Goal: Task Accomplishment & Management: Manage account settings

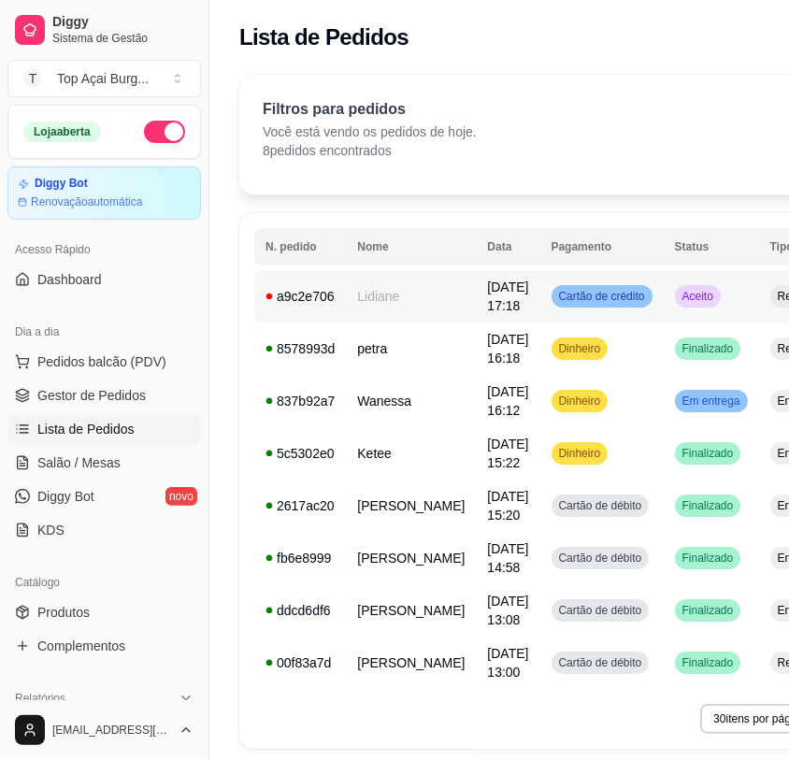
click at [707, 296] on td "Aceito" at bounding box center [711, 296] width 95 height 52
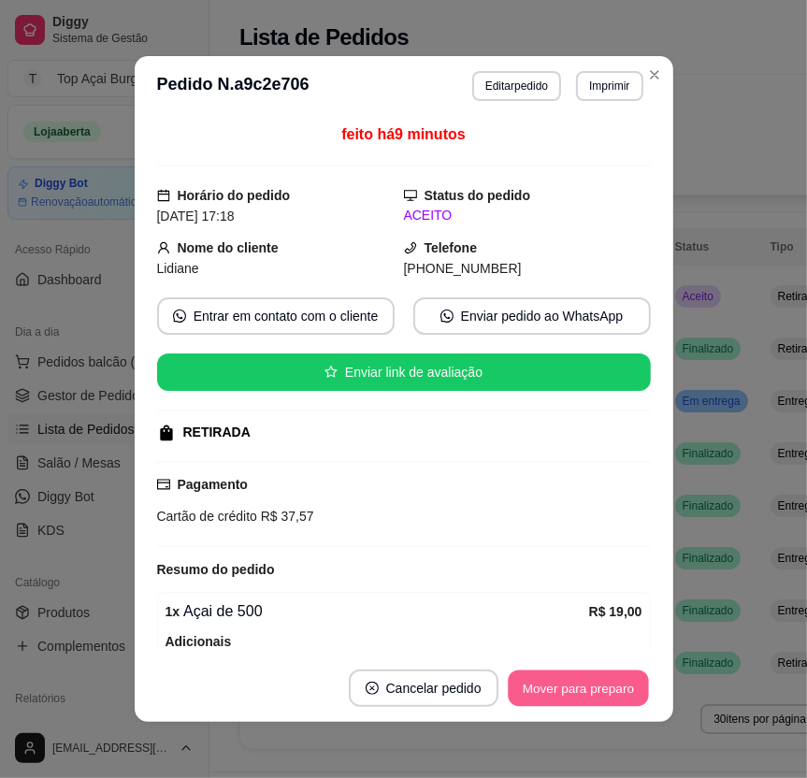
click at [582, 699] on button "Mover para preparo" at bounding box center [578, 689] width 140 height 36
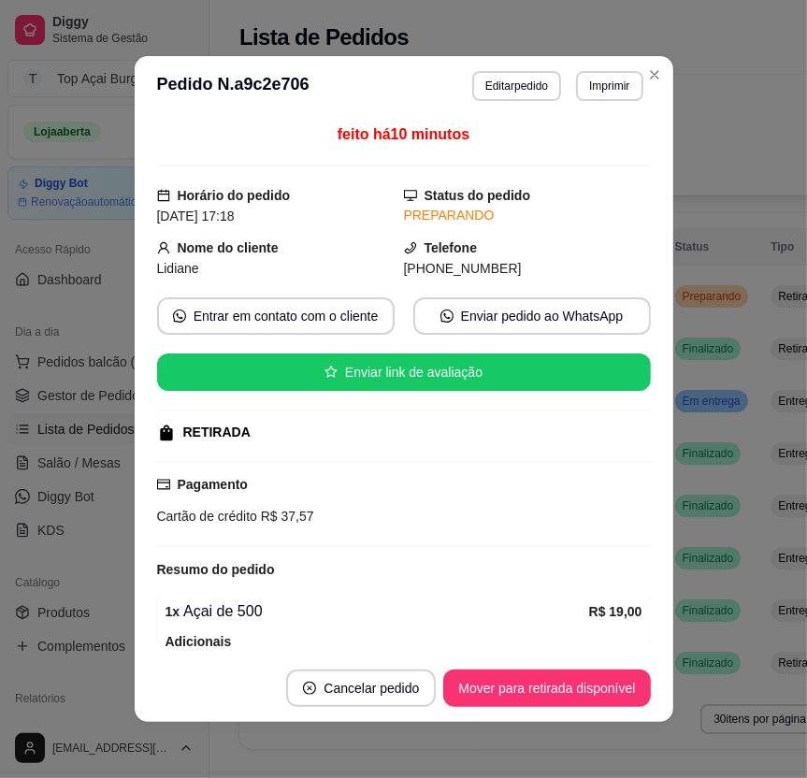
click at [581, 699] on button "Mover para retirada disponível" at bounding box center [546, 688] width 207 height 37
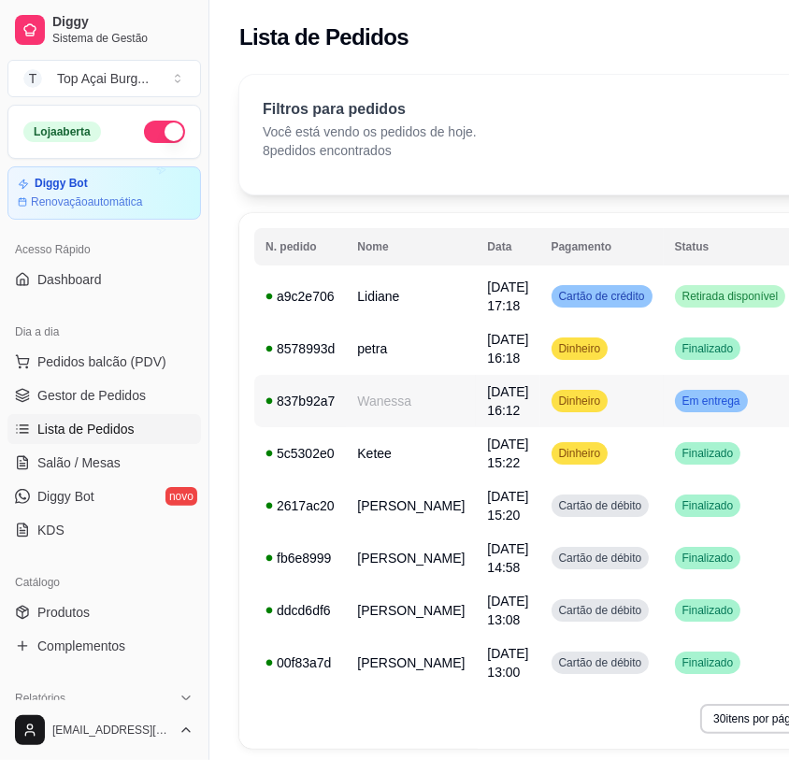
click at [664, 417] on td "Em entrega" at bounding box center [731, 401] width 134 height 52
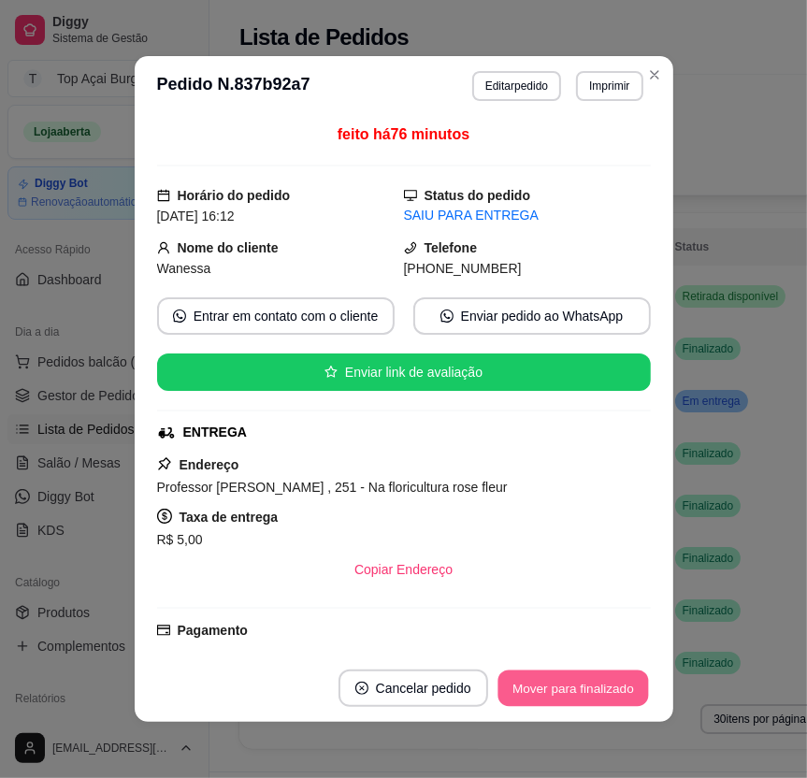
click at [562, 689] on button "Mover para finalizado" at bounding box center [573, 689] width 151 height 36
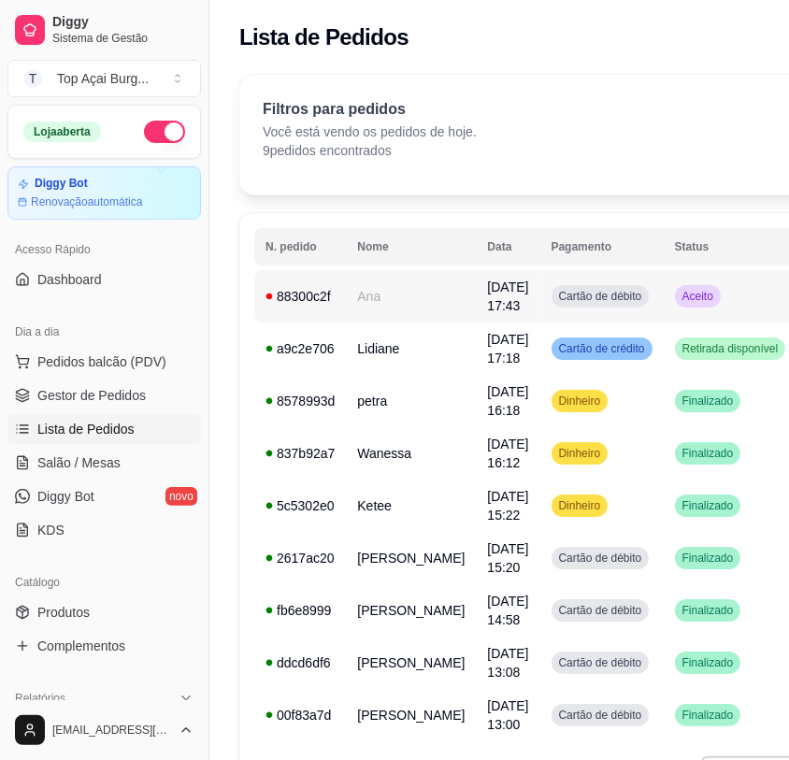
click at [686, 302] on td "Aceito" at bounding box center [731, 296] width 134 height 52
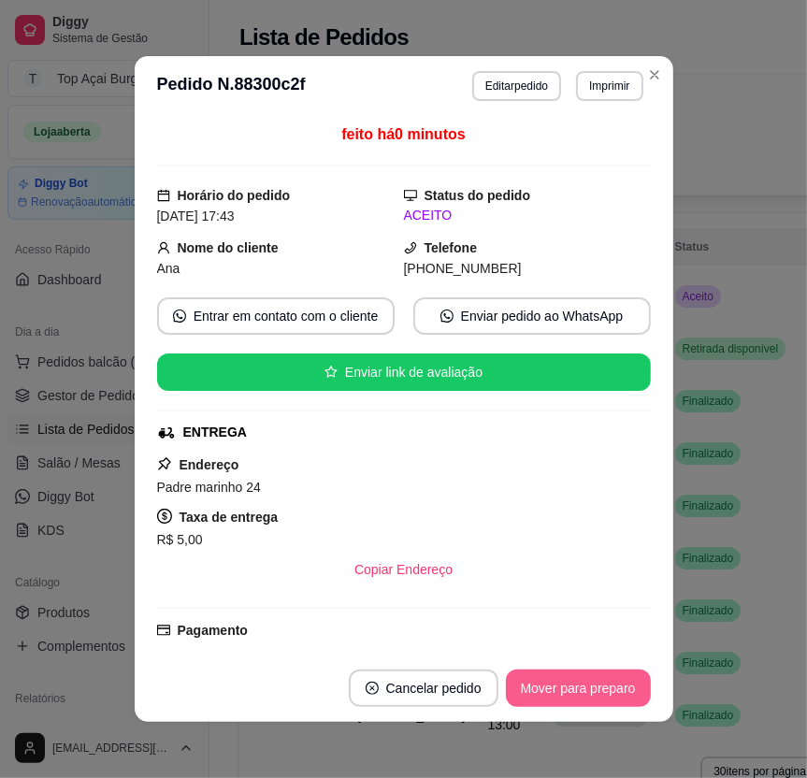
click at [612, 682] on button "Mover para preparo" at bounding box center [578, 688] width 145 height 37
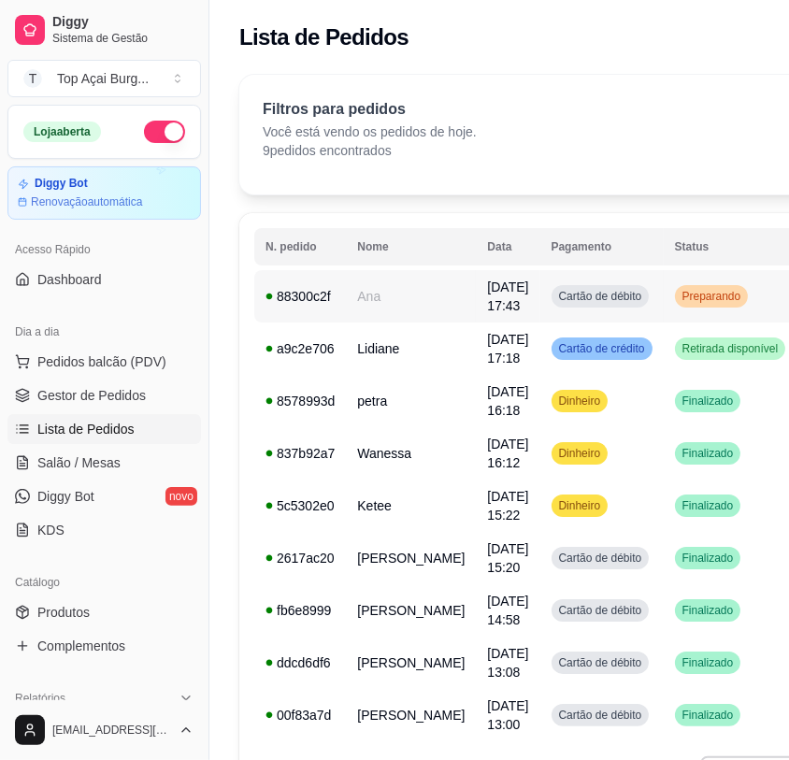
click at [599, 297] on span "Cartão de débito" at bounding box center [601, 296] width 91 height 15
click at [679, 355] on span "Retirada disponível" at bounding box center [731, 348] width 104 height 15
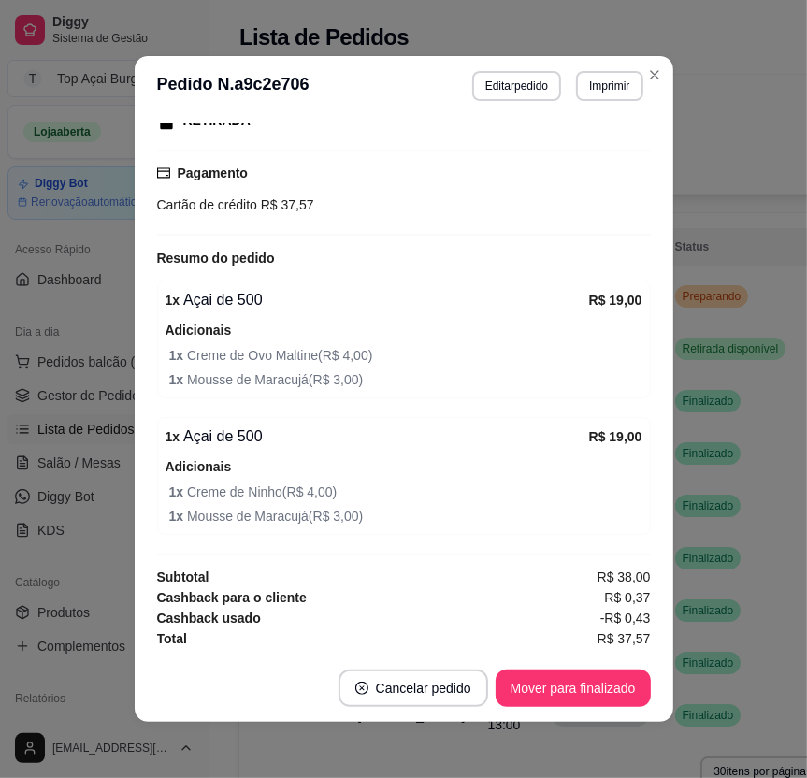
scroll to position [314, 0]
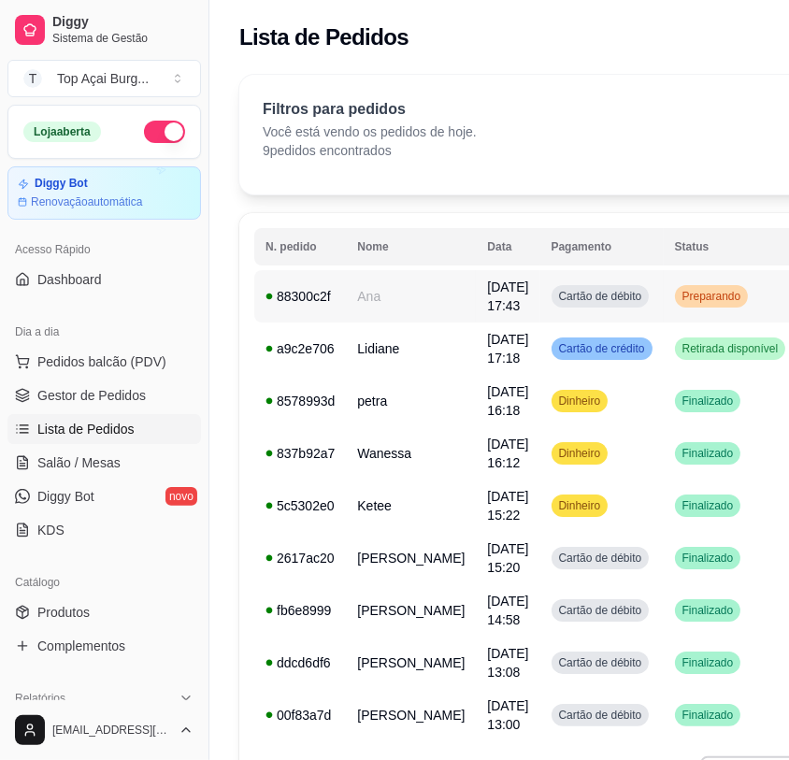
click at [679, 293] on span "Preparando" at bounding box center [712, 296] width 66 height 15
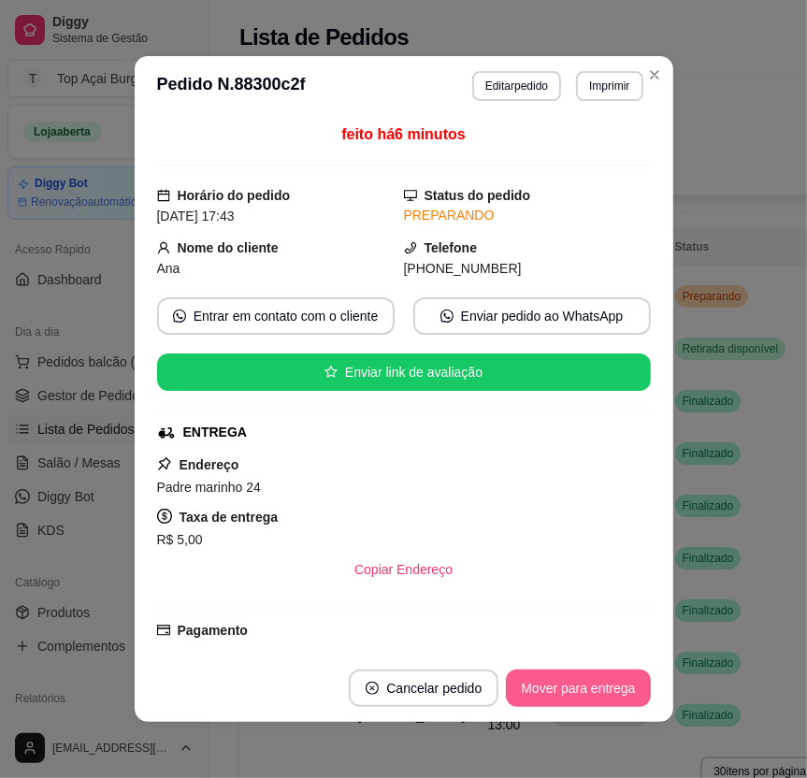
click at [607, 672] on button "Mover para entrega" at bounding box center [578, 688] width 144 height 37
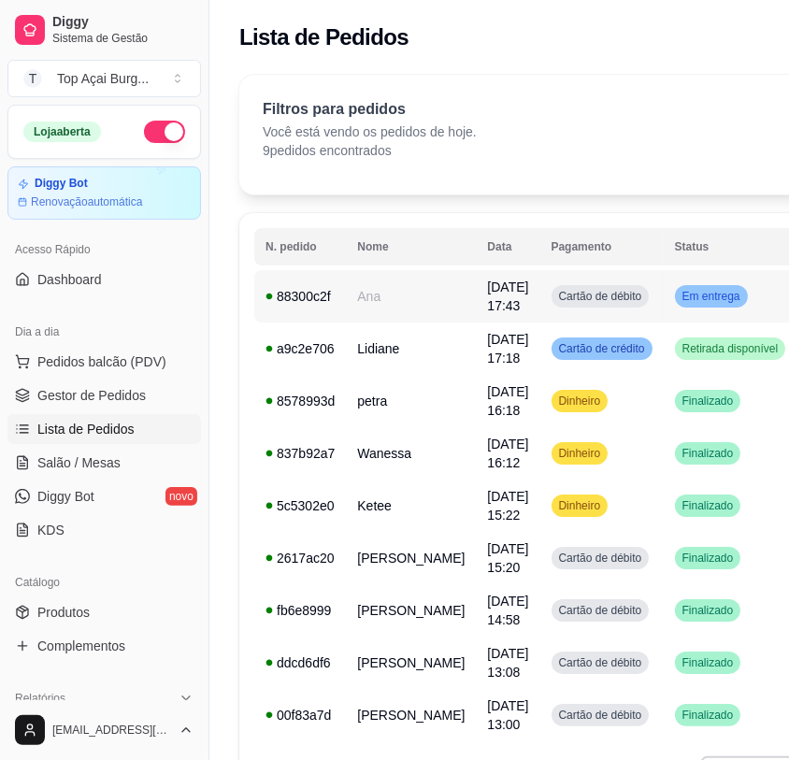
click at [726, 305] on td "Em entrega" at bounding box center [731, 296] width 134 height 52
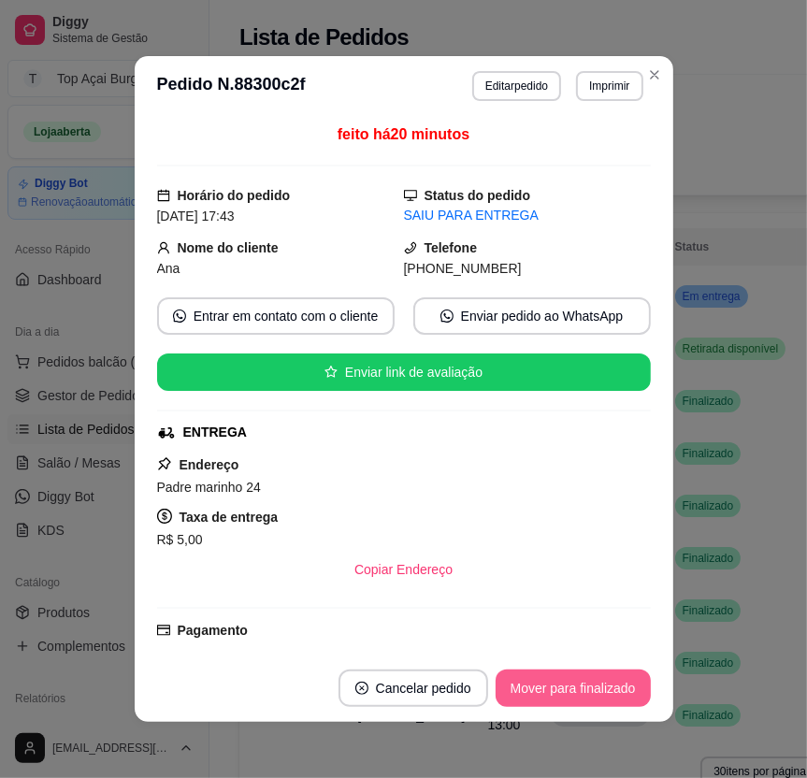
click at [611, 681] on button "Mover para finalizado" at bounding box center [573, 688] width 155 height 37
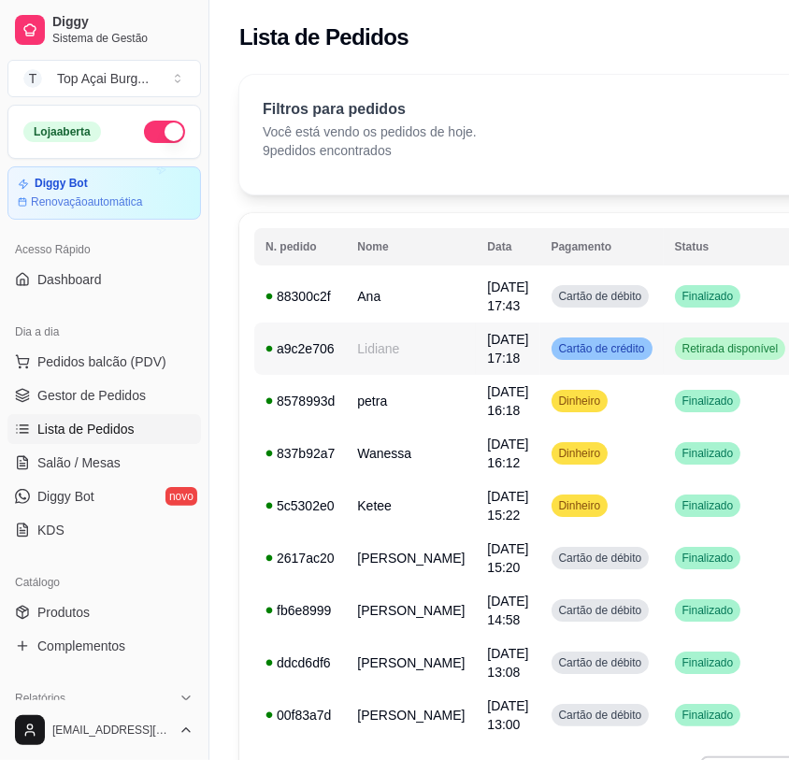
click at [743, 340] on td "Retirada disponível" at bounding box center [731, 349] width 134 height 52
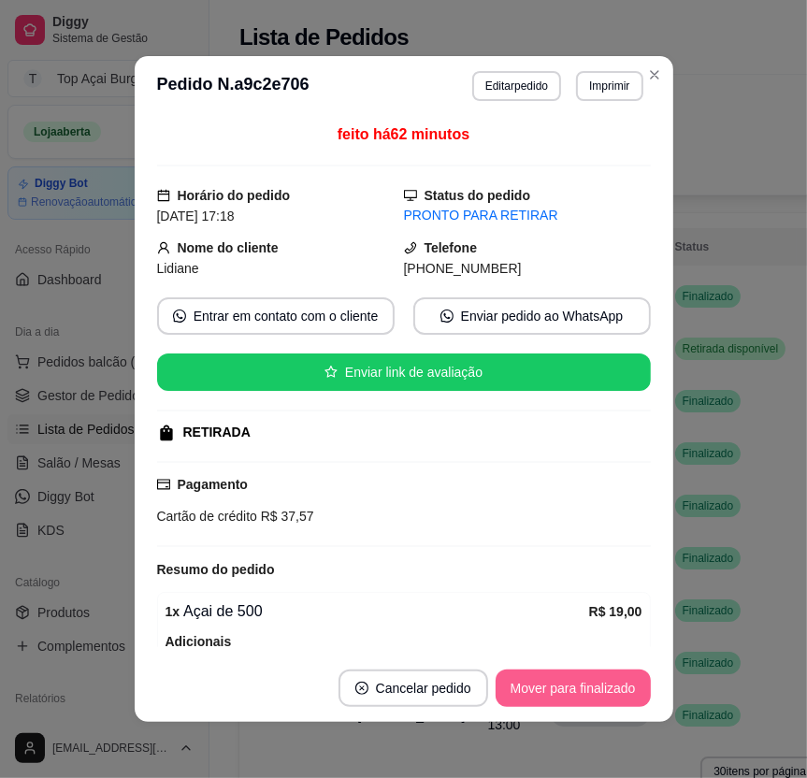
click at [606, 682] on button "Mover para finalizado" at bounding box center [573, 688] width 155 height 37
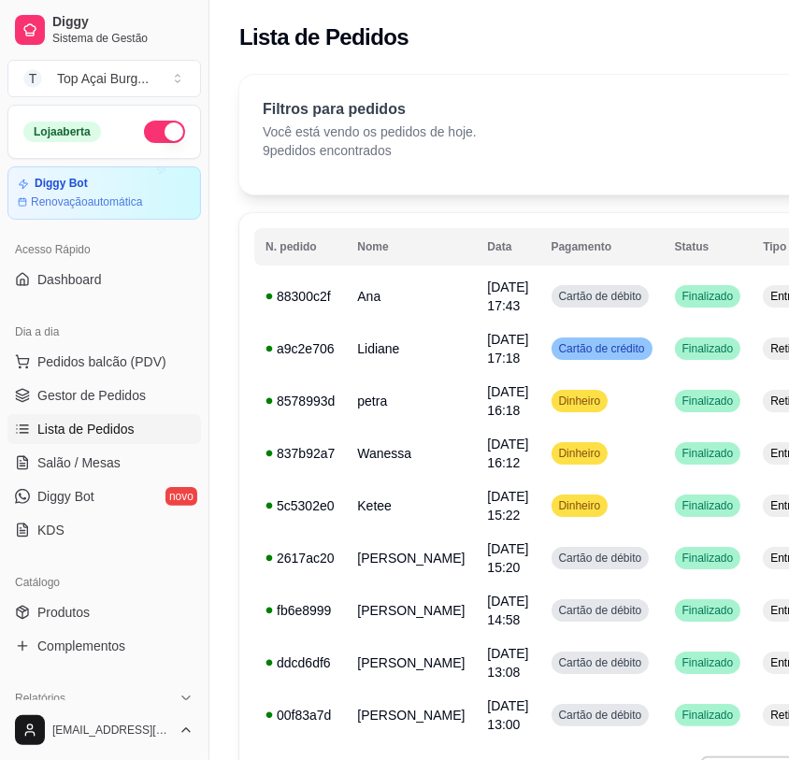
click at [763, 496] on div "Entrega" at bounding box center [790, 506] width 54 height 22
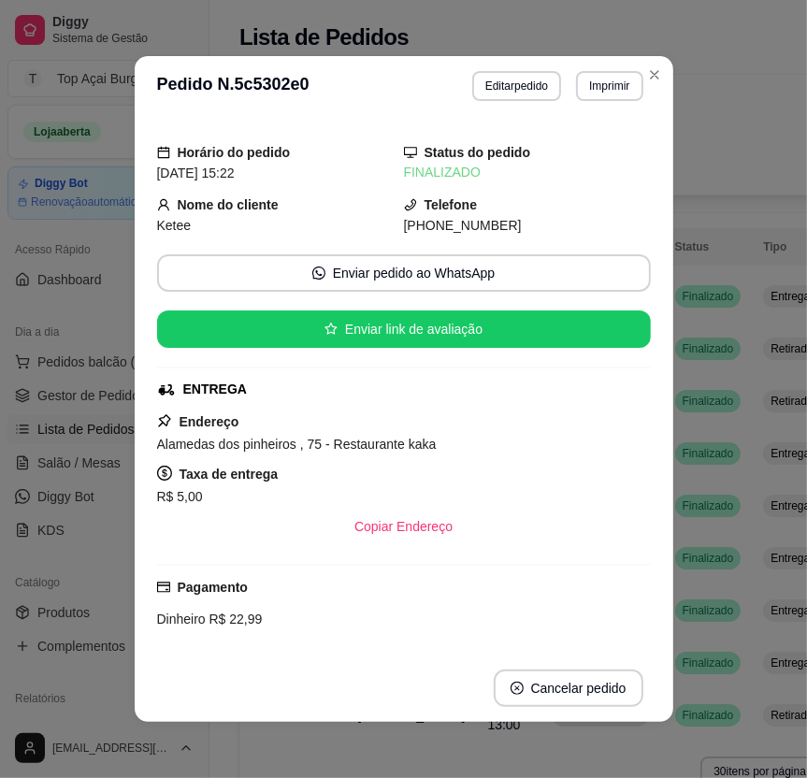
click at [657, 64] on header "**********" at bounding box center [404, 86] width 539 height 60
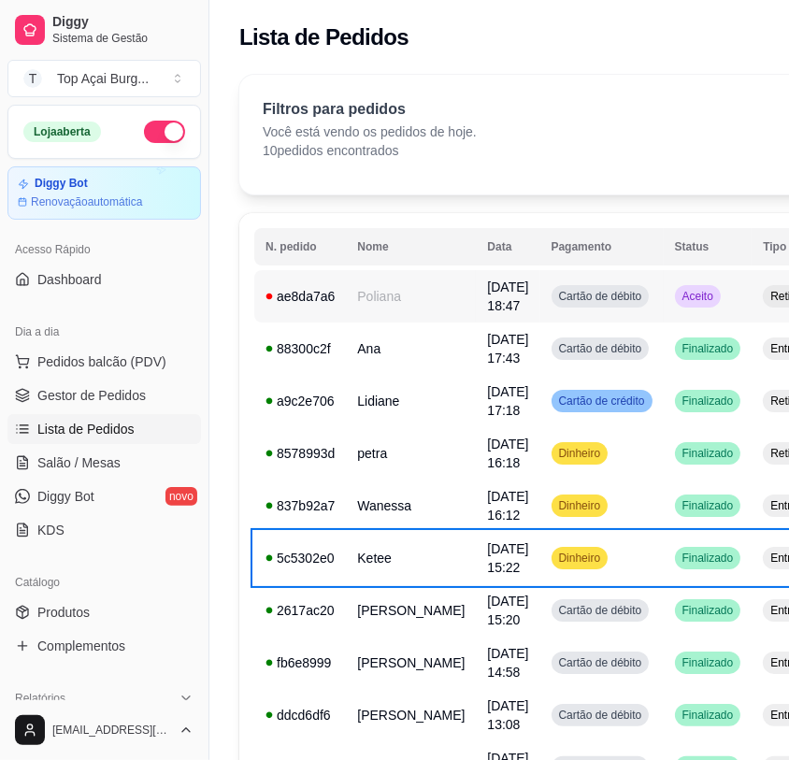
click at [664, 284] on td "Aceito" at bounding box center [708, 296] width 89 height 52
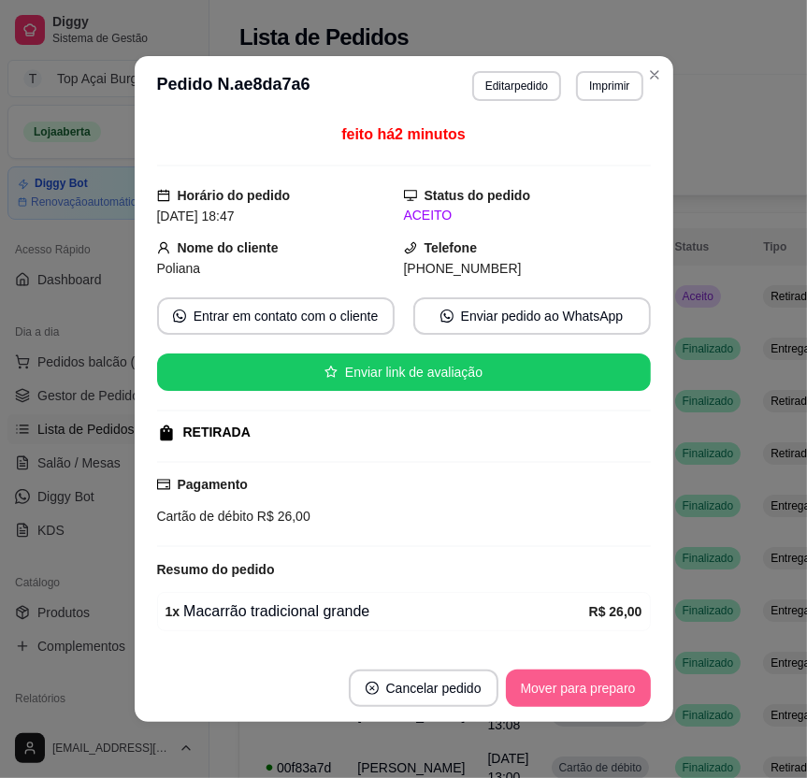
click at [602, 693] on button "Mover para preparo" at bounding box center [578, 688] width 145 height 37
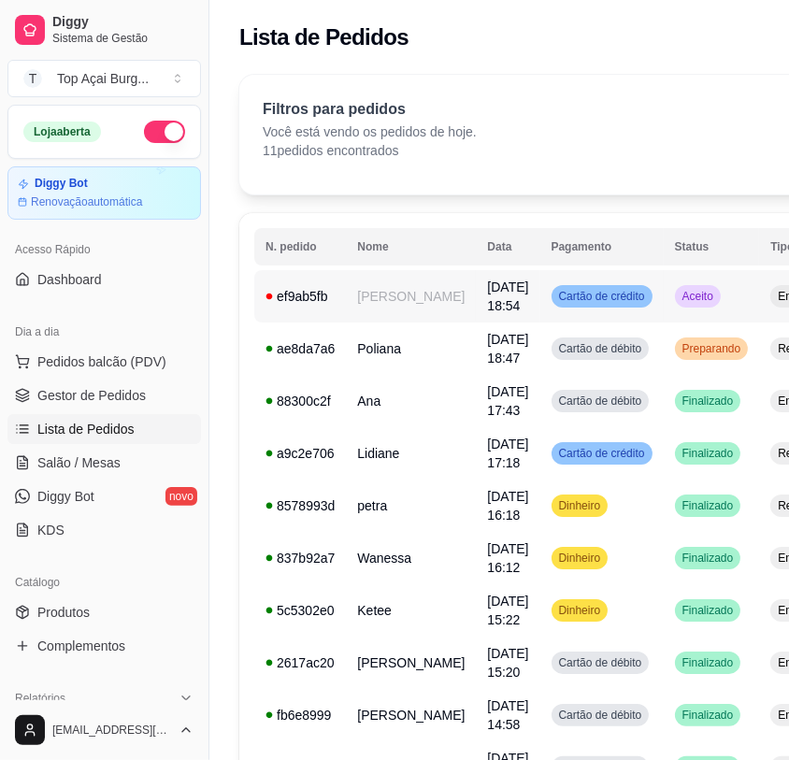
click at [696, 321] on td "Aceito" at bounding box center [712, 296] width 96 height 52
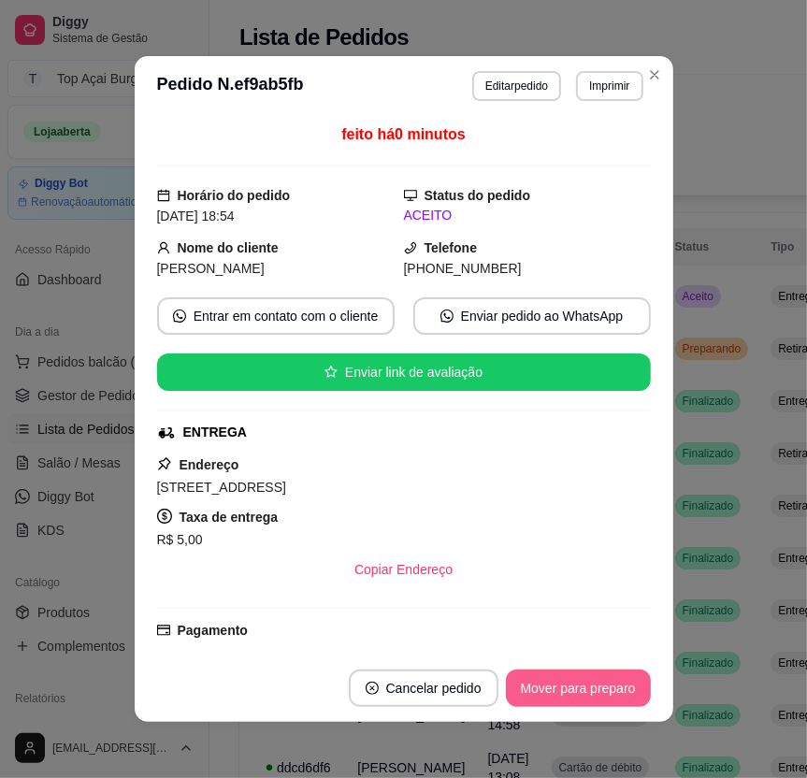
click at [614, 680] on button "Mover para preparo" at bounding box center [578, 688] width 145 height 37
click at [617, 687] on button "Mover para preparo" at bounding box center [578, 688] width 145 height 37
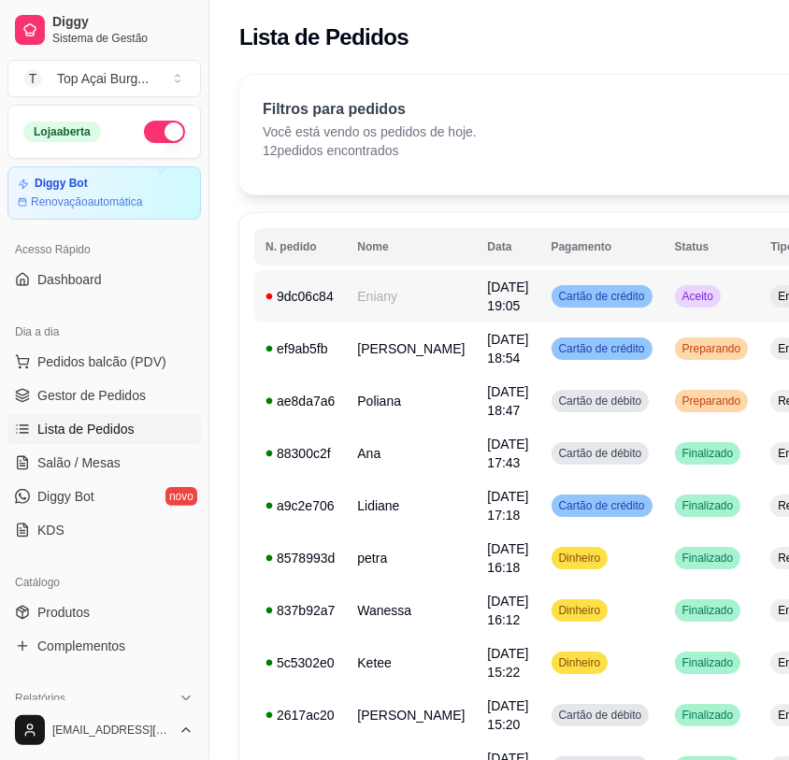
click at [666, 319] on td "Aceito" at bounding box center [712, 296] width 96 height 52
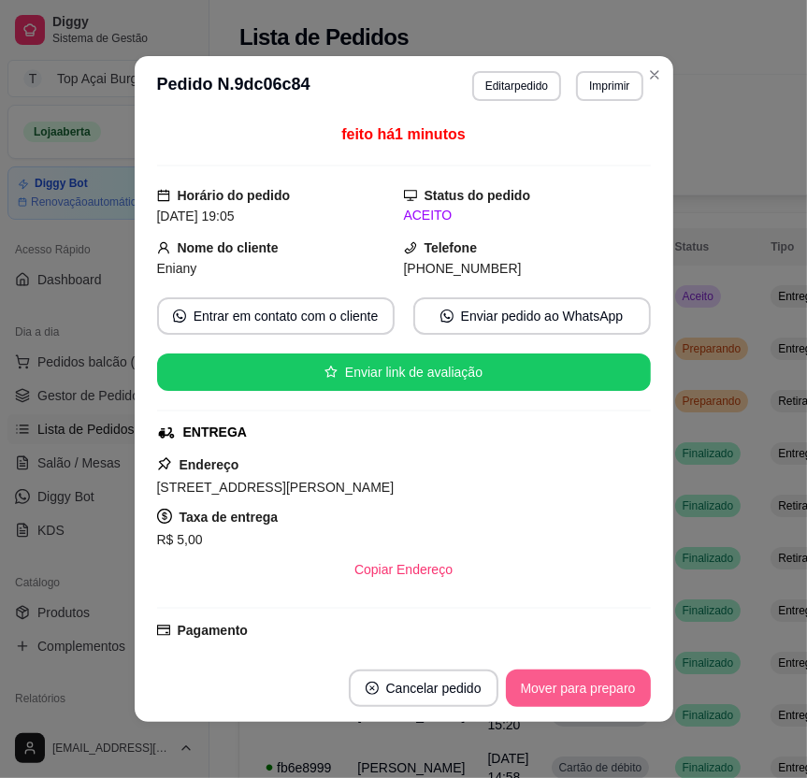
click at [591, 684] on button "Mover para preparo" at bounding box center [578, 688] width 145 height 37
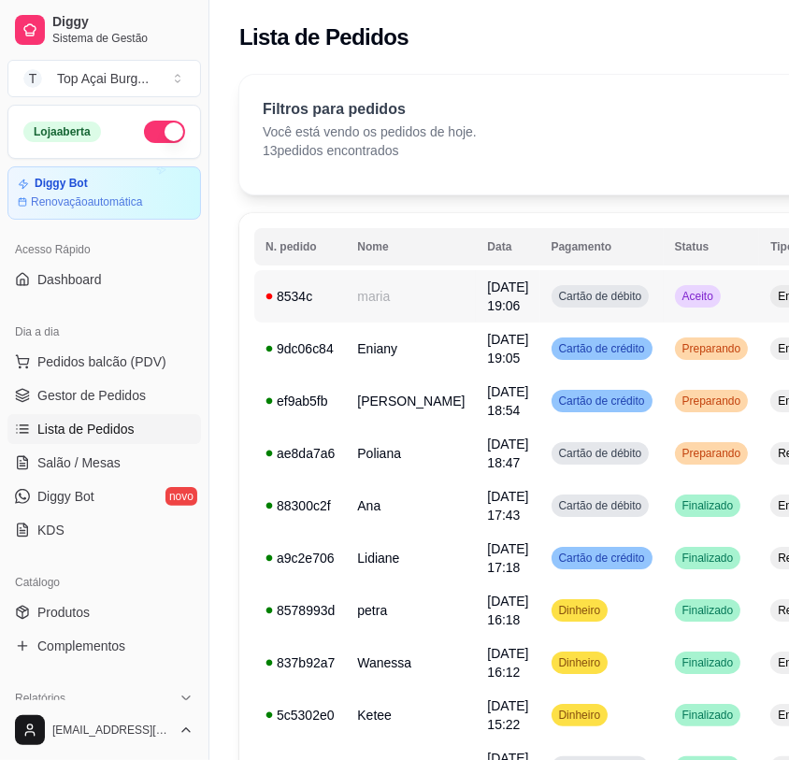
click at [686, 286] on td "Aceito" at bounding box center [712, 296] width 96 height 52
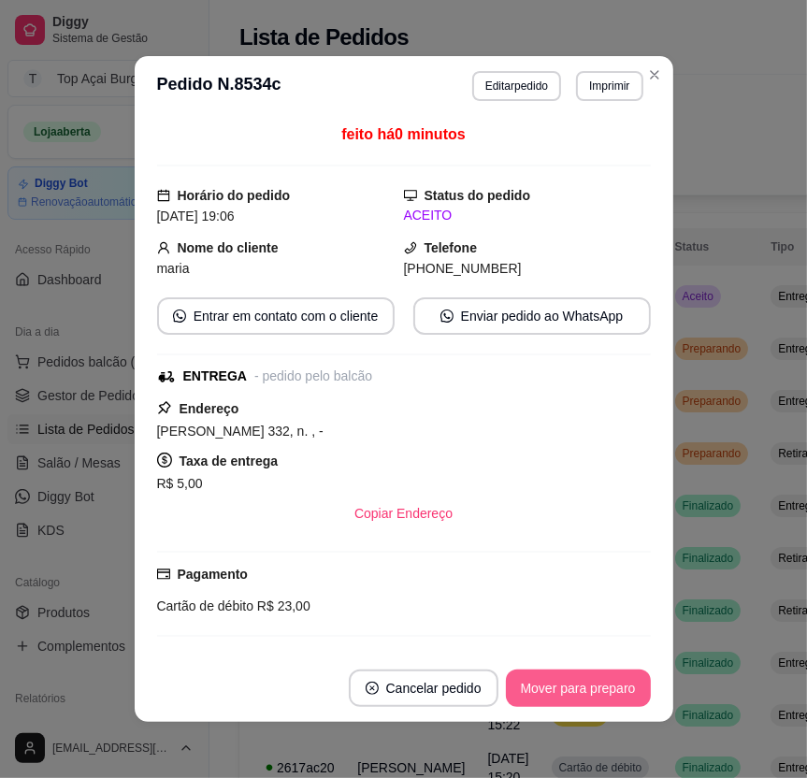
click at [549, 673] on button "Mover para preparo" at bounding box center [578, 688] width 145 height 37
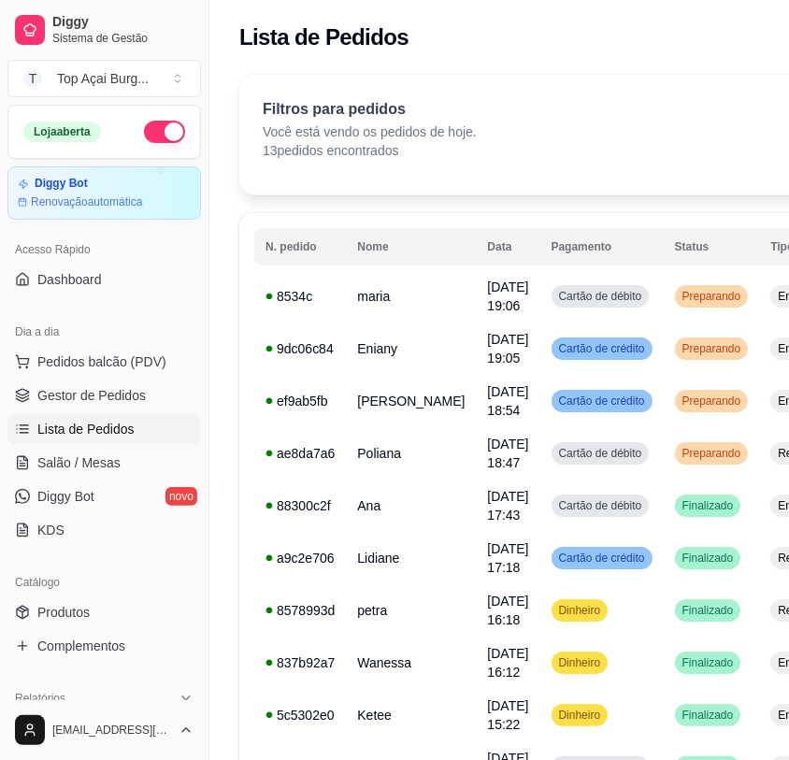
click at [390, 93] on div "Filtros para pedidos Você está vendo os pedidos de hoje. 13 pedidos encontrados…" at bounding box center [603, 135] width 729 height 120
click at [774, 461] on span "Retirada" at bounding box center [799, 453] width 50 height 15
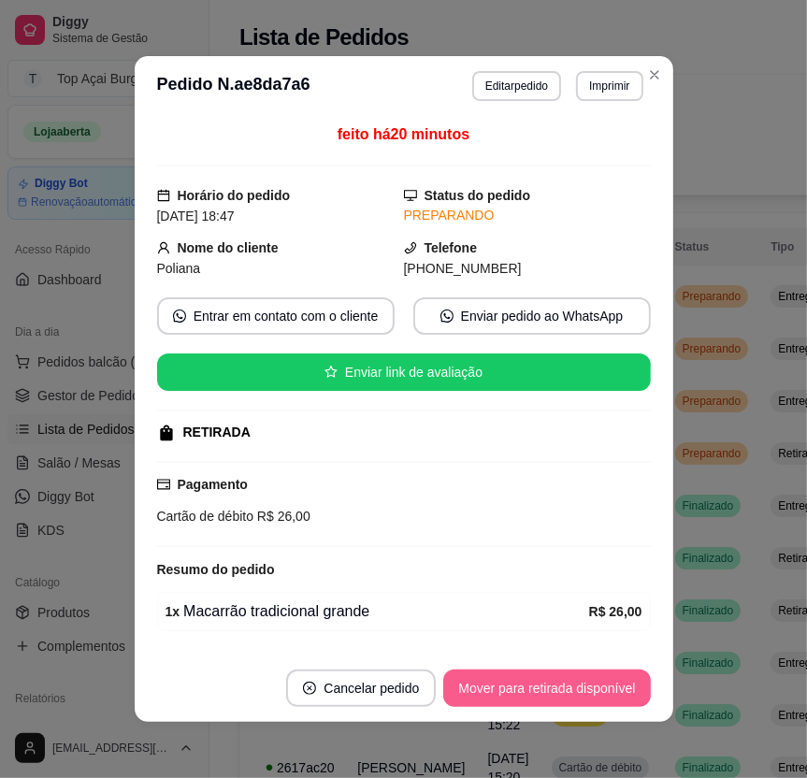
click at [590, 684] on button "Mover para retirada disponível" at bounding box center [546, 688] width 207 height 37
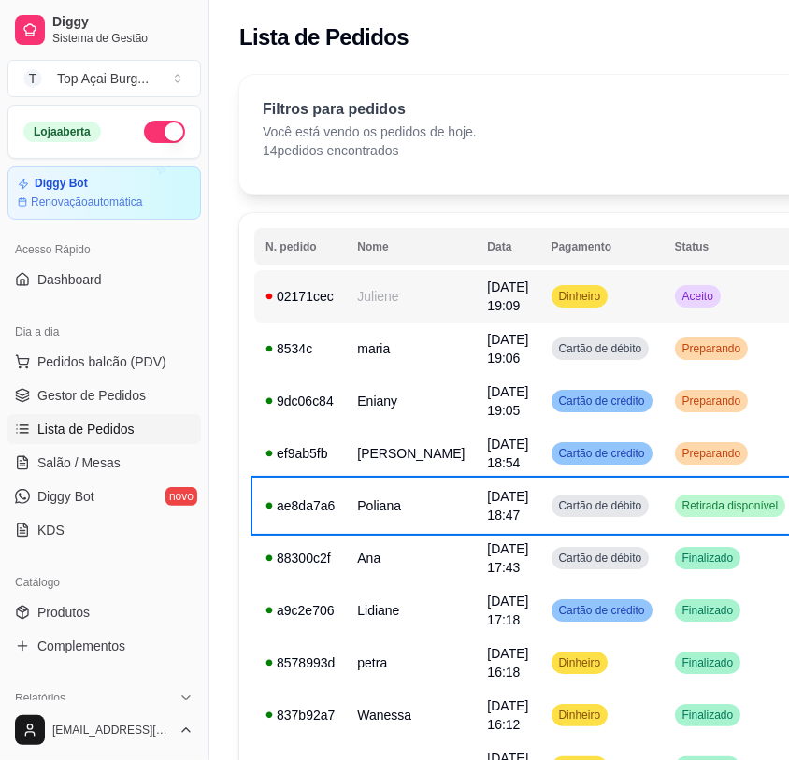
click at [723, 298] on td "Aceito" at bounding box center [731, 296] width 134 height 52
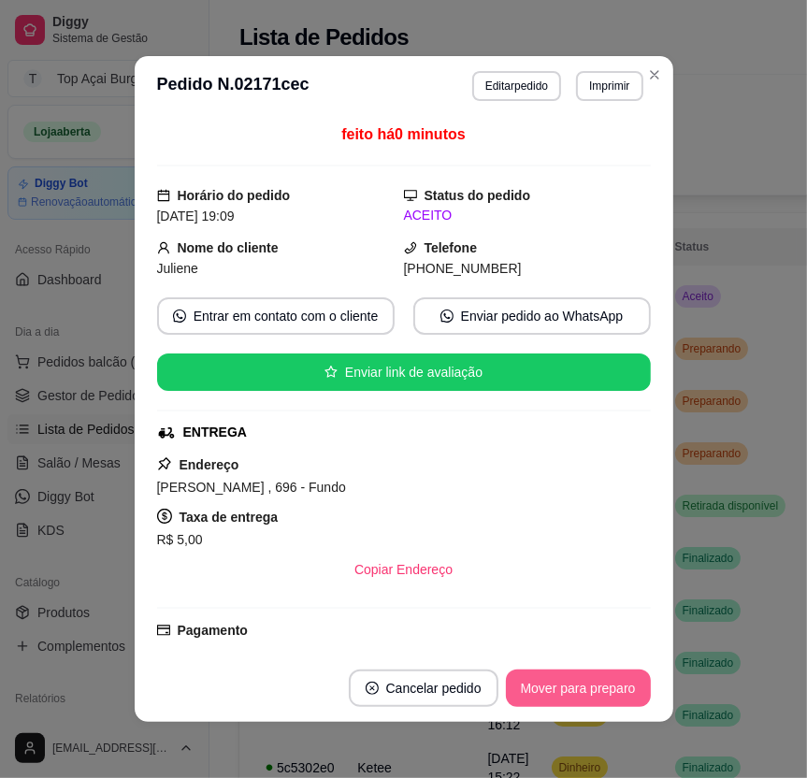
click at [527, 695] on button "Mover para preparo" at bounding box center [578, 688] width 145 height 37
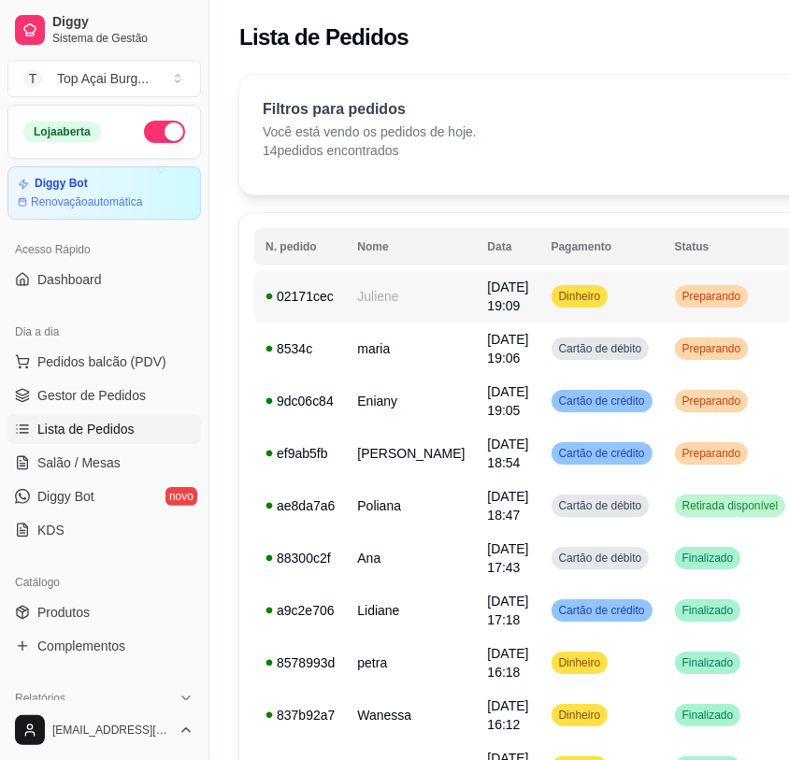
click at [583, 297] on td "Dinheiro" at bounding box center [602, 296] width 123 height 52
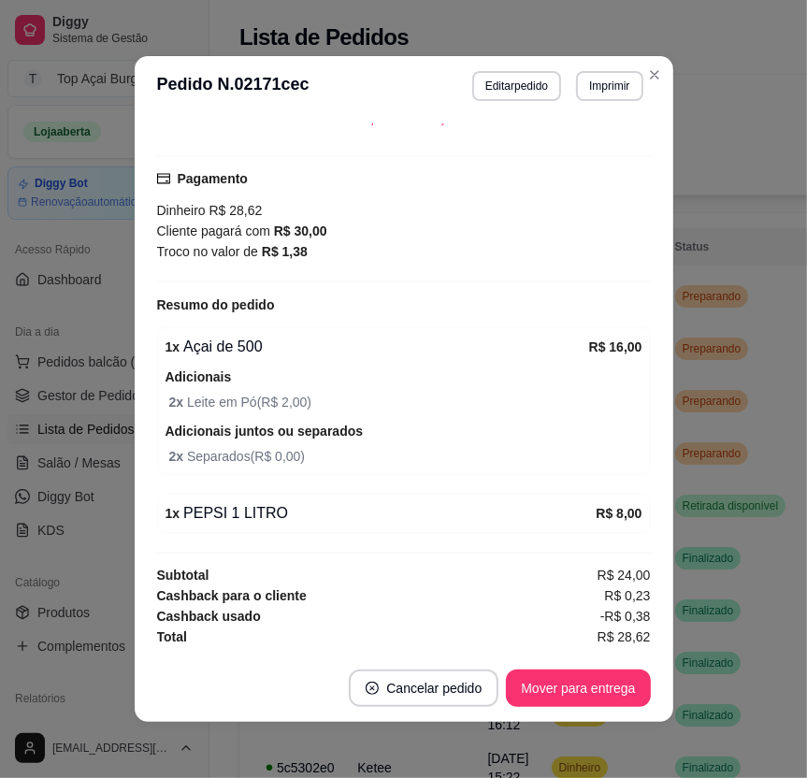
scroll to position [4, 0]
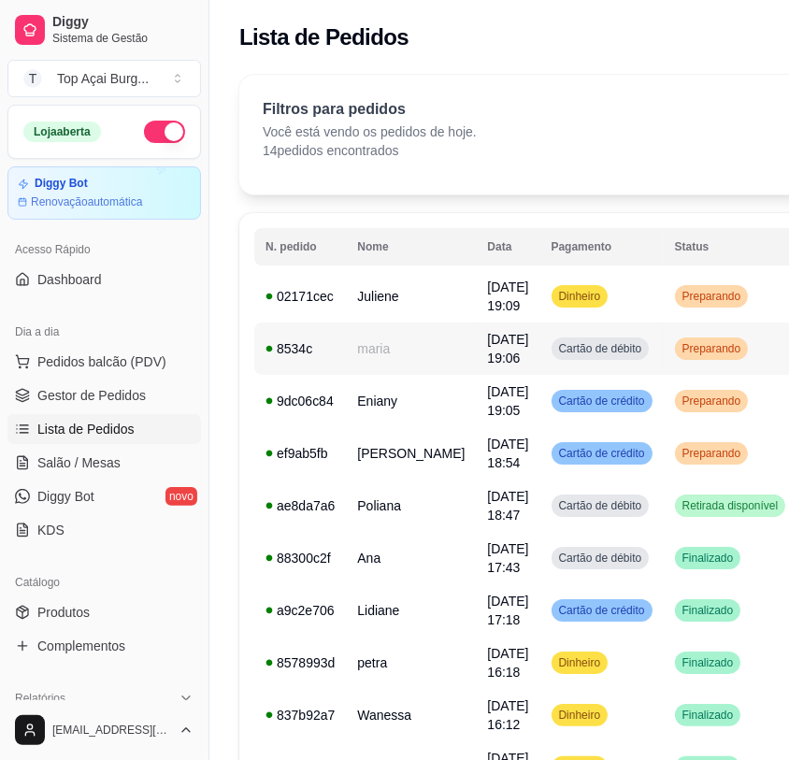
click at [675, 350] on div "Preparando" at bounding box center [712, 349] width 74 height 22
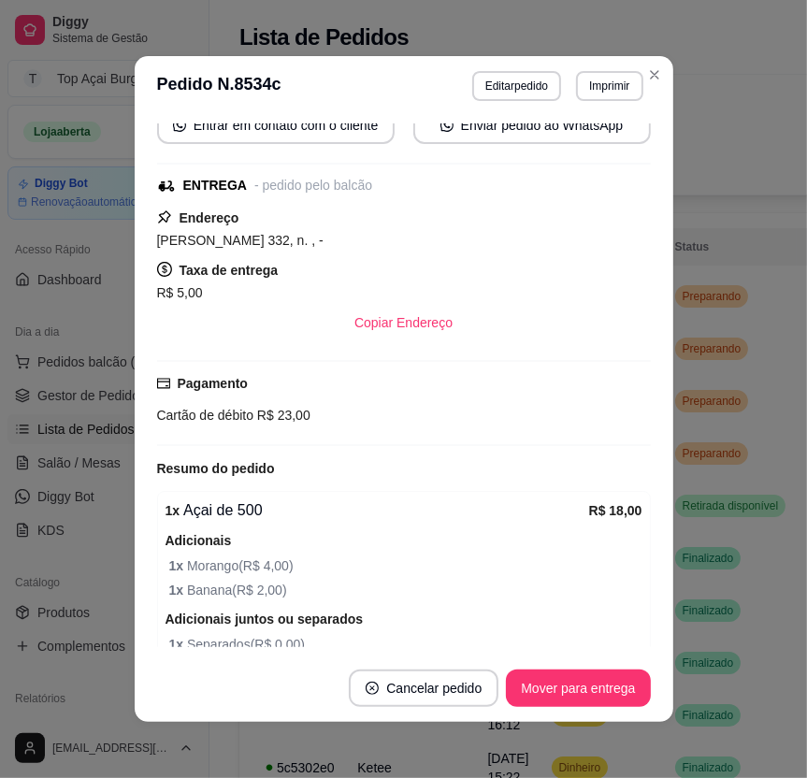
scroll to position [281, 0]
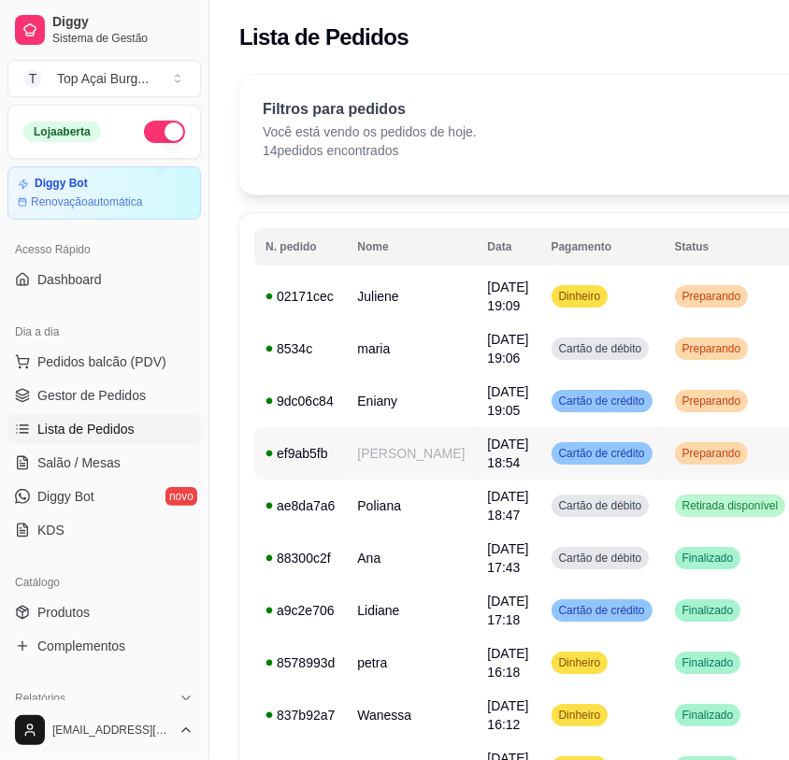
click at [679, 461] on span "Preparando" at bounding box center [712, 453] width 66 height 15
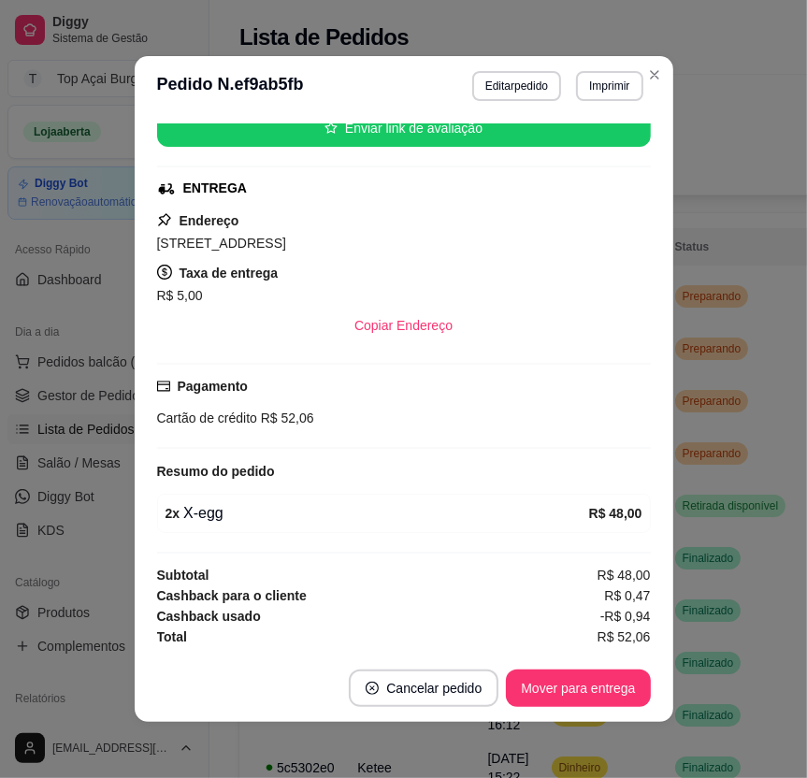
scroll to position [4, 0]
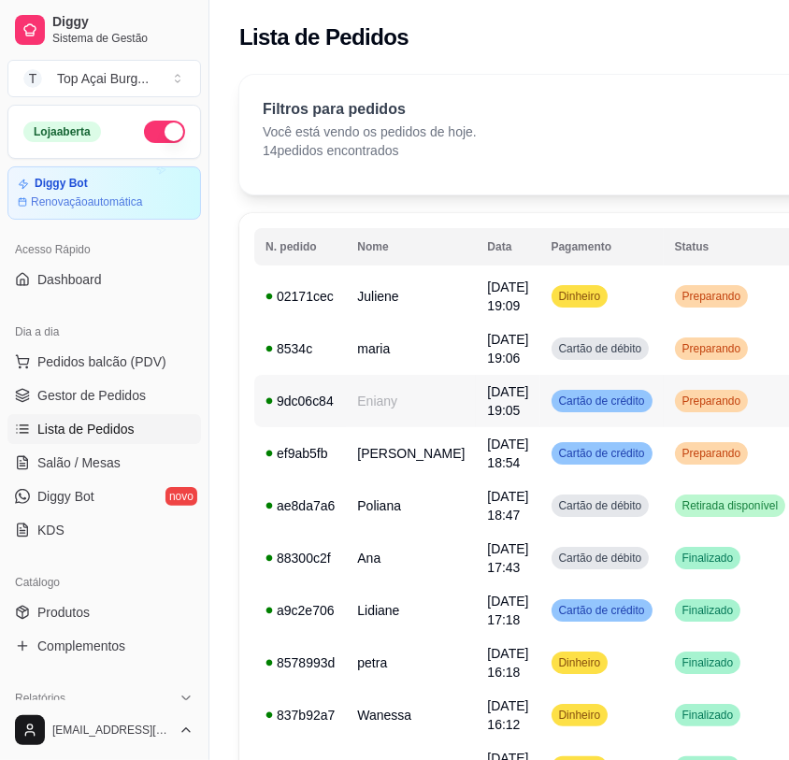
click at [672, 414] on td "Preparando" at bounding box center [731, 401] width 134 height 52
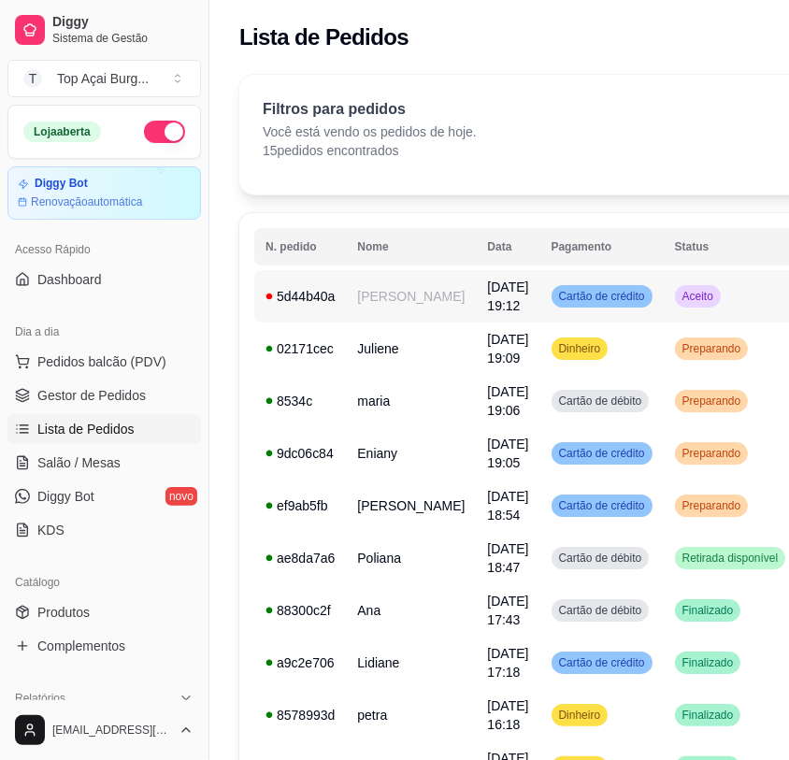
click at [672, 290] on td "Aceito" at bounding box center [731, 296] width 134 height 52
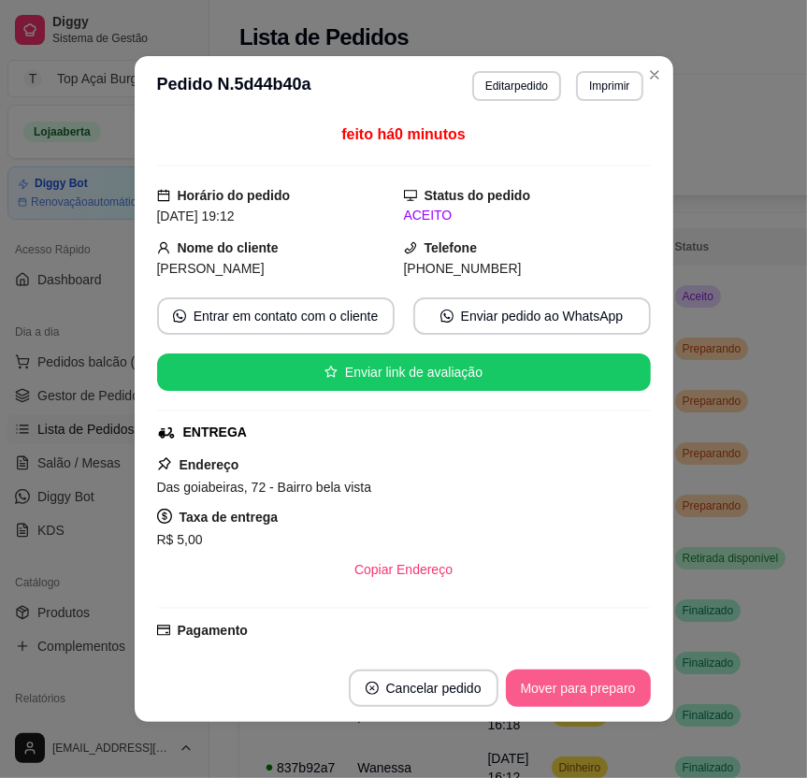
click at [602, 675] on button "Mover para preparo" at bounding box center [578, 688] width 145 height 37
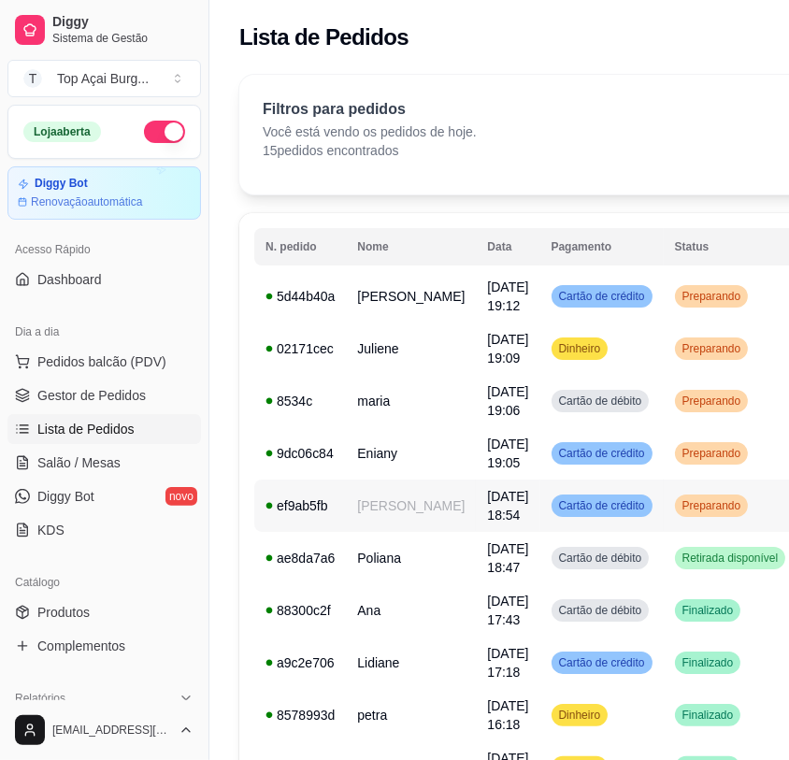
click at [707, 509] on td "Preparando" at bounding box center [731, 506] width 134 height 52
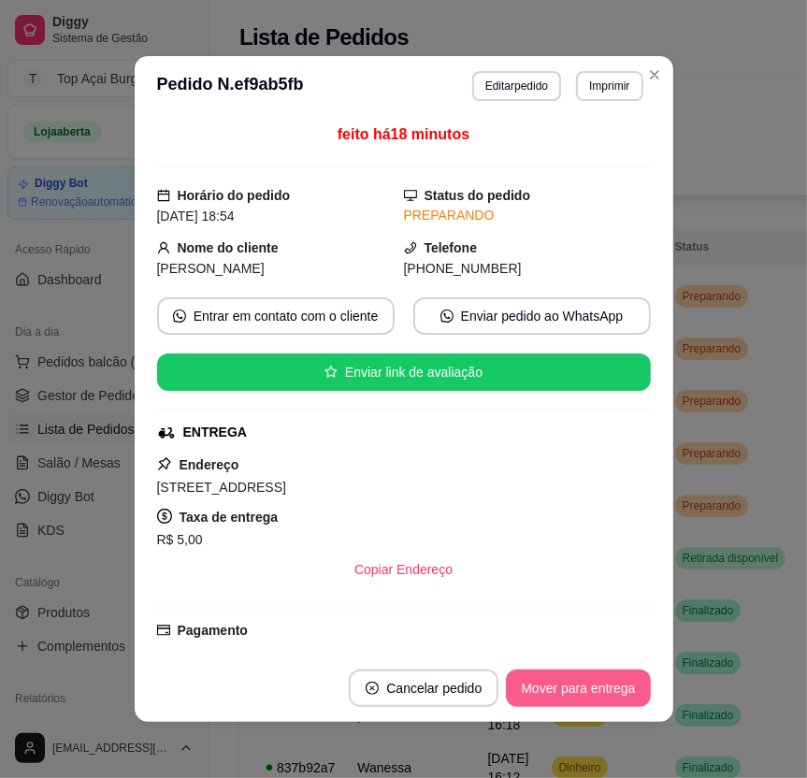
click at [581, 699] on button "Mover para entrega" at bounding box center [578, 688] width 144 height 37
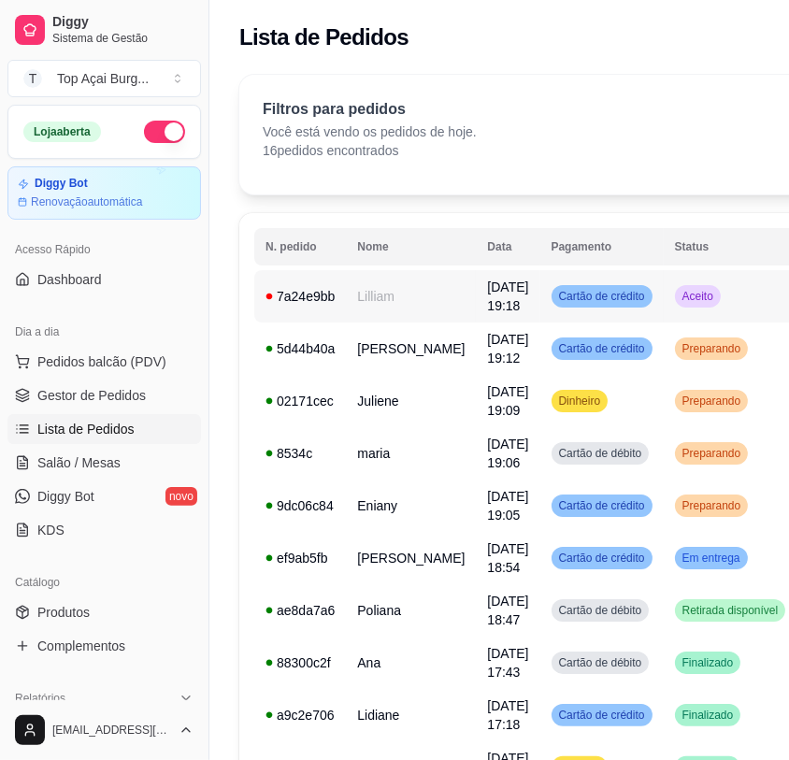
click at [592, 292] on span "Cartão de crédito" at bounding box center [603, 296] width 94 height 15
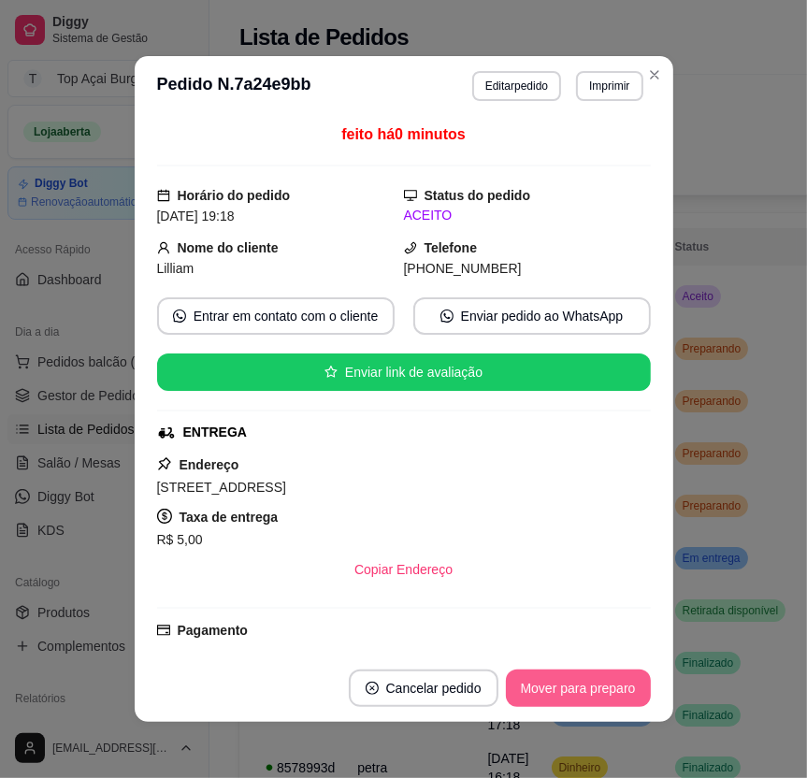
click at [558, 683] on button "Mover para preparo" at bounding box center [578, 688] width 145 height 37
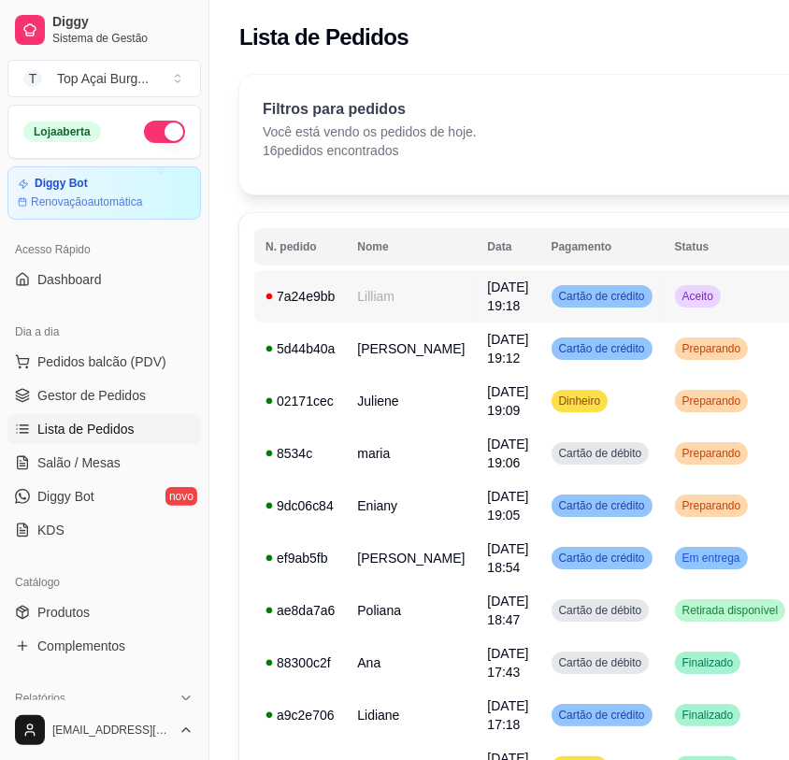
click at [706, 312] on td "Aceito" at bounding box center [731, 296] width 134 height 52
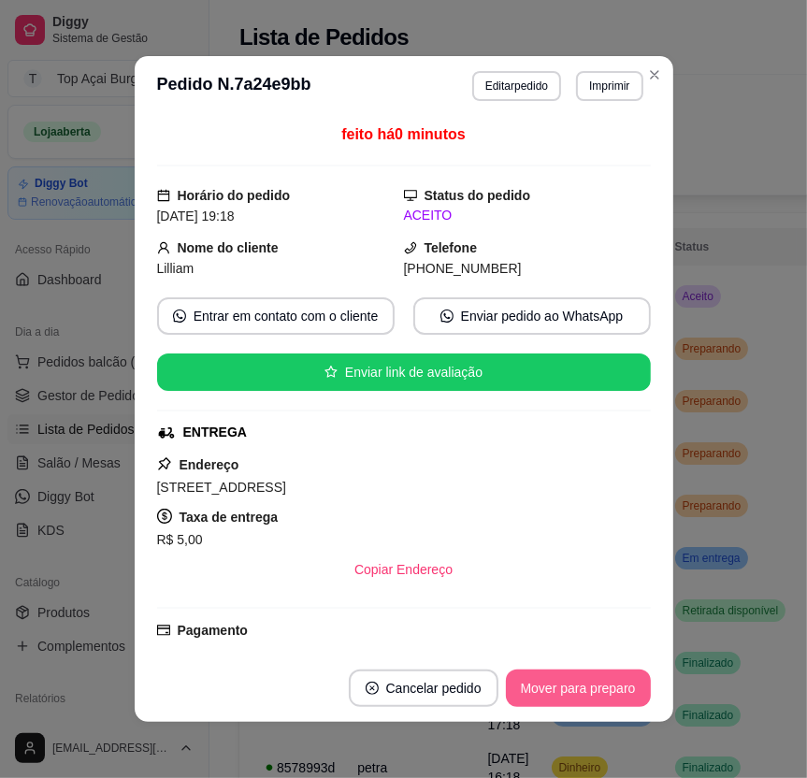
click at [530, 703] on button "Mover para preparo" at bounding box center [578, 688] width 145 height 37
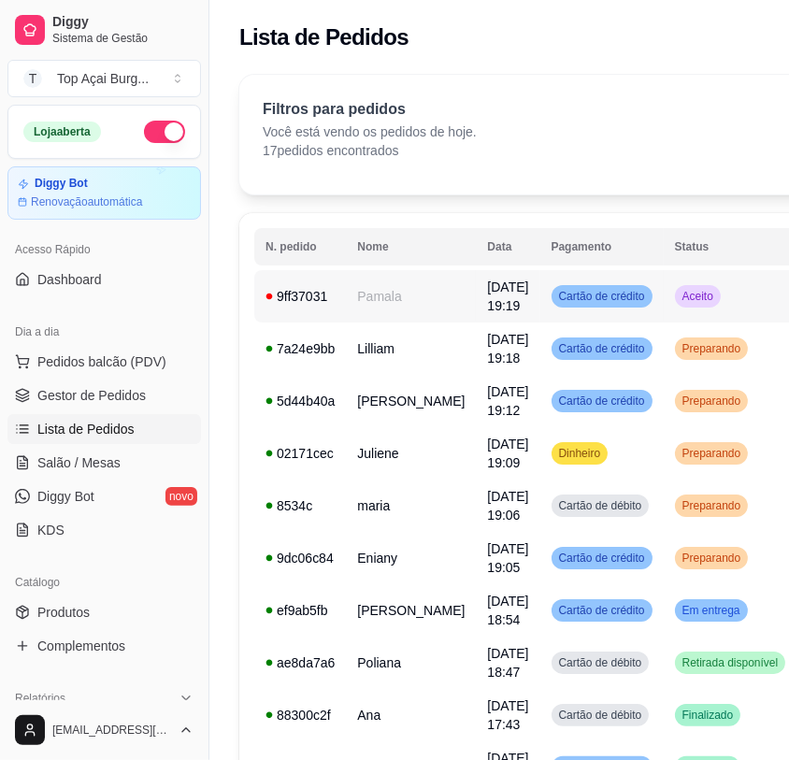
click at [691, 285] on td "Aceito" at bounding box center [731, 296] width 134 height 52
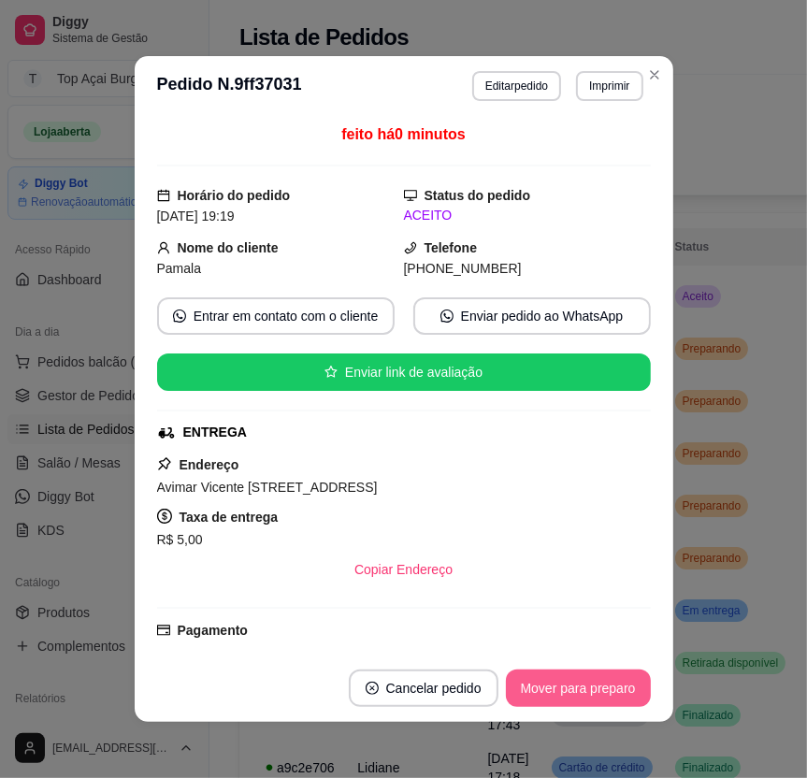
click at [557, 692] on button "Mover para preparo" at bounding box center [578, 688] width 145 height 37
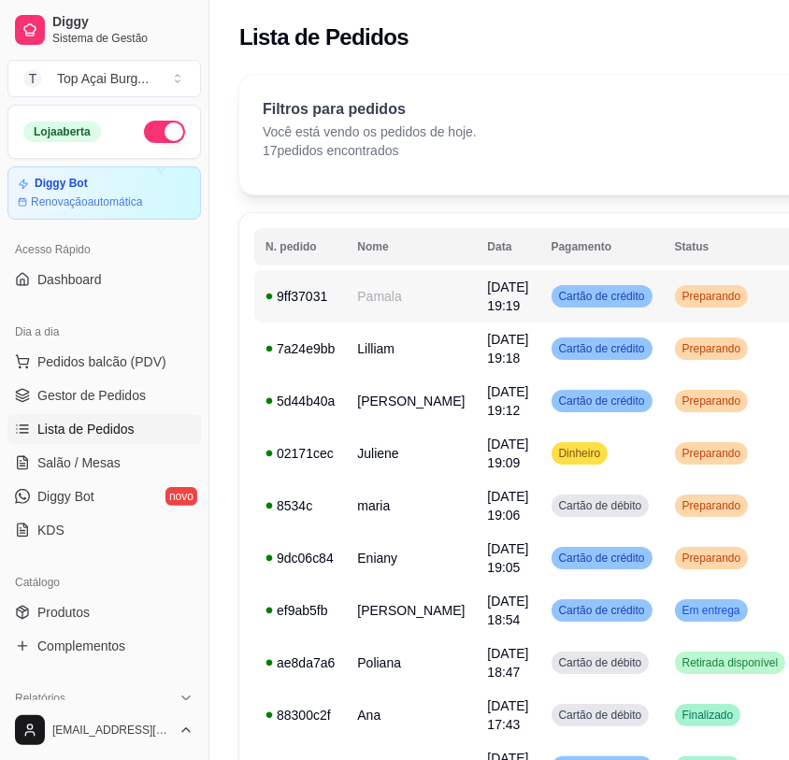
click at [556, 296] on span "Cartão de crédito" at bounding box center [603, 296] width 94 height 15
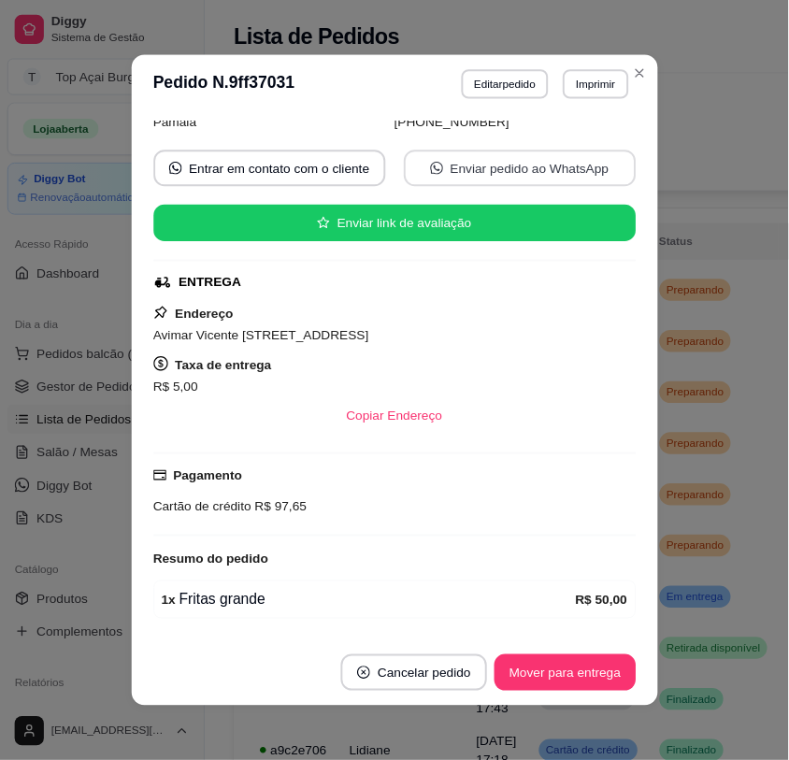
scroll to position [303, 0]
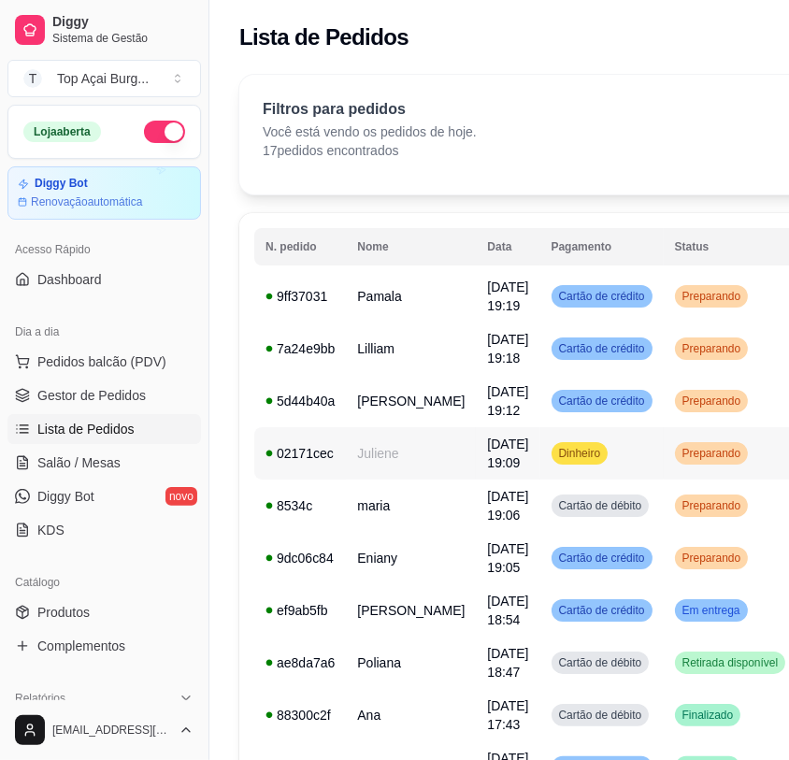
click at [567, 475] on td "Dinheiro" at bounding box center [602, 453] width 123 height 52
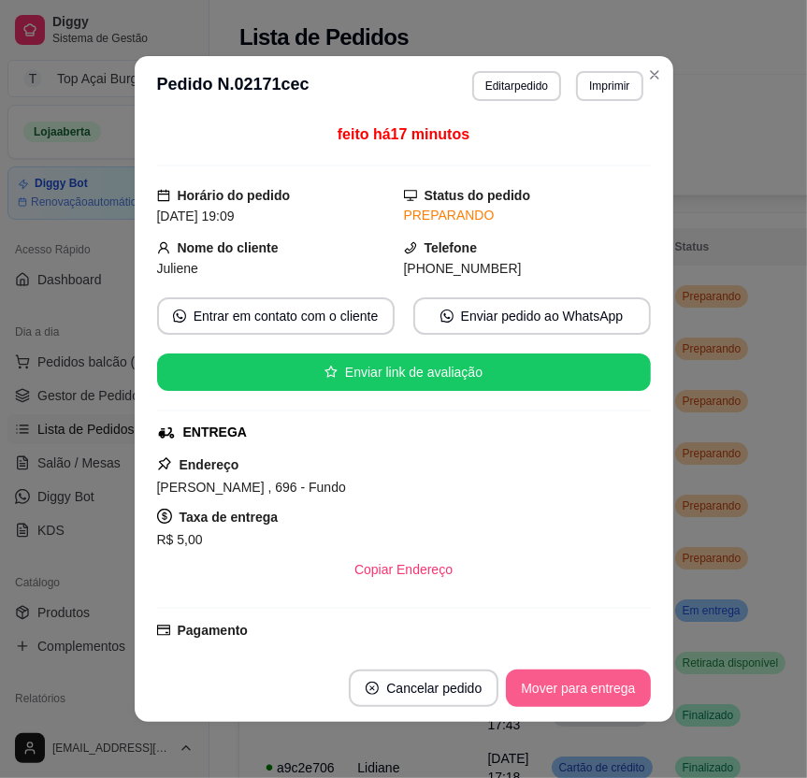
click at [564, 700] on button "Mover para entrega" at bounding box center [578, 688] width 144 height 37
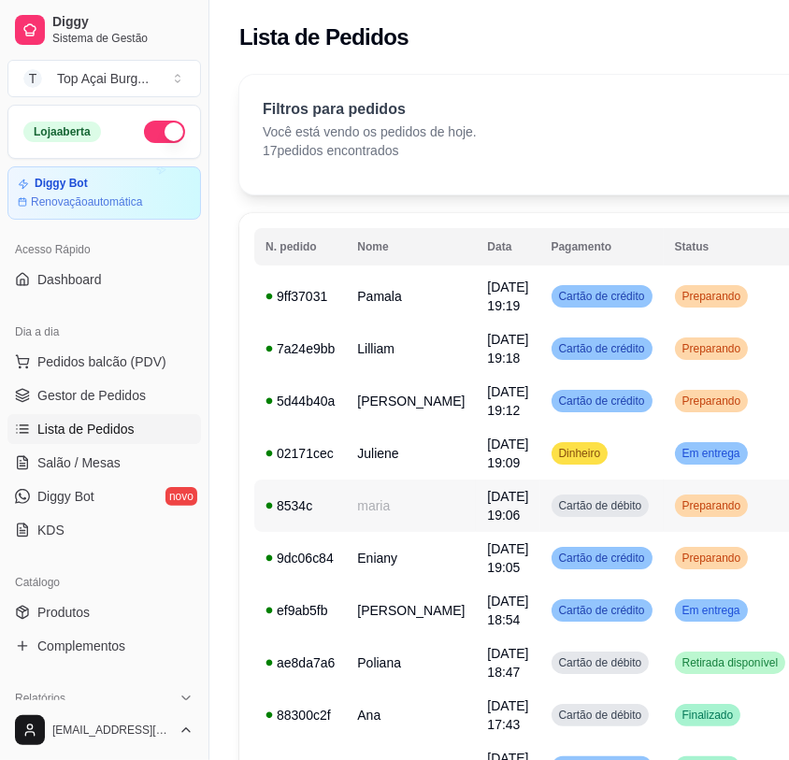
click at [679, 513] on span "Preparando" at bounding box center [712, 505] width 66 height 15
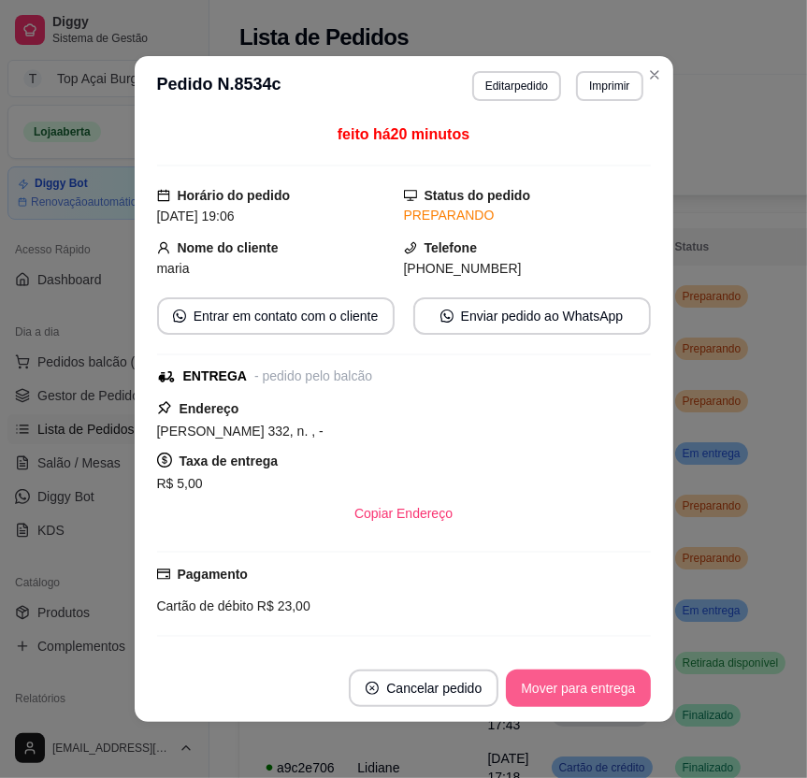
click at [603, 701] on button "Mover para entrega" at bounding box center [578, 688] width 144 height 37
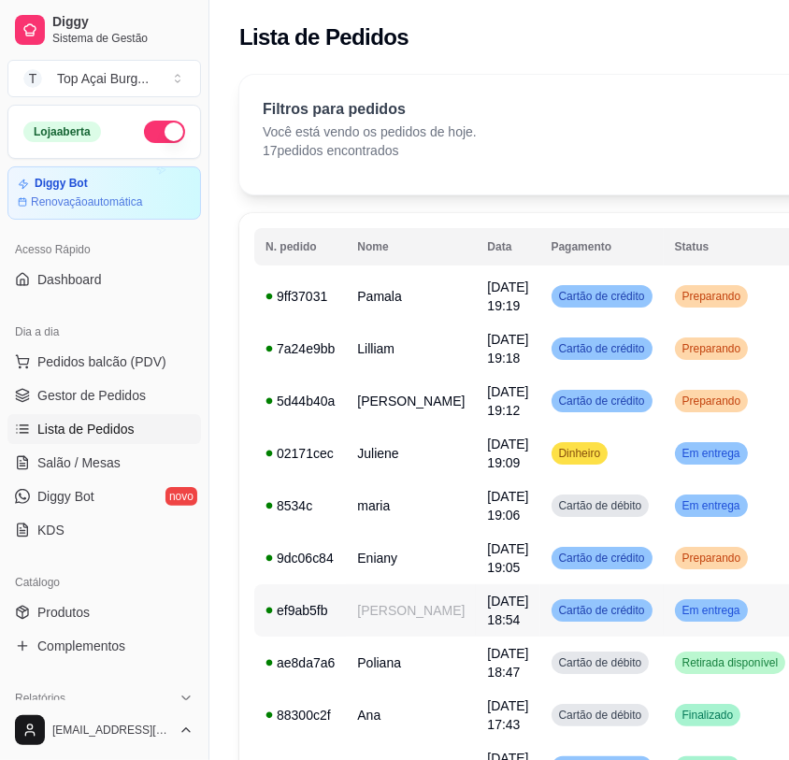
click at [693, 637] on td "Em entrega" at bounding box center [731, 611] width 134 height 52
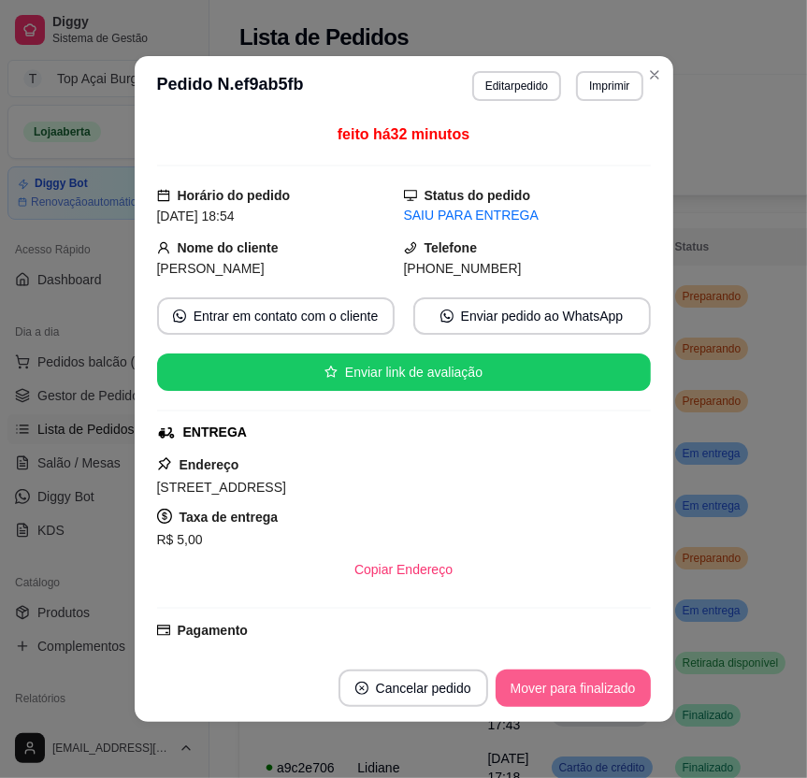
click at [602, 706] on button "Mover para finalizado" at bounding box center [573, 688] width 155 height 37
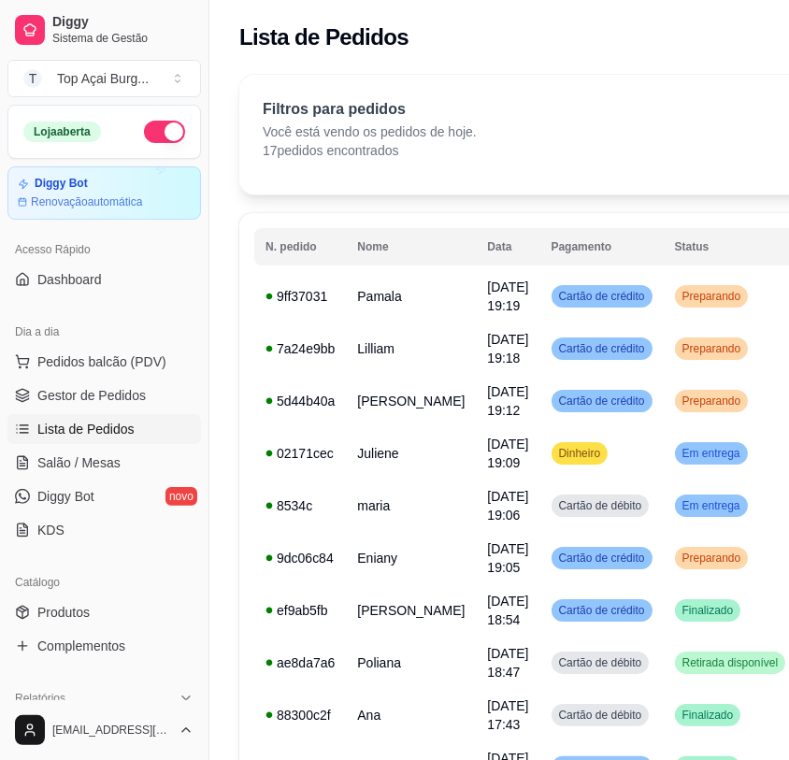
click at [701, 671] on span "Retirada disponível" at bounding box center [731, 663] width 104 height 15
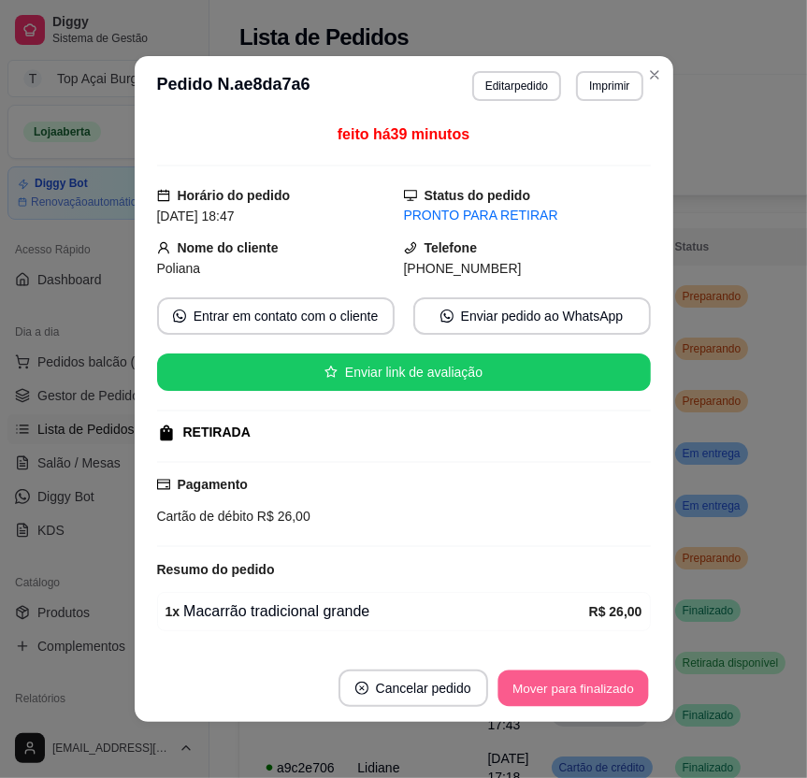
click at [627, 674] on button "Mover para finalizado" at bounding box center [573, 689] width 151 height 36
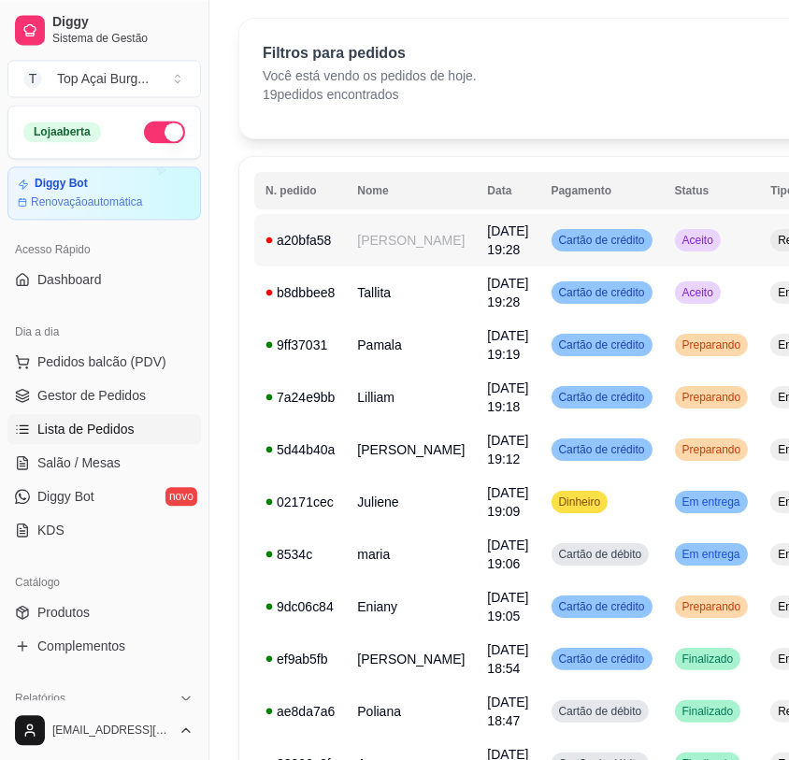
scroll to position [0, 0]
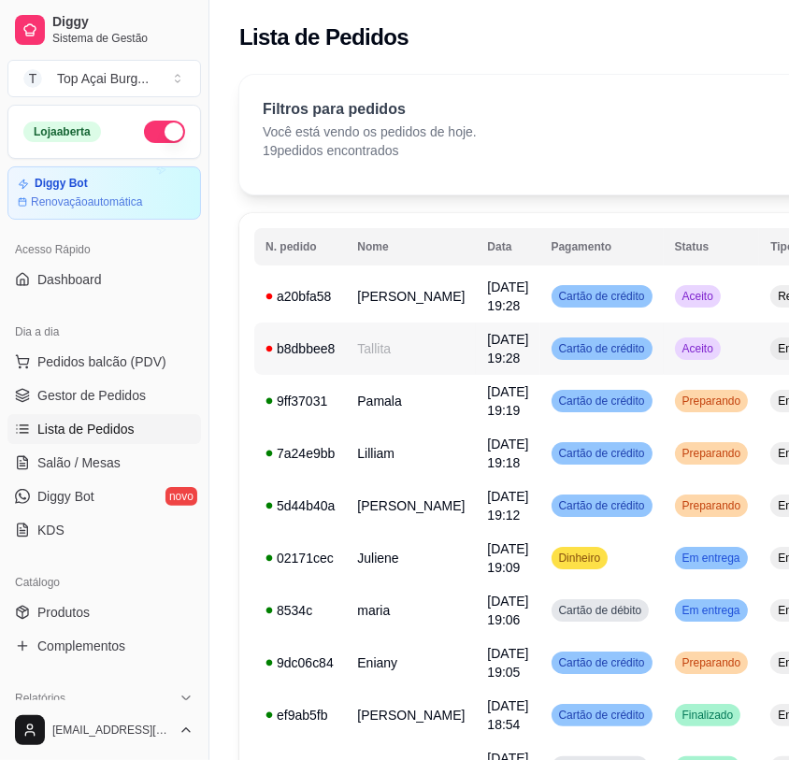
click at [689, 352] on td "Aceito" at bounding box center [712, 349] width 96 height 52
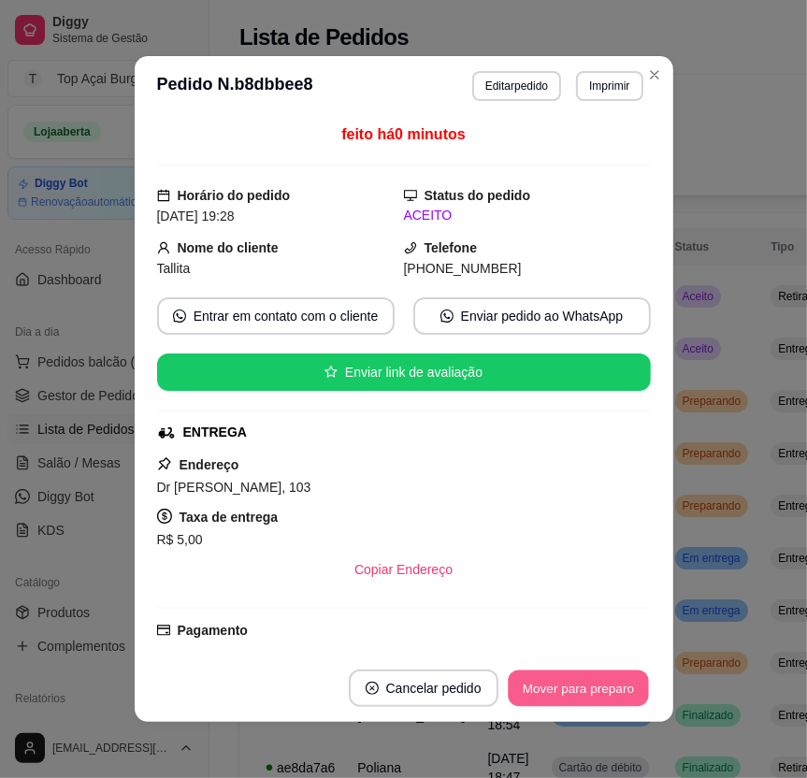
click at [632, 672] on button "Mover para preparo" at bounding box center [578, 689] width 140 height 36
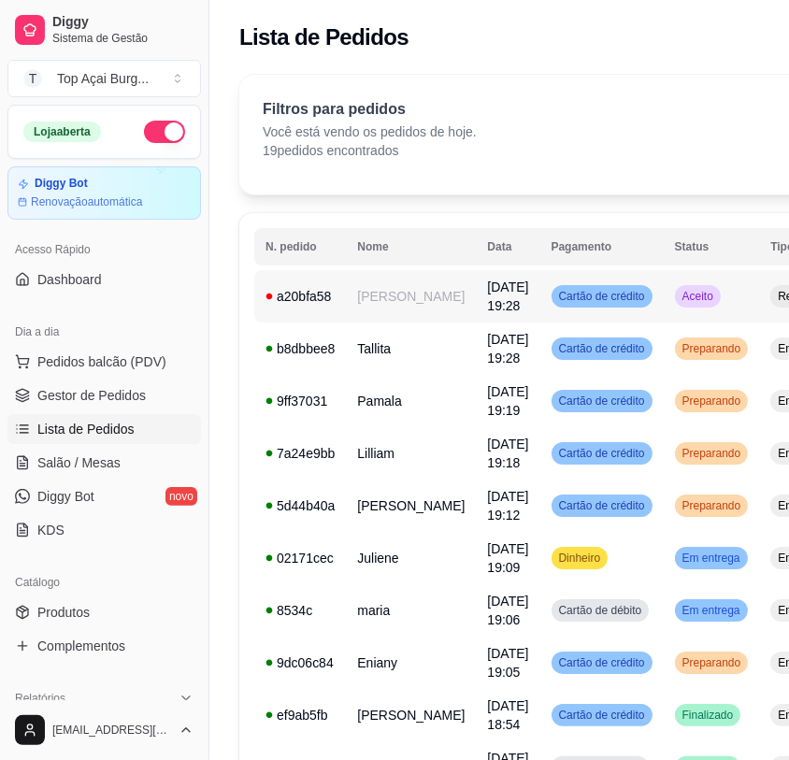
click at [691, 293] on td "Aceito" at bounding box center [712, 296] width 96 height 52
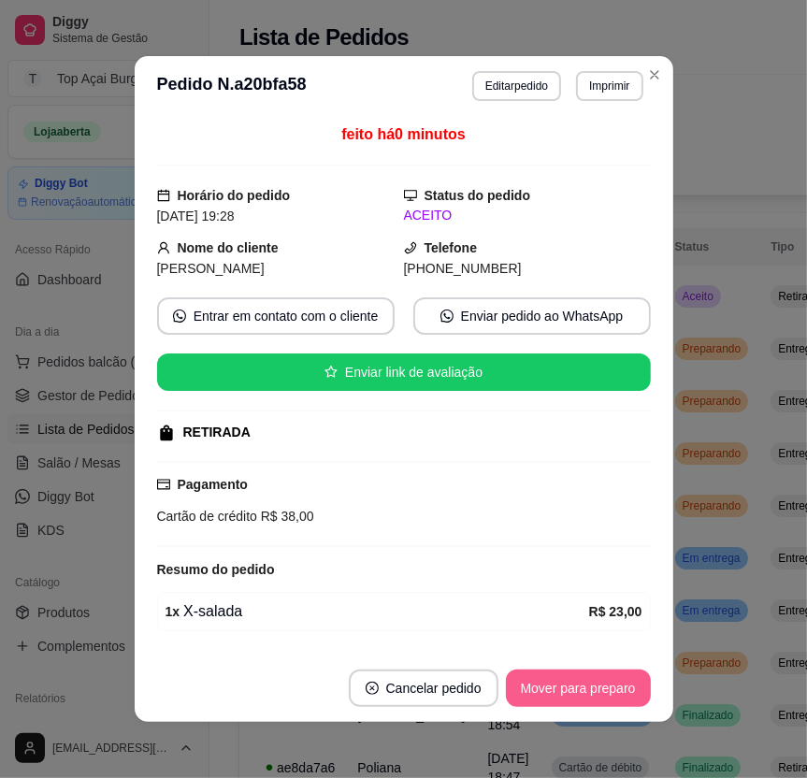
click at [553, 696] on button "Mover para preparo" at bounding box center [578, 688] width 145 height 37
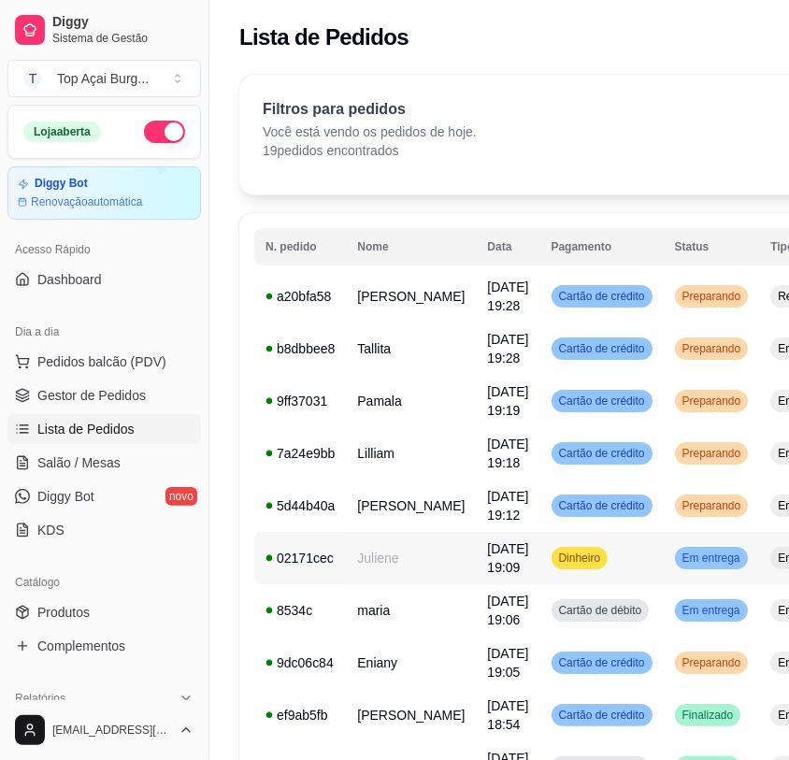
click at [699, 562] on div "Em entrega" at bounding box center [711, 558] width 73 height 22
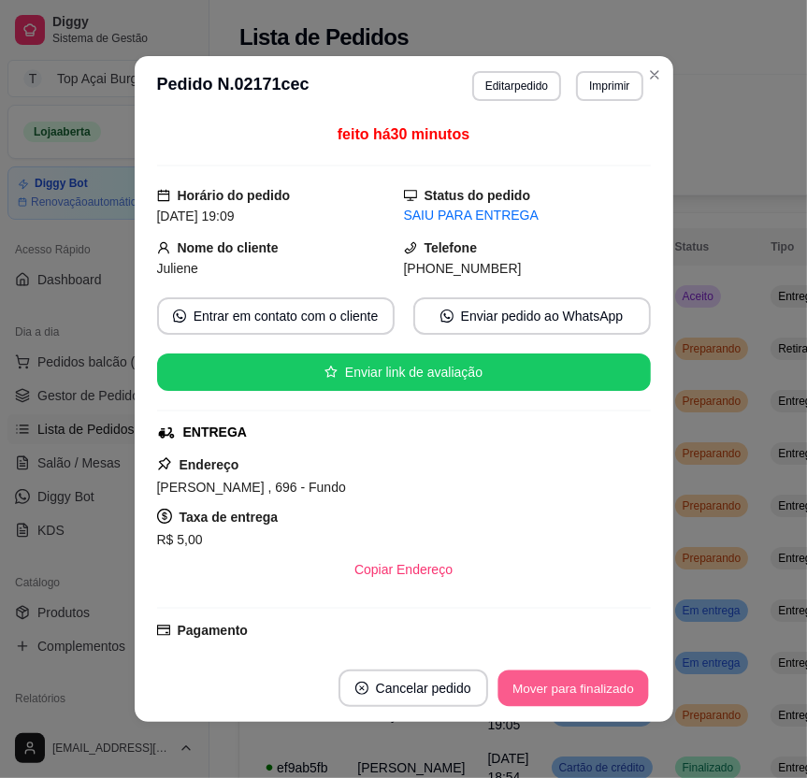
click at [607, 691] on button "Mover para finalizado" at bounding box center [573, 689] width 151 height 36
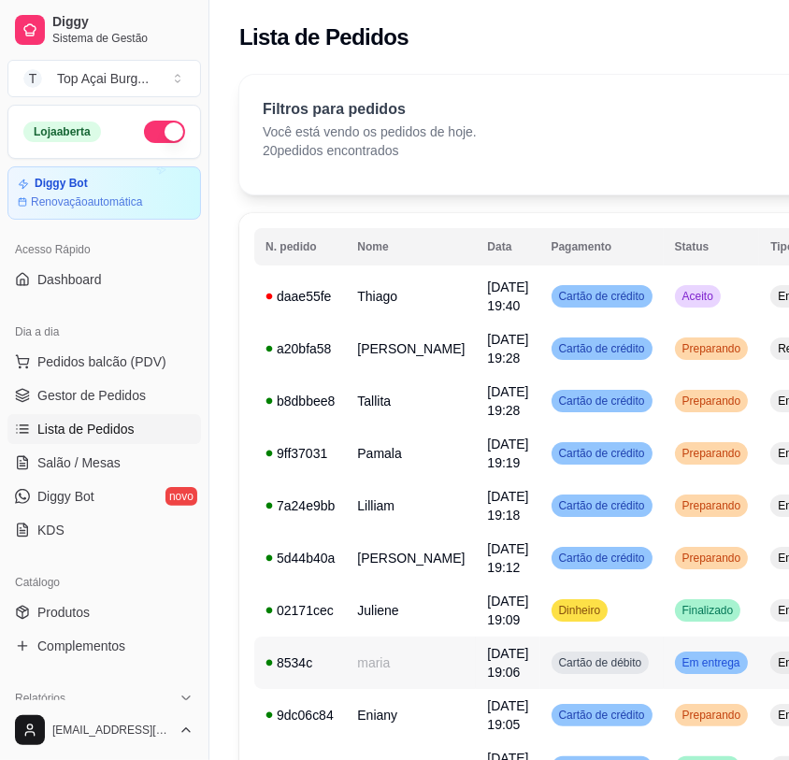
click at [686, 672] on div "Em entrega" at bounding box center [711, 663] width 73 height 22
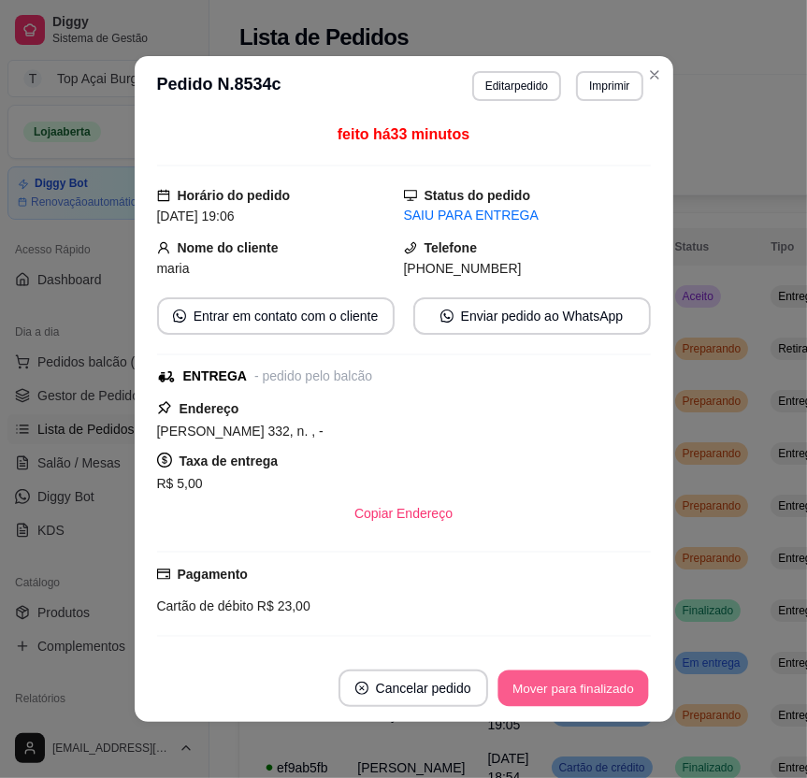
click at [614, 686] on button "Mover para finalizado" at bounding box center [573, 689] width 151 height 36
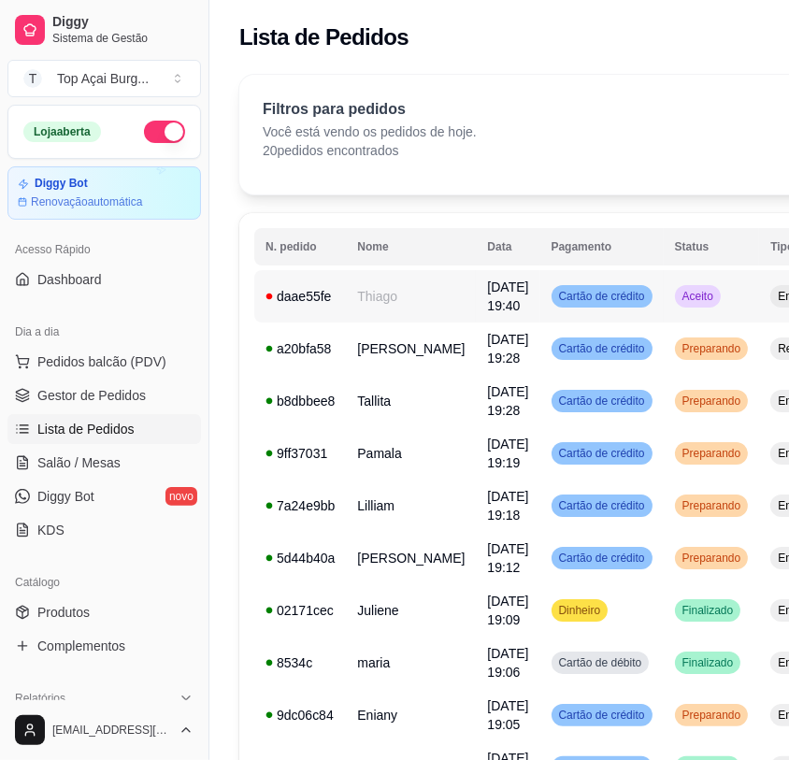
click at [696, 296] on td "Aceito" at bounding box center [712, 296] width 96 height 52
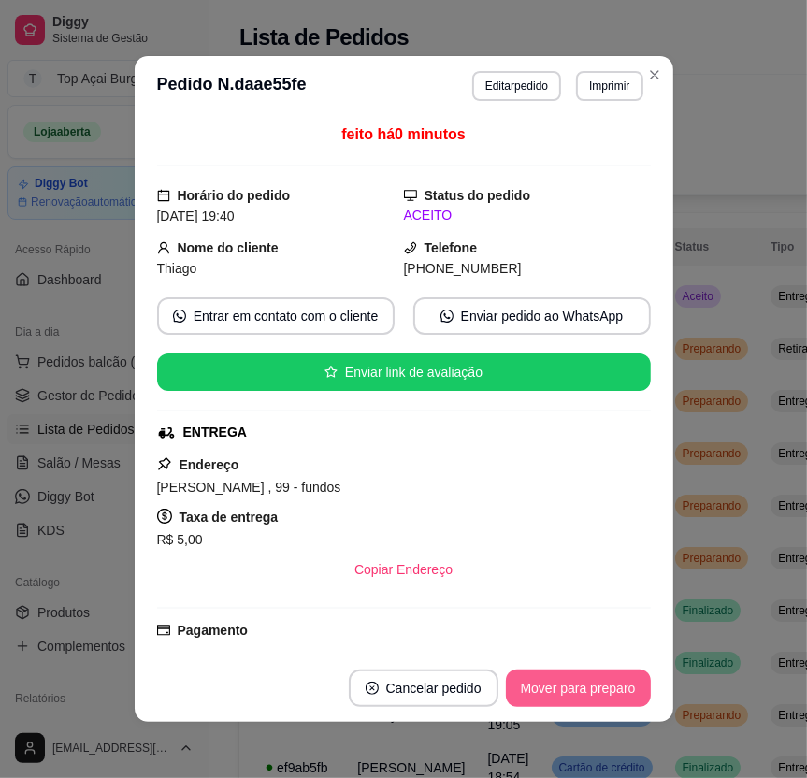
click at [573, 686] on button "Mover para preparo" at bounding box center [578, 688] width 145 height 37
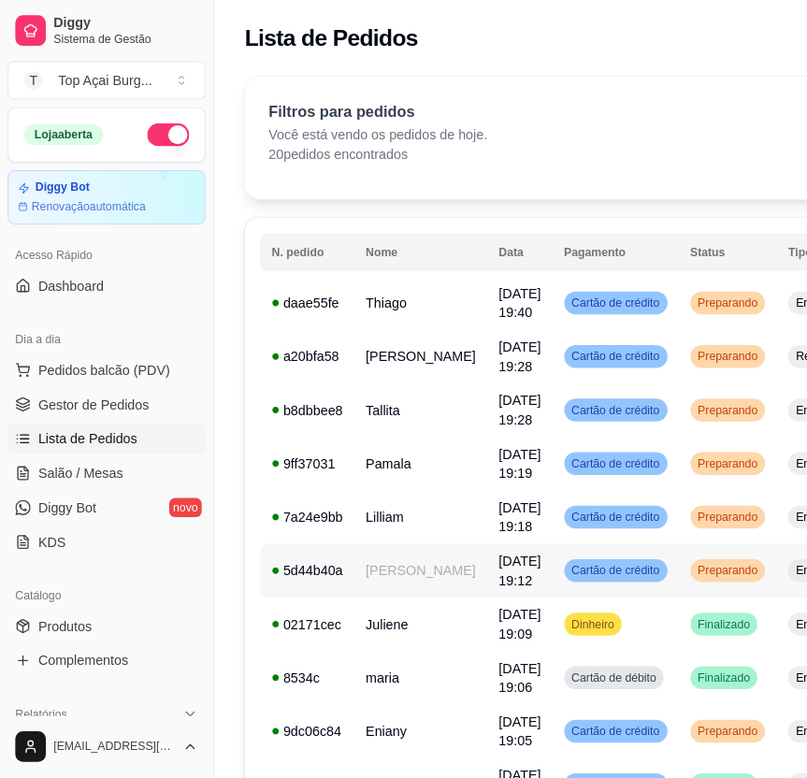
scroll to position [100, 0]
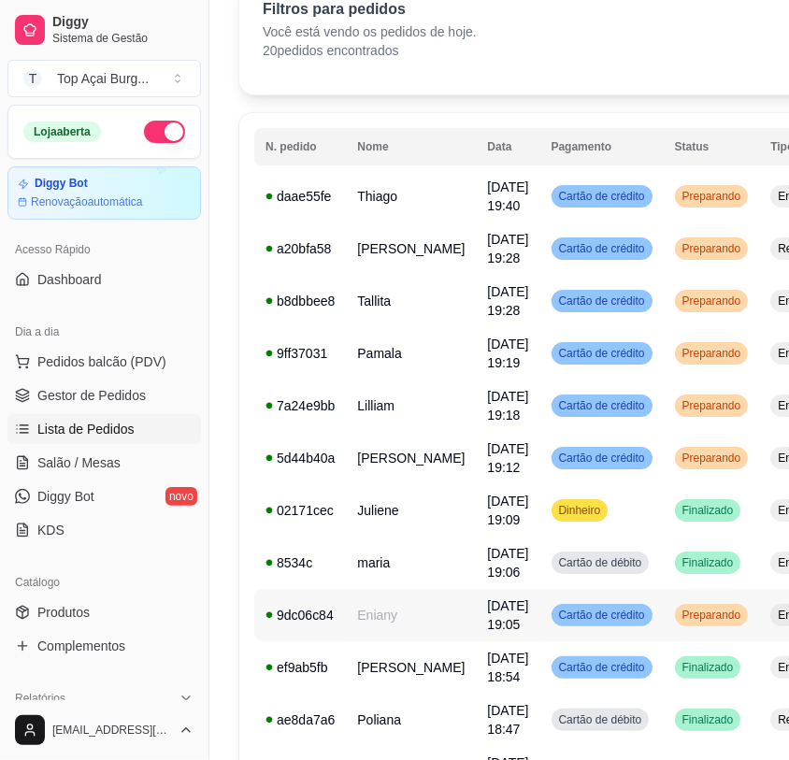
click at [679, 621] on span "Preparando" at bounding box center [712, 615] width 66 height 15
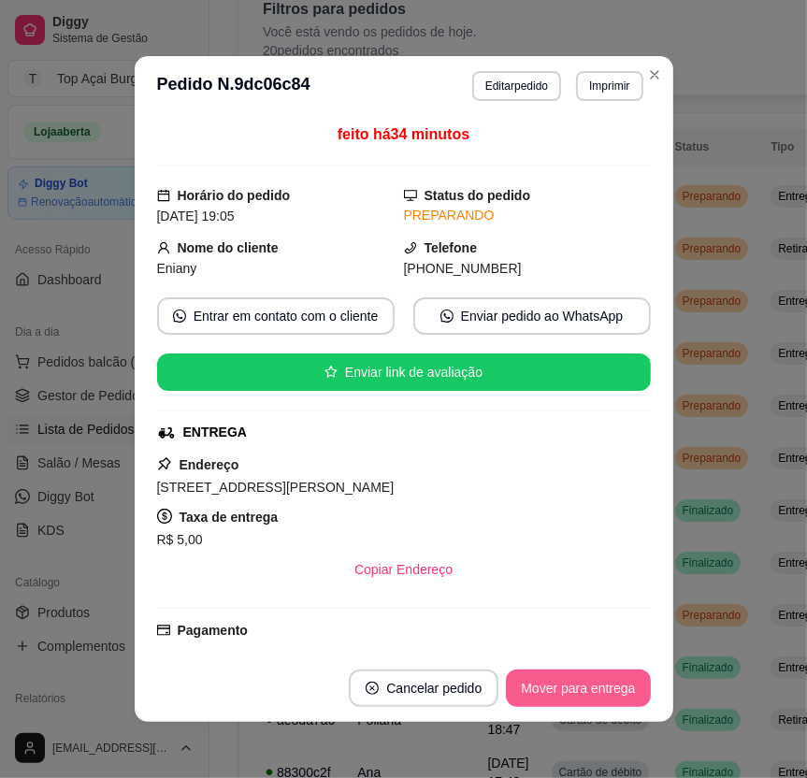
click at [596, 686] on button "Mover para entrega" at bounding box center [578, 688] width 144 height 37
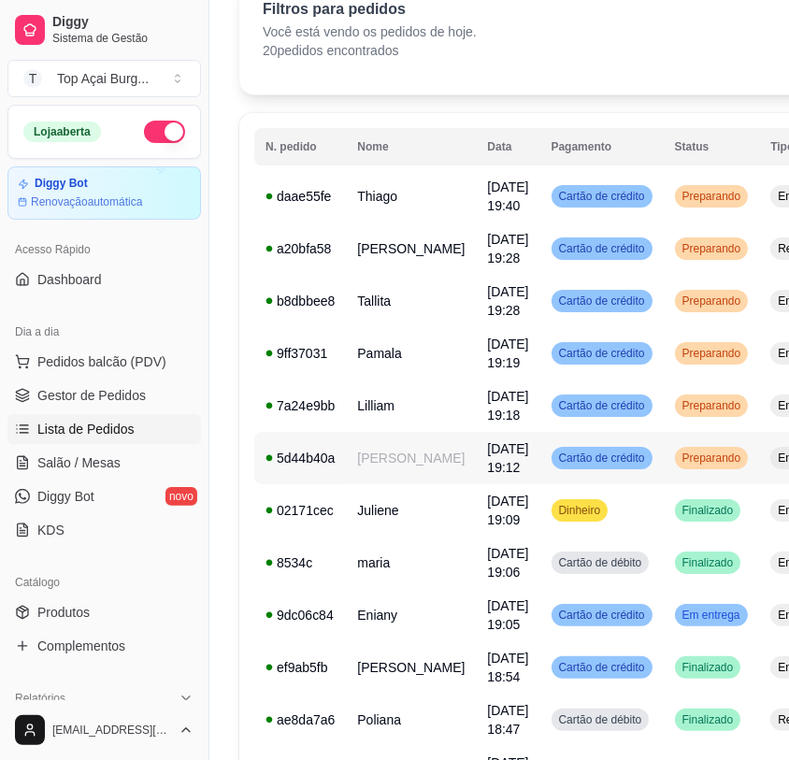
click at [701, 469] on td "Preparando" at bounding box center [712, 458] width 96 height 52
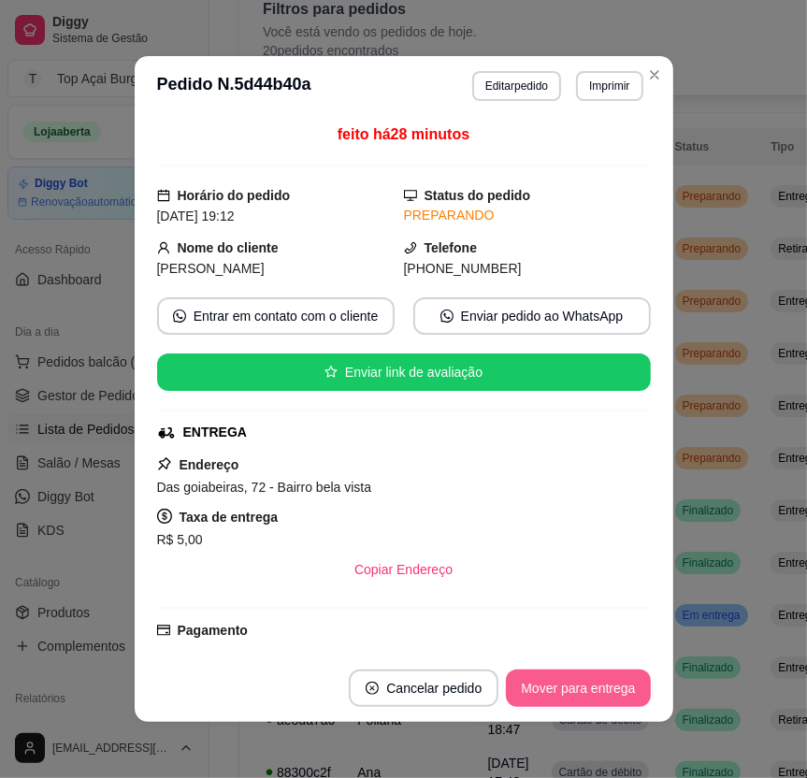
click at [603, 684] on button "Mover para entrega" at bounding box center [578, 688] width 144 height 37
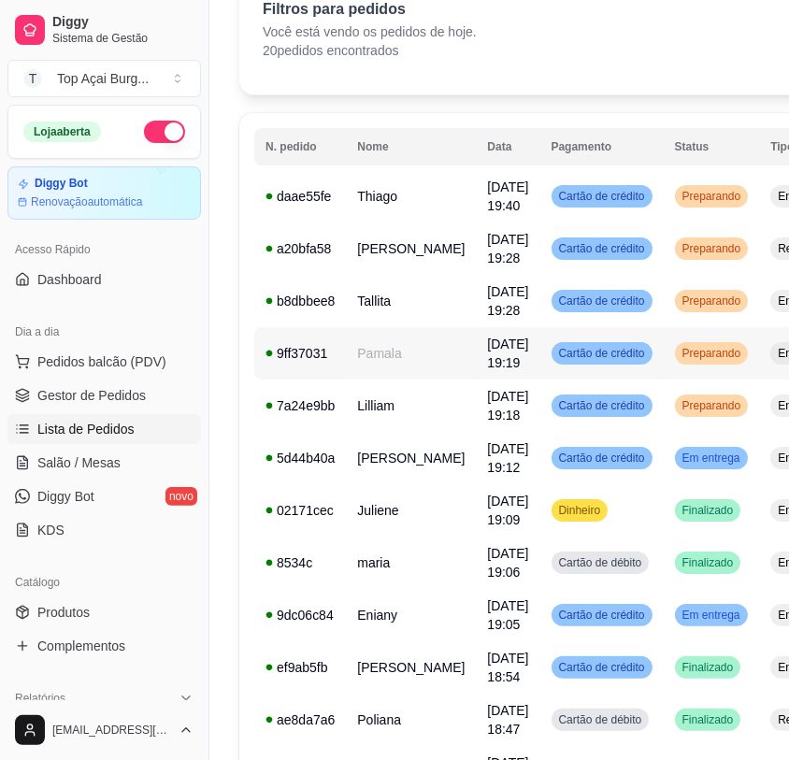
click at [704, 360] on td "Preparando" at bounding box center [712, 353] width 96 height 52
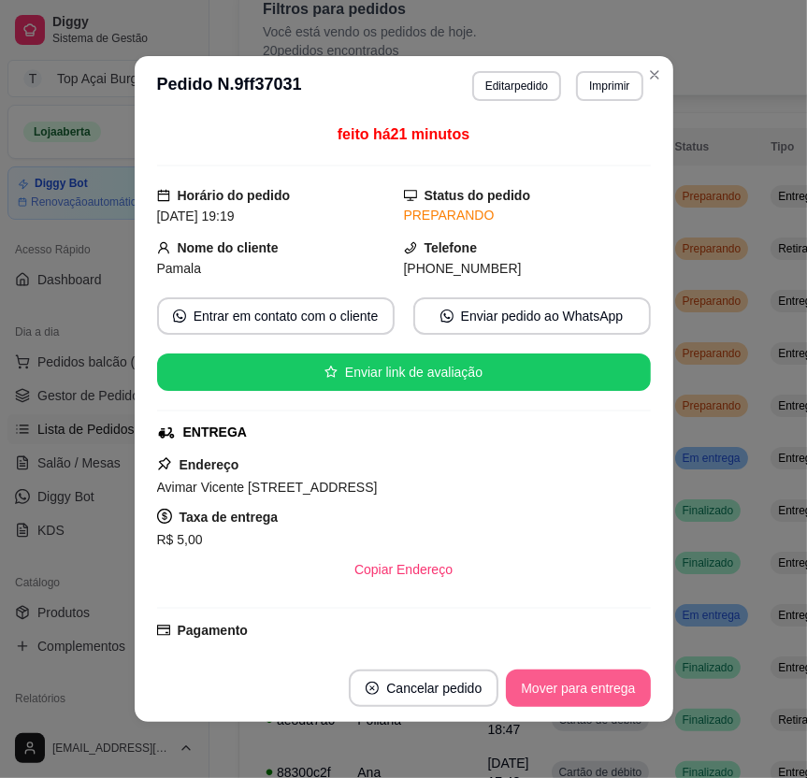
click at [618, 682] on button "Mover para entrega" at bounding box center [578, 688] width 144 height 37
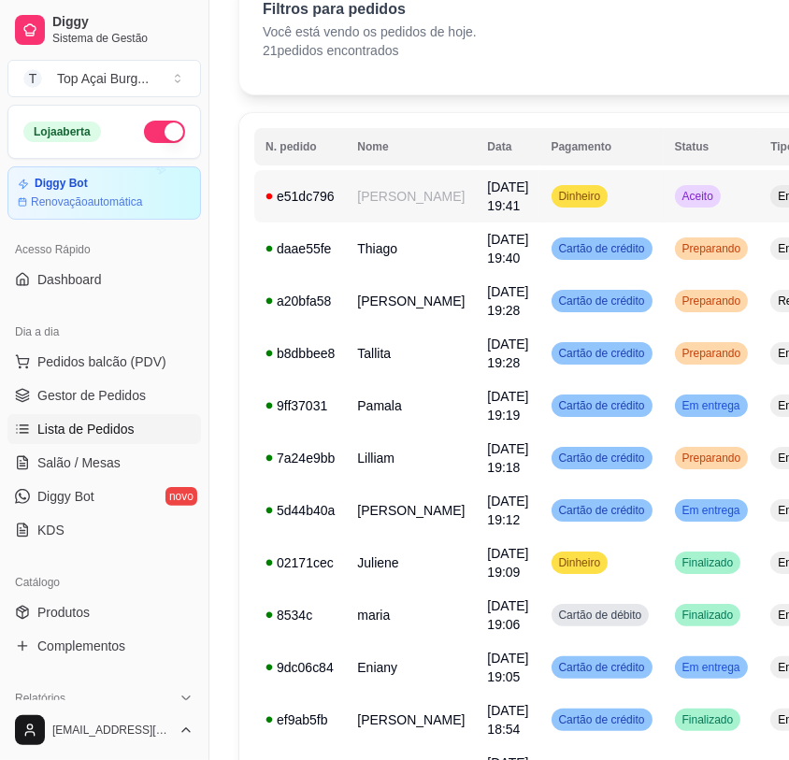
click at [602, 214] on td "Dinheiro" at bounding box center [602, 196] width 123 height 52
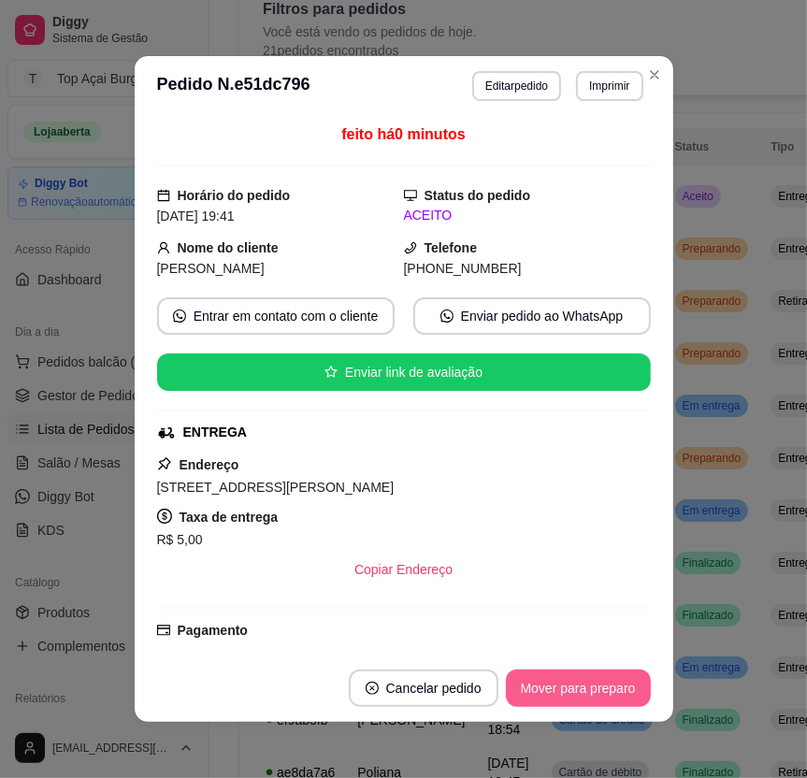
click at [587, 680] on button "Mover para preparo" at bounding box center [578, 688] width 145 height 37
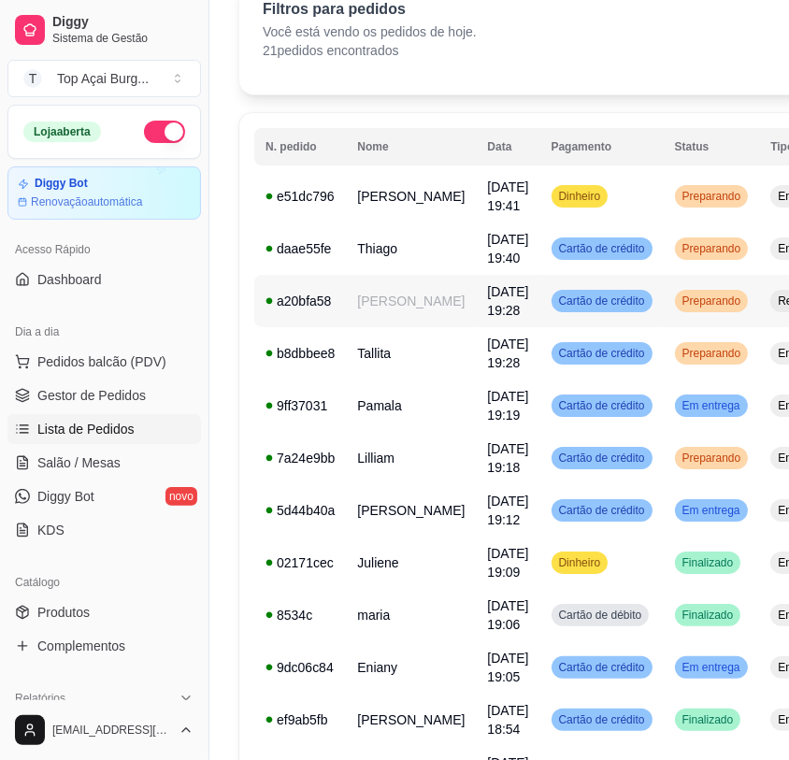
click at [759, 315] on td "Retirada" at bounding box center [798, 301] width 79 height 52
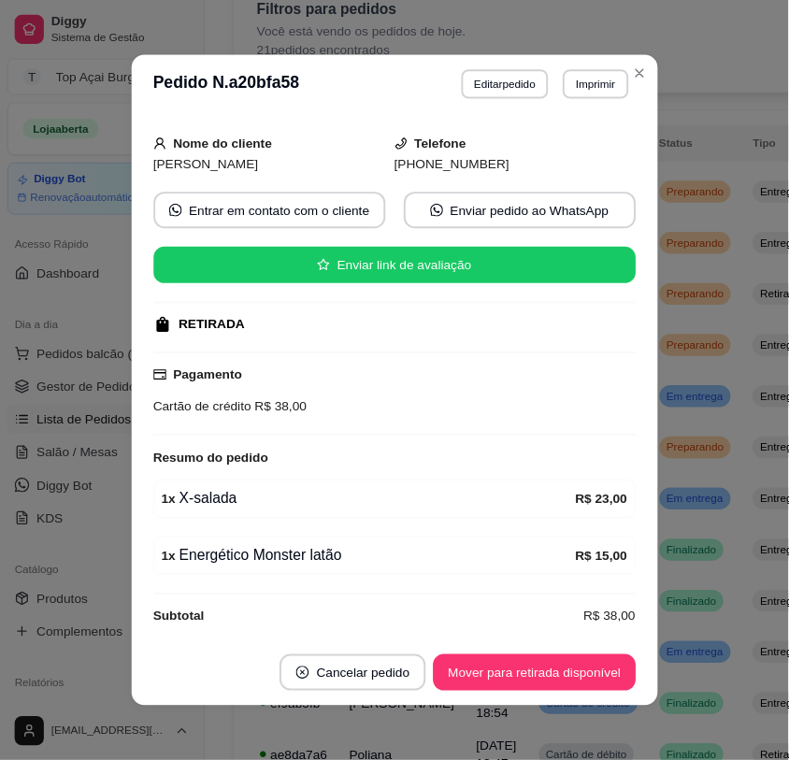
scroll to position [137, 0]
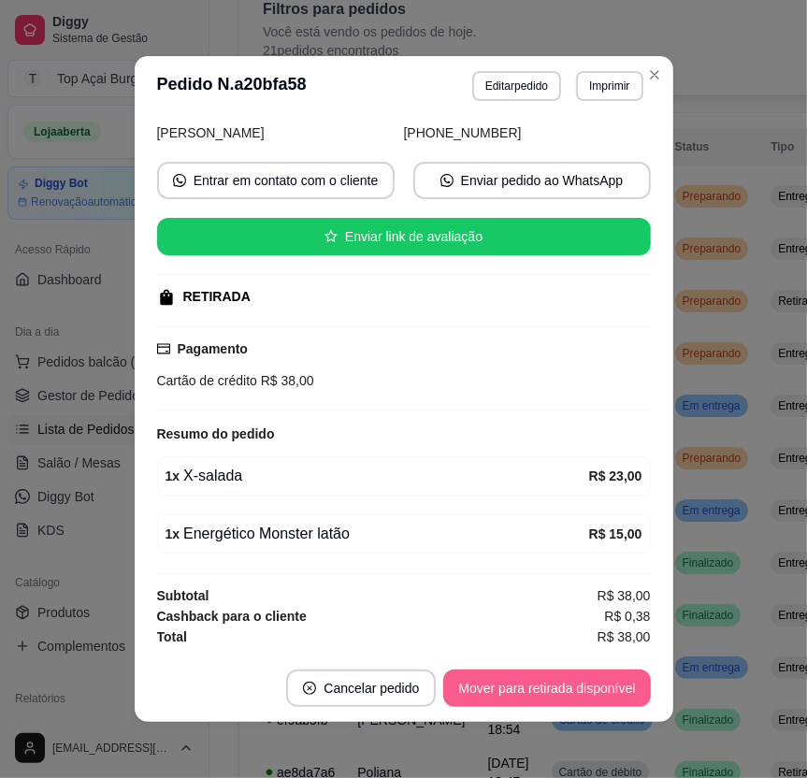
click at [563, 681] on button "Mover para retirada disponível" at bounding box center [546, 688] width 207 height 37
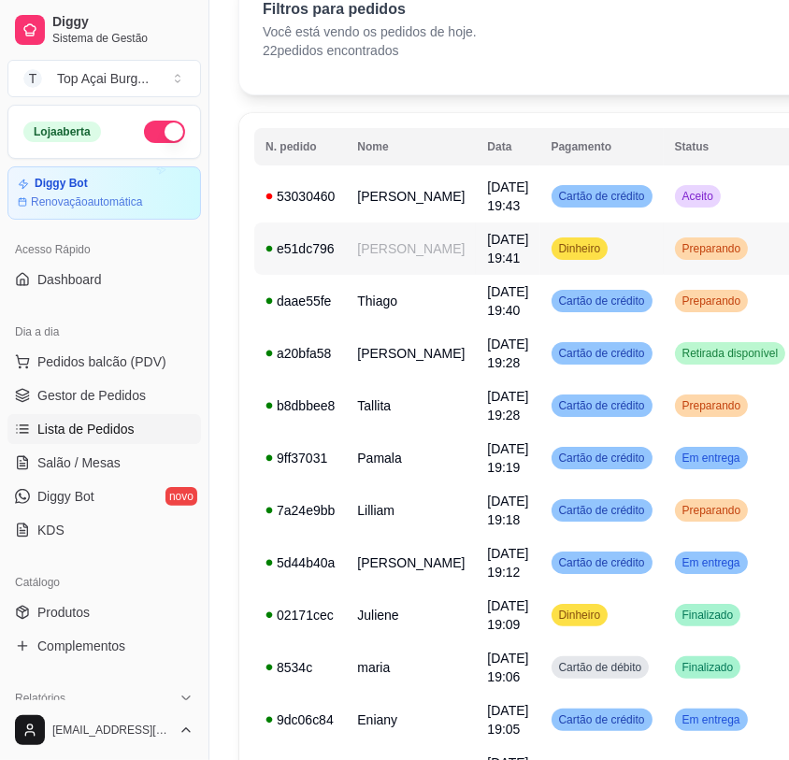
click at [664, 212] on td "Aceito" at bounding box center [731, 196] width 134 height 52
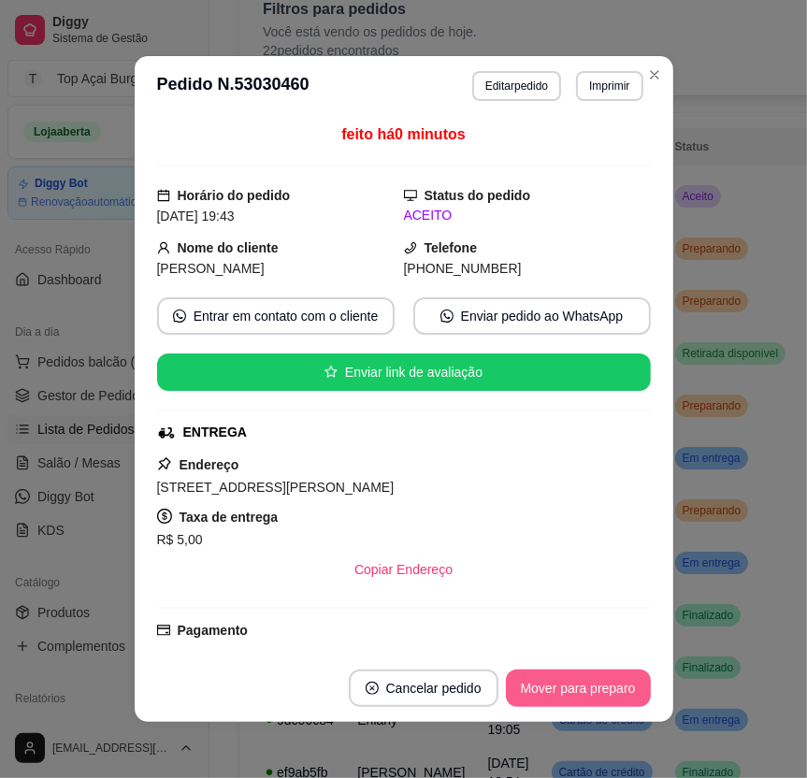
click at [564, 688] on button "Mover para preparo" at bounding box center [578, 688] width 145 height 37
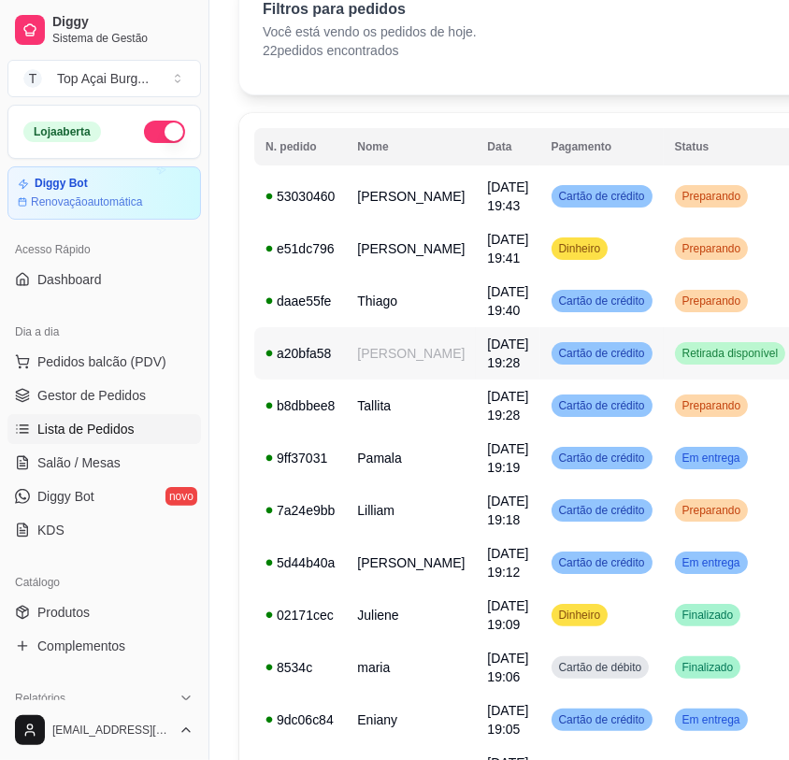
click at [701, 361] on span "Retirada disponível" at bounding box center [731, 353] width 104 height 15
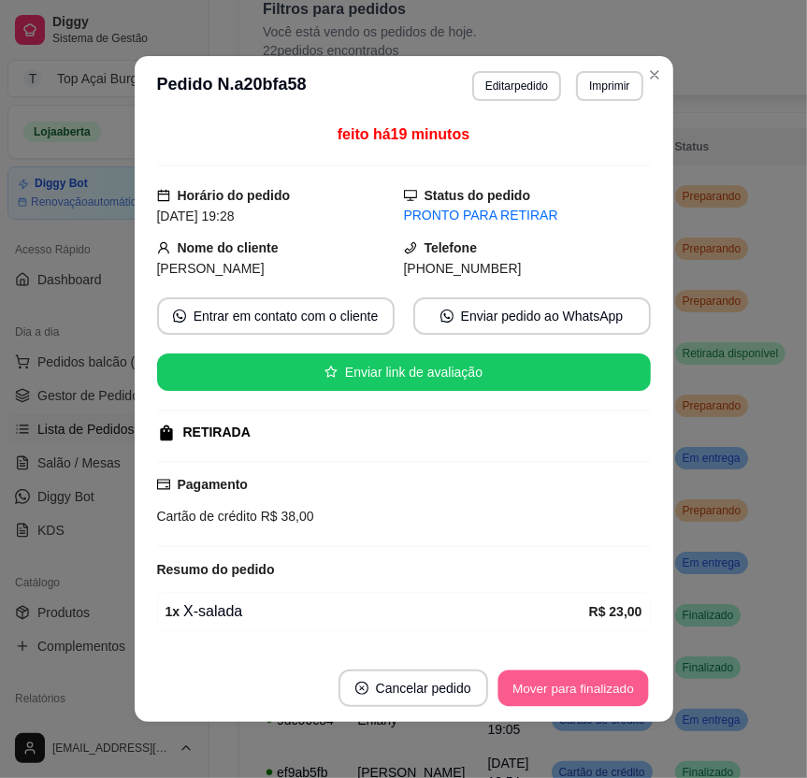
click at [575, 690] on button "Mover para finalizado" at bounding box center [573, 689] width 151 height 36
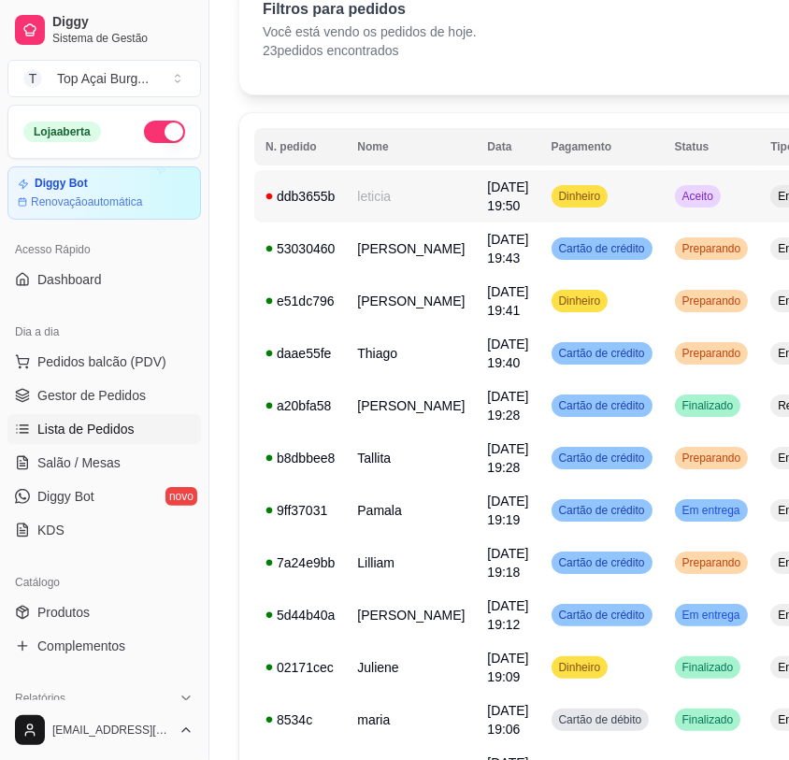
click at [664, 209] on td "Aceito" at bounding box center [712, 196] width 96 height 52
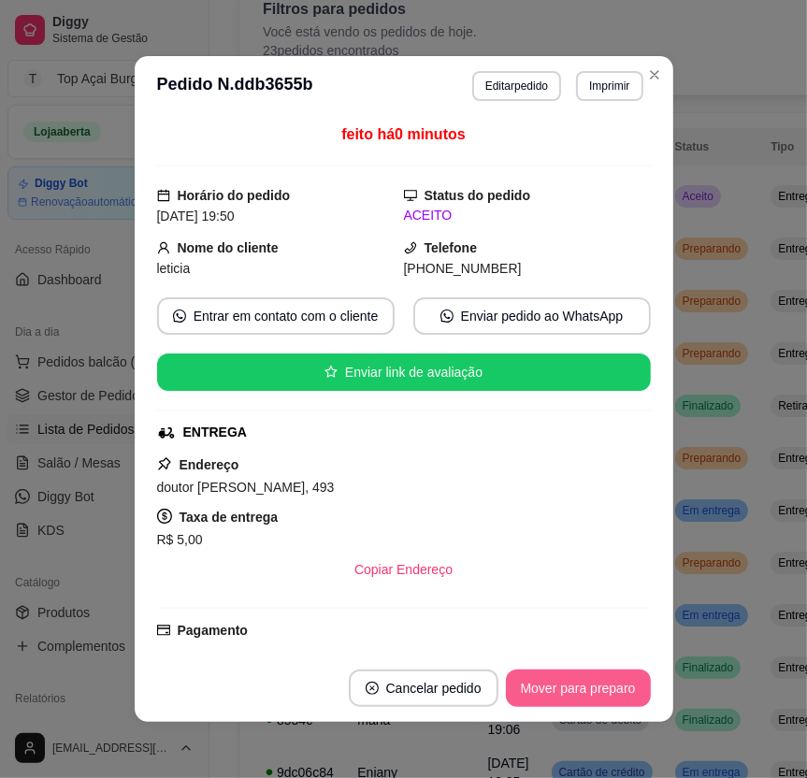
click at [576, 679] on button "Mover para preparo" at bounding box center [578, 688] width 145 height 37
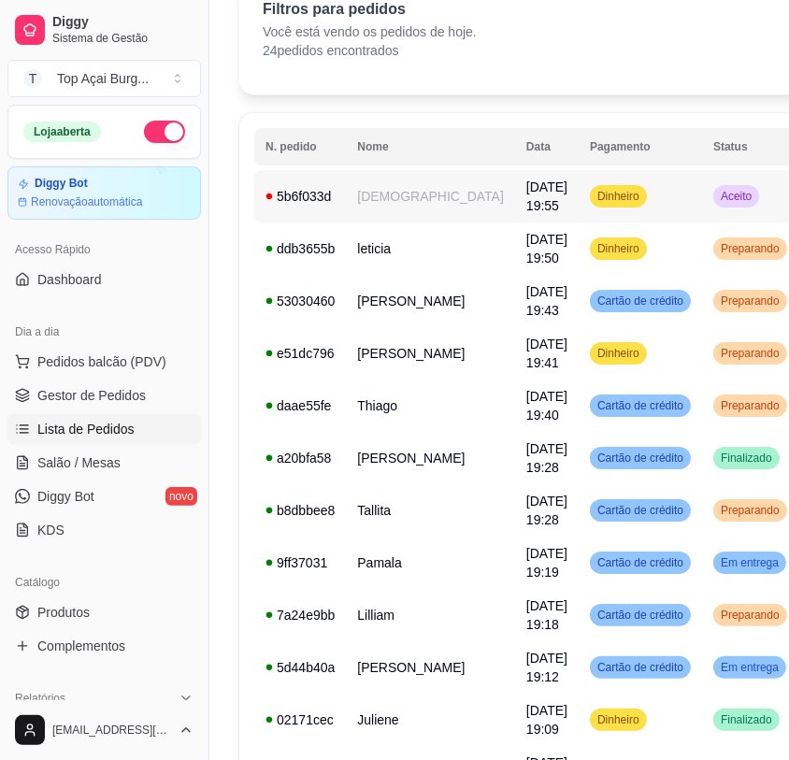
click at [702, 209] on td "Aceito" at bounding box center [750, 196] width 96 height 52
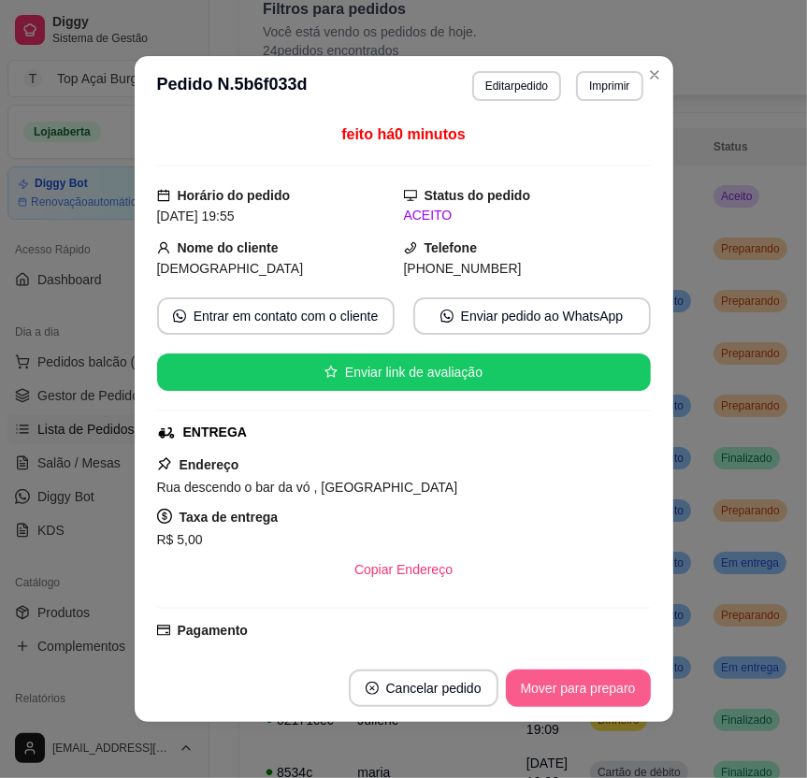
click at [627, 681] on button "Mover para preparo" at bounding box center [578, 688] width 145 height 37
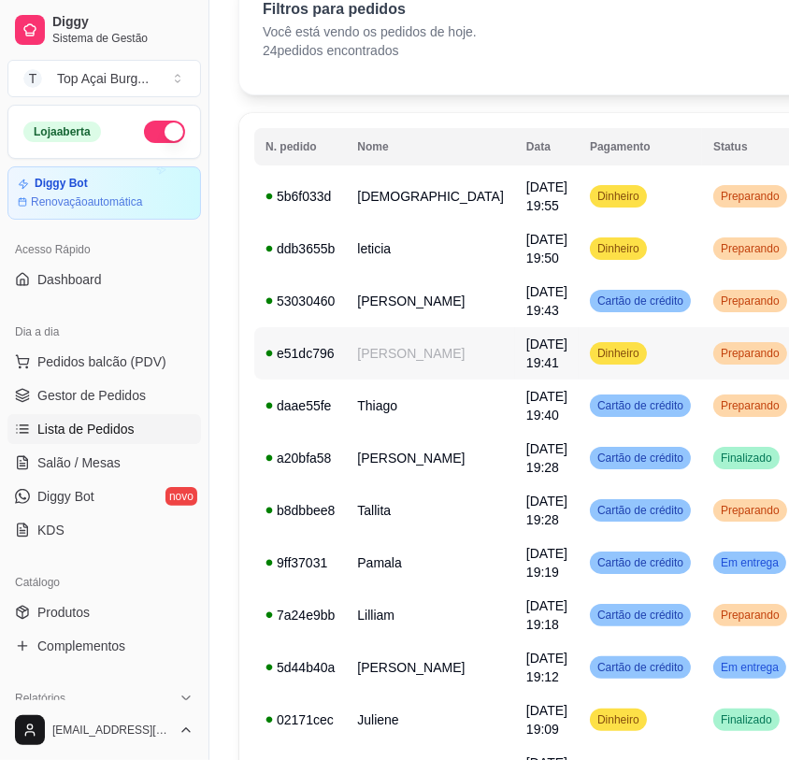
click at [515, 368] on td "[DATE] 19:41" at bounding box center [547, 353] width 64 height 52
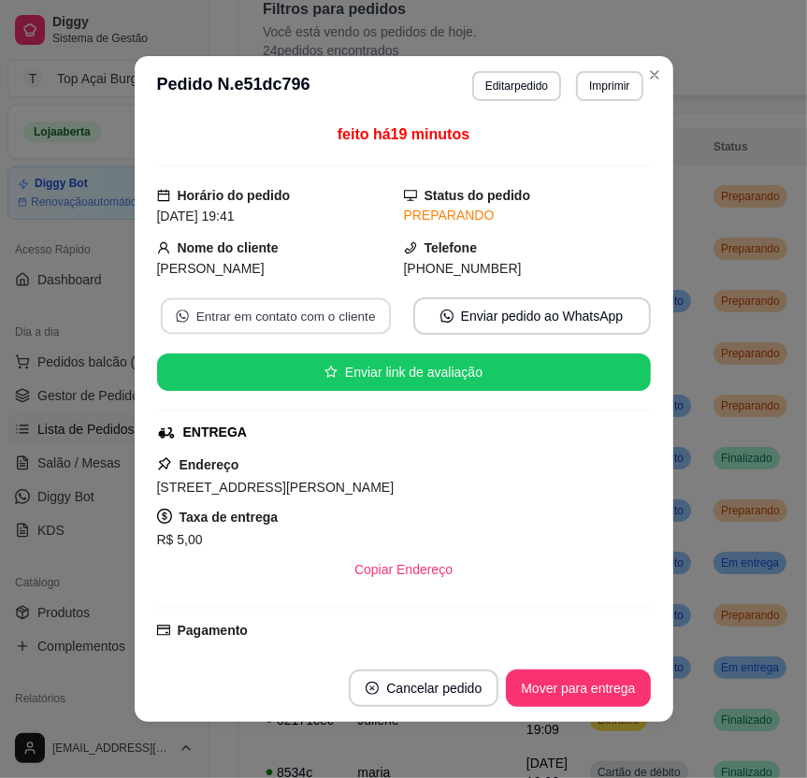
click at [221, 317] on button "Entrar em contato com o cliente" at bounding box center [275, 316] width 230 height 36
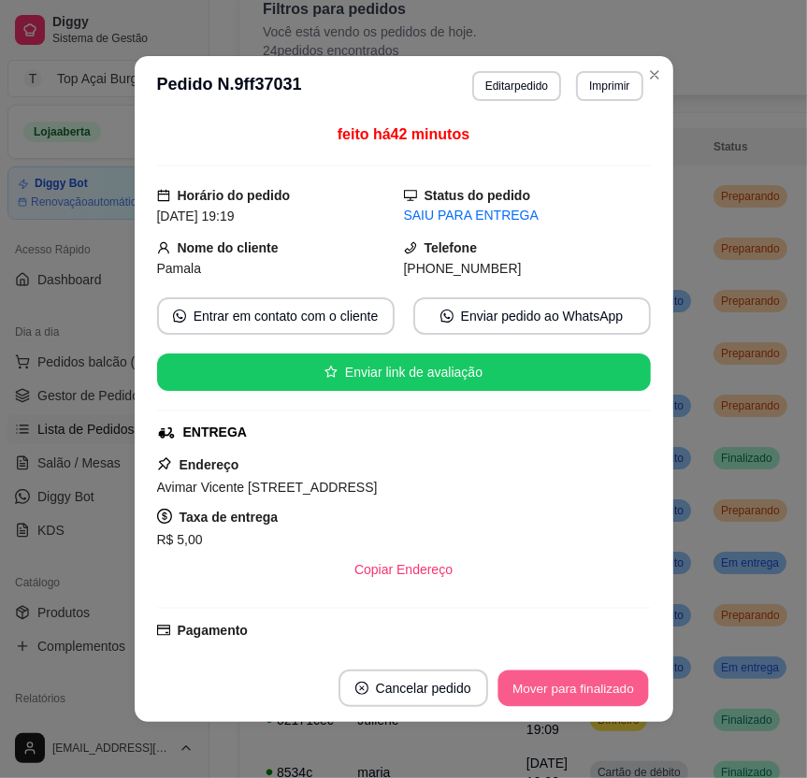
click at [635, 690] on button "Mover para finalizado" at bounding box center [573, 689] width 151 height 36
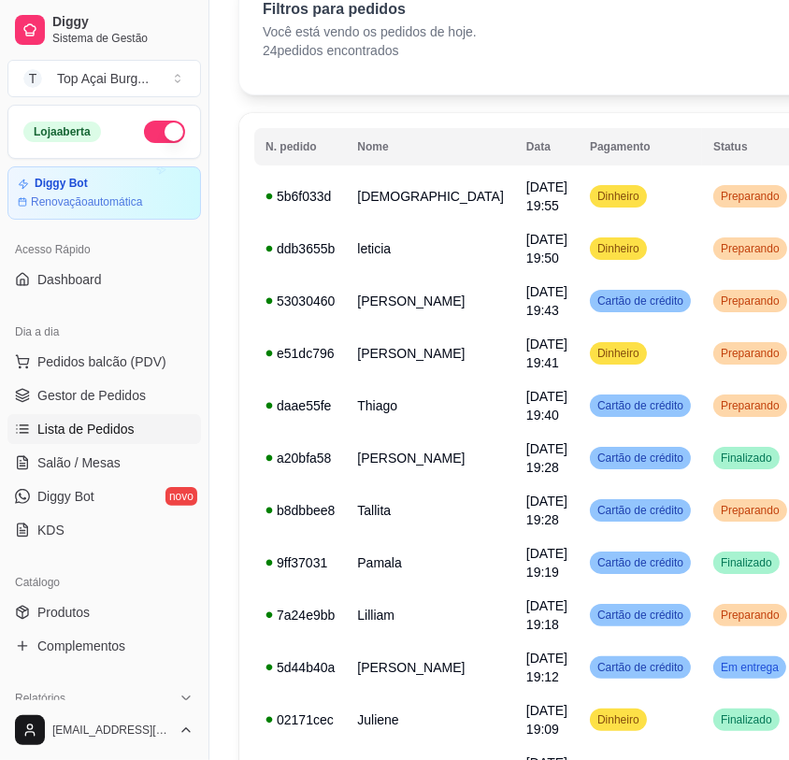
click at [713, 691] on td "Em entrega" at bounding box center [750, 668] width 96 height 52
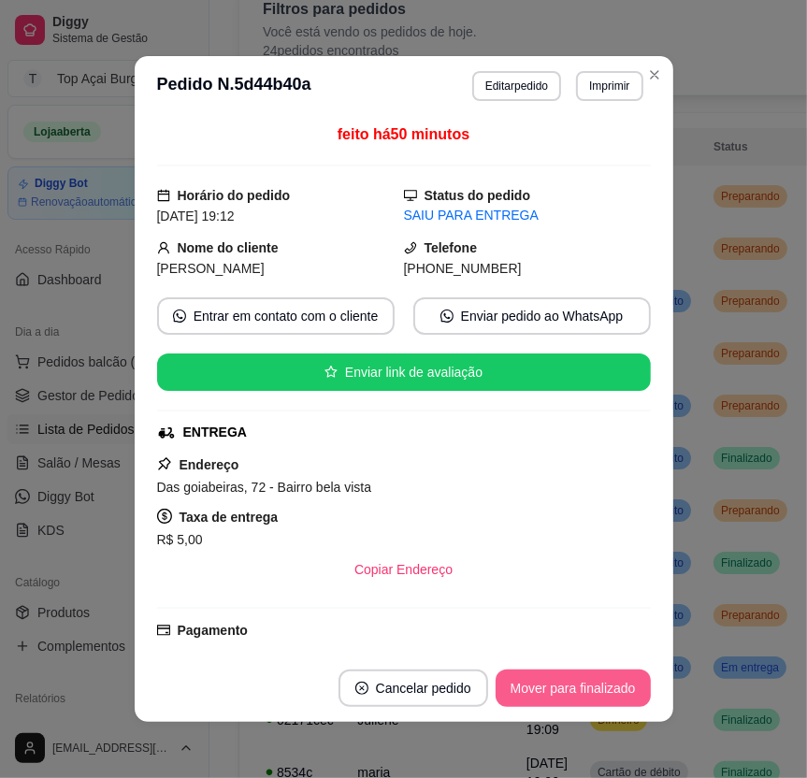
click at [626, 687] on button "Mover para finalizado" at bounding box center [573, 688] width 155 height 37
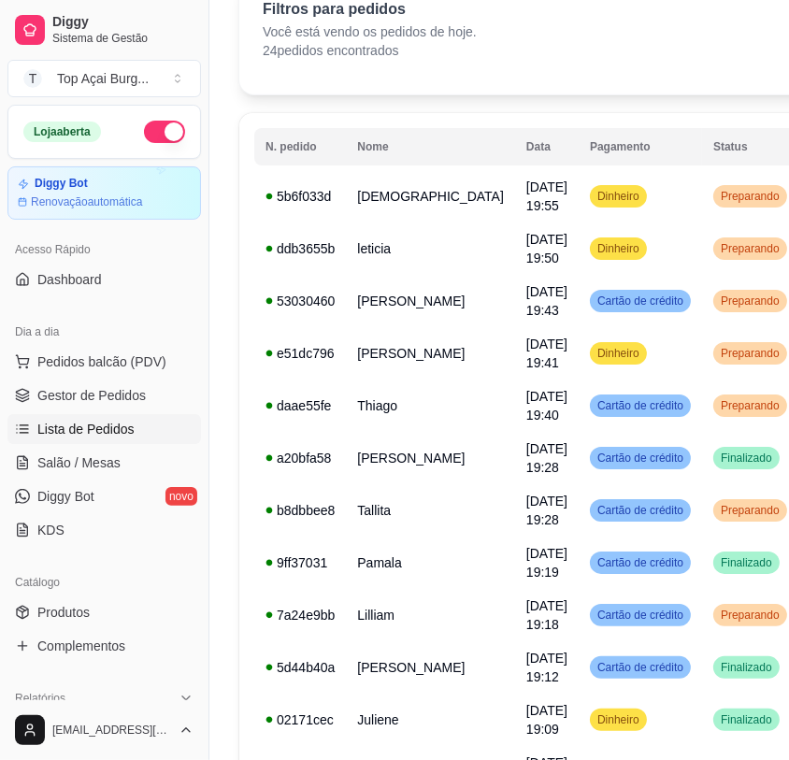
click at [717, 623] on span "Preparando" at bounding box center [750, 615] width 66 height 15
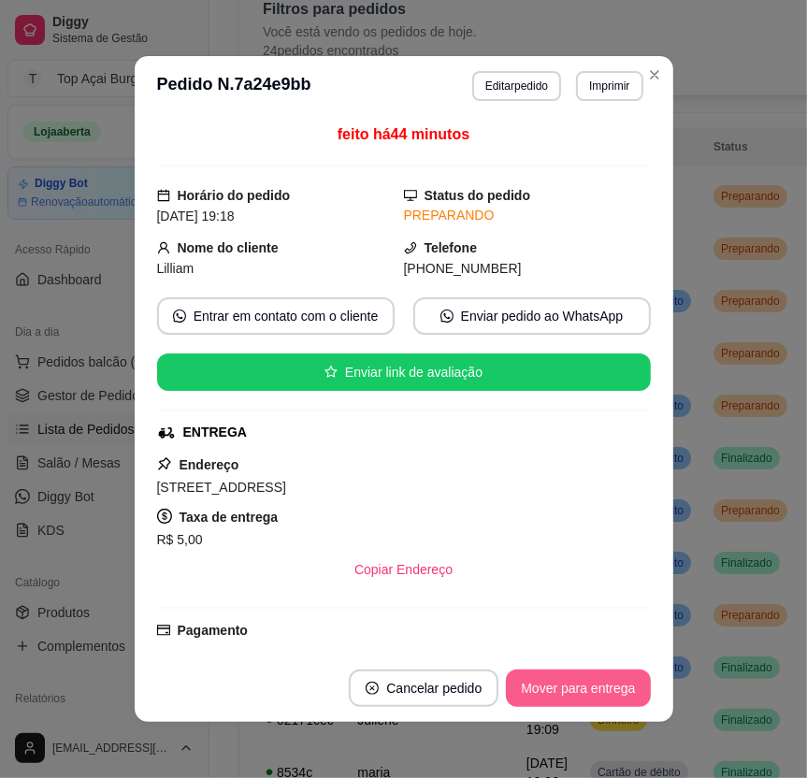
click at [618, 700] on button "Mover para entrega" at bounding box center [578, 688] width 144 height 37
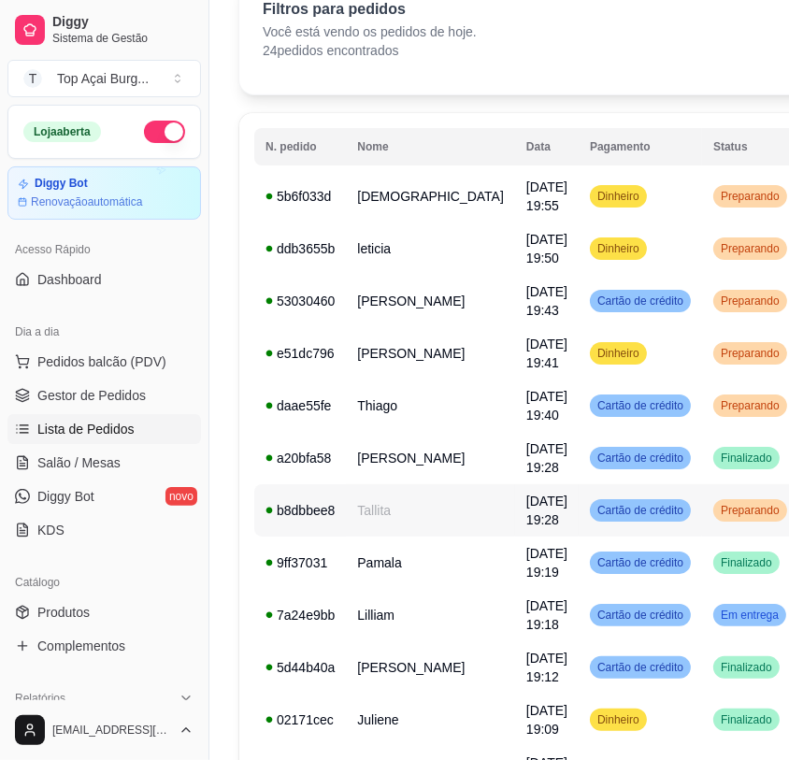
click at [615, 537] on td "Cartão de crédito" at bounding box center [640, 510] width 123 height 52
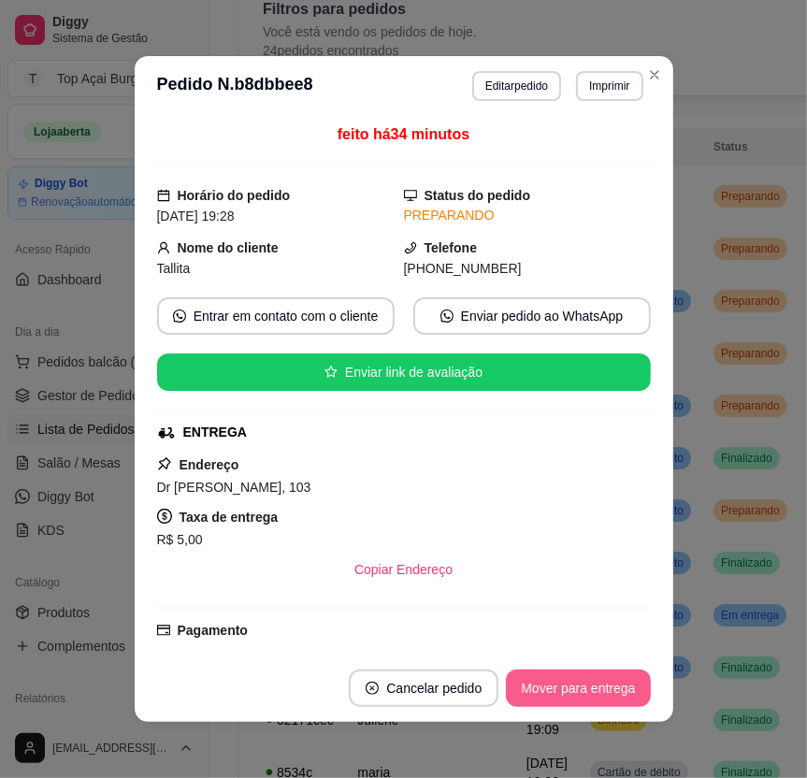
click at [609, 686] on button "Mover para entrega" at bounding box center [578, 688] width 144 height 37
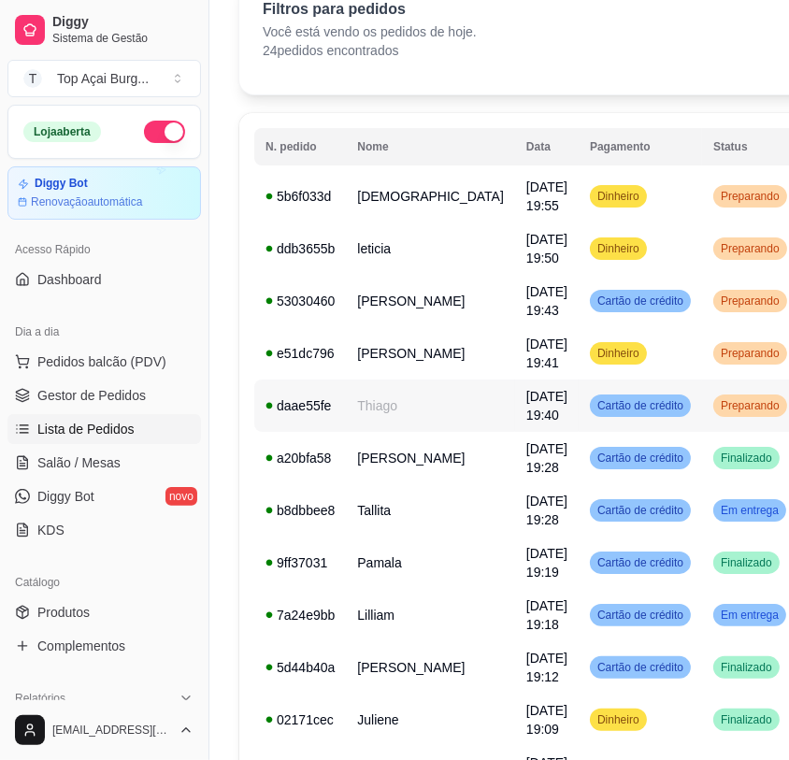
click at [707, 432] on td "Preparando" at bounding box center [750, 406] width 96 height 52
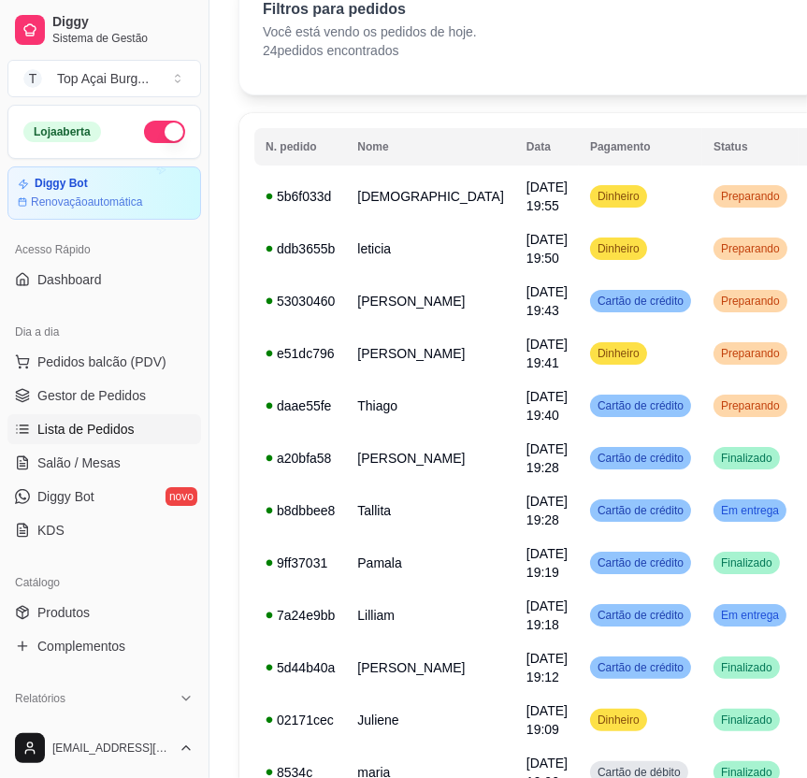
click at [597, 692] on button "Mover para entrega" at bounding box center [578, 688] width 144 height 37
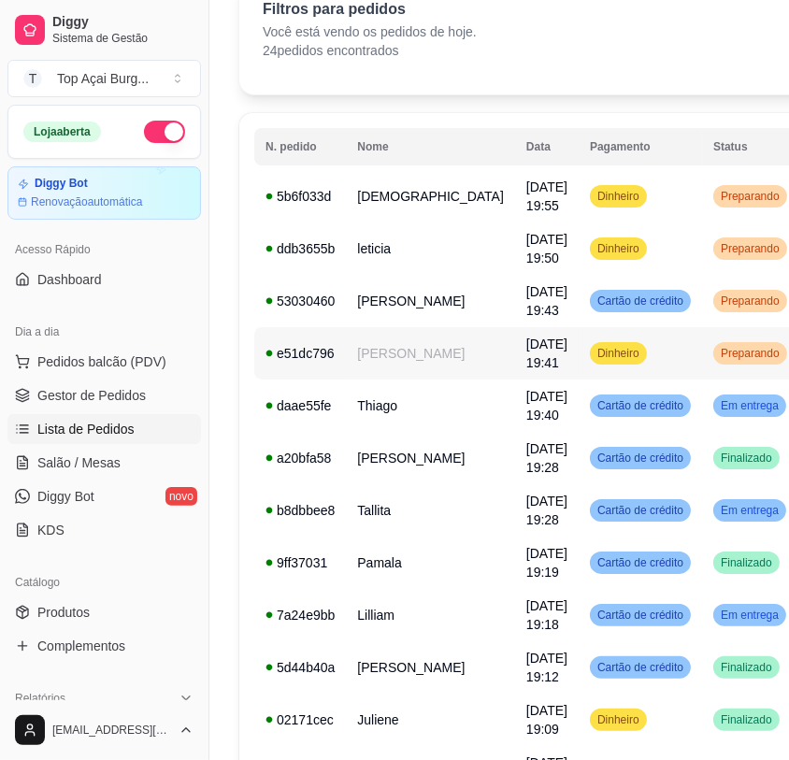
click at [717, 361] on span "Preparando" at bounding box center [750, 353] width 66 height 15
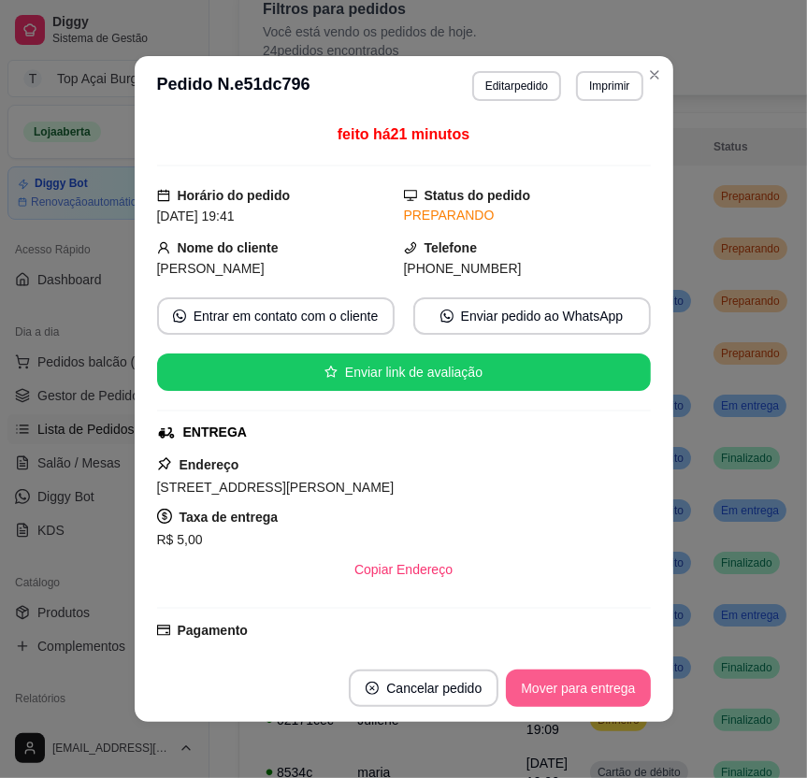
click at [548, 683] on button "Mover para entrega" at bounding box center [578, 688] width 144 height 37
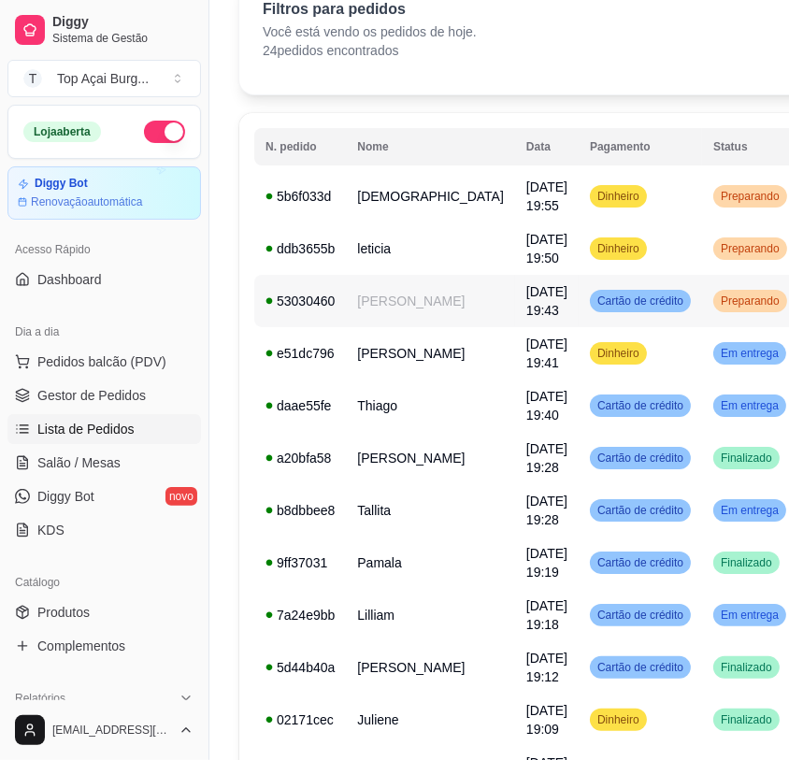
click at [702, 317] on td "Preparando" at bounding box center [750, 301] width 96 height 52
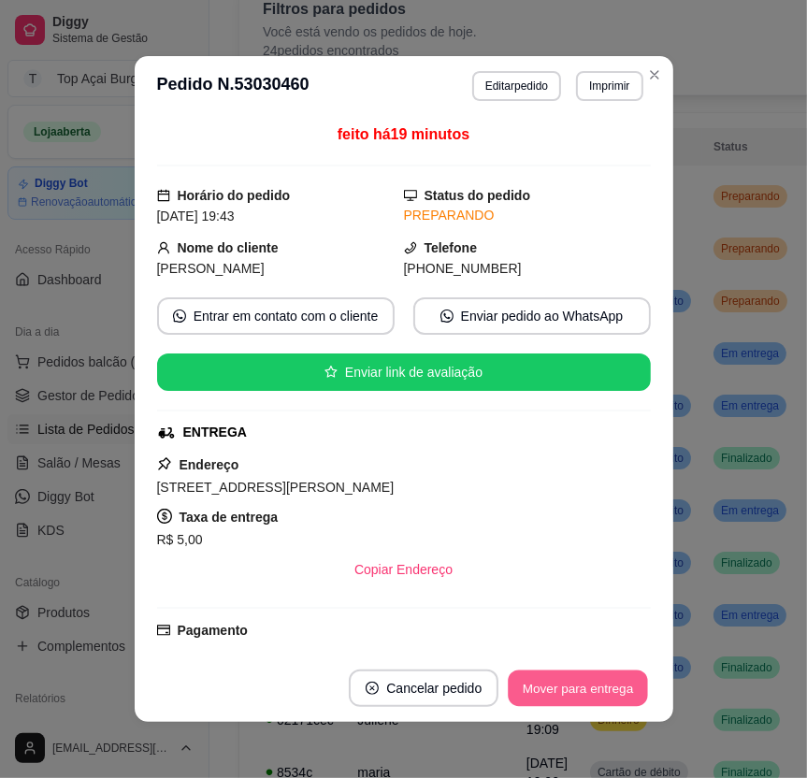
click at [539, 695] on button "Mover para entrega" at bounding box center [579, 689] width 140 height 36
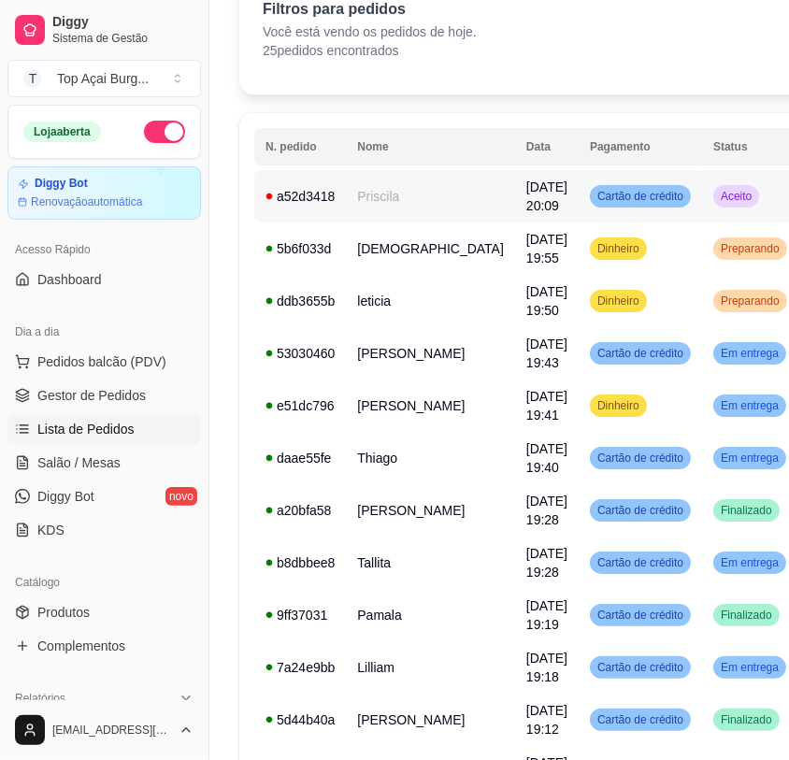
click at [702, 205] on td "Aceito" at bounding box center [750, 196] width 96 height 52
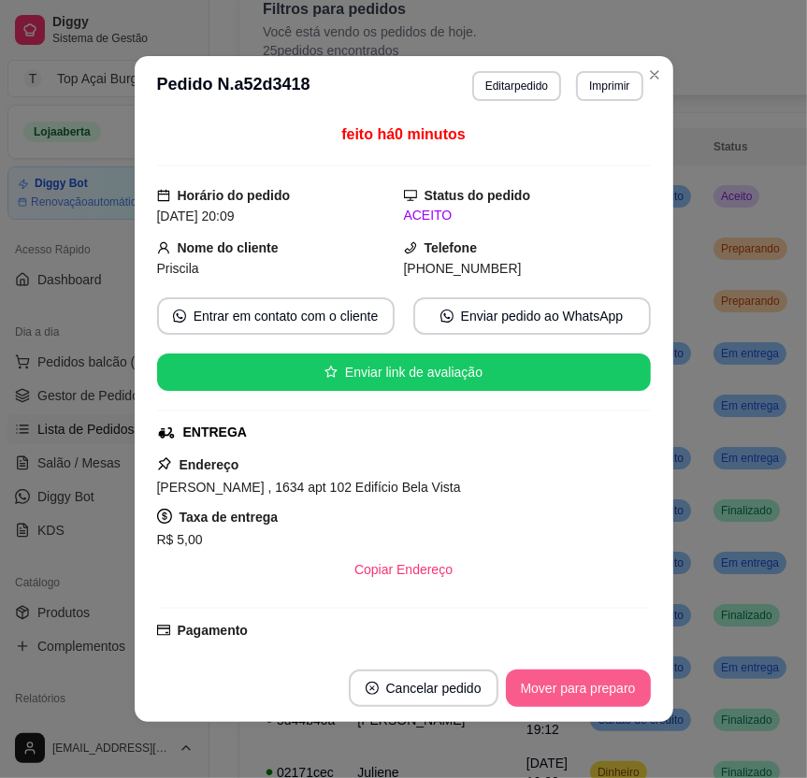
click at [584, 686] on button "Mover para preparo" at bounding box center [578, 688] width 145 height 37
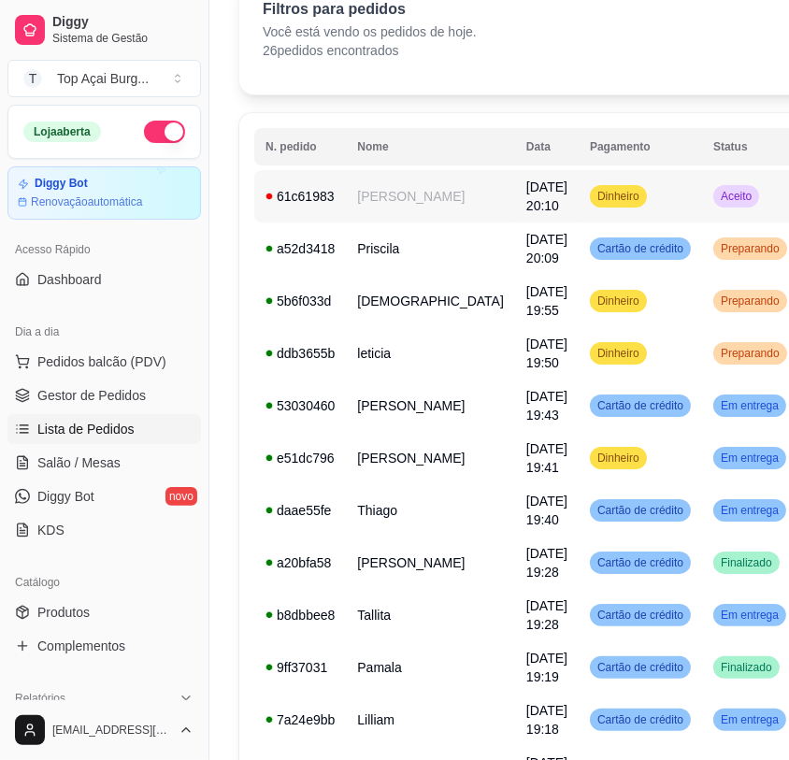
click at [717, 191] on span "Aceito" at bounding box center [736, 196] width 38 height 15
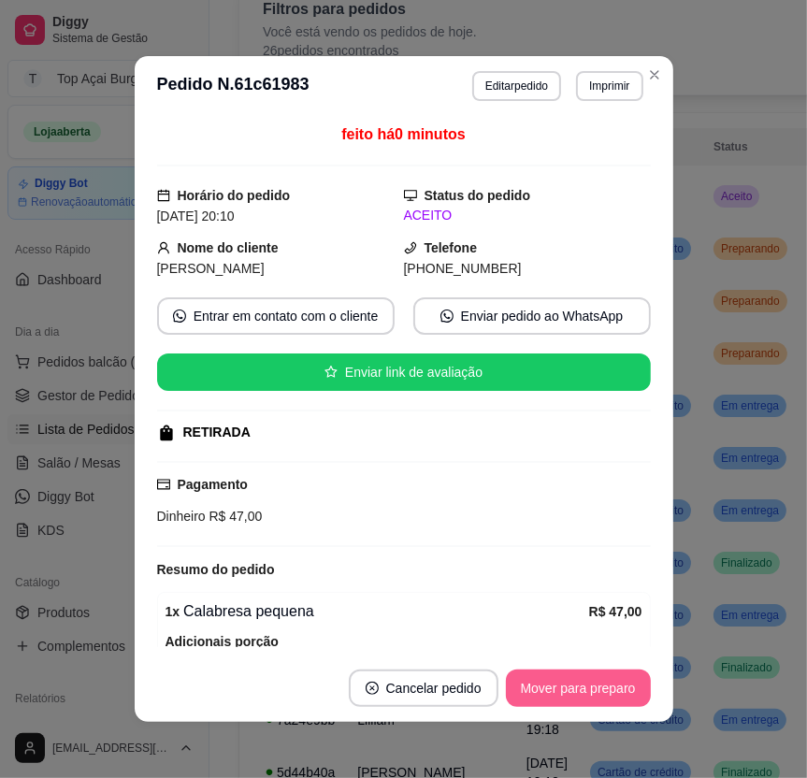
click at [567, 686] on button "Mover para preparo" at bounding box center [578, 688] width 145 height 37
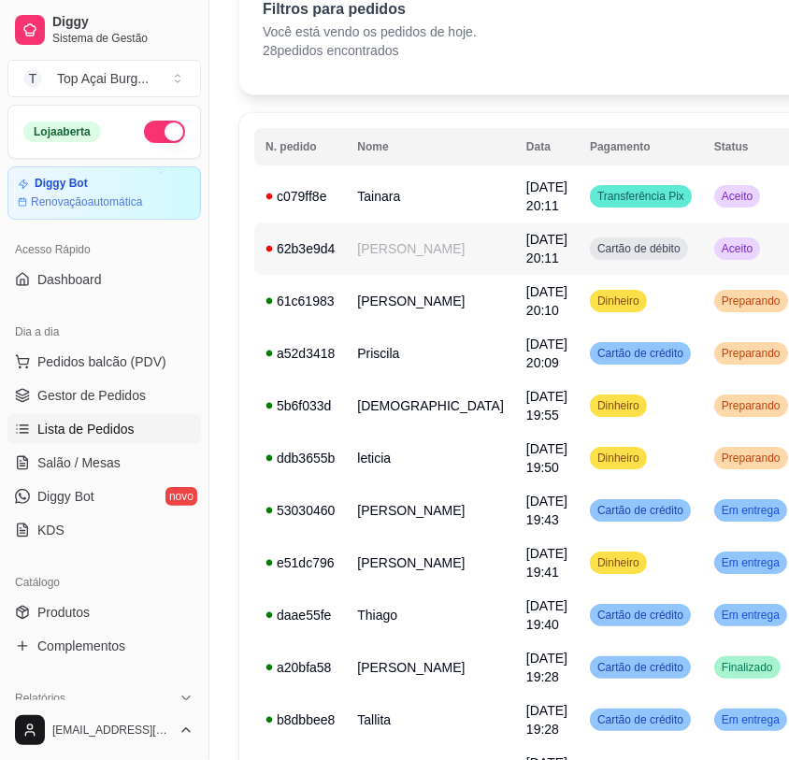
click at [703, 230] on td "Aceito" at bounding box center [751, 249] width 96 height 52
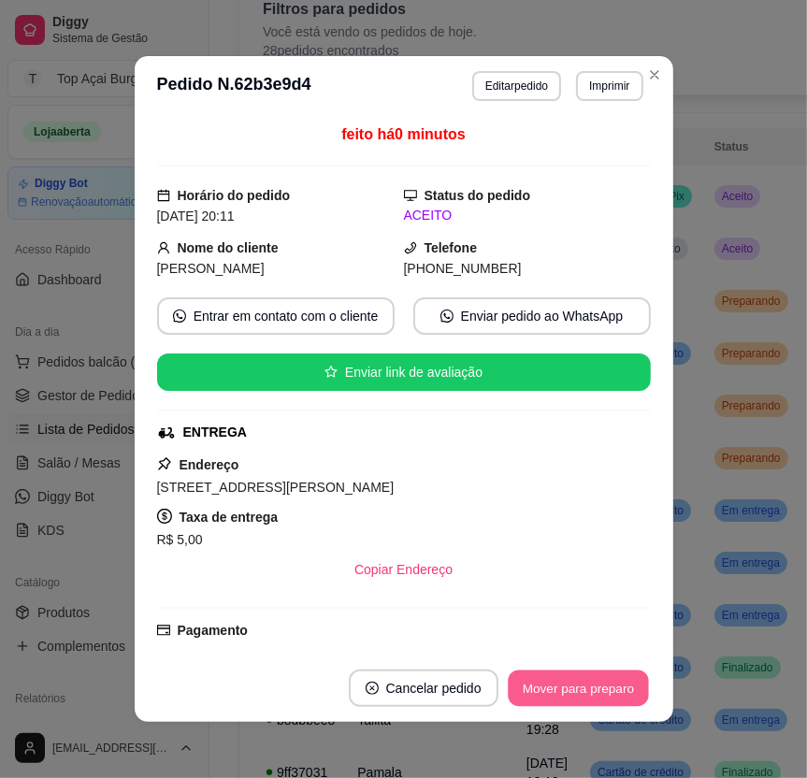
click at [547, 689] on button "Mover para preparo" at bounding box center [578, 689] width 140 height 36
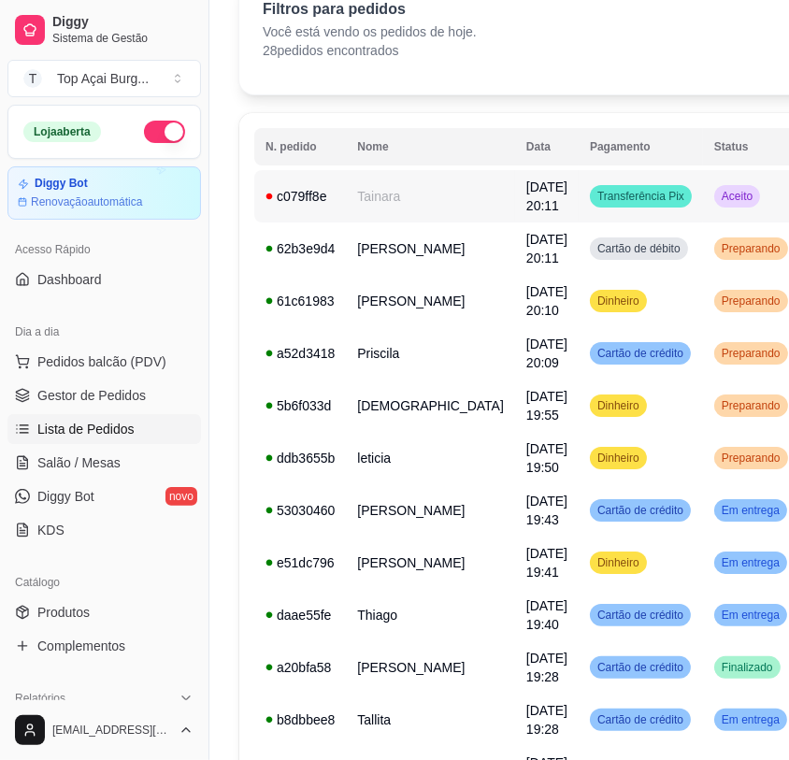
click at [703, 198] on td "Aceito" at bounding box center [751, 196] width 96 height 52
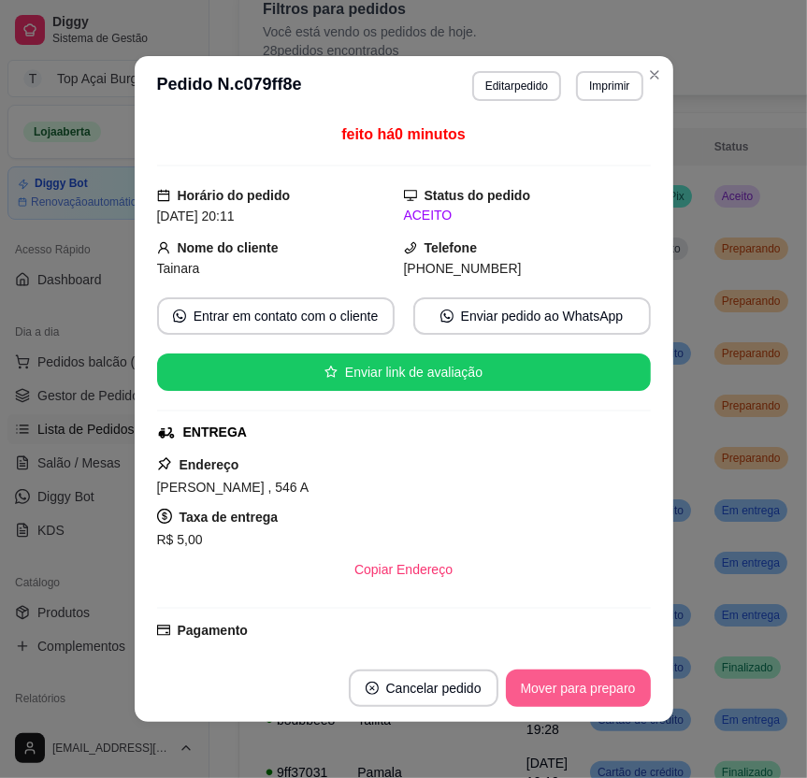
click at [607, 689] on button "Mover para preparo" at bounding box center [578, 688] width 145 height 37
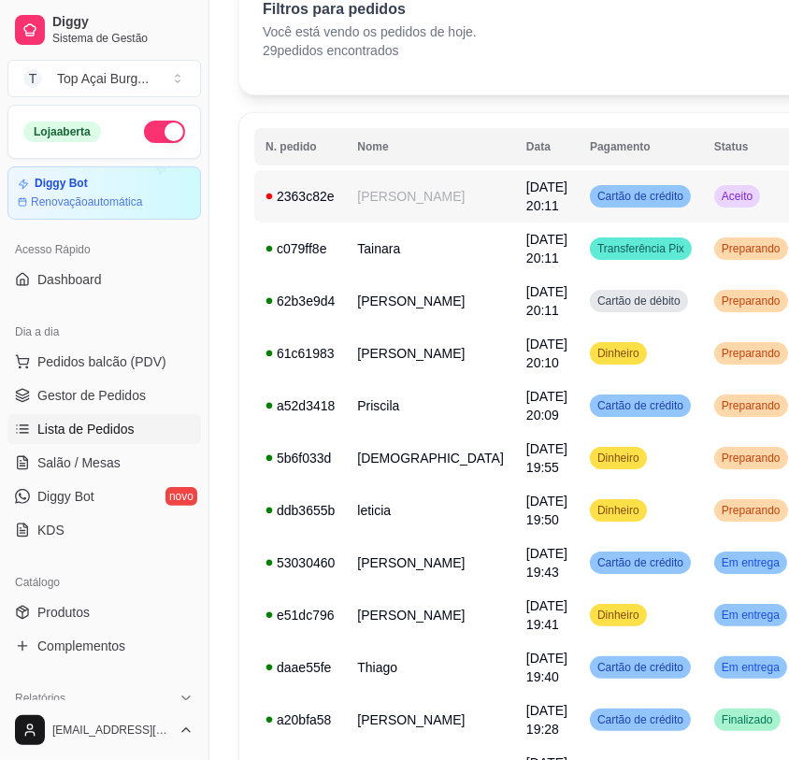
click at [711, 191] on td "Aceito" at bounding box center [751, 196] width 96 height 52
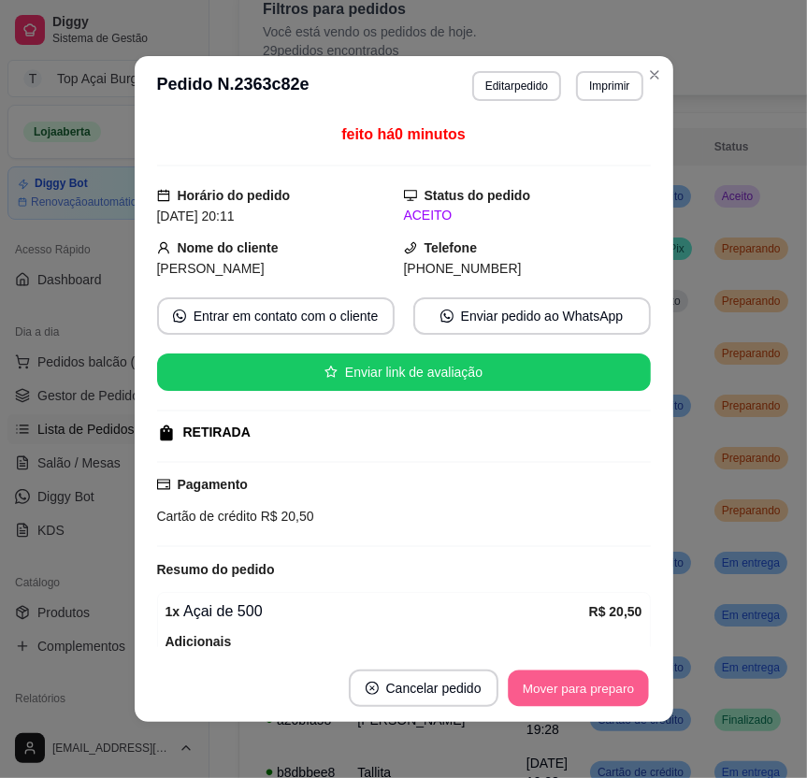
click at [607, 689] on button "Mover para preparo" at bounding box center [578, 689] width 140 height 36
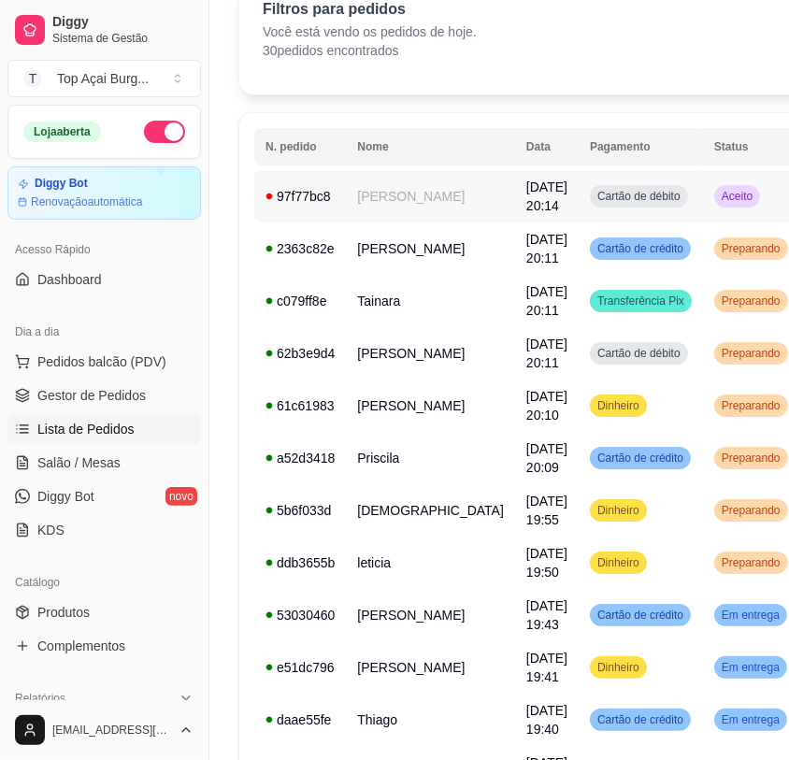
click at [703, 203] on td "Aceito" at bounding box center [751, 196] width 96 height 52
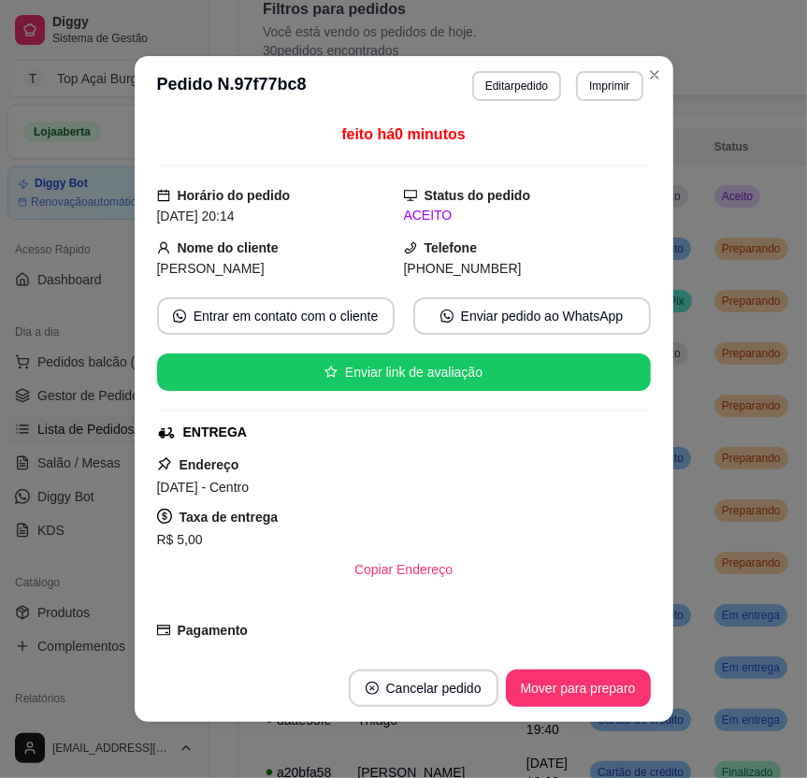
click at [573, 701] on button "Mover para preparo" at bounding box center [578, 688] width 145 height 37
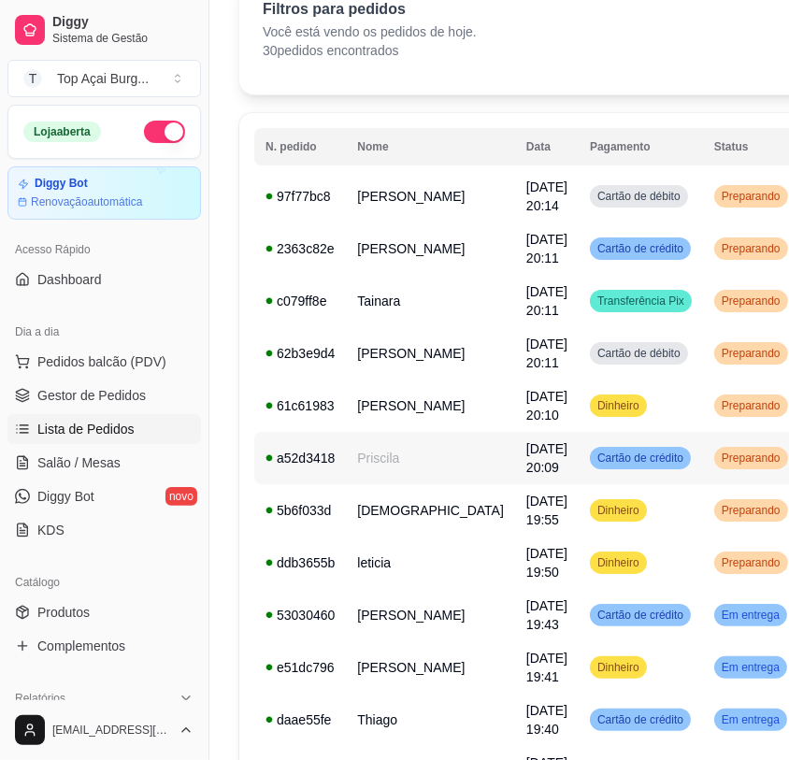
click at [599, 412] on td "Dinheiro" at bounding box center [641, 406] width 124 height 52
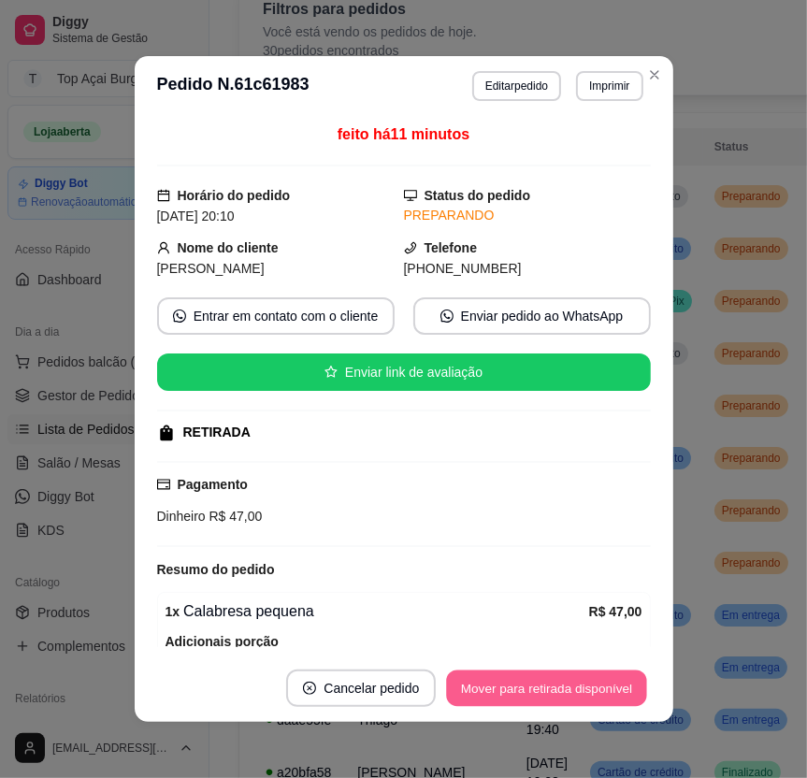
click at [598, 696] on button "Mover para retirada disponível" at bounding box center [547, 689] width 200 height 36
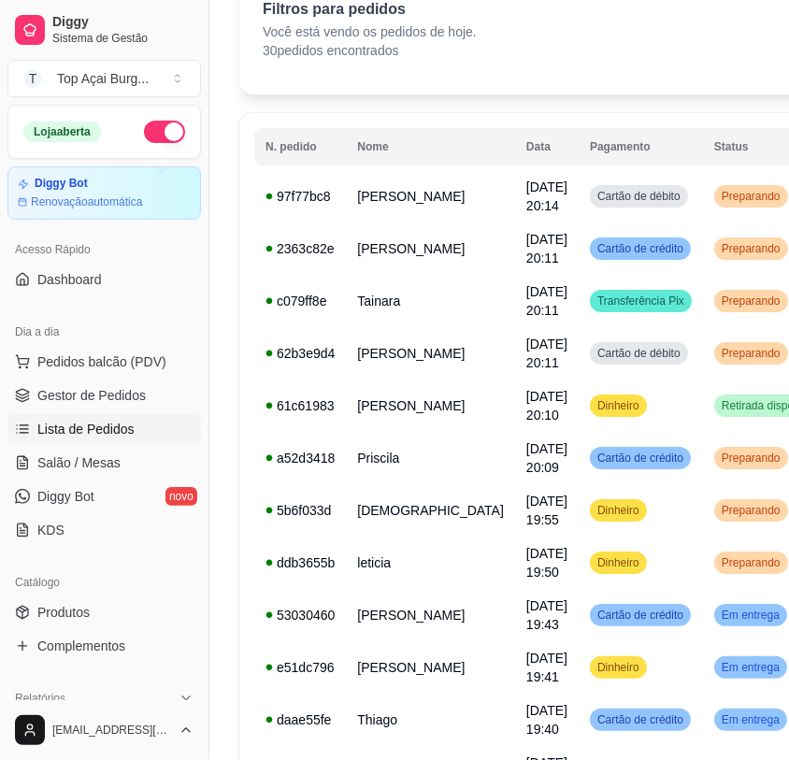
click at [633, 79] on div "Filtros para pedidos Você está vendo os pedidos de hoje. 30 pedidos encontrados…" at bounding box center [603, 35] width 729 height 120
click at [593, 642] on td "Cartão de crédito" at bounding box center [641, 615] width 124 height 52
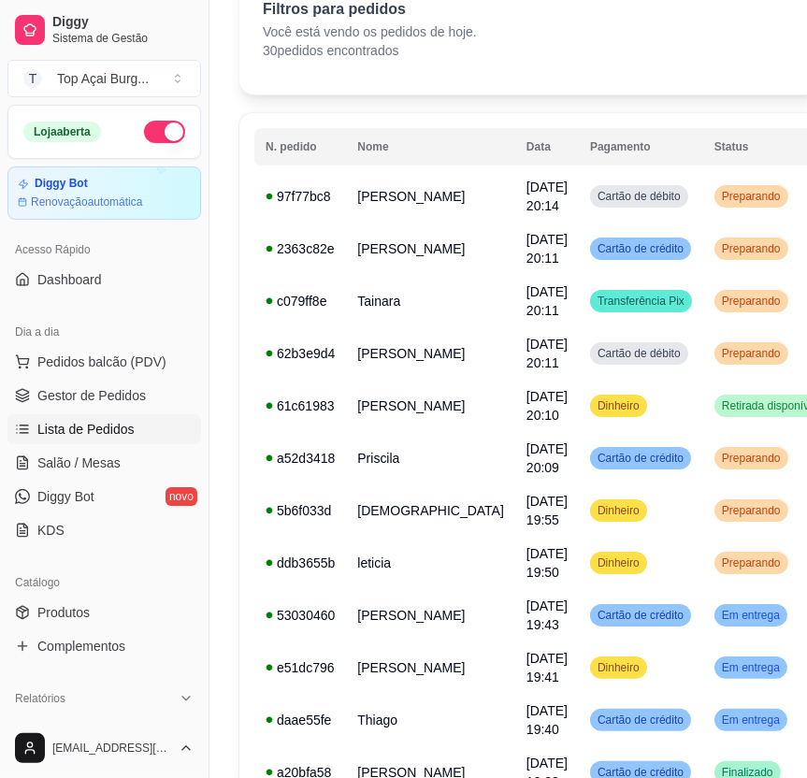
click at [597, 686] on button "Mover para finalizado" at bounding box center [573, 688] width 155 height 37
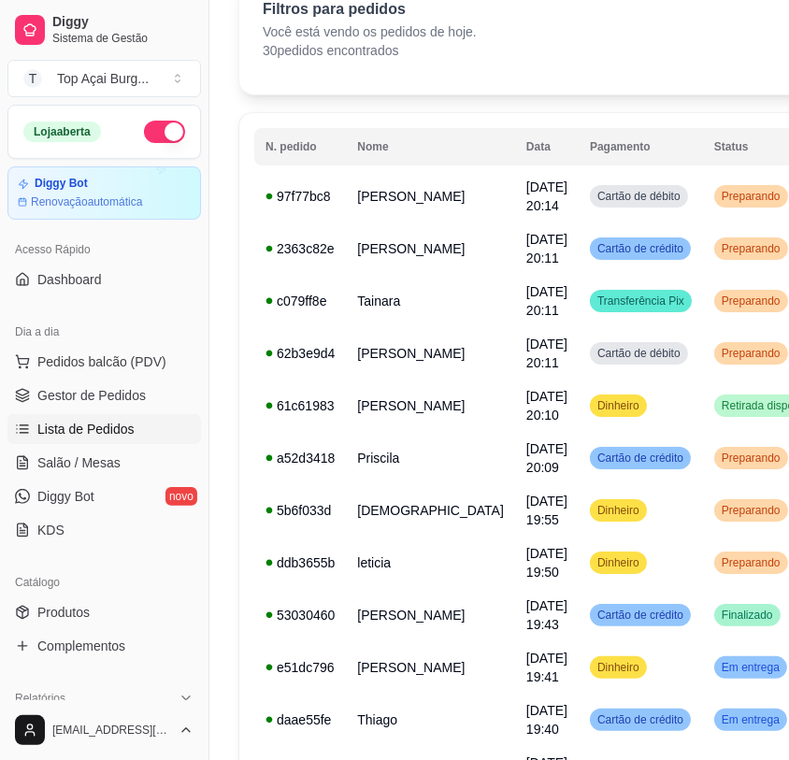
click at [703, 670] on td "Em entrega" at bounding box center [770, 668] width 134 height 52
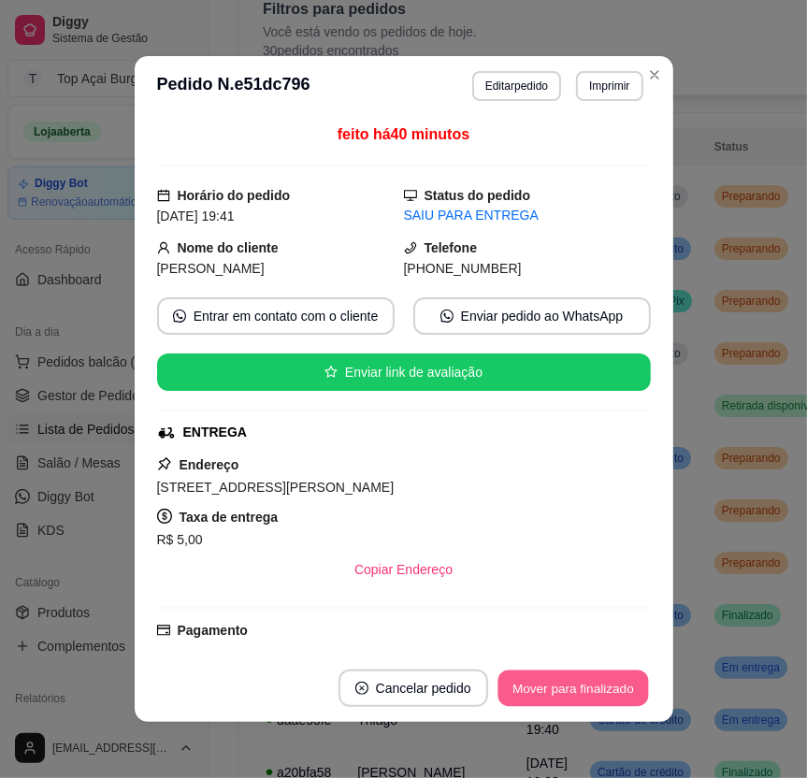
click at [608, 678] on button "Mover para finalizado" at bounding box center [573, 689] width 151 height 36
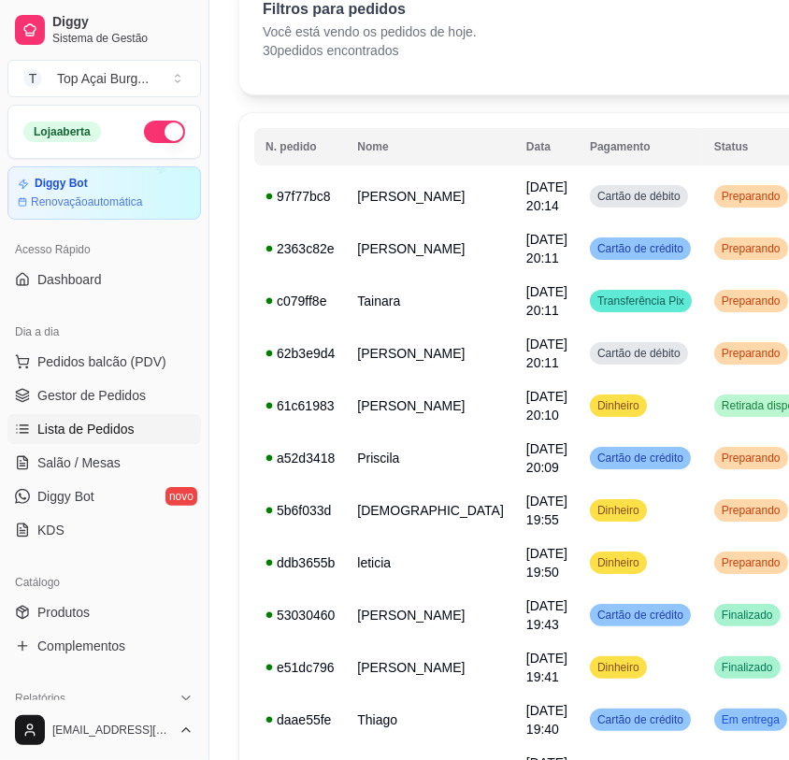
click at [705, 725] on td "Em entrega" at bounding box center [770, 720] width 134 height 52
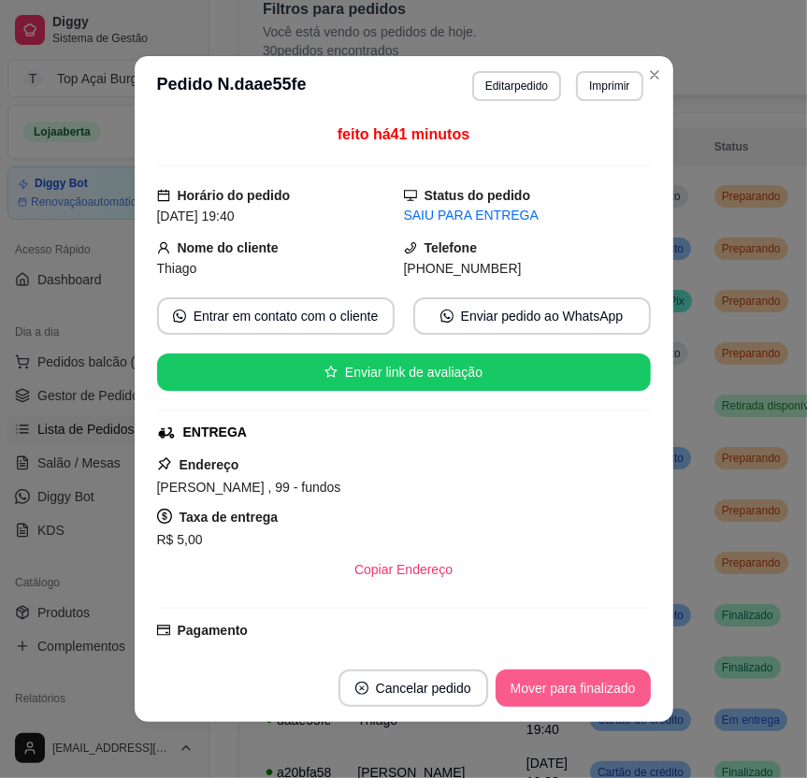
click at [593, 695] on button "Mover para finalizado" at bounding box center [573, 688] width 155 height 37
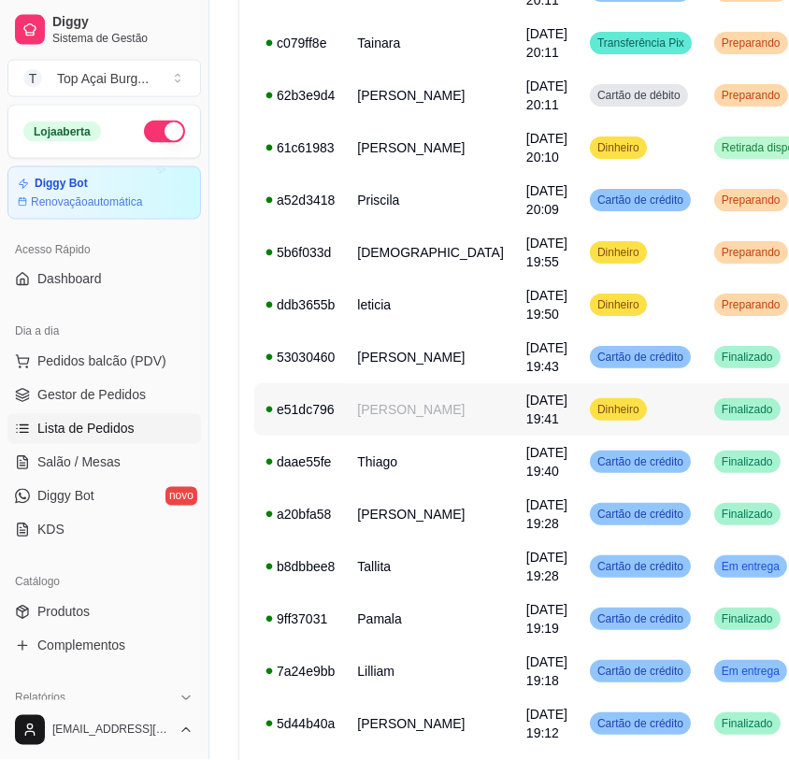
scroll to position [400, 0]
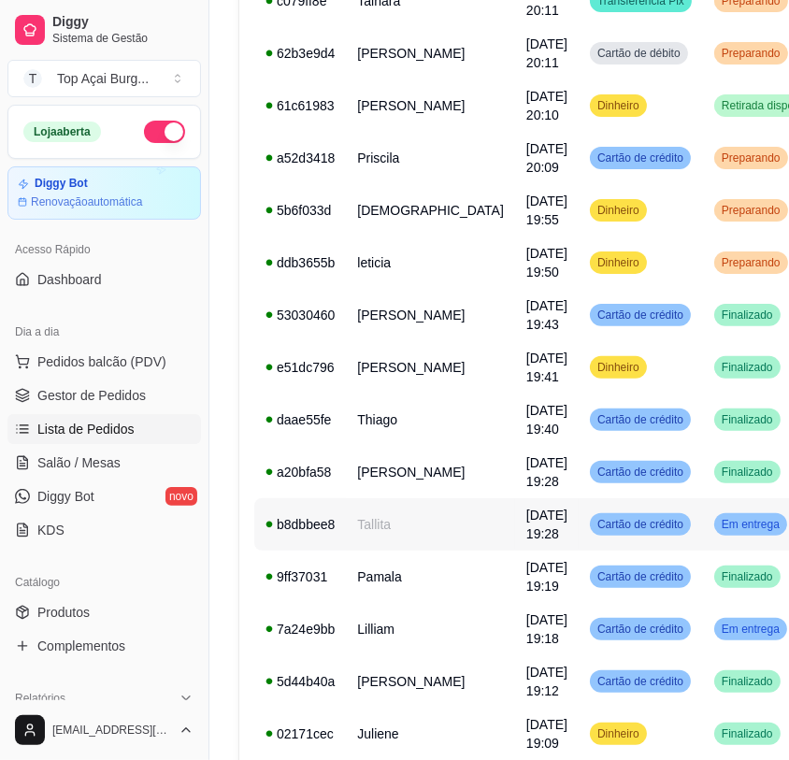
click at [718, 532] on span "Em entrega" at bounding box center [750, 524] width 65 height 15
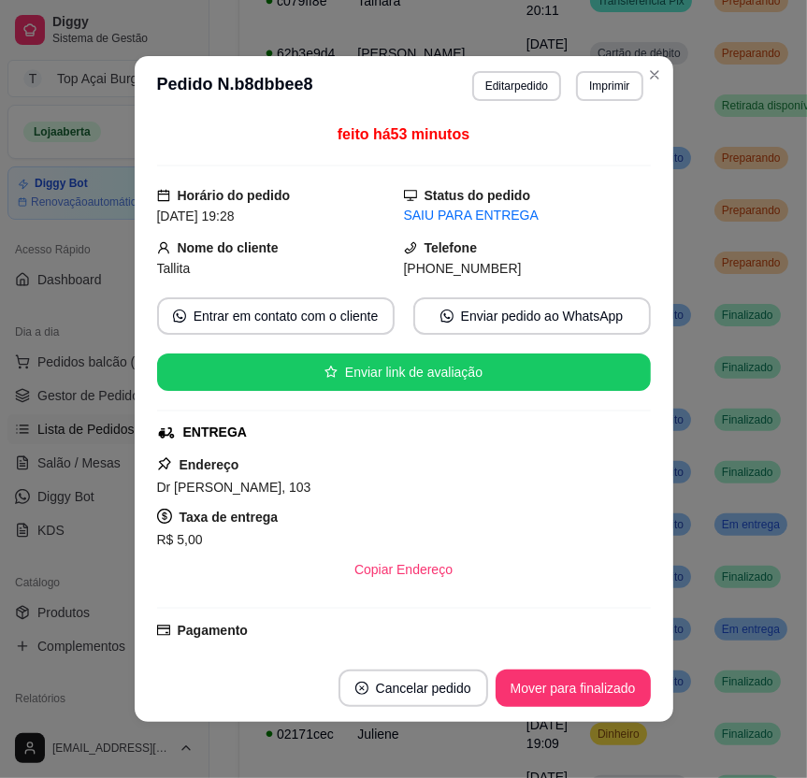
click at [642, 673] on div "Mover para finalizado" at bounding box center [573, 688] width 155 height 37
click at [627, 682] on button "Mover para finalizado" at bounding box center [573, 688] width 155 height 37
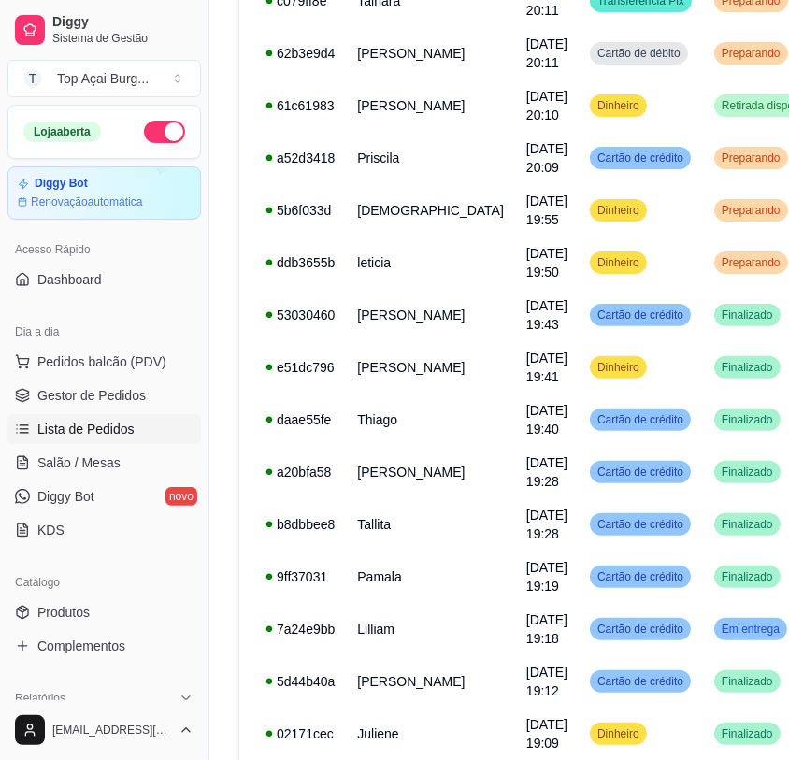
click at [725, 643] on td "Em entrega" at bounding box center [770, 629] width 134 height 52
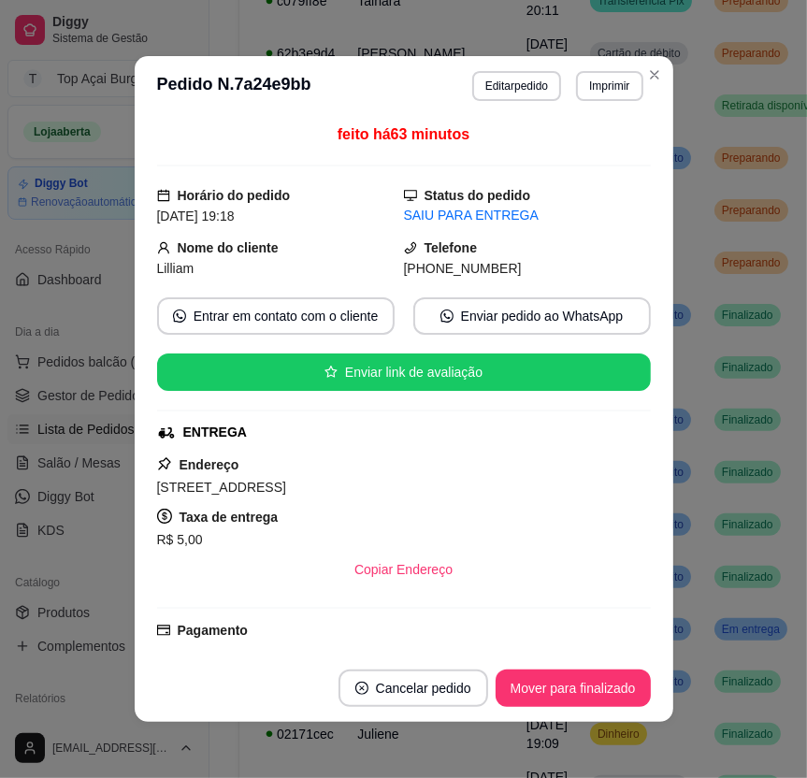
click at [542, 715] on footer "Cancelar pedido Mover para finalizado" at bounding box center [404, 688] width 539 height 67
click at [545, 689] on button "Mover para finalizado" at bounding box center [573, 688] width 155 height 37
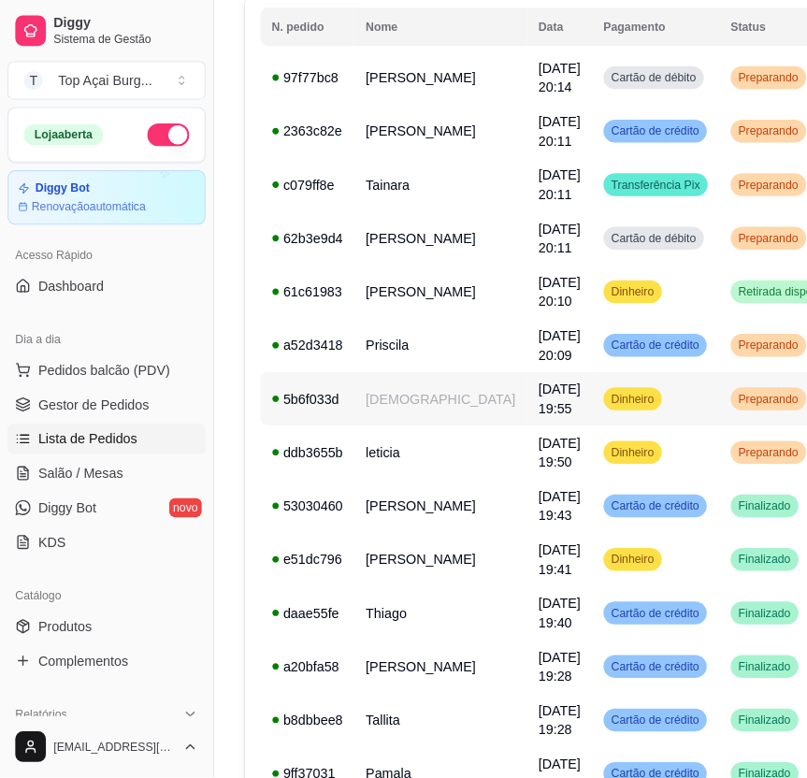
scroll to position [200, 0]
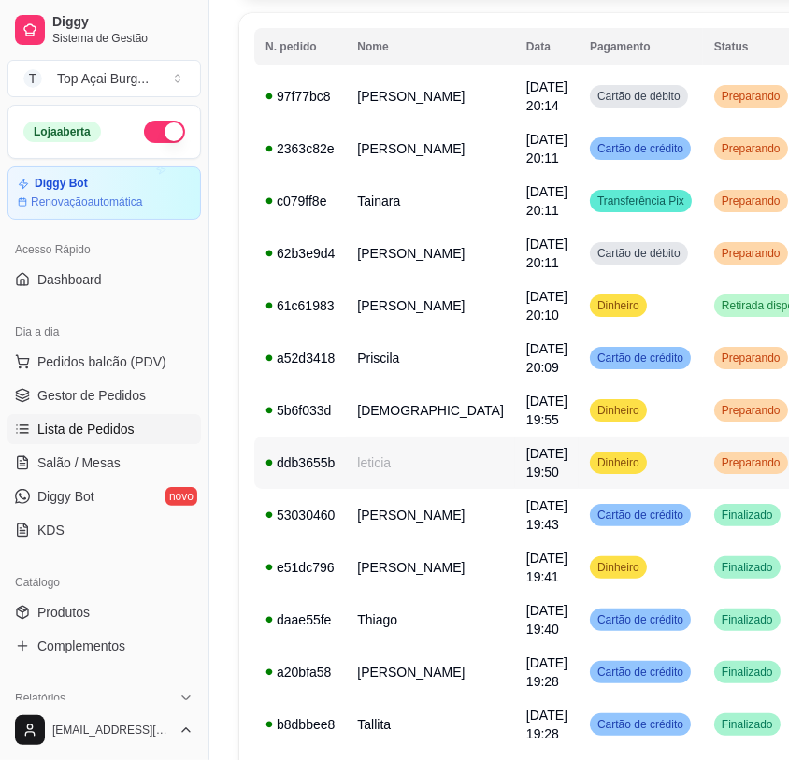
click at [527, 472] on span "[DATE] 19:50" at bounding box center [547, 463] width 41 height 34
click at [718, 408] on span "Preparando" at bounding box center [751, 410] width 66 height 15
click at [706, 353] on td "Preparando" at bounding box center [770, 358] width 134 height 52
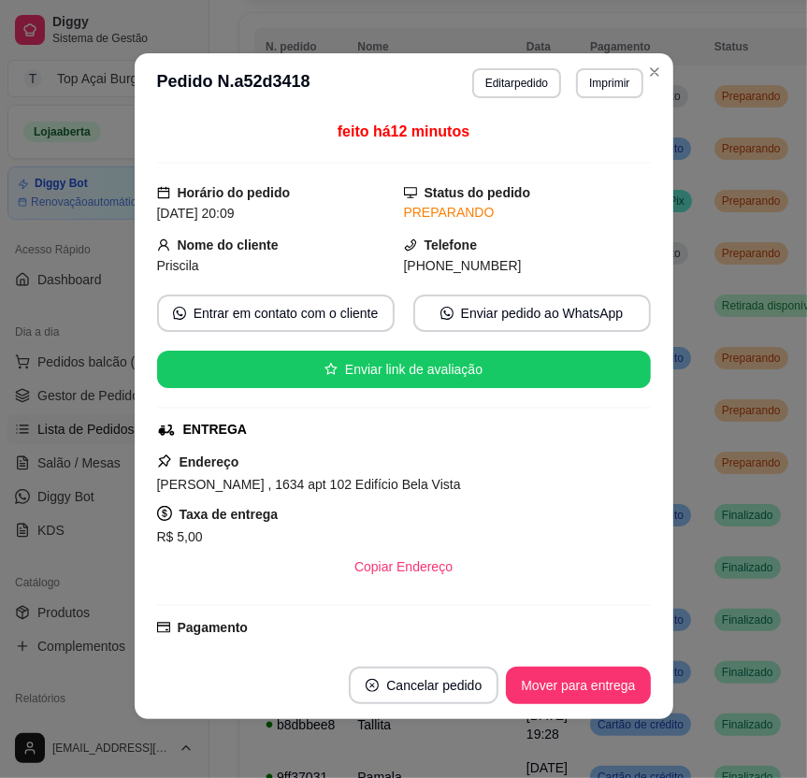
scroll to position [4, 0]
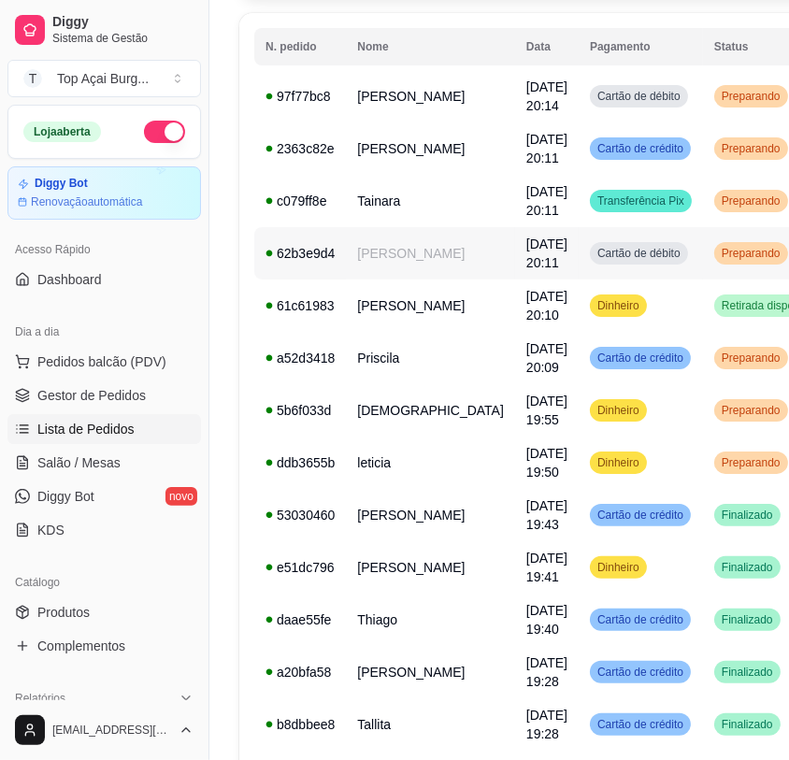
click at [718, 256] on span "Preparando" at bounding box center [751, 253] width 66 height 15
click at [703, 214] on td "Preparando" at bounding box center [770, 201] width 134 height 52
click at [723, 171] on td "Preparando" at bounding box center [770, 149] width 134 height 52
click at [718, 101] on span "Preparando" at bounding box center [751, 96] width 66 height 15
click at [703, 463] on td "Preparando" at bounding box center [770, 463] width 134 height 52
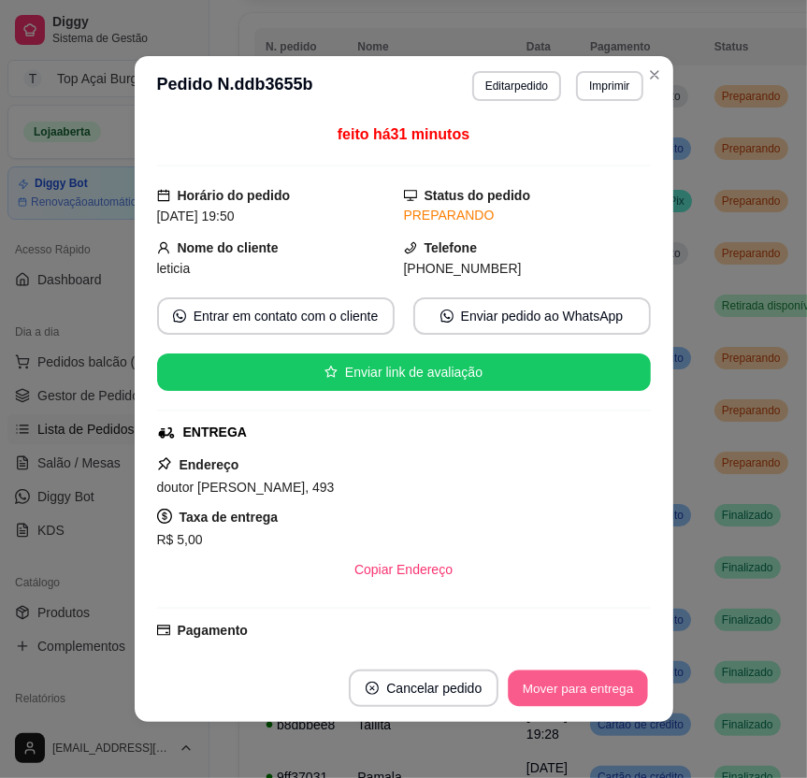
click at [614, 686] on button "Mover para entrega" at bounding box center [579, 689] width 140 height 36
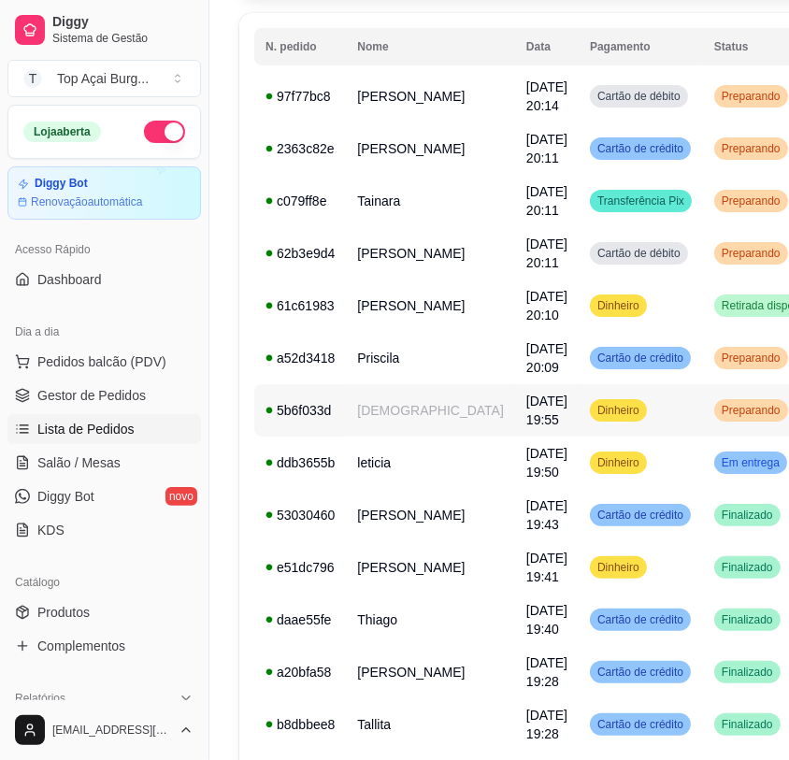
click at [715, 420] on div "Preparando" at bounding box center [752, 410] width 74 height 22
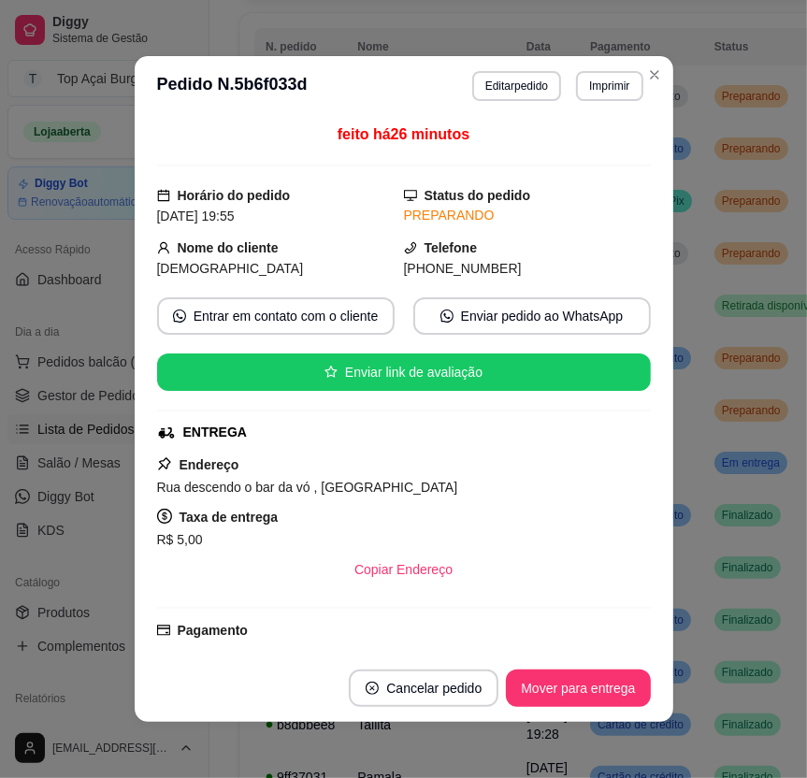
drag, startPoint x: 632, startPoint y: 669, endPoint x: 626, endPoint y: 678, distance: 11.4
click at [628, 672] on footer "Cancelar pedido Mover para entrega" at bounding box center [404, 688] width 539 height 67
click at [624, 682] on button "Mover para entrega" at bounding box center [578, 688] width 144 height 37
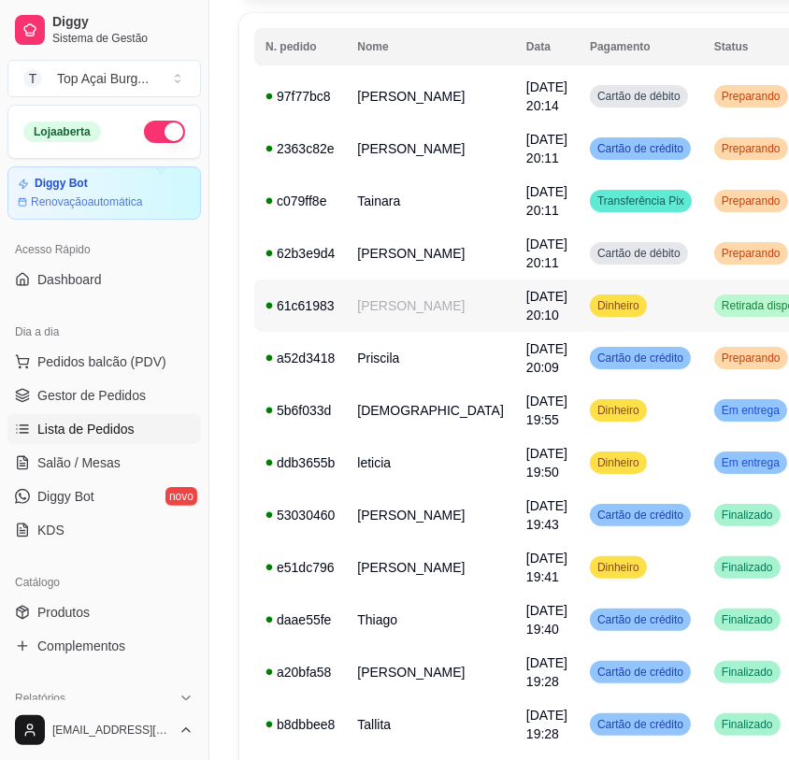
click at [617, 312] on td "Dinheiro" at bounding box center [641, 306] width 124 height 52
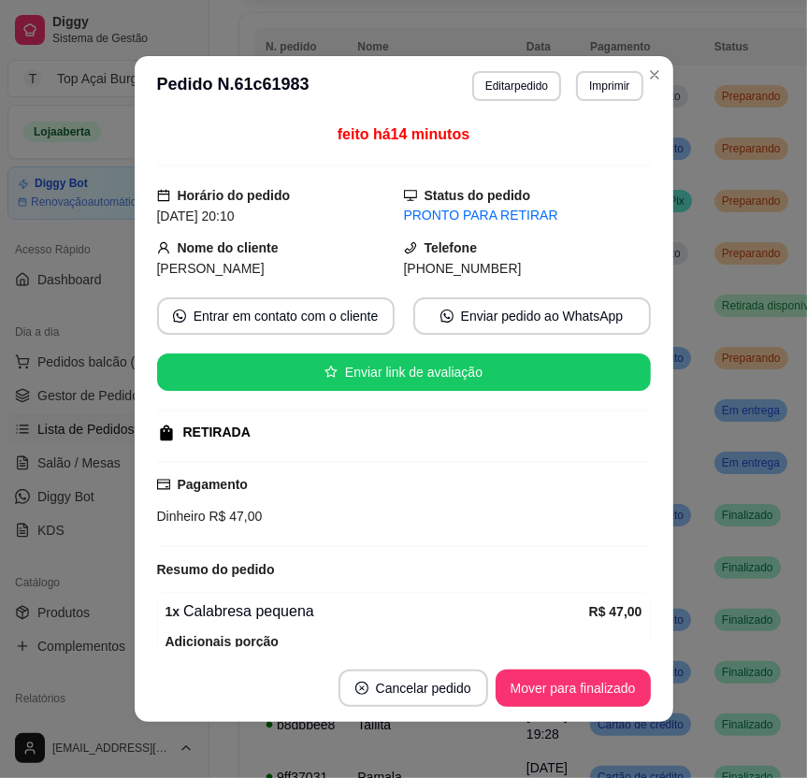
scroll to position [132, 0]
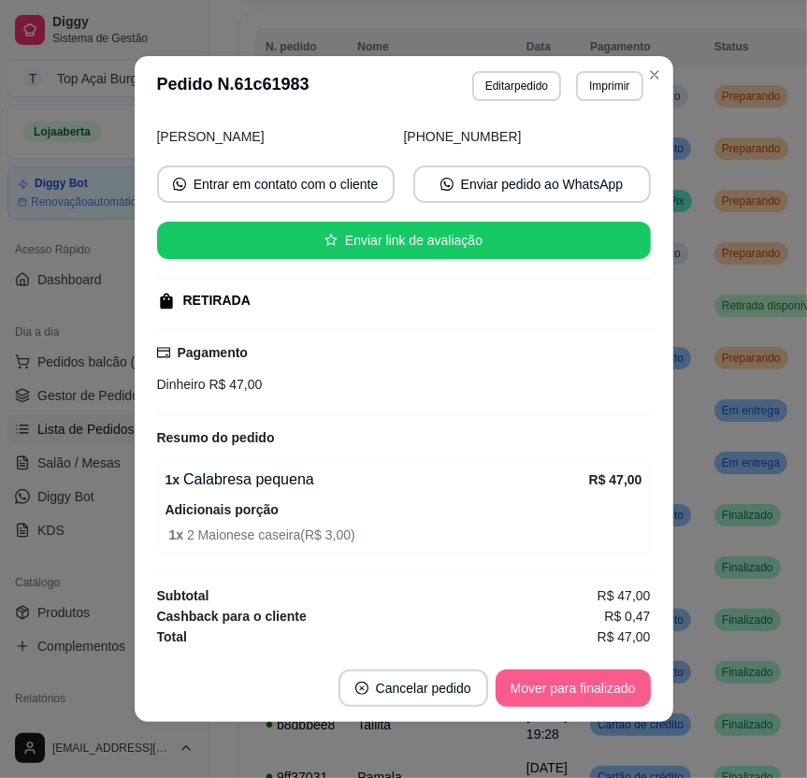
click at [523, 679] on button "Mover para finalizado" at bounding box center [573, 688] width 155 height 37
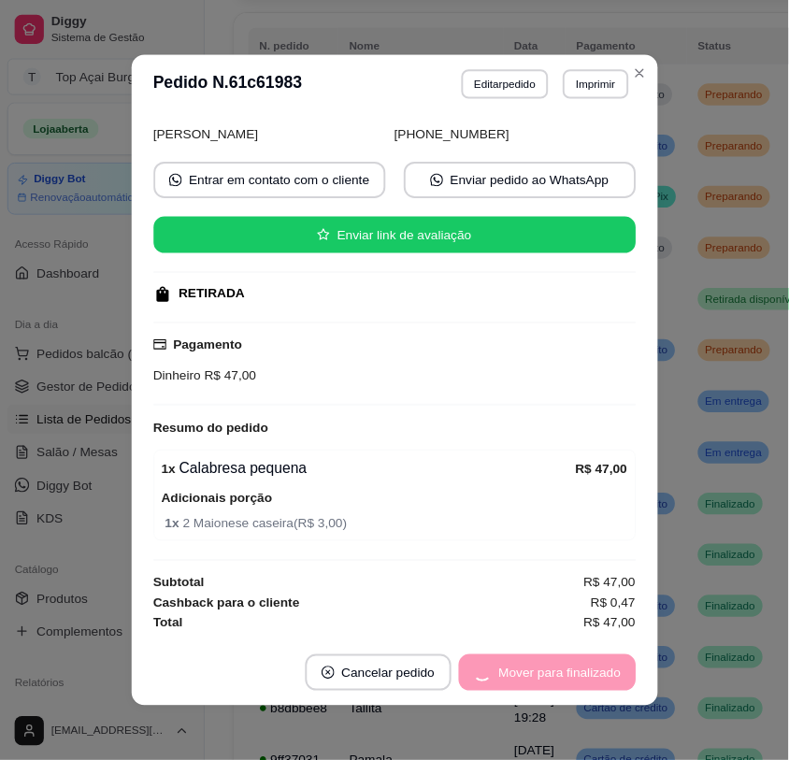
scroll to position [89, 0]
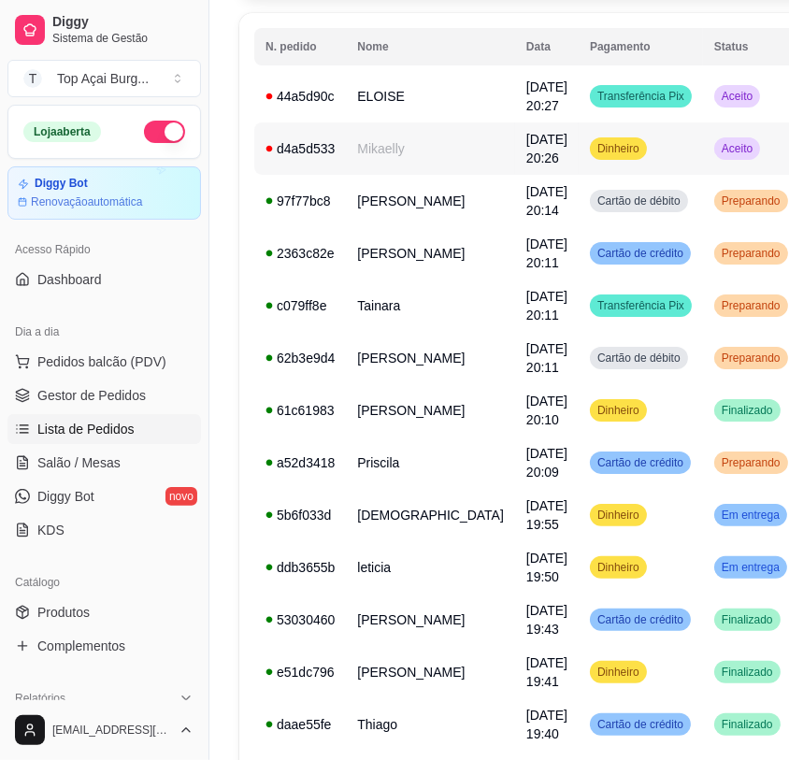
click at [618, 139] on td "Dinheiro" at bounding box center [641, 149] width 124 height 52
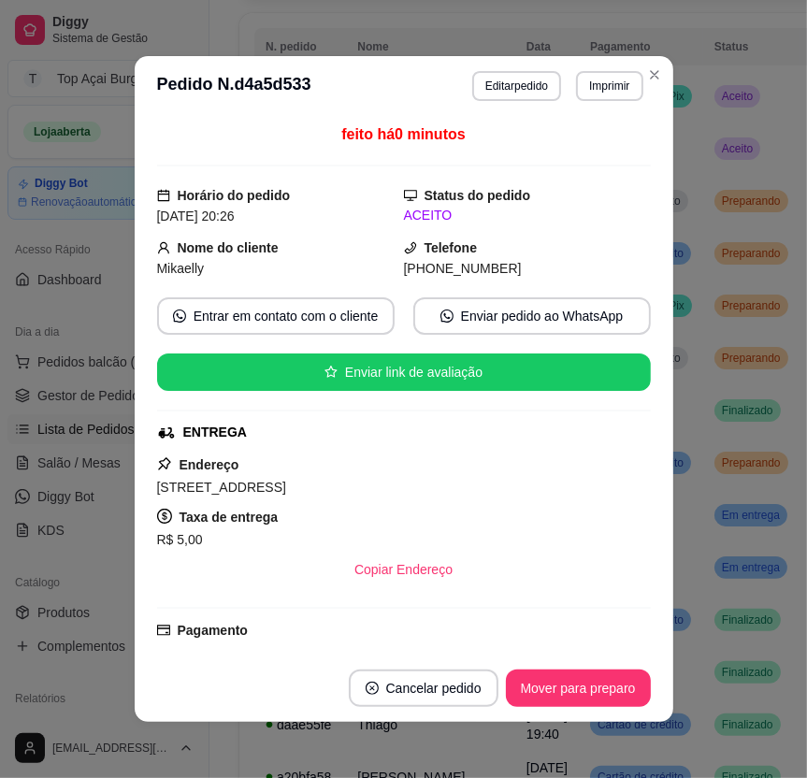
click at [582, 670] on footer "Cancelar pedido Mover para preparo" at bounding box center [404, 688] width 539 height 67
click at [581, 680] on button "Mover para preparo" at bounding box center [578, 689] width 140 height 36
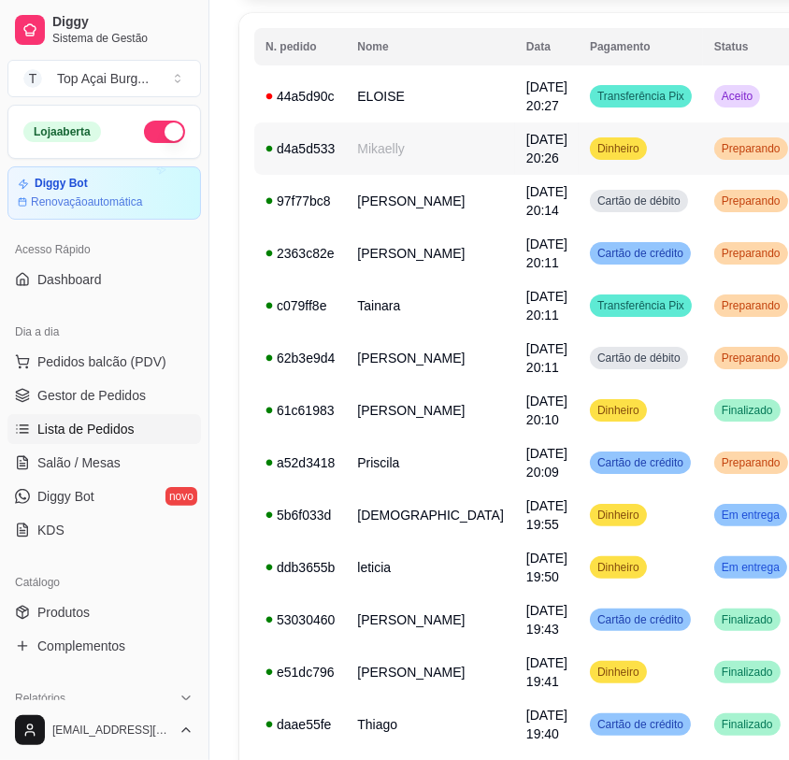
click at [703, 94] on td "Aceito" at bounding box center [751, 96] width 96 height 52
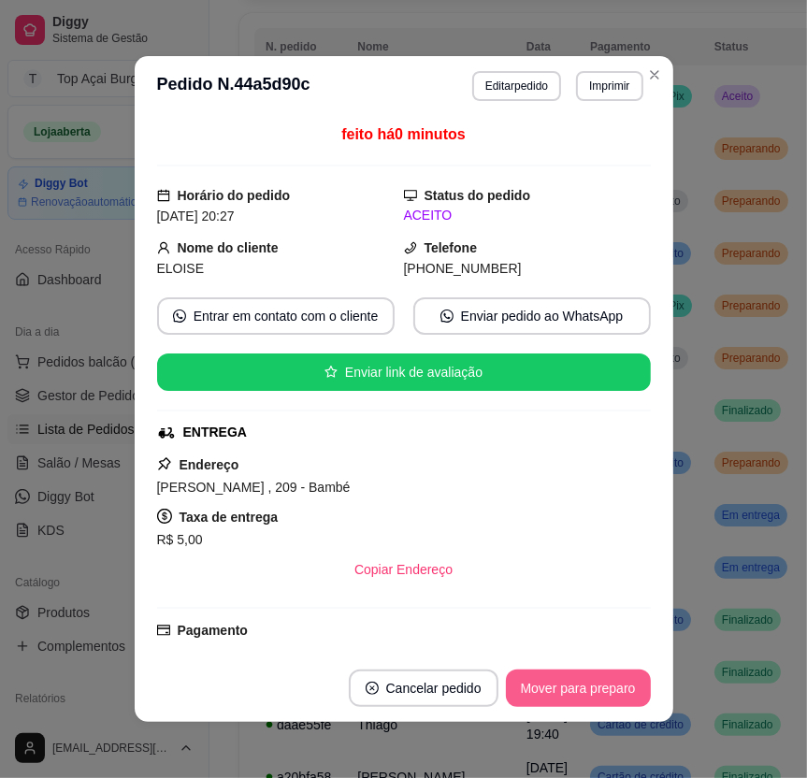
click at [592, 673] on button "Mover para preparo" at bounding box center [578, 688] width 145 height 37
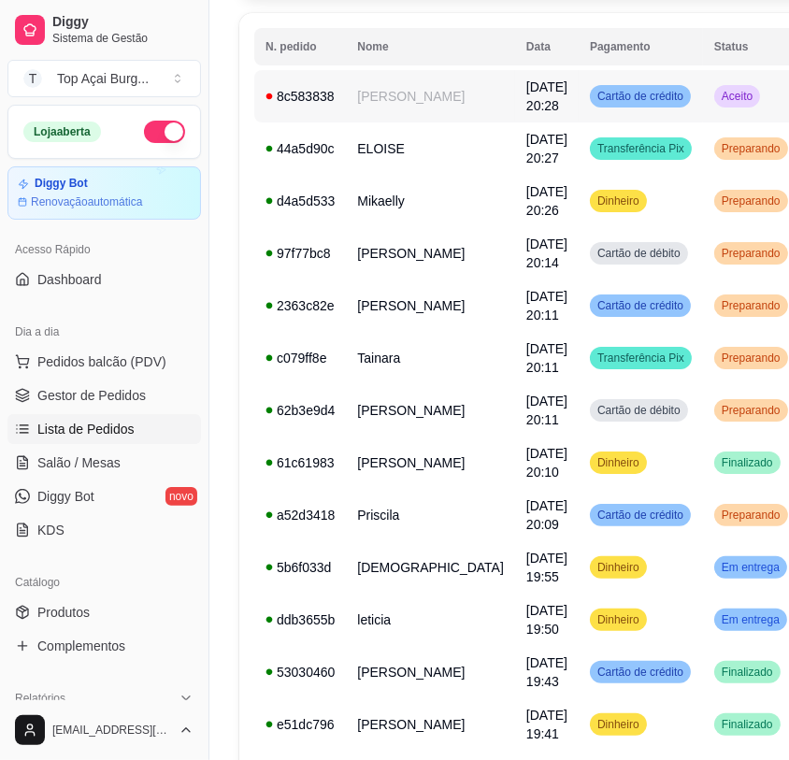
click at [703, 102] on td "Aceito" at bounding box center [751, 96] width 96 height 52
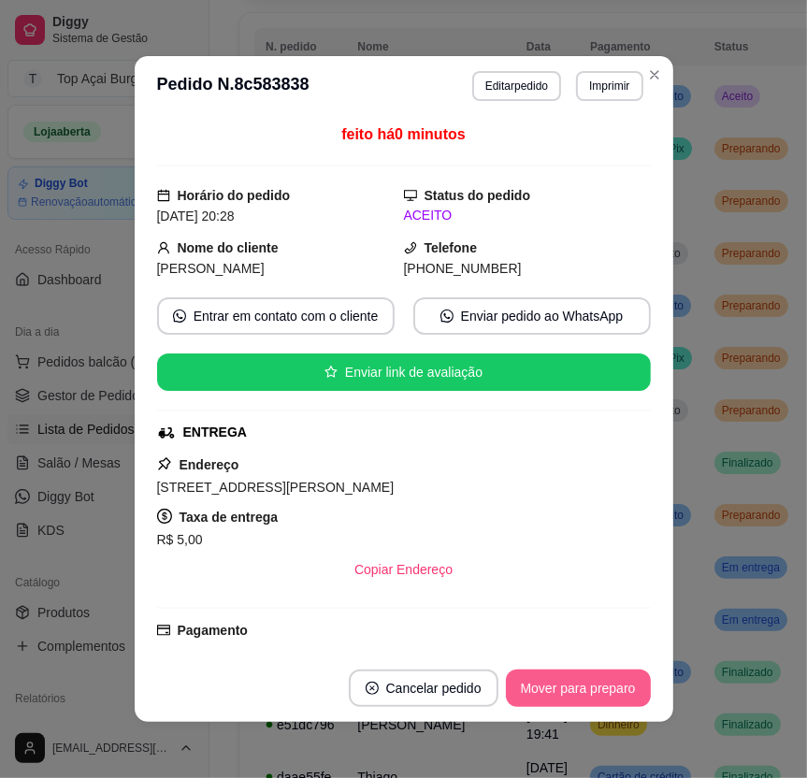
click at [573, 677] on button "Mover para preparo" at bounding box center [578, 688] width 145 height 37
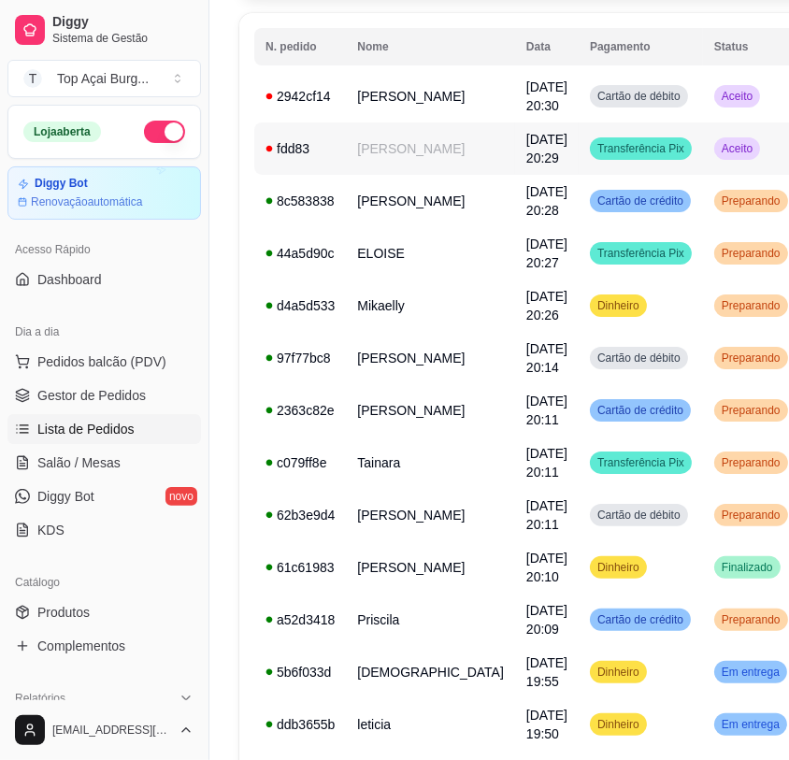
click at [718, 150] on span "Aceito" at bounding box center [737, 148] width 38 height 15
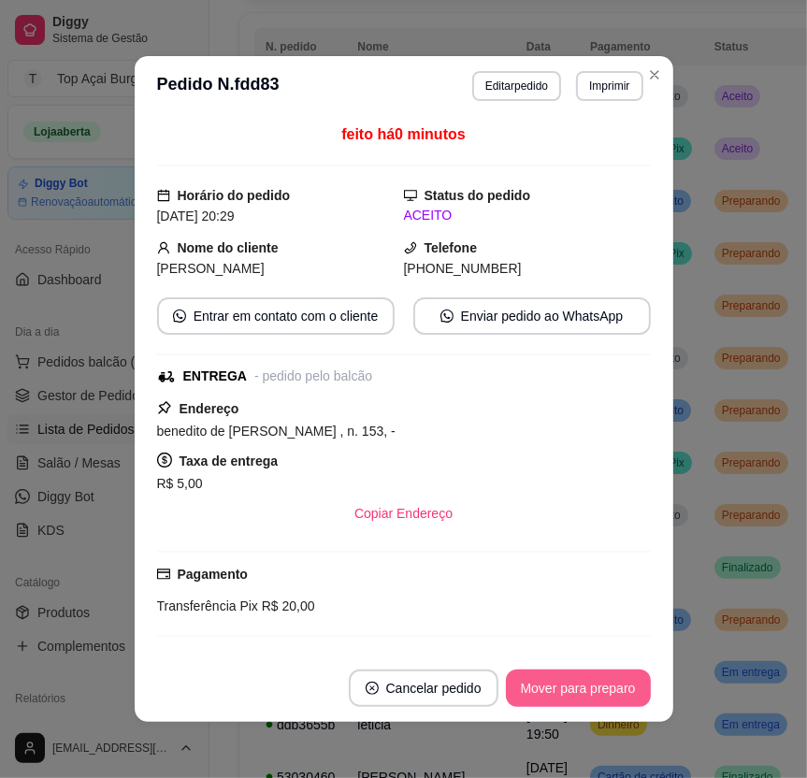
click at [602, 686] on button "Mover para preparo" at bounding box center [578, 688] width 145 height 37
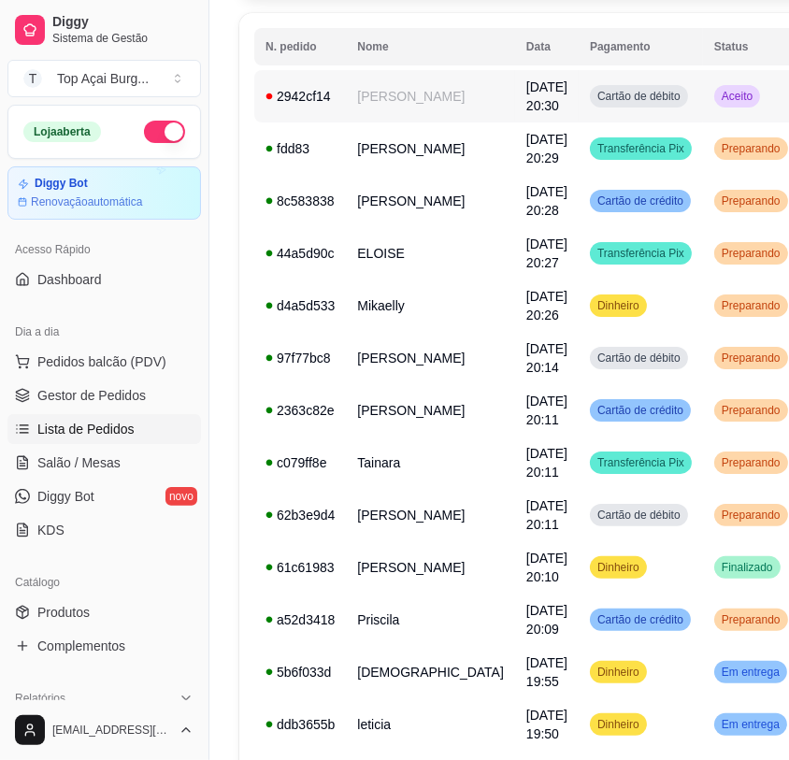
click at [718, 100] on span "Aceito" at bounding box center [737, 96] width 38 height 15
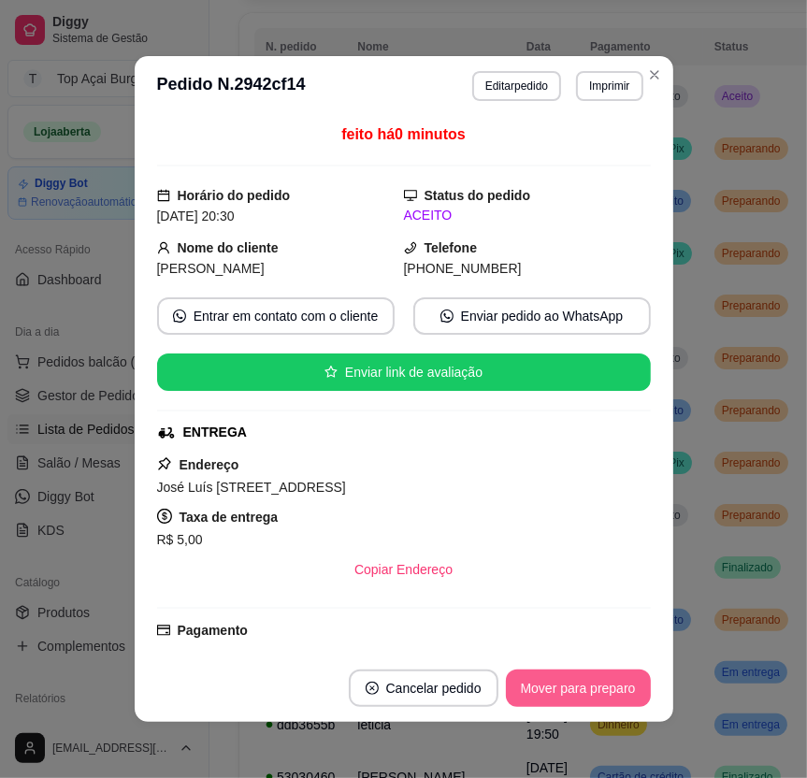
click at [529, 683] on button "Mover para preparo" at bounding box center [578, 688] width 145 height 37
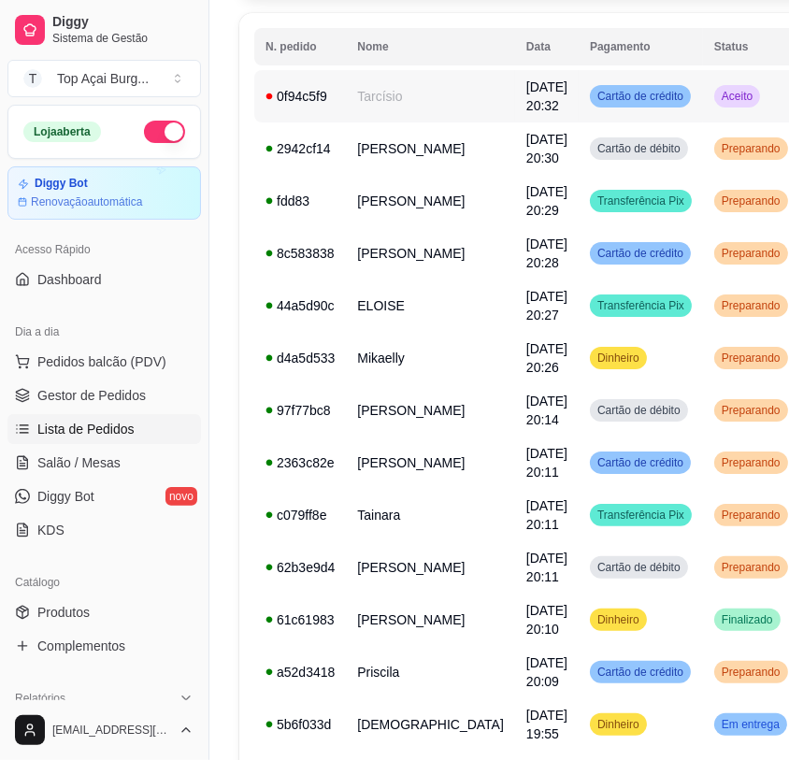
click at [703, 88] on td "Aceito" at bounding box center [751, 96] width 96 height 52
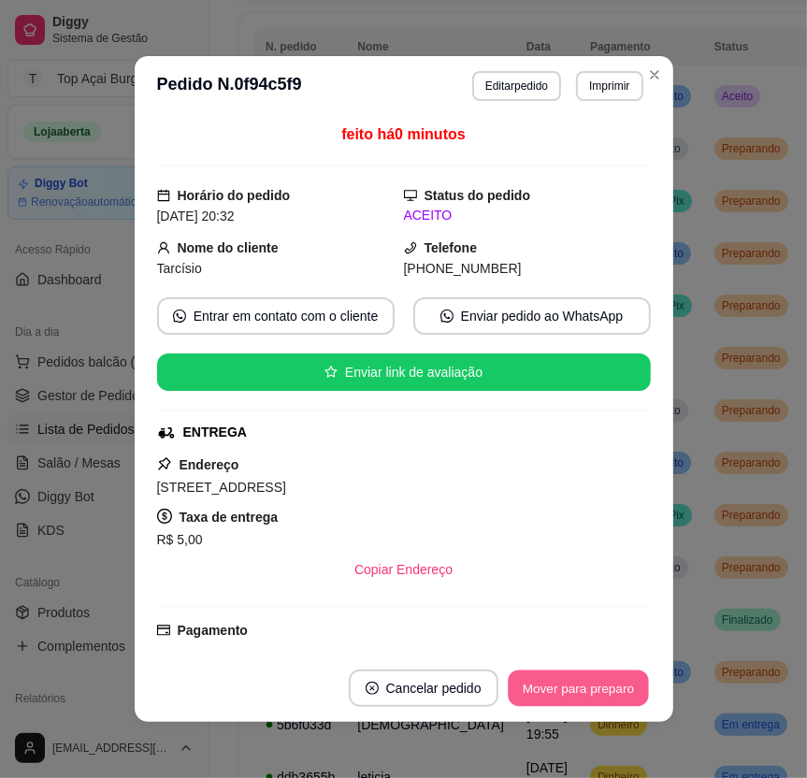
click at [605, 678] on button "Mover para preparo" at bounding box center [578, 689] width 140 height 36
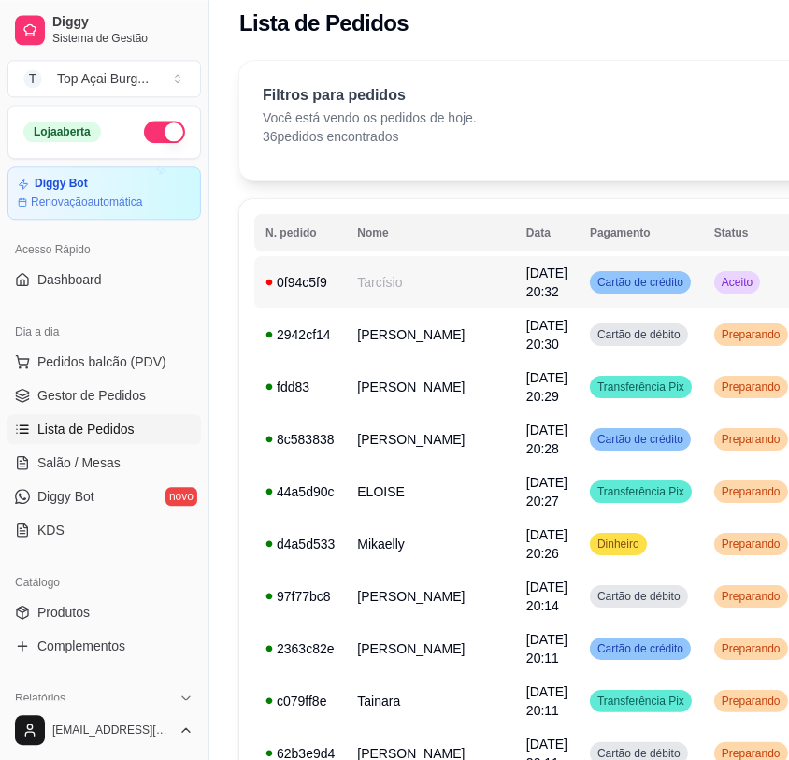
scroll to position [0, 0]
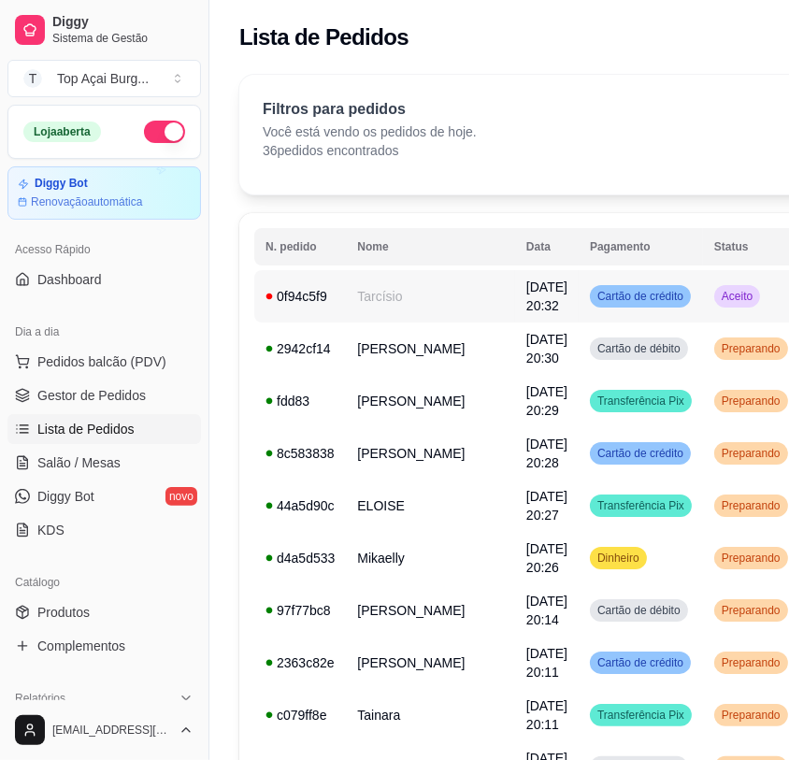
click at [703, 310] on td "Aceito" at bounding box center [751, 296] width 96 height 52
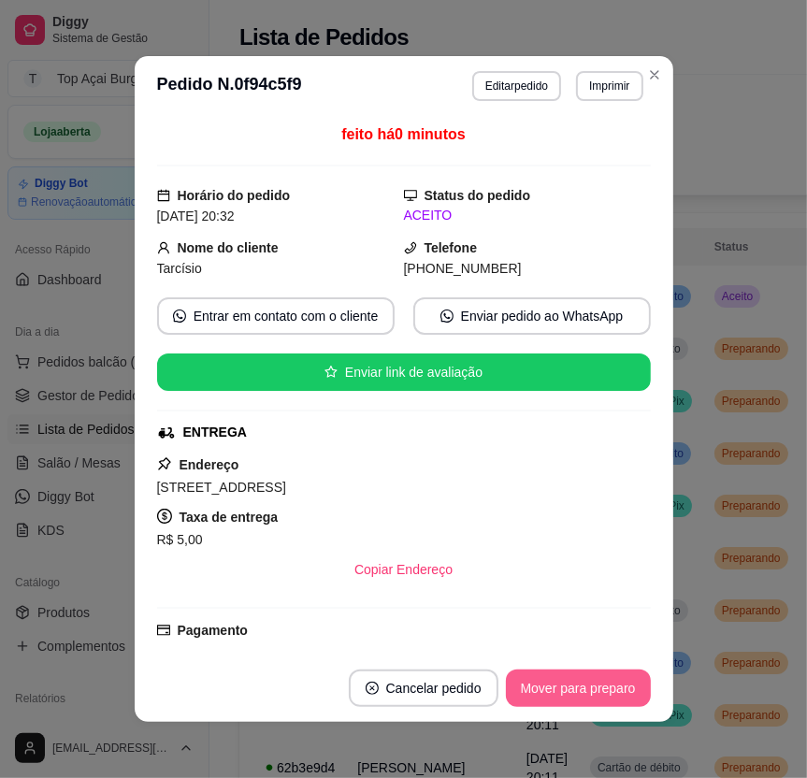
click at [580, 681] on button "Mover para preparo" at bounding box center [578, 688] width 145 height 37
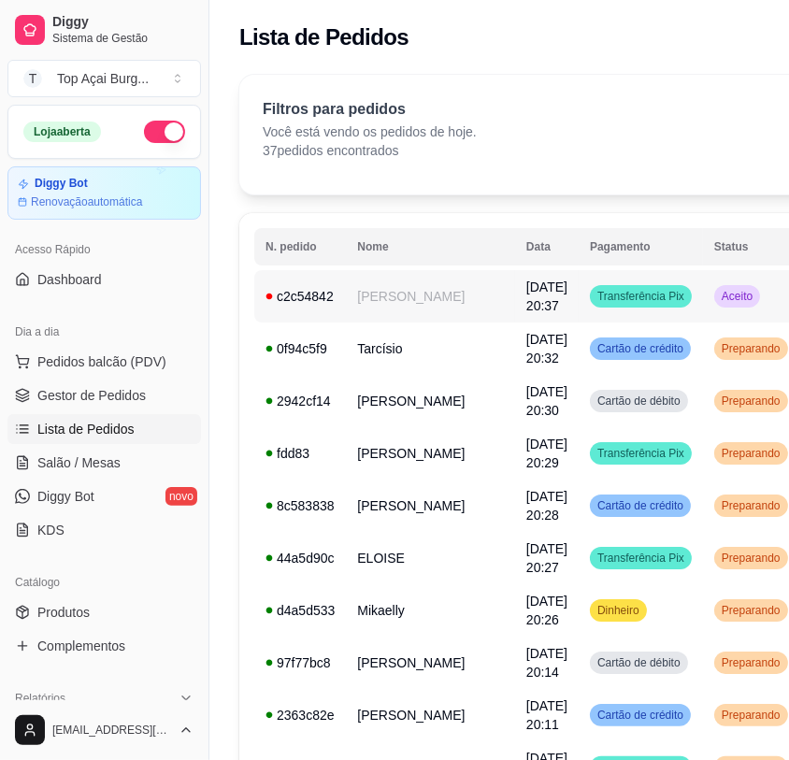
click at [594, 288] on div "Transferência Pix" at bounding box center [641, 296] width 102 height 22
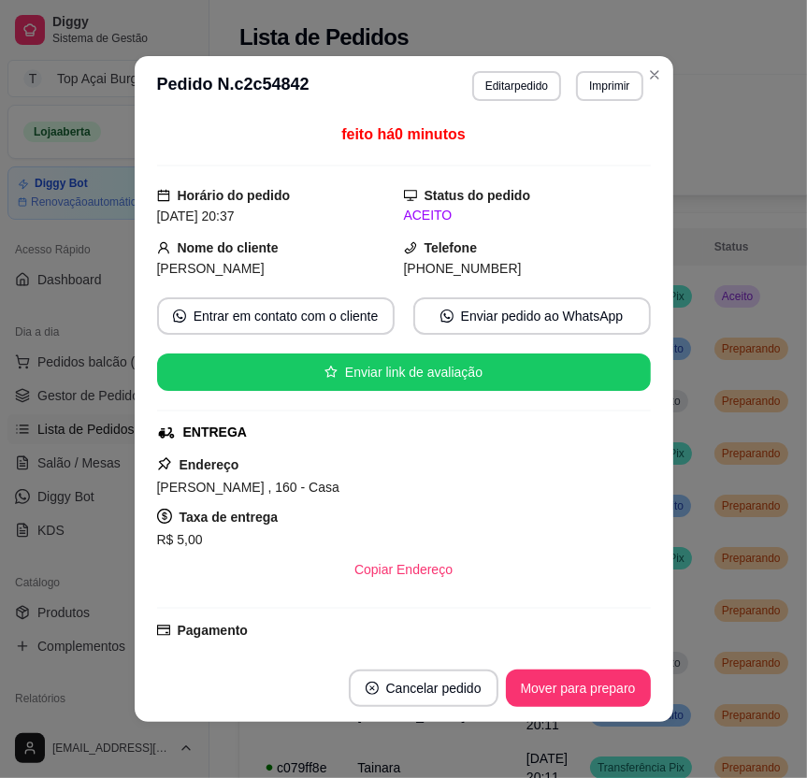
click at [585, 707] on footer "Cancelar pedido Mover para preparo" at bounding box center [404, 688] width 539 height 67
click at [572, 692] on button "Mover para preparo" at bounding box center [578, 689] width 140 height 36
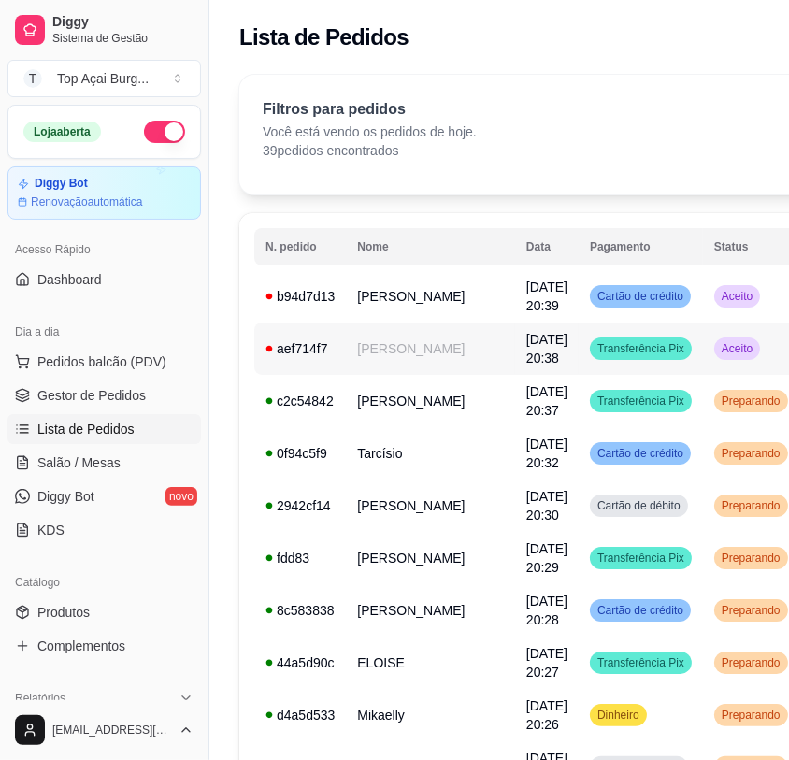
click at [703, 362] on td "Aceito" at bounding box center [751, 349] width 96 height 52
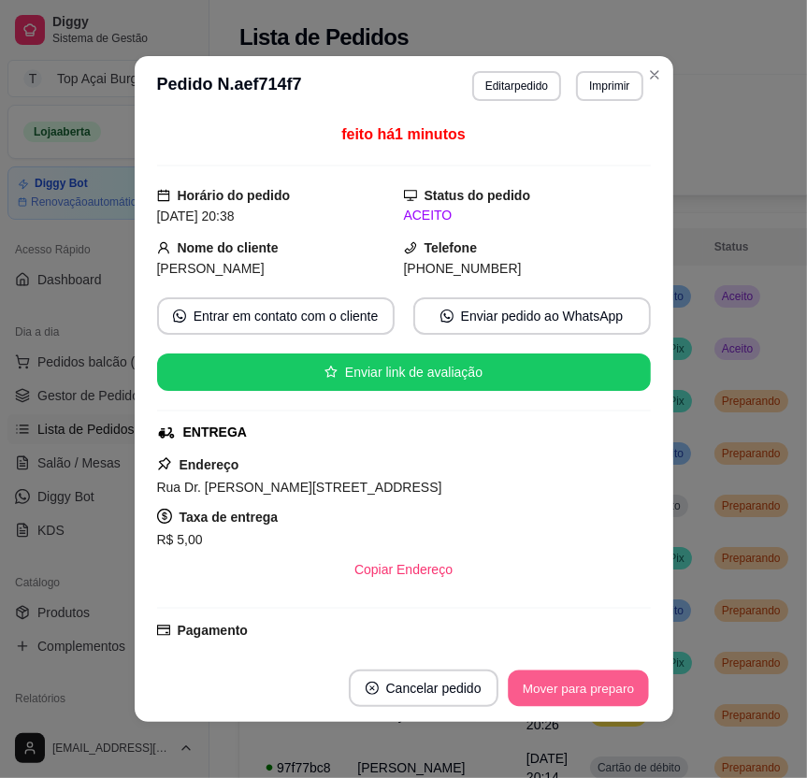
click at [617, 686] on button "Mover para preparo" at bounding box center [578, 689] width 140 height 36
click at [585, 681] on button "Mover para preparo" at bounding box center [578, 688] width 145 height 37
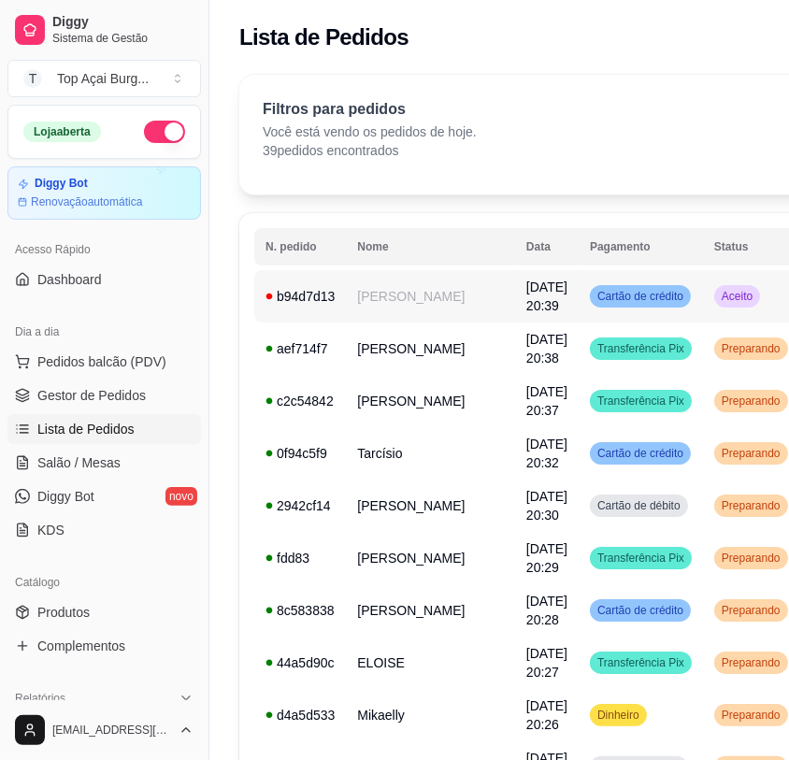
click at [707, 299] on td "Aceito" at bounding box center [751, 296] width 96 height 52
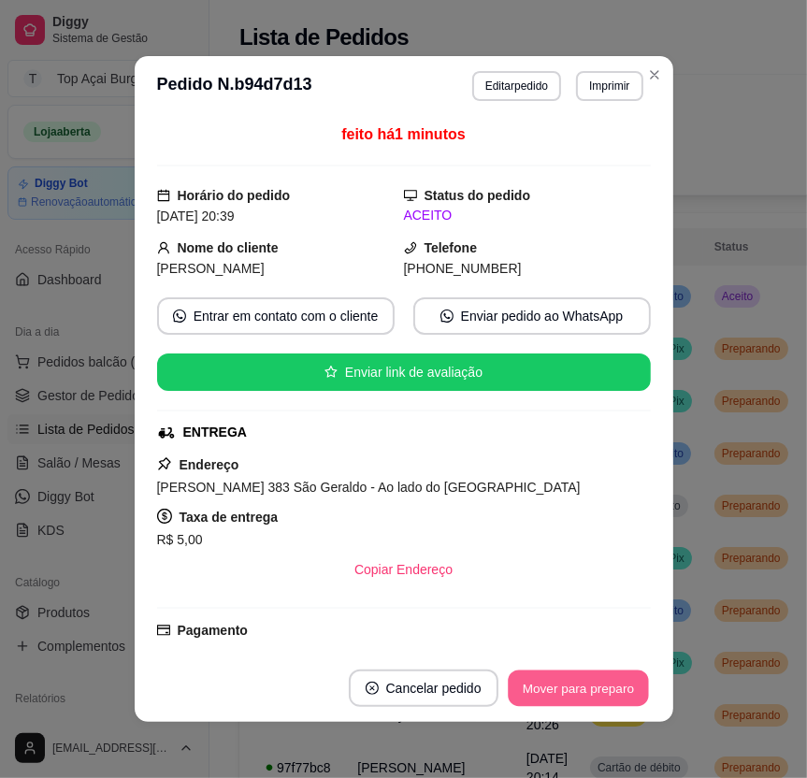
click at [600, 687] on button "Mover para preparo" at bounding box center [578, 689] width 140 height 36
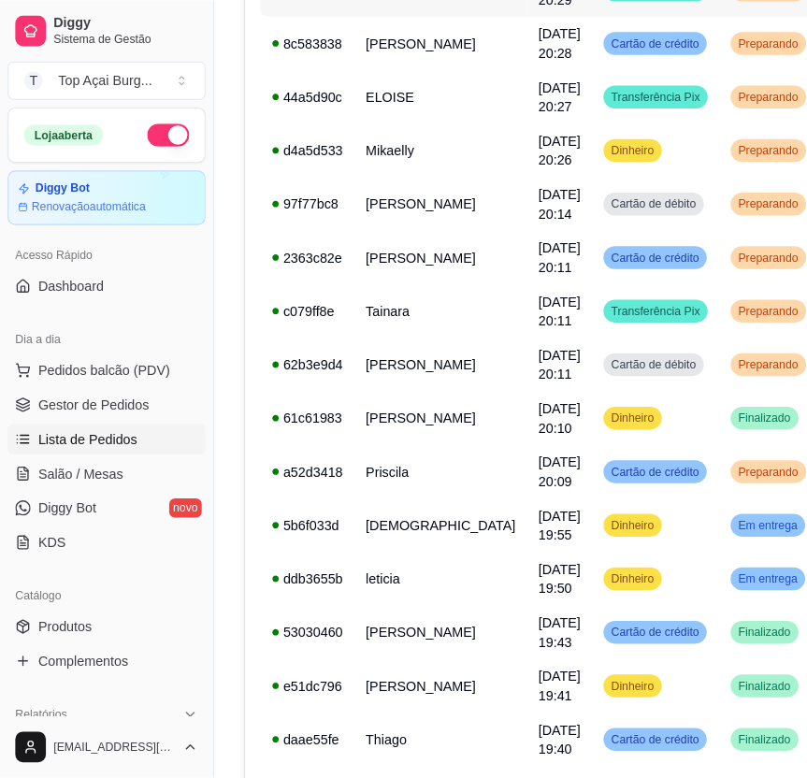
scroll to position [601, 0]
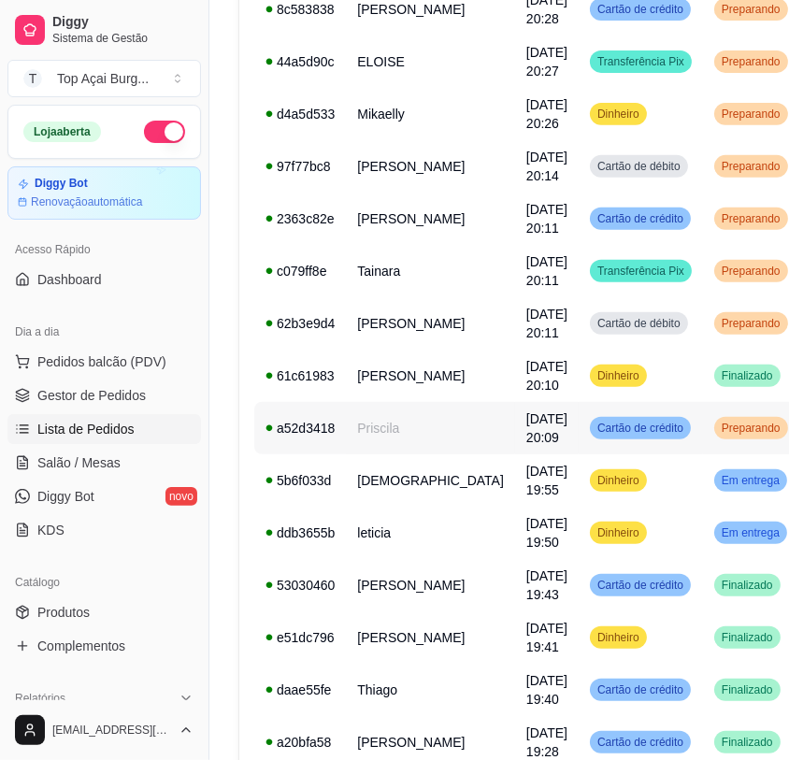
click at [594, 428] on span "Cartão de crédito" at bounding box center [641, 428] width 94 height 15
click at [715, 437] on div "Preparando" at bounding box center [752, 428] width 74 height 22
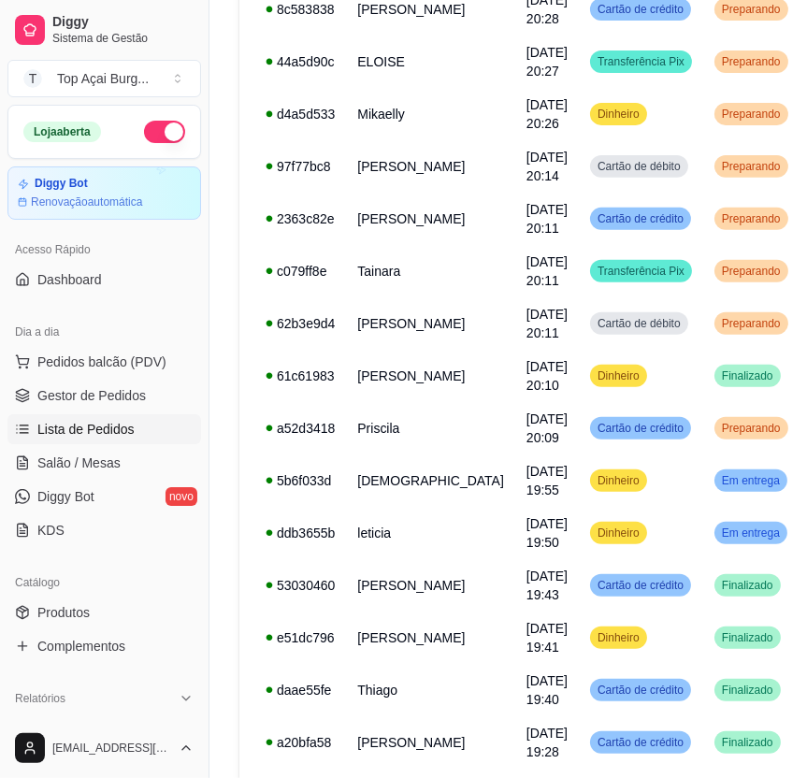
scroll to position [224, 0]
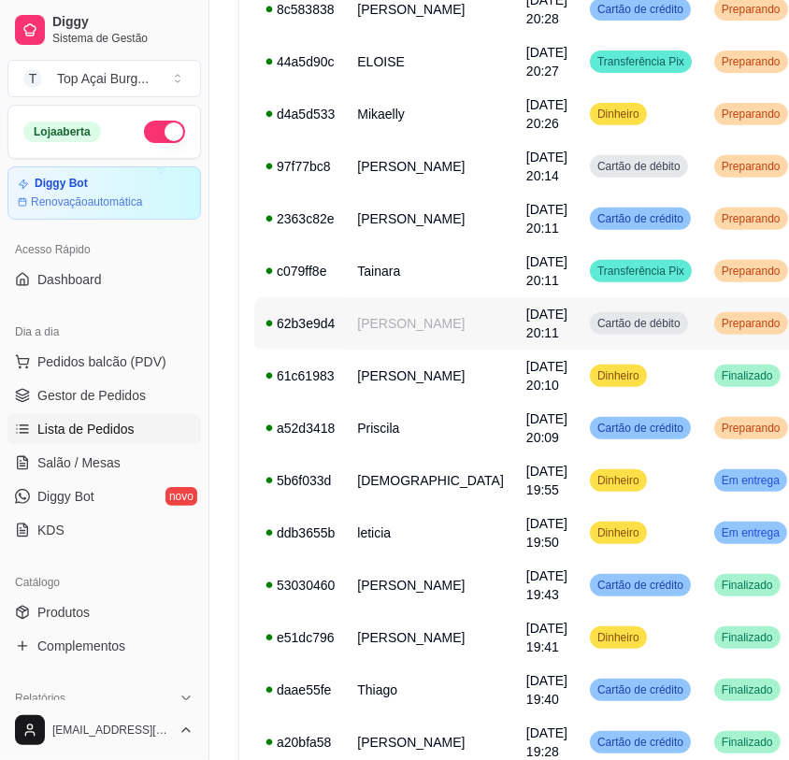
click at [703, 343] on td "Preparando" at bounding box center [751, 323] width 96 height 52
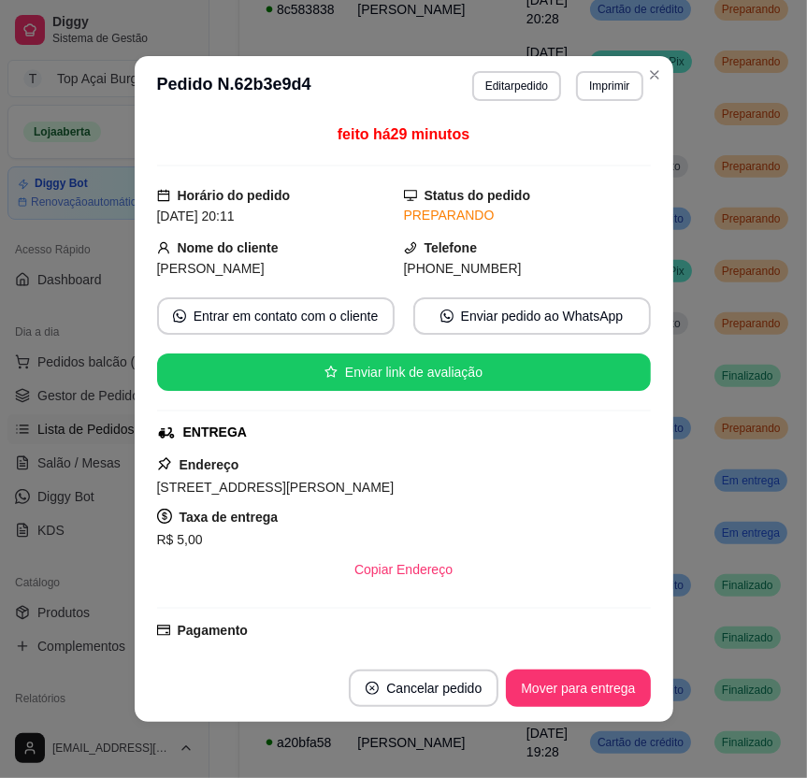
scroll to position [476, 0]
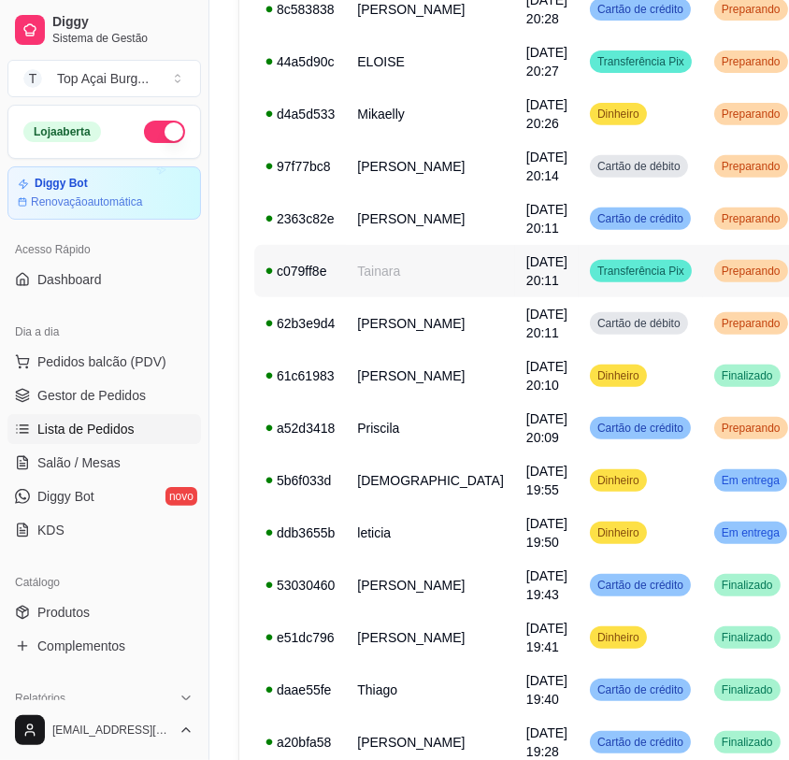
click at [703, 287] on td "Preparando" at bounding box center [751, 271] width 96 height 52
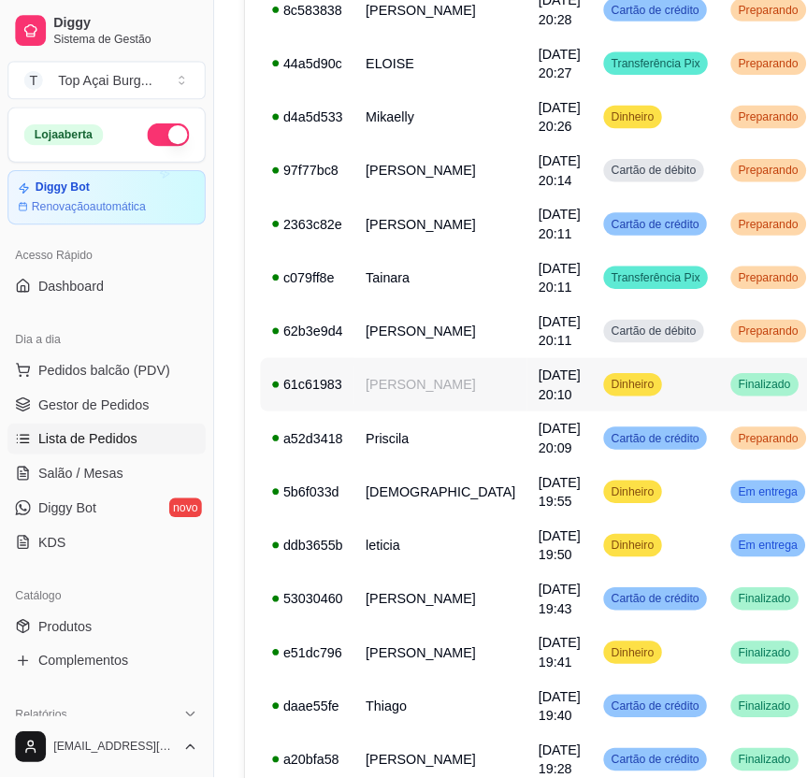
scroll to position [501, 0]
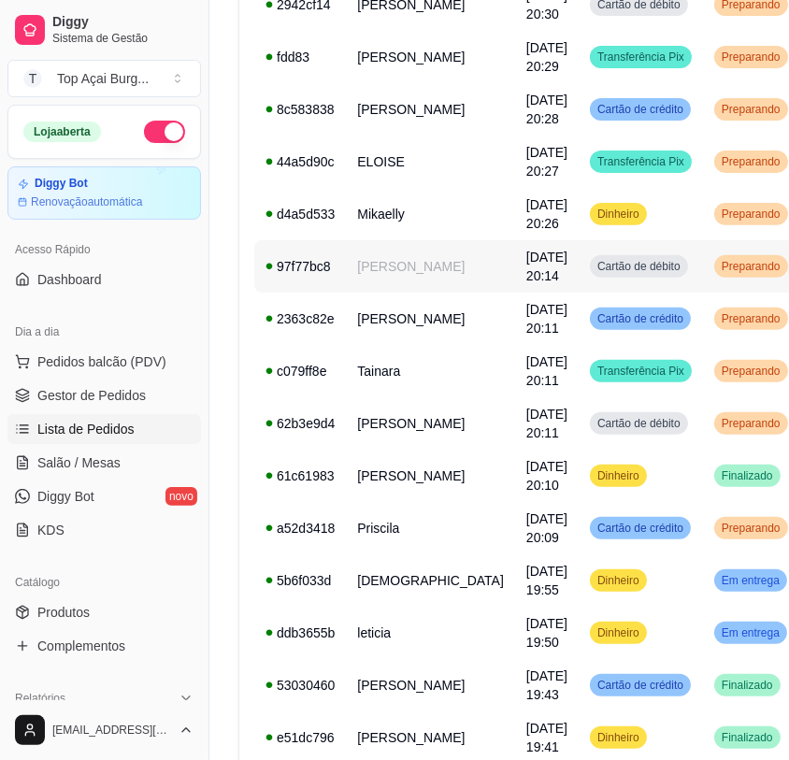
click at [527, 260] on span "[DATE] 20:14" at bounding box center [547, 267] width 41 height 34
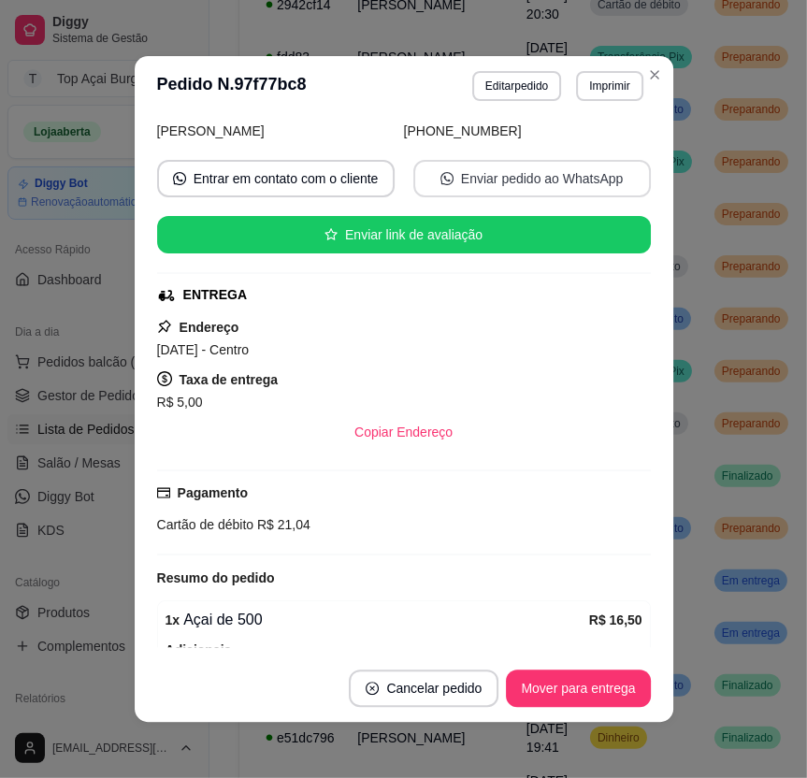
scroll to position [378, 0]
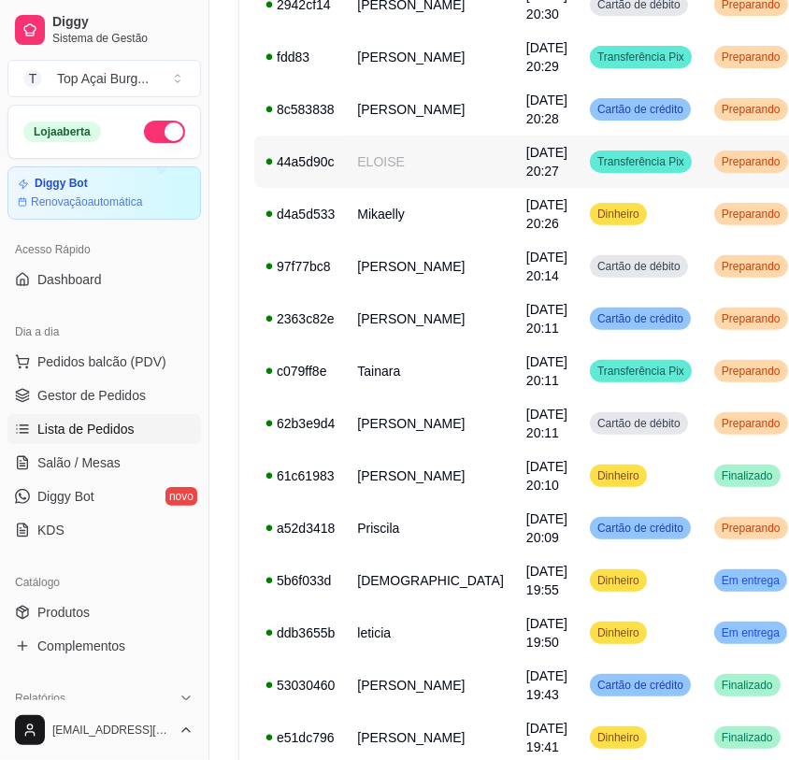
click at [579, 173] on td "Transferência Pix" at bounding box center [641, 162] width 124 height 52
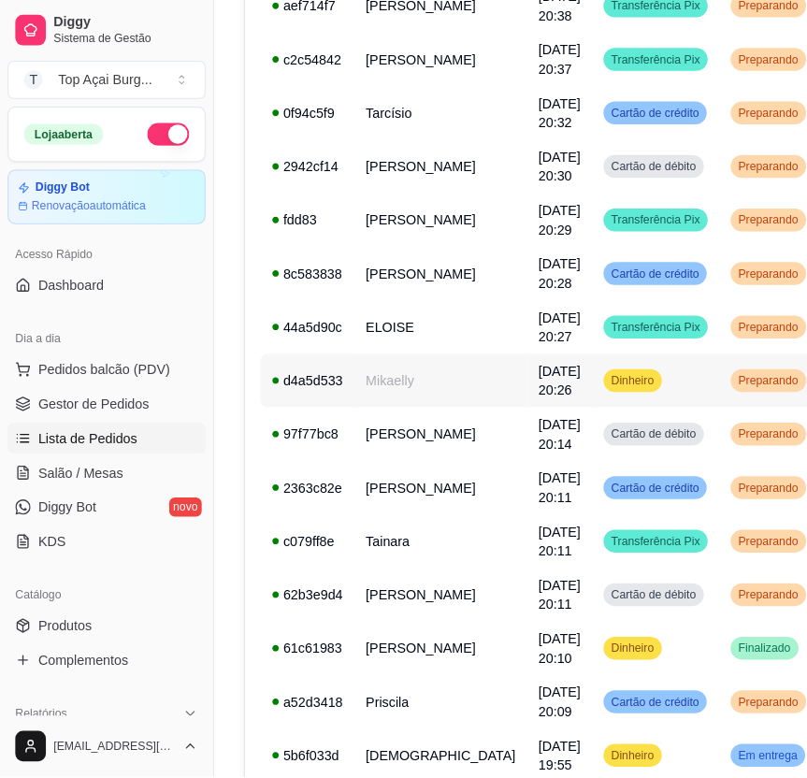
scroll to position [300, 0]
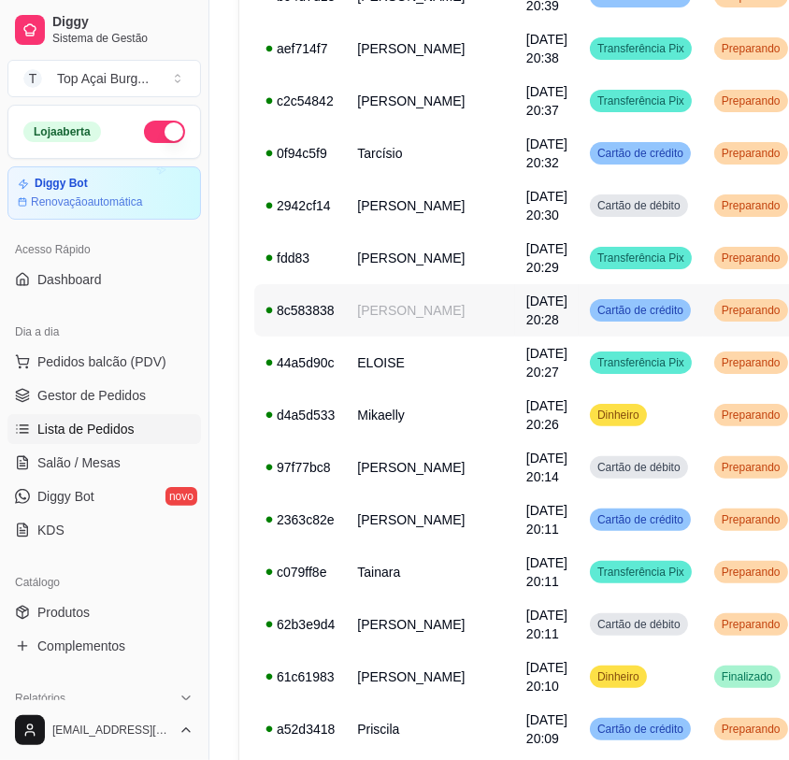
click at [606, 319] on div "Cartão de crédito" at bounding box center [640, 310] width 101 height 22
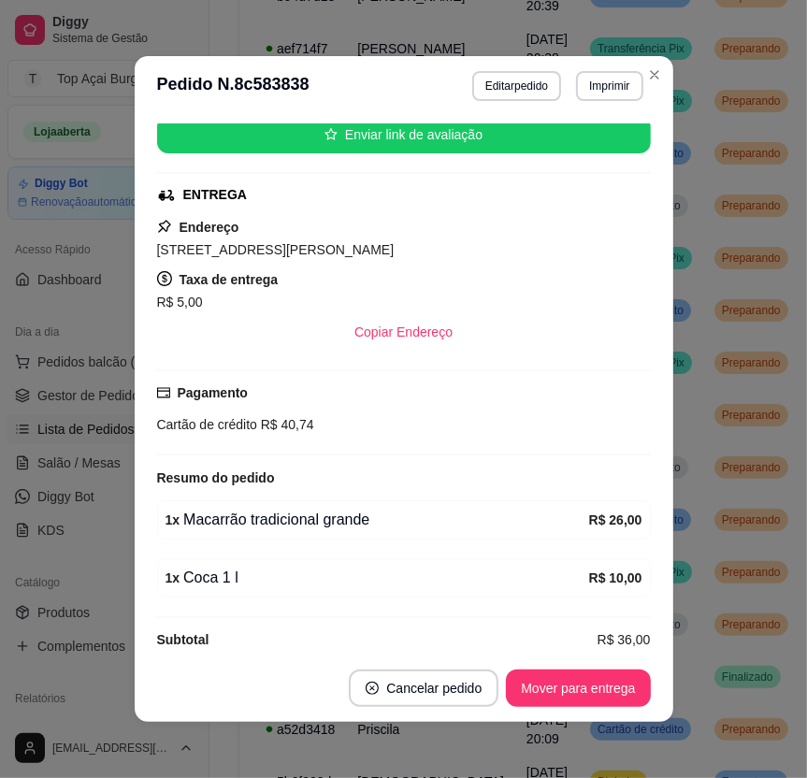
scroll to position [303, 0]
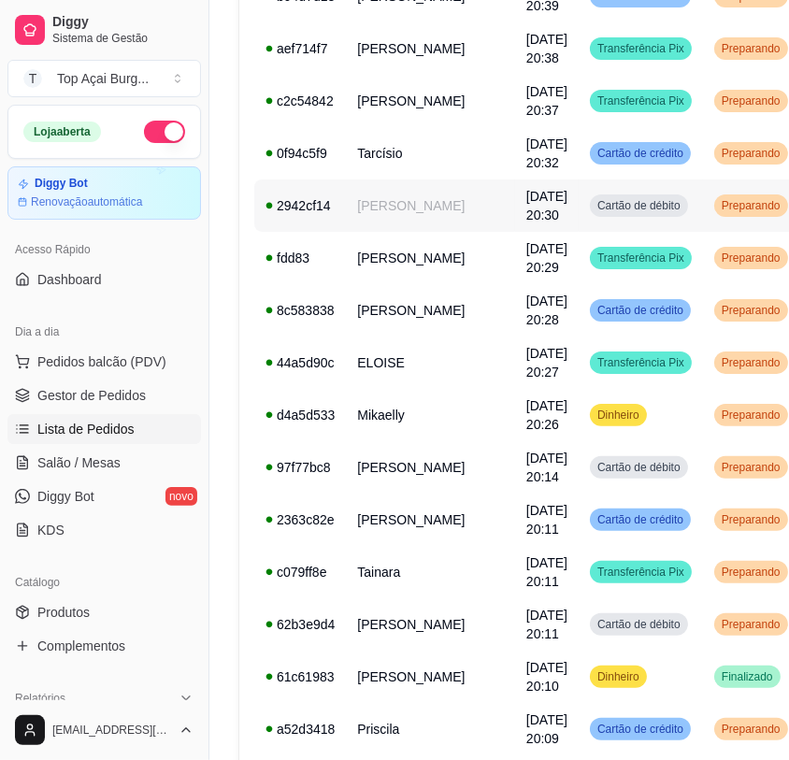
click at [527, 190] on span "[DATE] 20:30" at bounding box center [547, 206] width 41 height 34
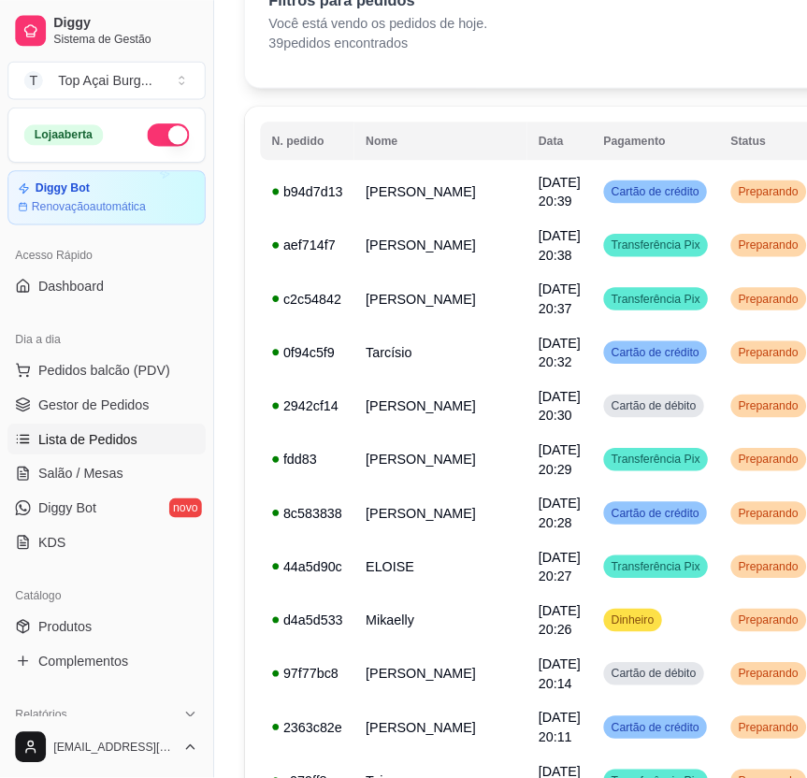
scroll to position [100, 0]
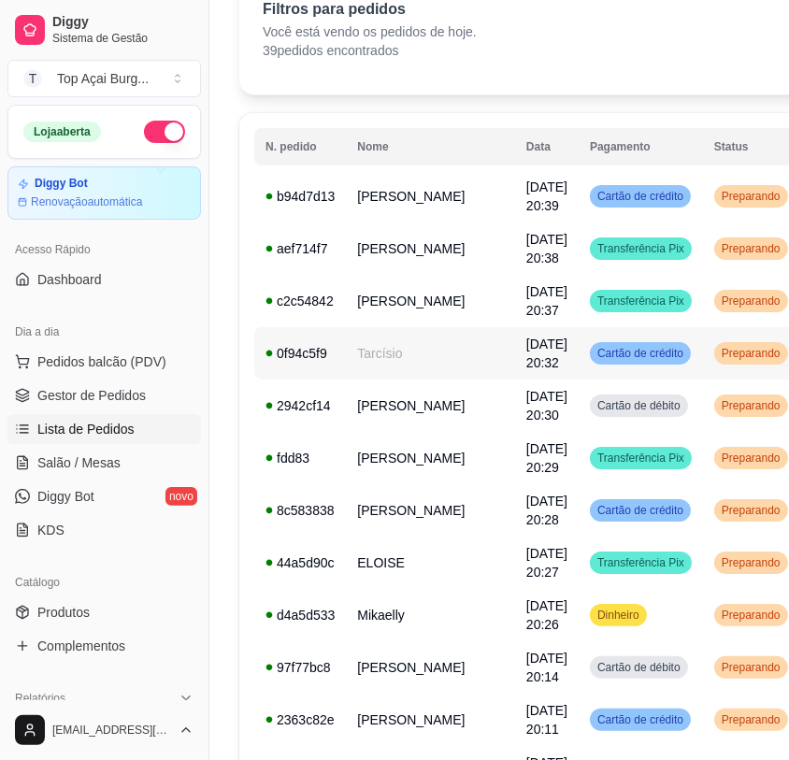
click at [594, 361] on span "Cartão de crédito" at bounding box center [641, 353] width 94 height 15
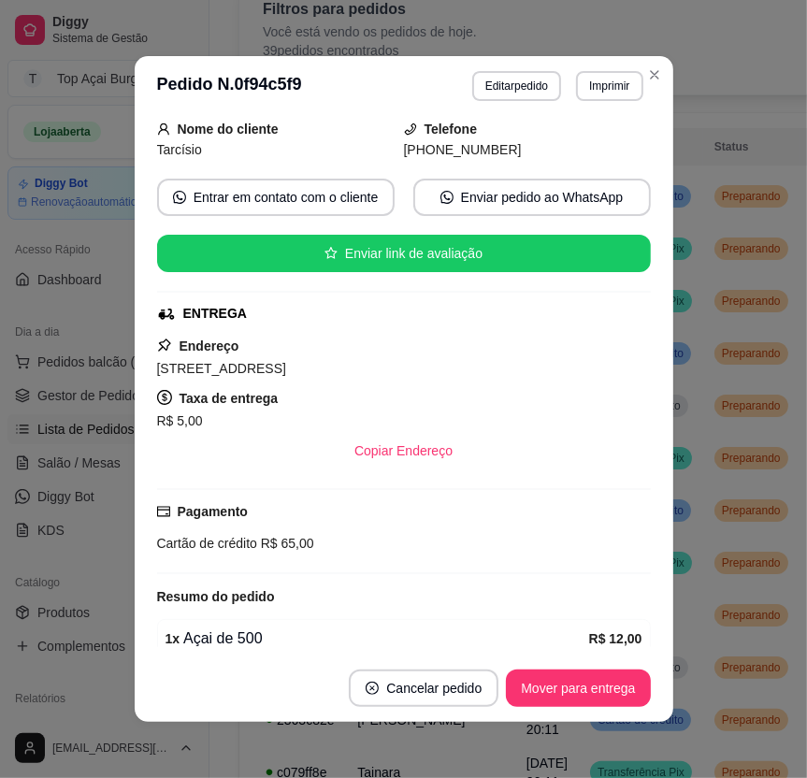
scroll to position [238, 0]
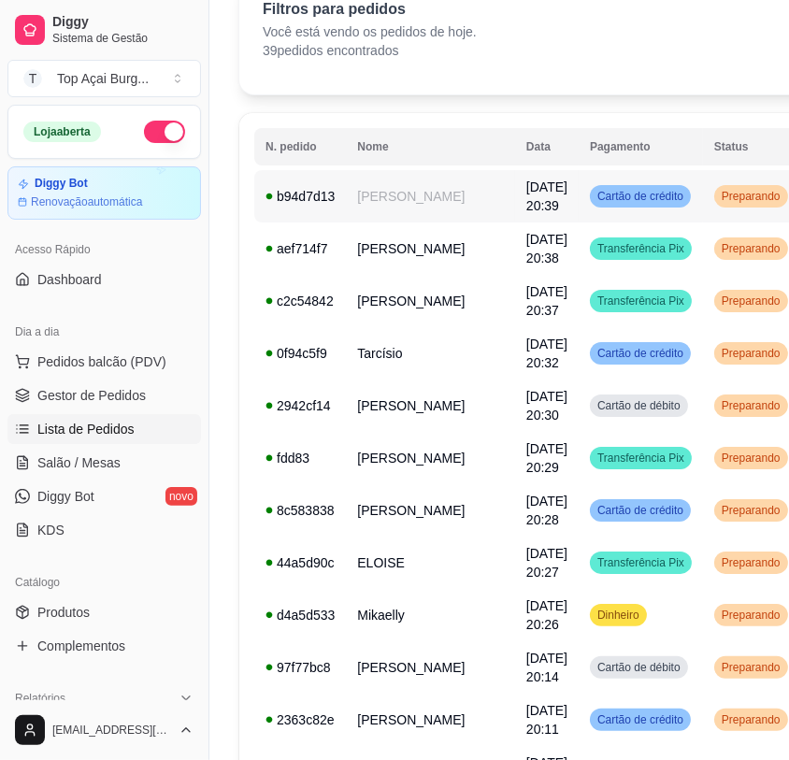
click at [715, 188] on div "Preparando" at bounding box center [752, 196] width 74 height 22
click at [718, 254] on span "Preparando" at bounding box center [751, 248] width 66 height 15
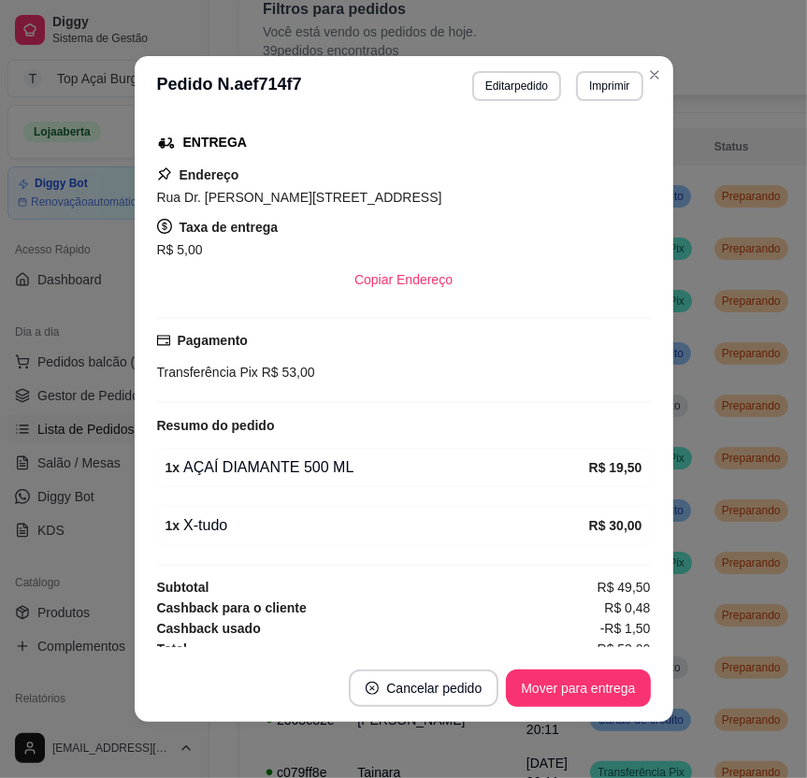
scroll to position [303, 0]
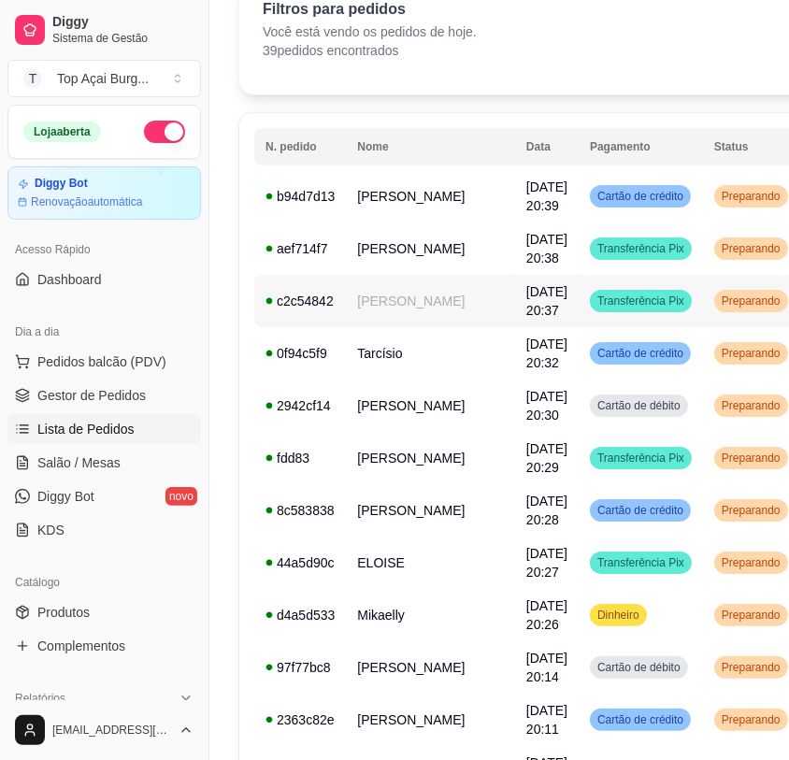
click at [718, 301] on span "Preparando" at bounding box center [751, 301] width 66 height 15
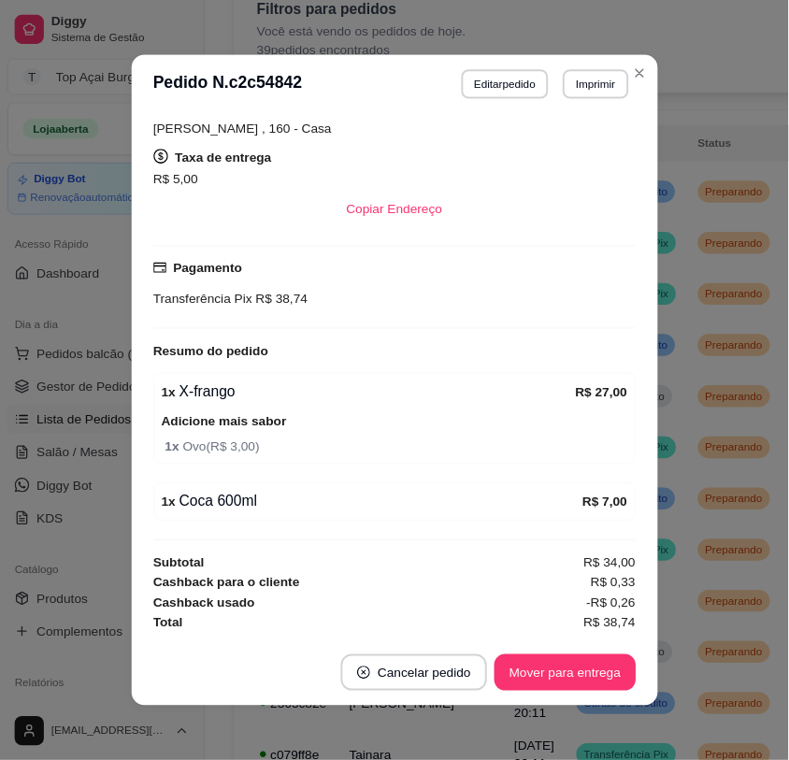
scroll to position [358, 0]
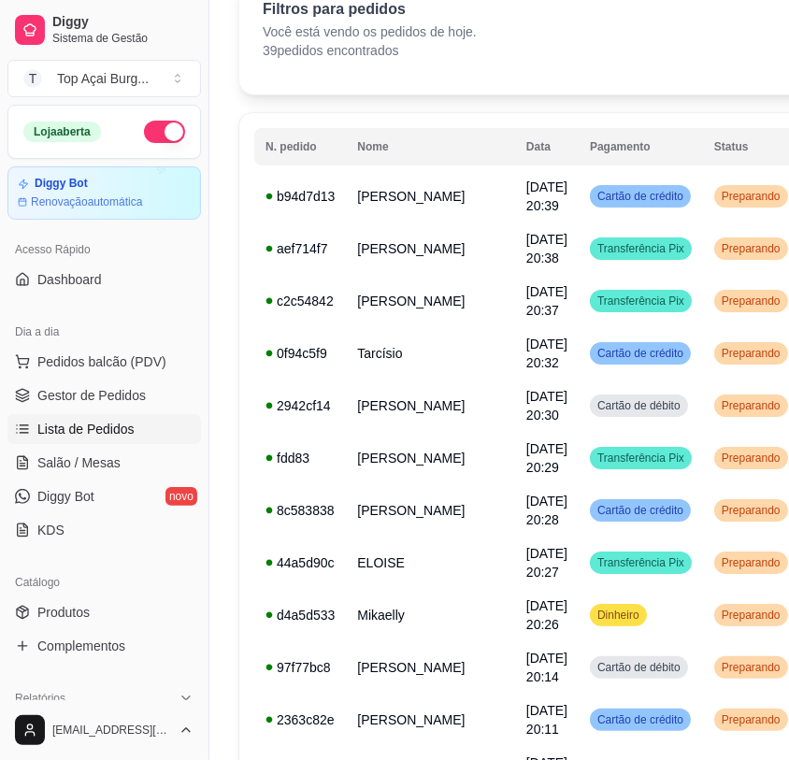
click at [319, 80] on div "Filtros para pedidos Você está vendo os pedidos de hoje. 39 pedidos encontrados…" at bounding box center [603, 35] width 729 height 120
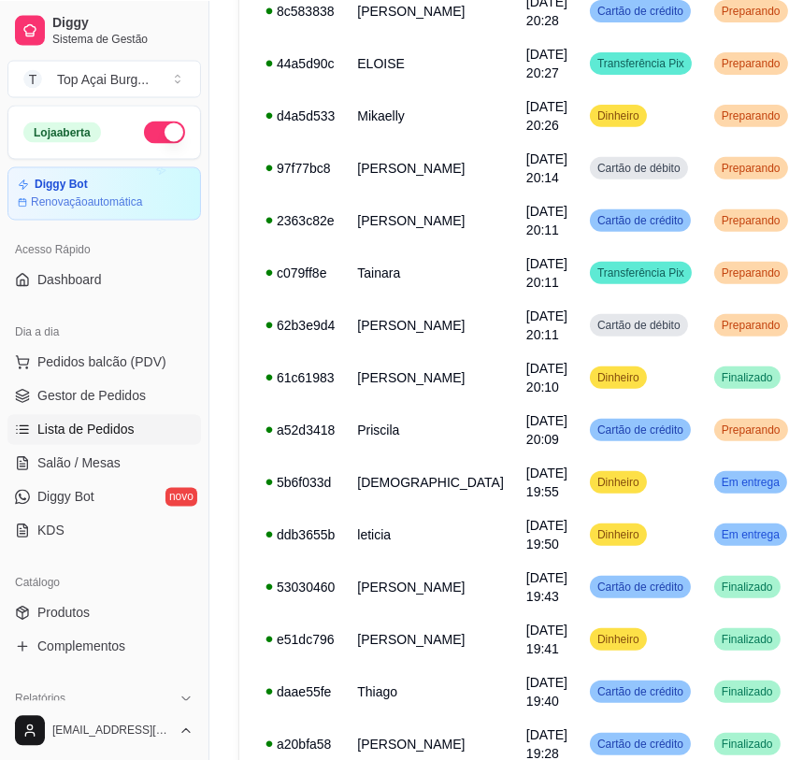
scroll to position [601, 0]
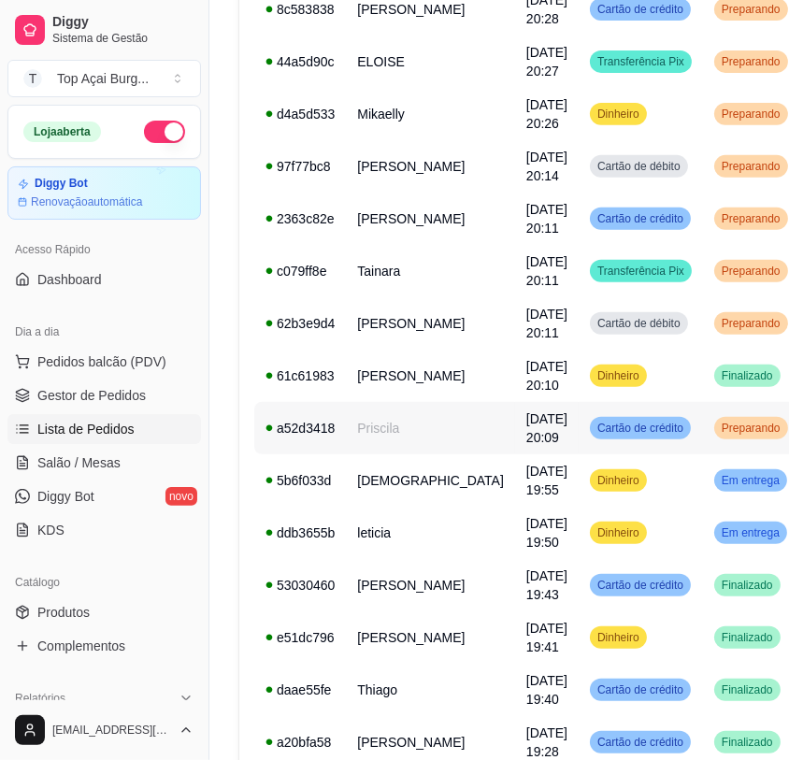
click at [410, 420] on td "Priscila" at bounding box center [430, 428] width 169 height 52
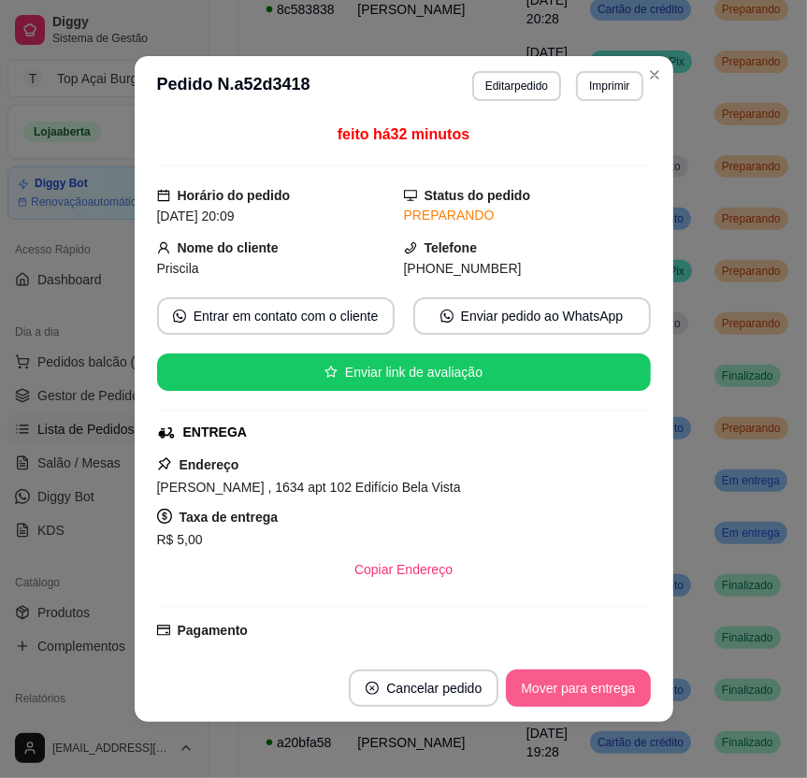
click at [547, 689] on button "Mover para entrega" at bounding box center [578, 688] width 144 height 37
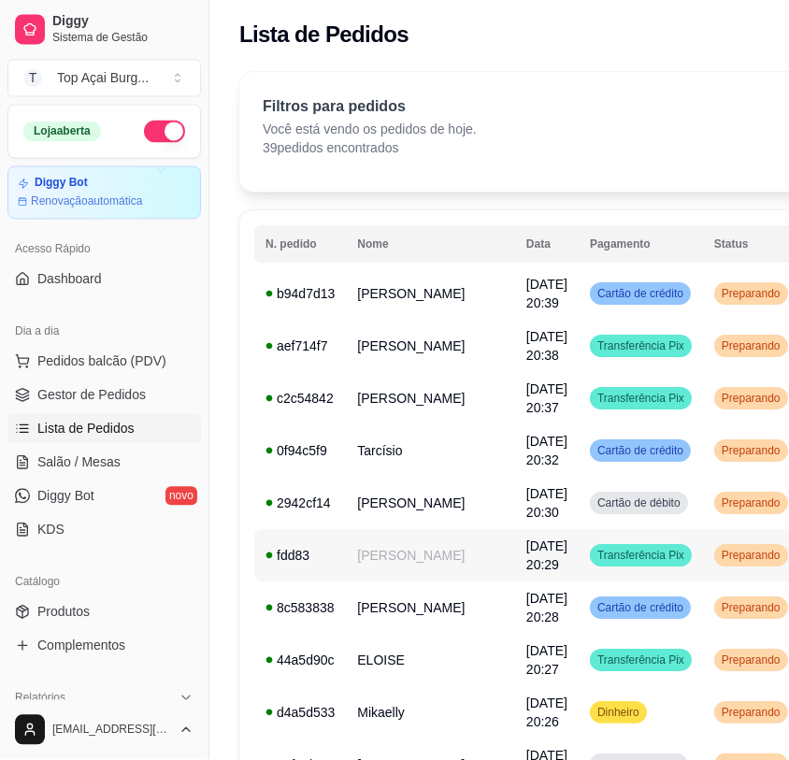
scroll to position [0, 0]
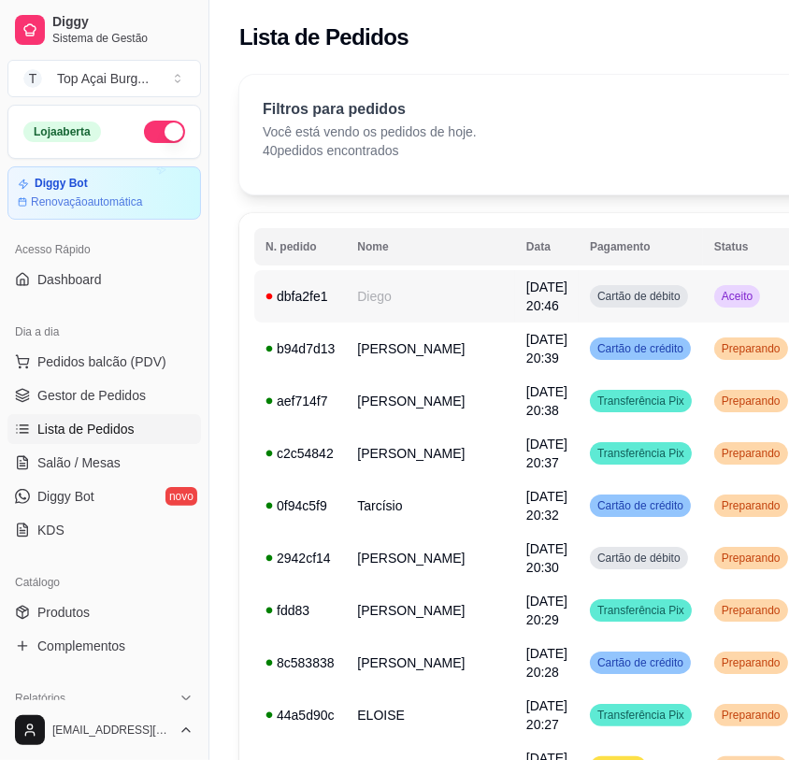
click at [612, 297] on td "Cartão de débito" at bounding box center [641, 296] width 124 height 52
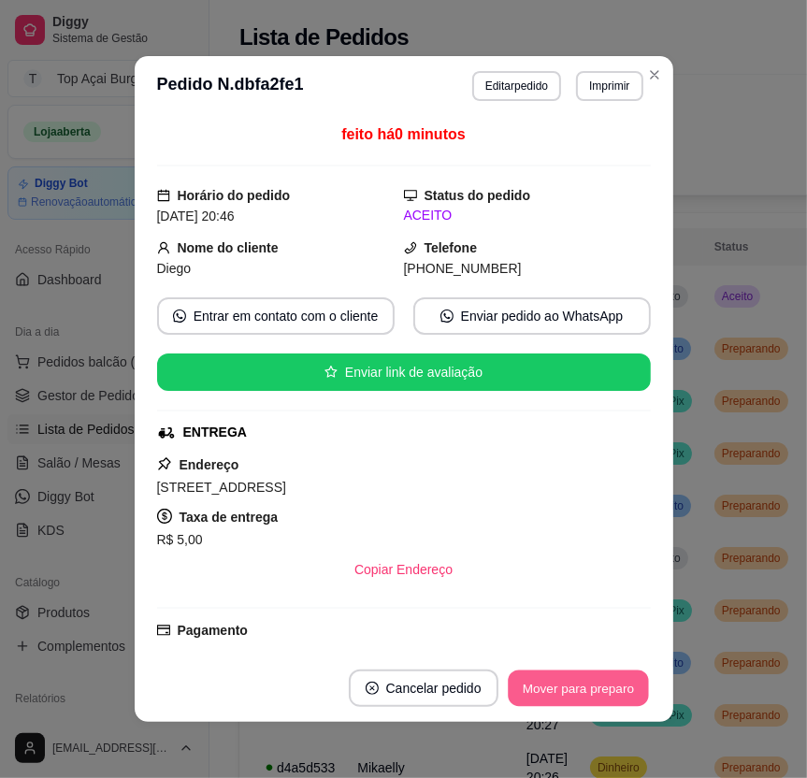
click at [599, 684] on button "Mover para preparo" at bounding box center [578, 689] width 140 height 36
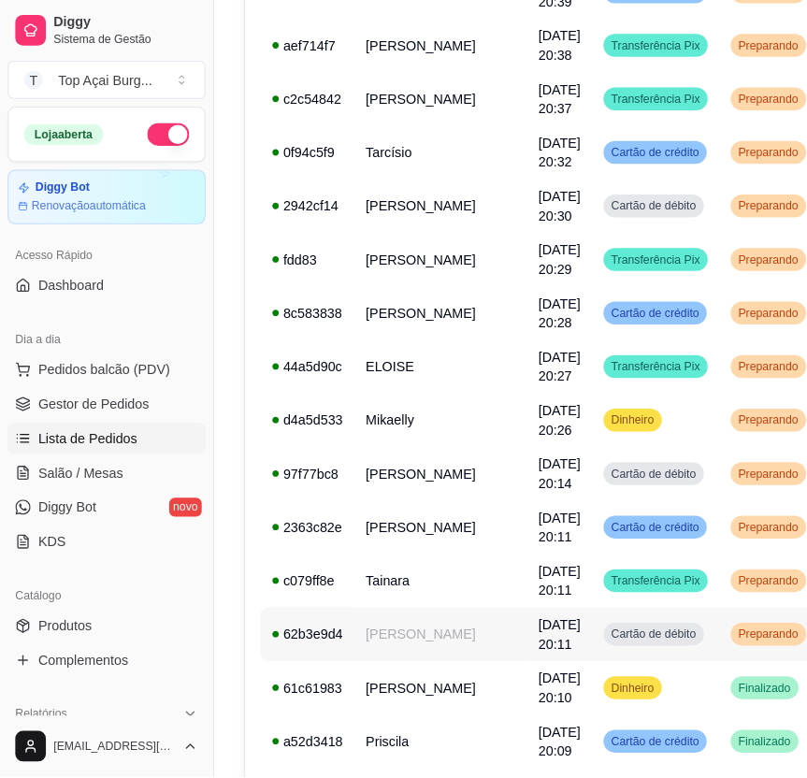
scroll to position [400, 0]
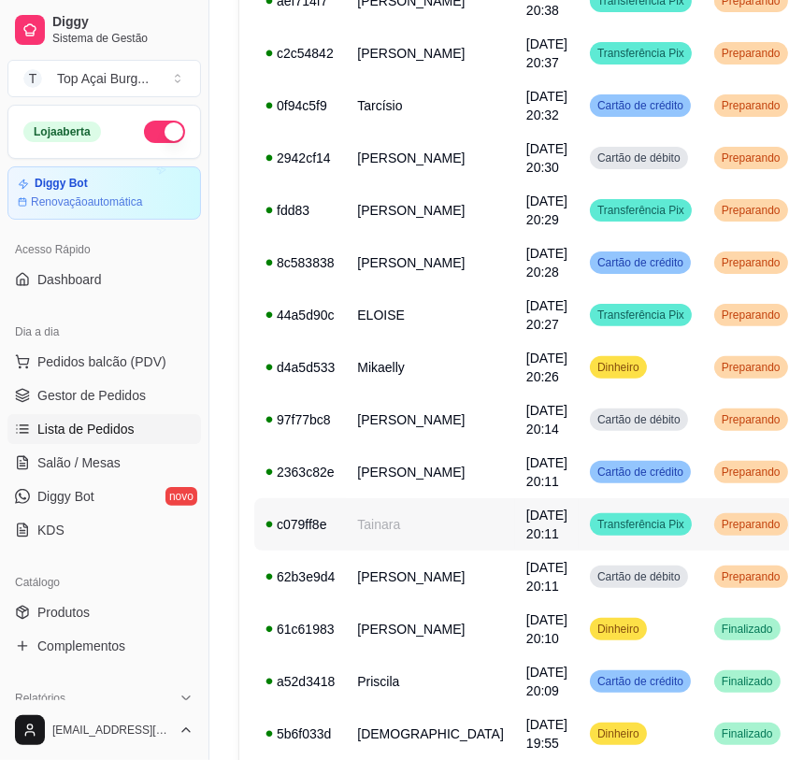
click at [515, 521] on td "[DATE] 20:11" at bounding box center [547, 524] width 64 height 52
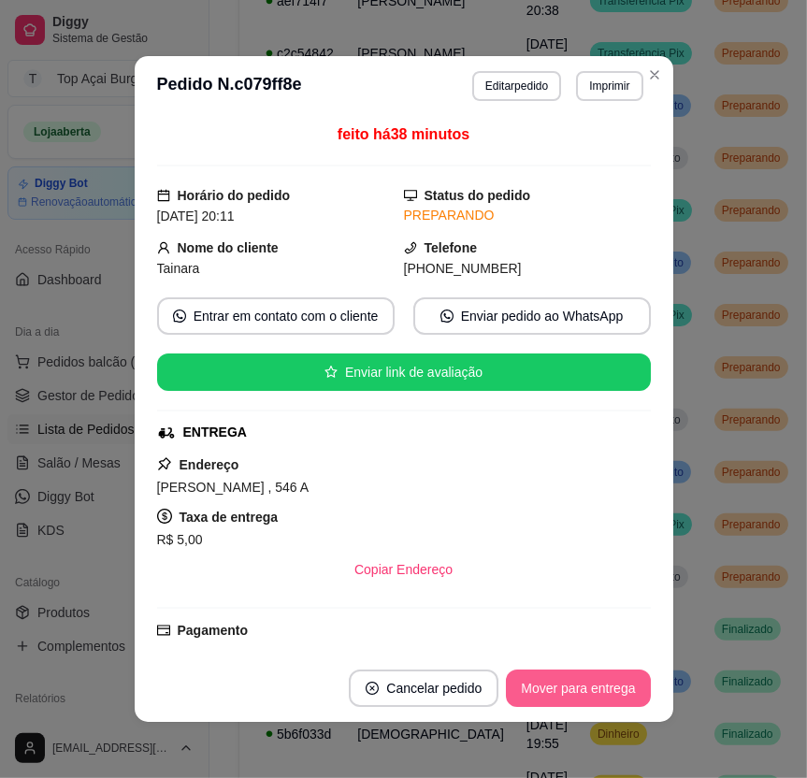
click at [542, 695] on button "Mover para entrega" at bounding box center [578, 688] width 144 height 37
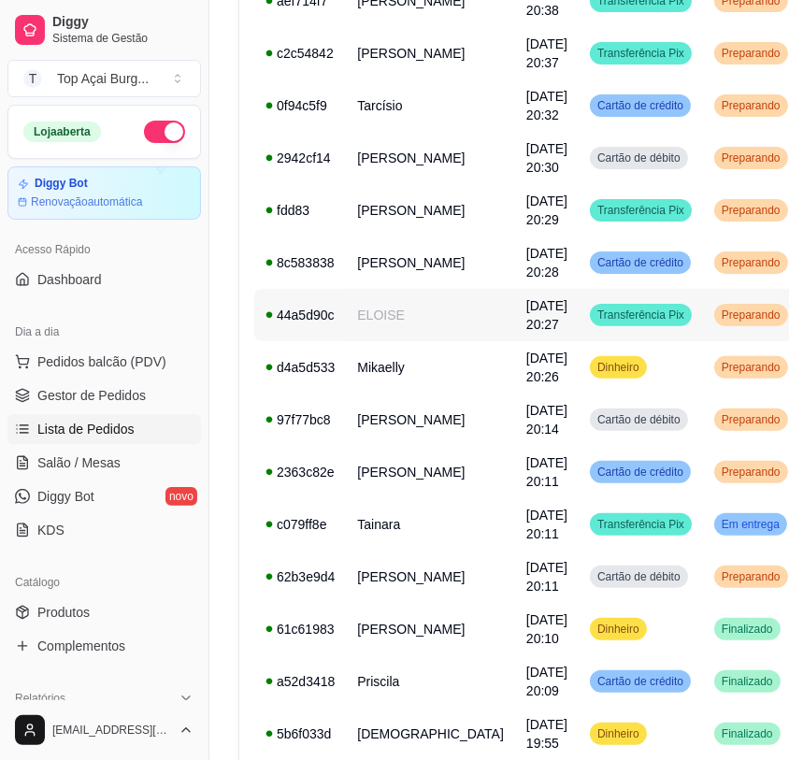
click at [418, 311] on td "ELOISE" at bounding box center [430, 315] width 169 height 52
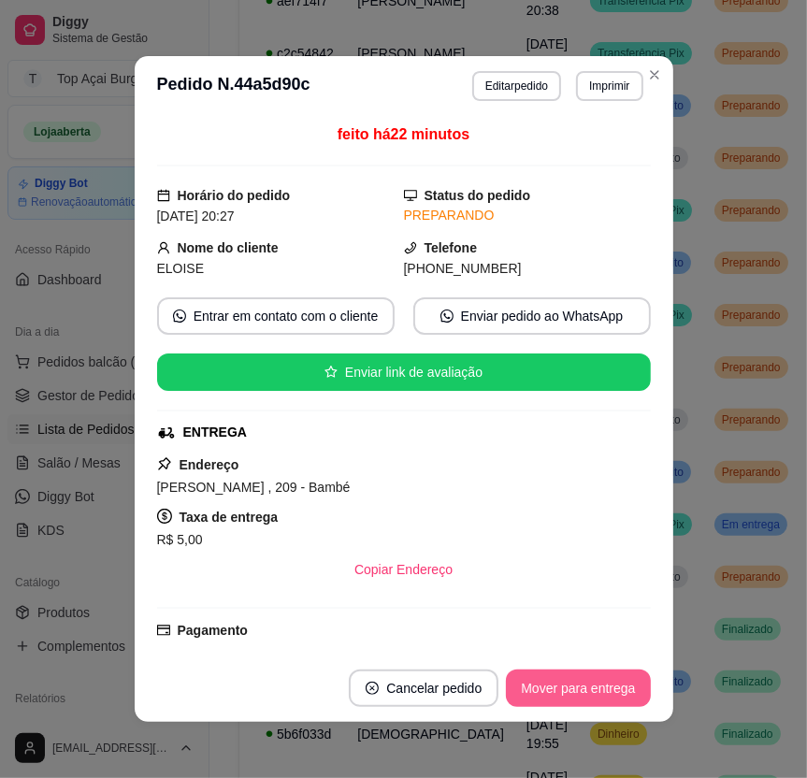
click at [528, 683] on button "Mover para entrega" at bounding box center [578, 688] width 144 height 37
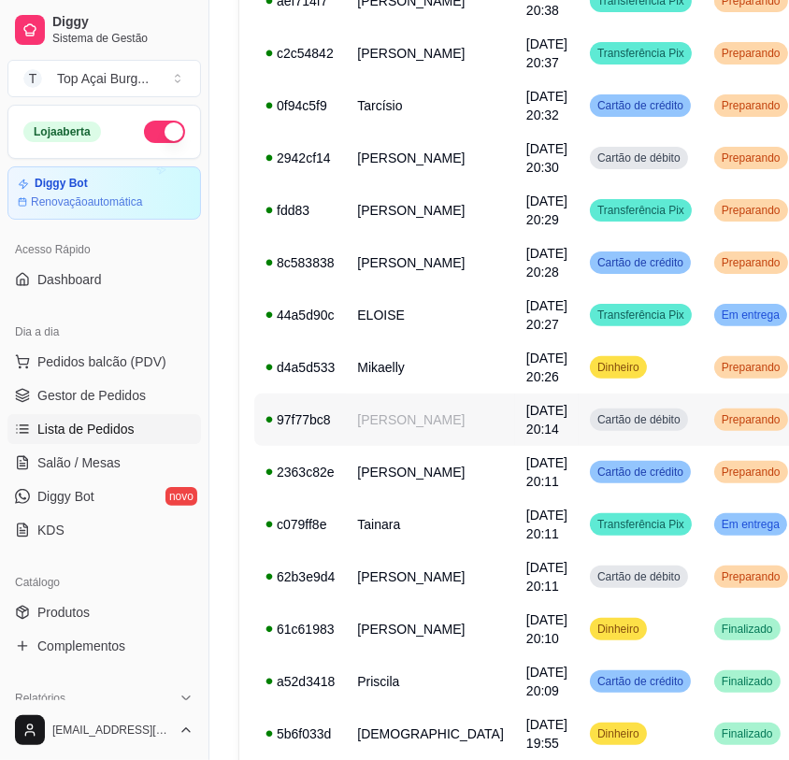
click at [527, 423] on span "[DATE] 20:14" at bounding box center [547, 420] width 41 height 34
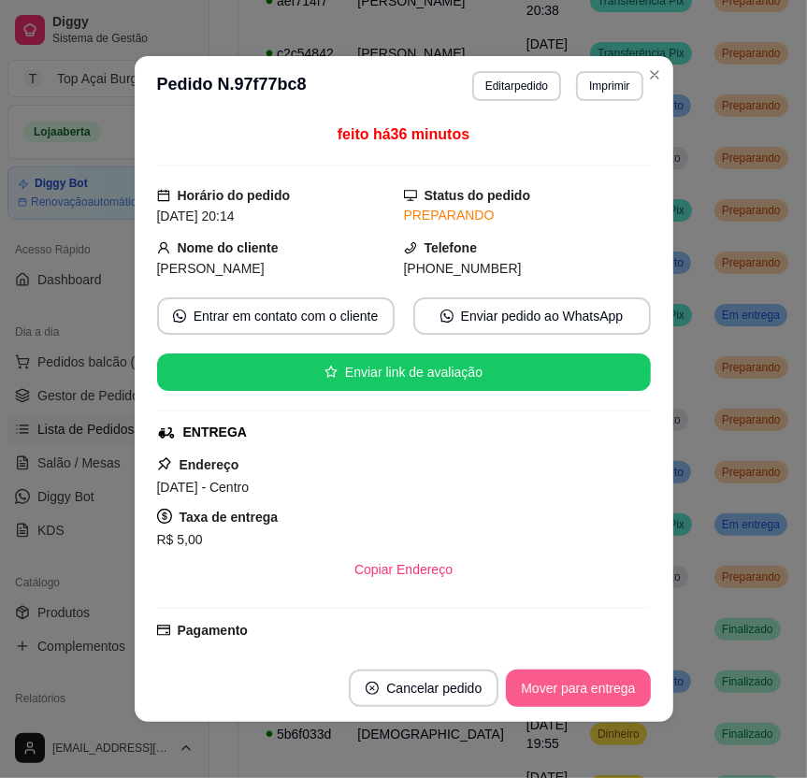
click at [526, 687] on button "Mover para entrega" at bounding box center [578, 688] width 144 height 37
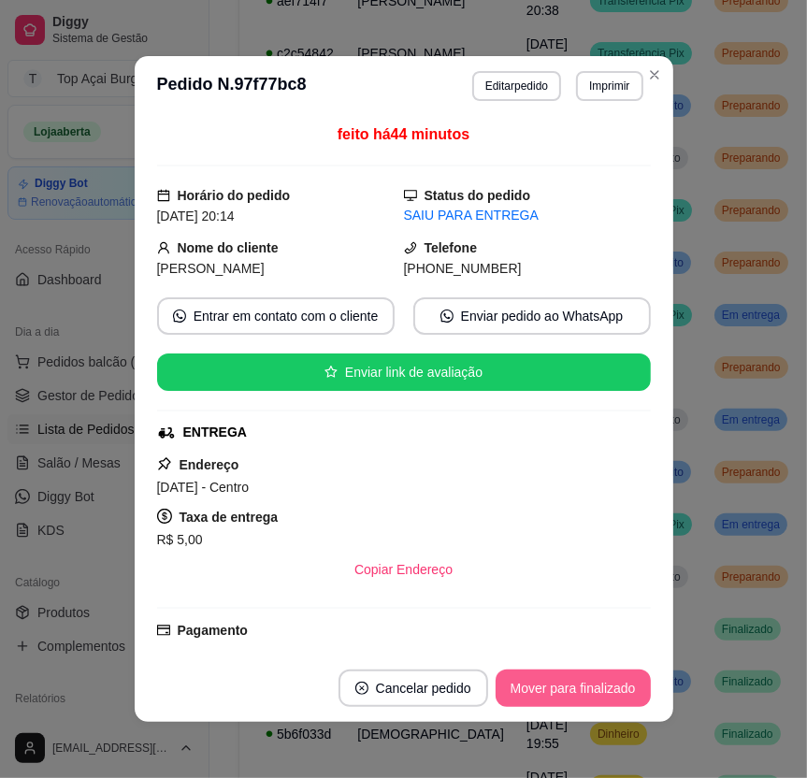
click at [626, 697] on button "Mover para finalizado" at bounding box center [573, 688] width 155 height 37
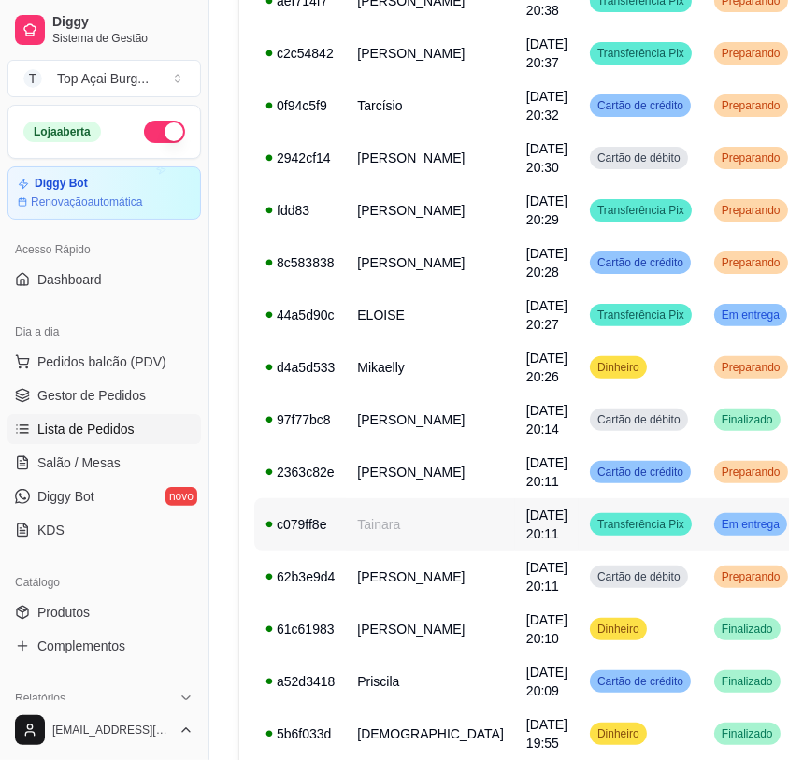
click at [715, 528] on div "Em entrega" at bounding box center [751, 524] width 73 height 22
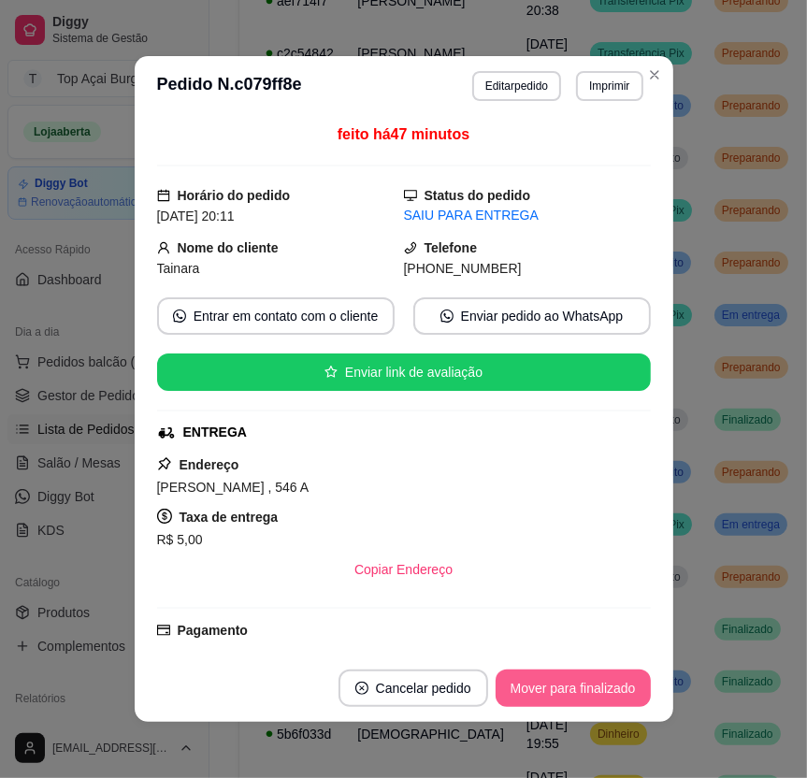
click at [614, 683] on button "Mover para finalizado" at bounding box center [573, 688] width 155 height 37
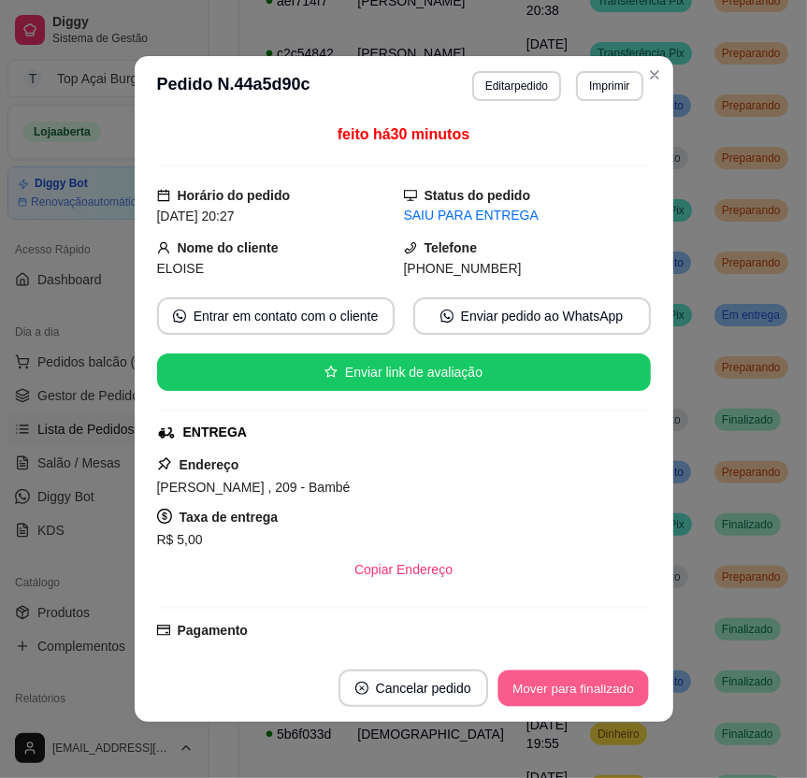
click at [585, 689] on button "Mover para finalizado" at bounding box center [573, 689] width 151 height 36
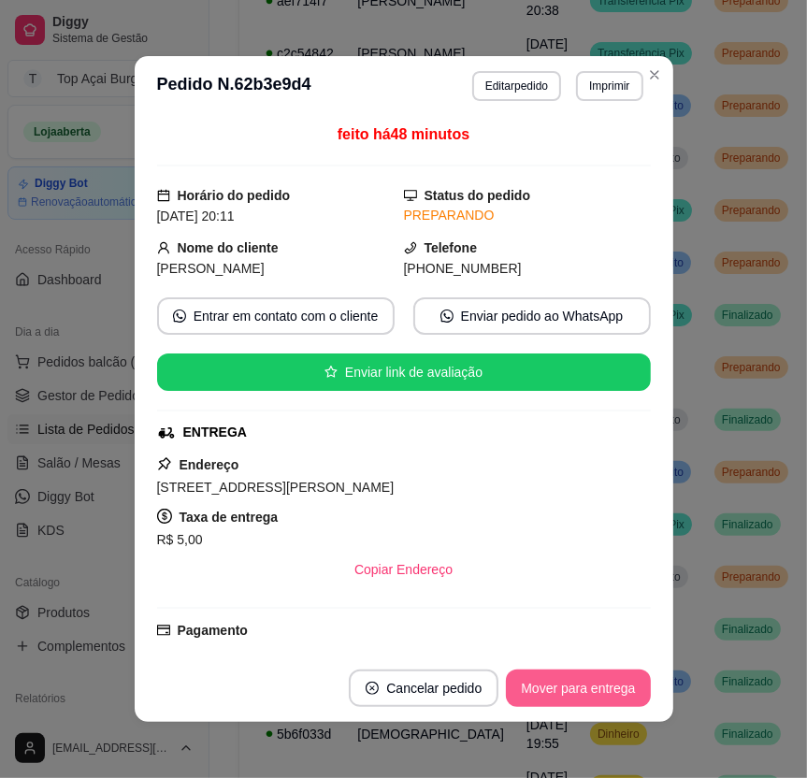
click at [627, 675] on button "Mover para entrega" at bounding box center [578, 688] width 144 height 37
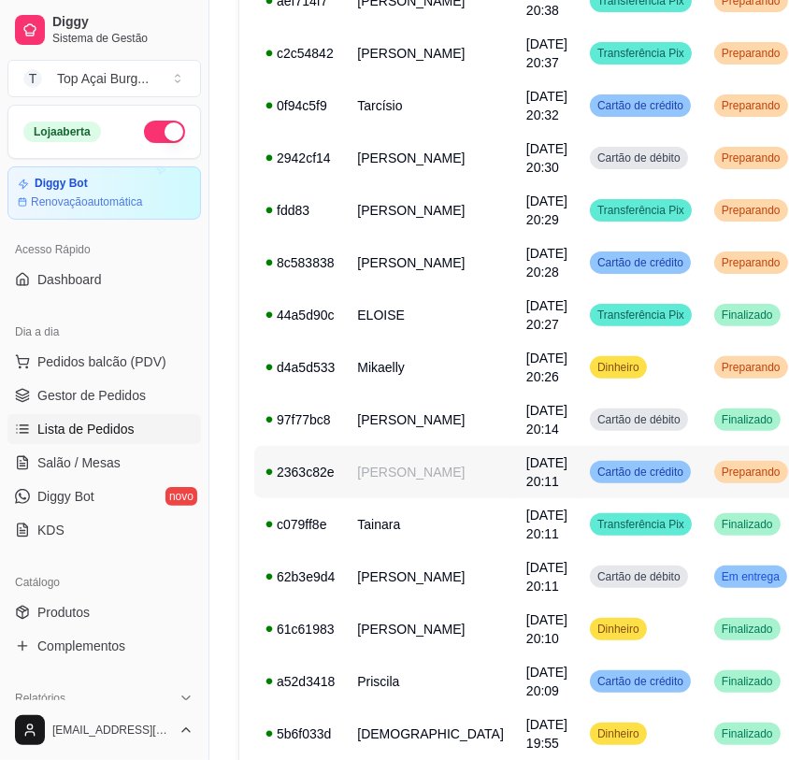
click at [718, 469] on span "Preparando" at bounding box center [751, 472] width 66 height 15
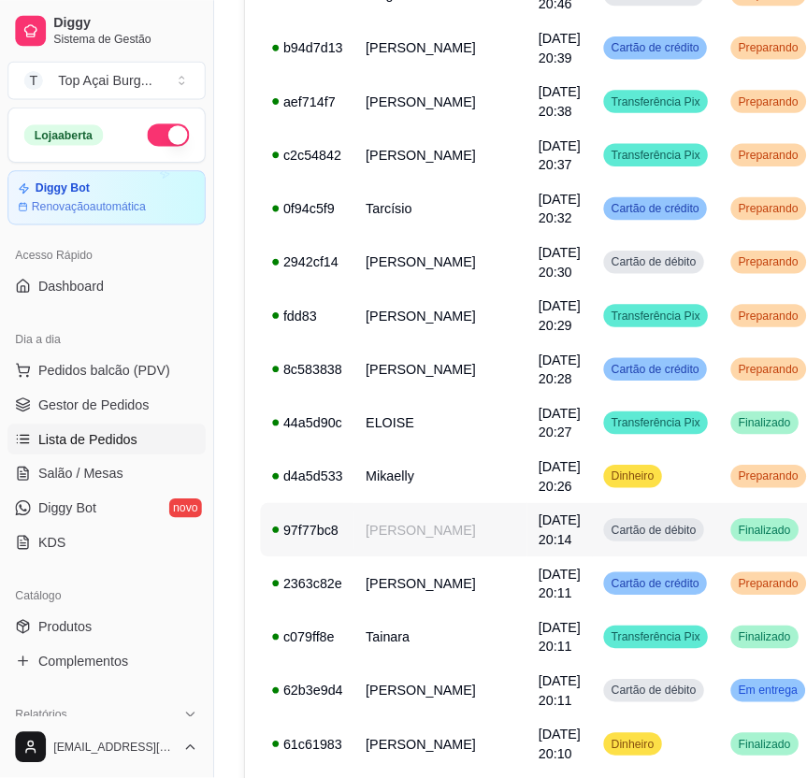
scroll to position [300, 0]
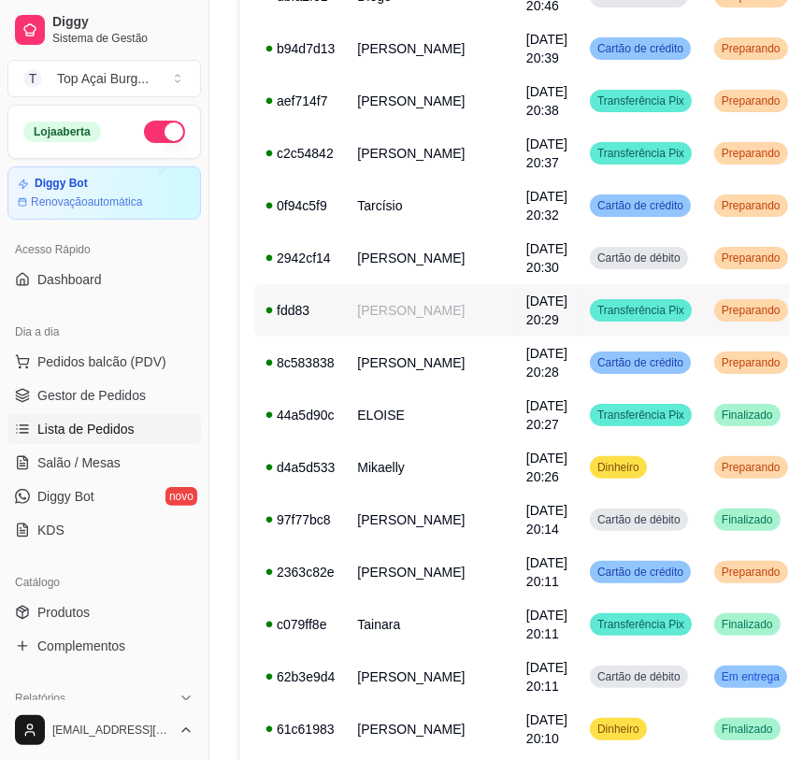
click at [594, 308] on span "Transferência Pix" at bounding box center [641, 310] width 94 height 15
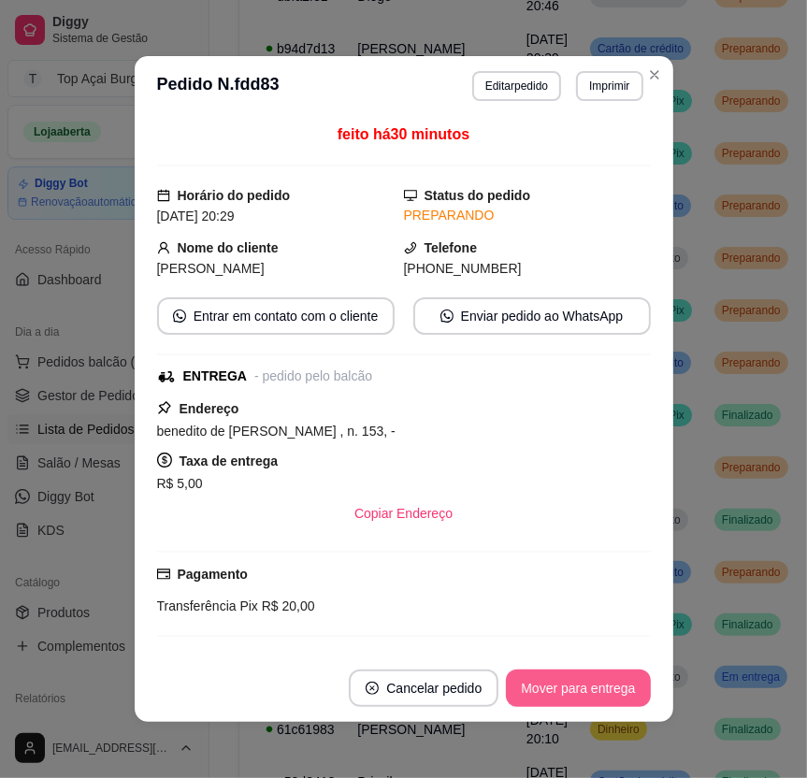
click at [609, 673] on button "Mover para entrega" at bounding box center [578, 688] width 144 height 37
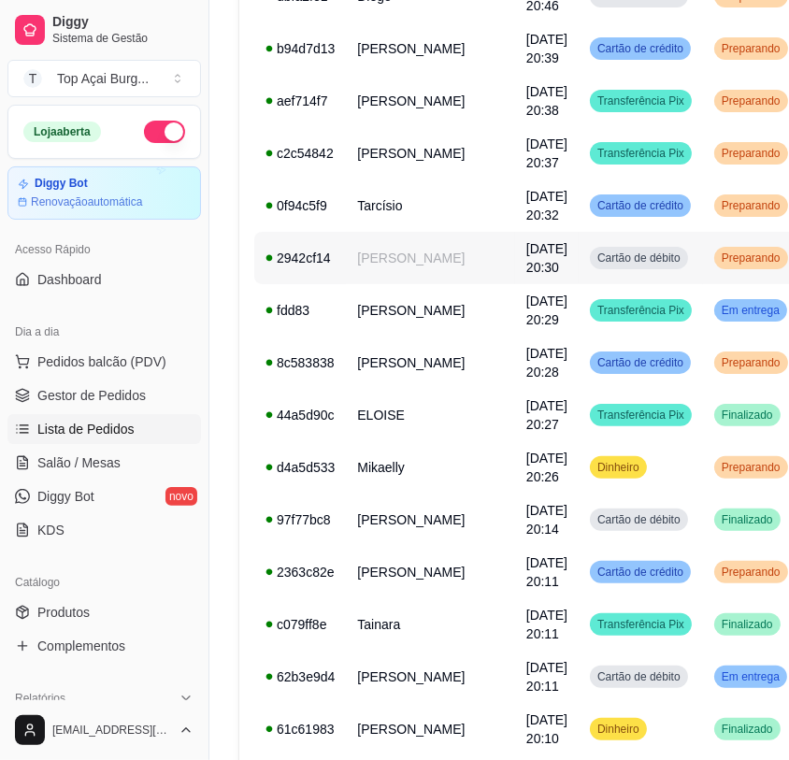
click at [703, 261] on td "Preparando" at bounding box center [751, 258] width 96 height 52
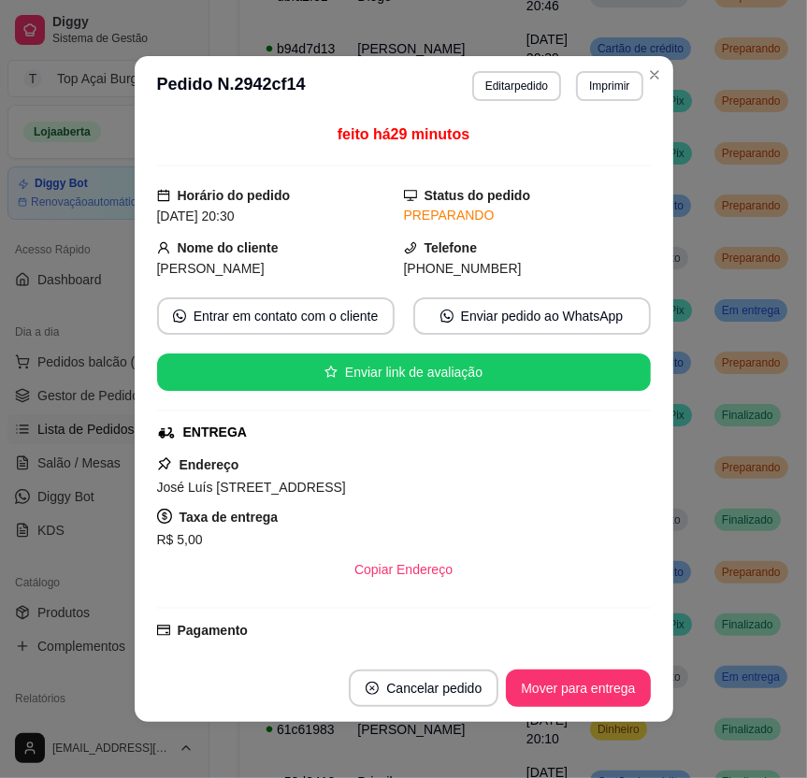
click at [580, 671] on button "Mover para entrega" at bounding box center [578, 688] width 144 height 37
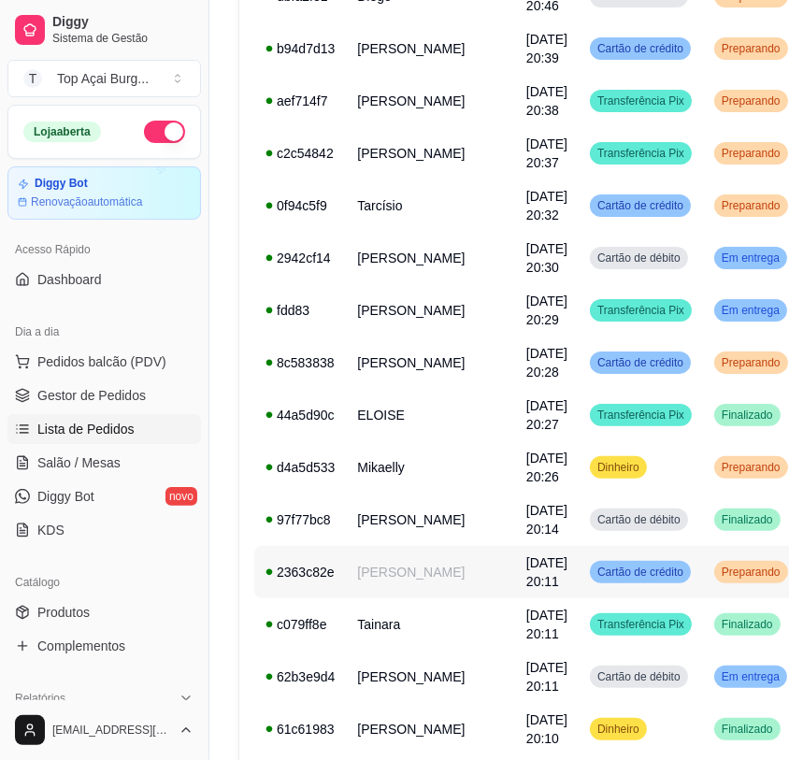
click at [703, 579] on td "Preparando" at bounding box center [751, 572] width 96 height 52
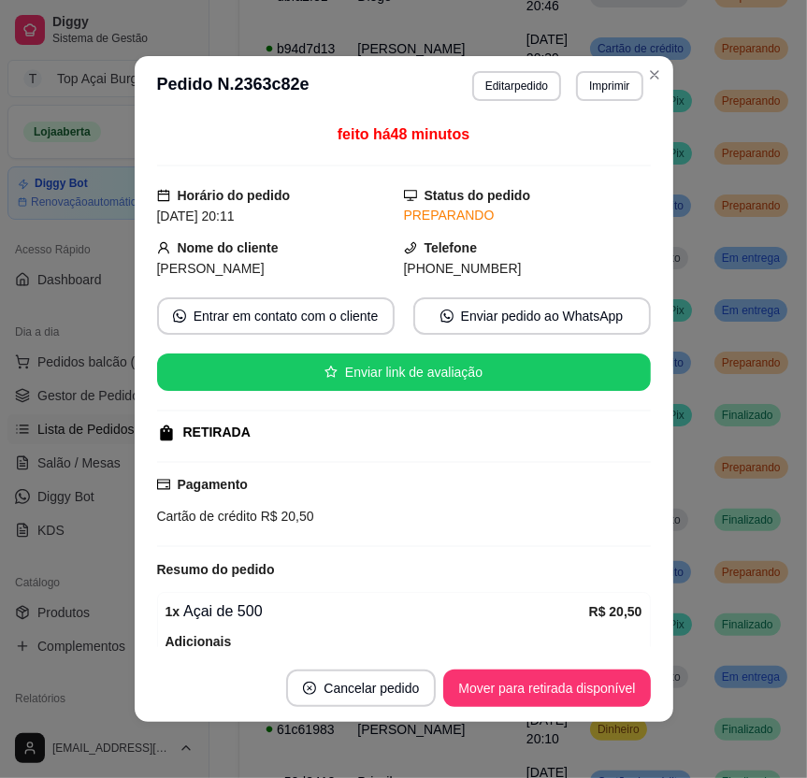
scroll to position [181, 0]
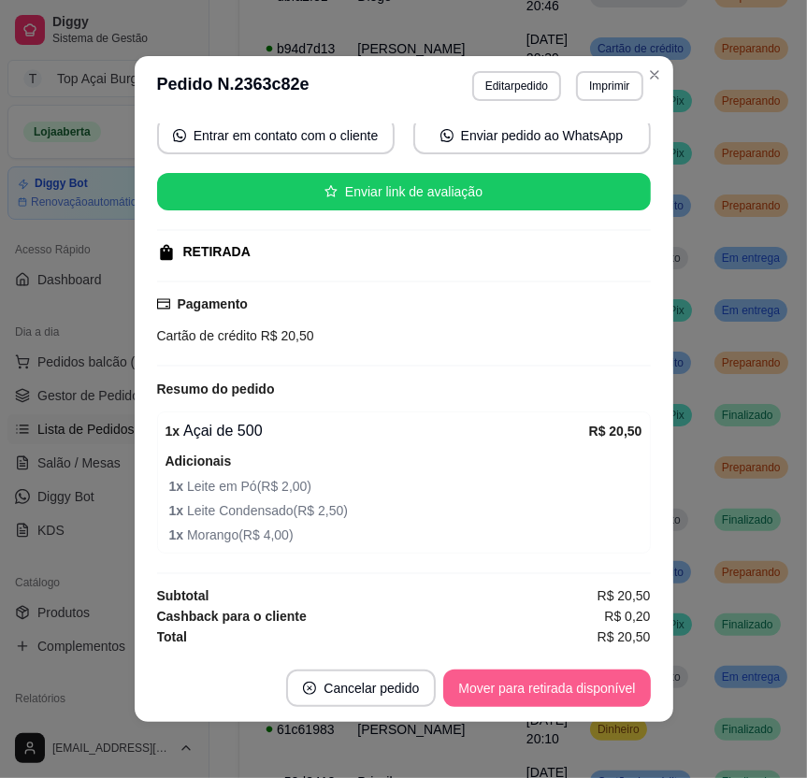
click at [493, 691] on button "Mover para retirada disponível" at bounding box center [546, 688] width 207 height 37
click at [502, 693] on button "Mover para finalizado" at bounding box center [573, 688] width 155 height 37
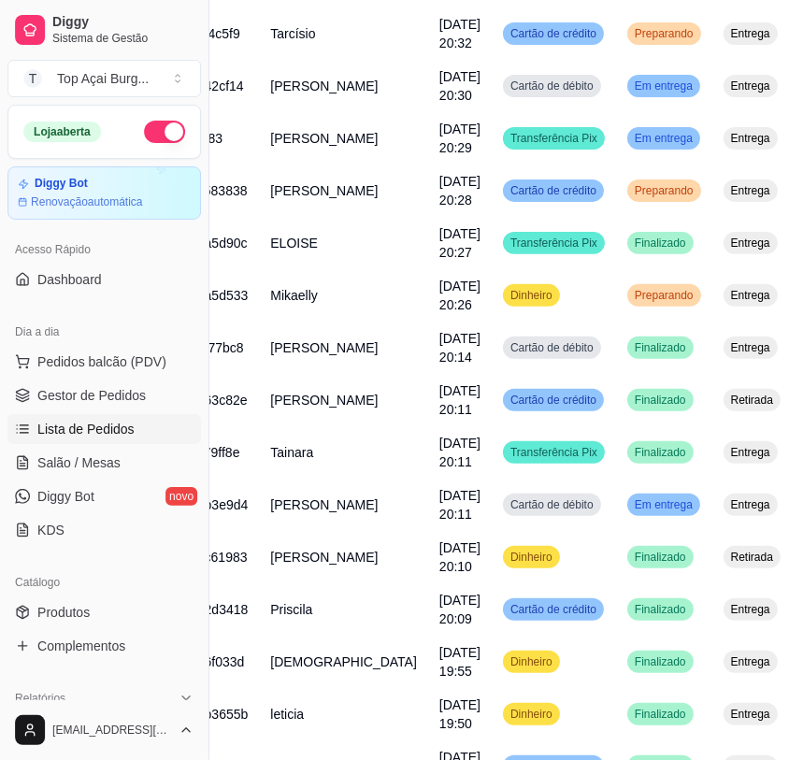
scroll to position [472, 0]
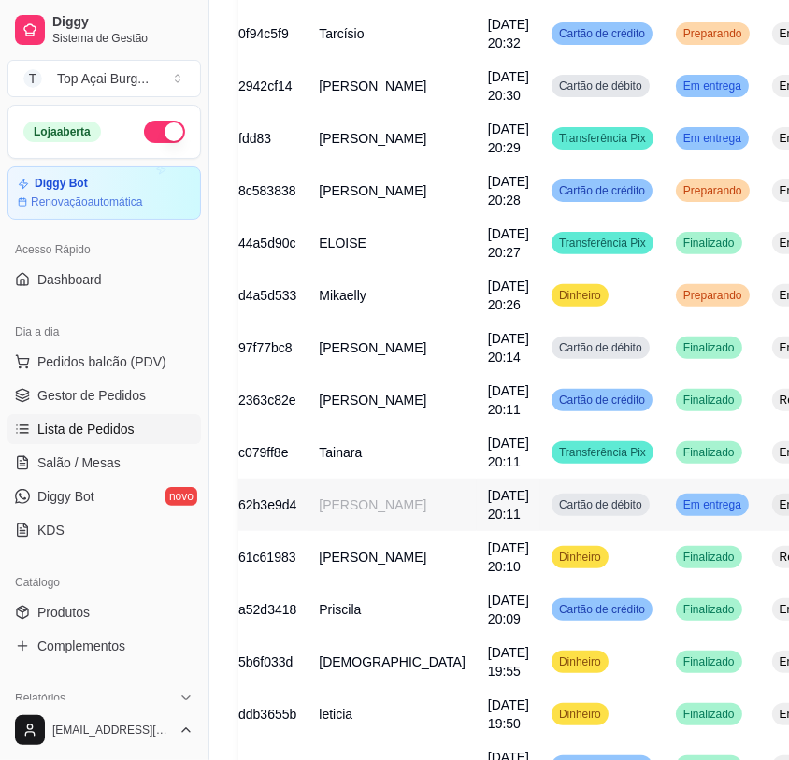
click at [680, 498] on span "Em entrega" at bounding box center [712, 505] width 65 height 15
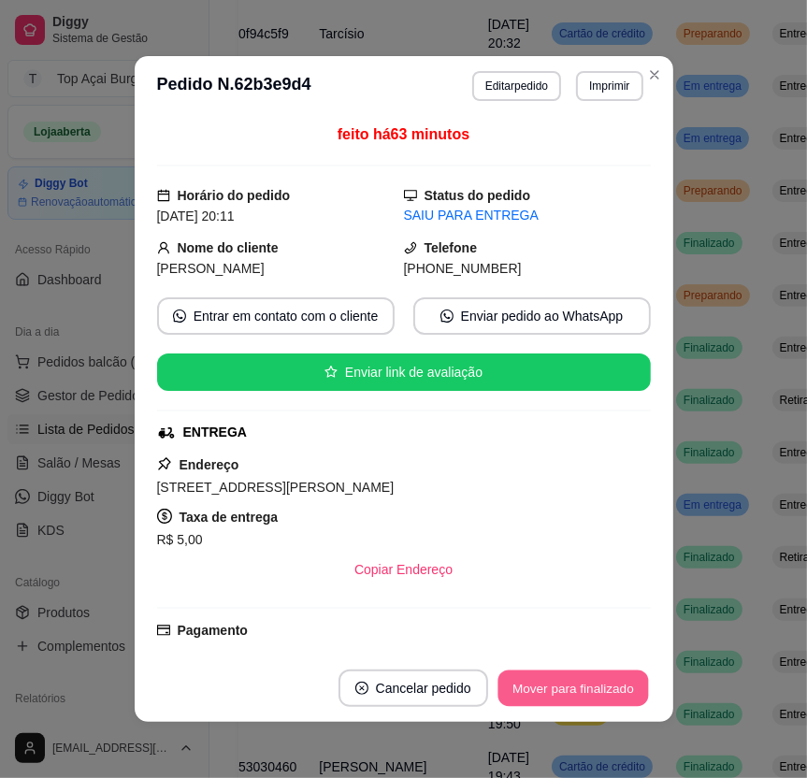
click at [592, 674] on button "Mover para finalizado" at bounding box center [573, 689] width 151 height 36
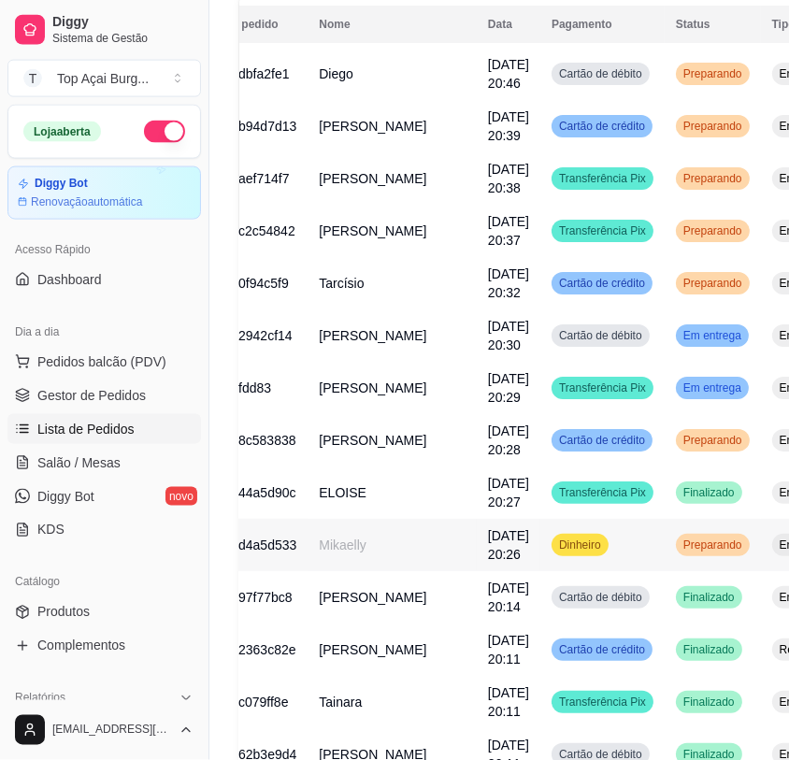
scroll to position [172, 0]
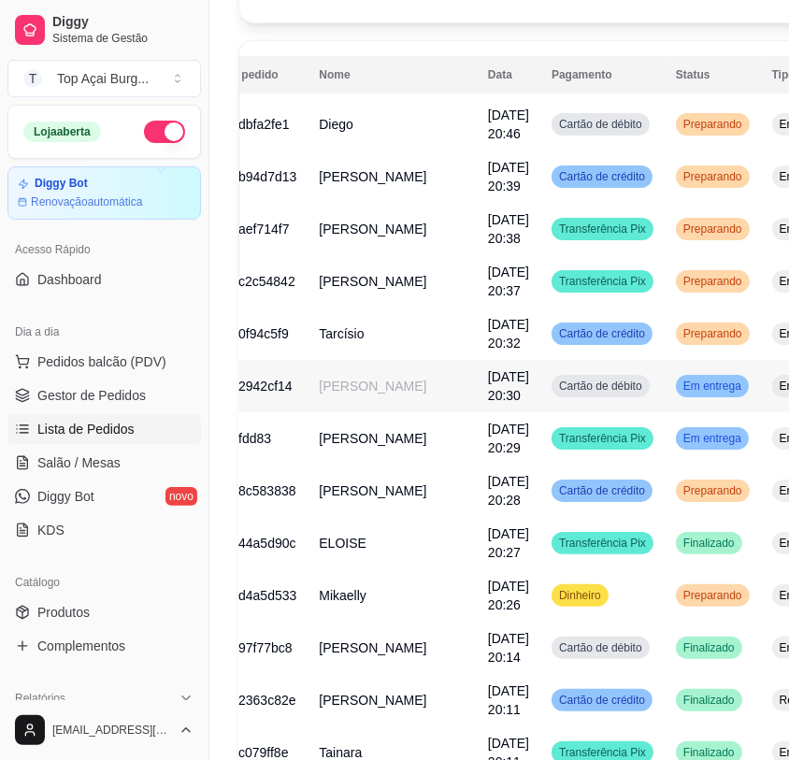
click at [665, 387] on td "Em entrega" at bounding box center [713, 386] width 96 height 52
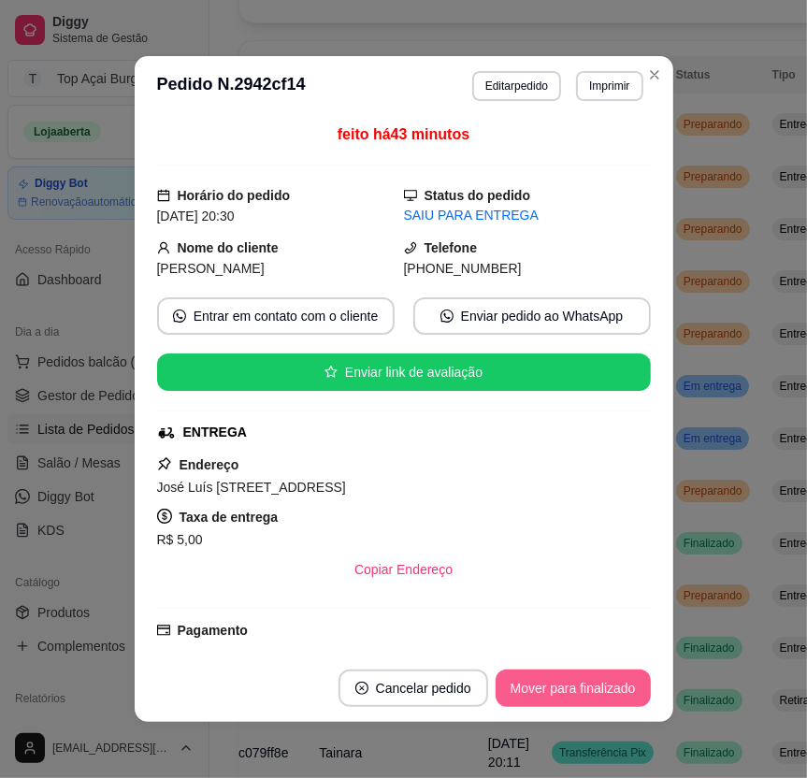
click at [620, 674] on button "Mover para finalizado" at bounding box center [573, 688] width 155 height 37
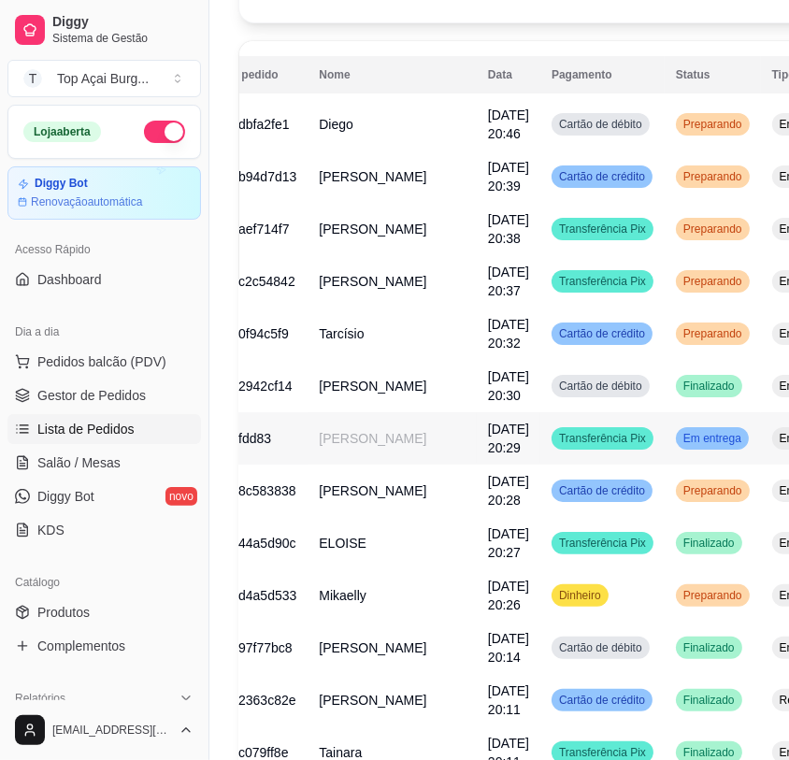
click at [680, 444] on span "Em entrega" at bounding box center [712, 438] width 65 height 15
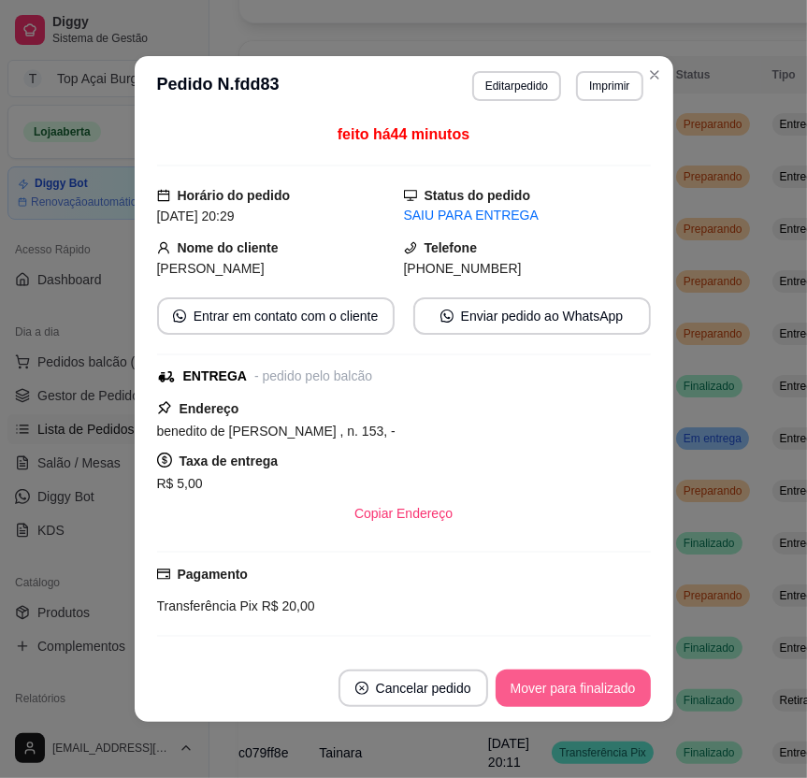
click at [589, 686] on button "Mover para finalizado" at bounding box center [573, 688] width 155 height 37
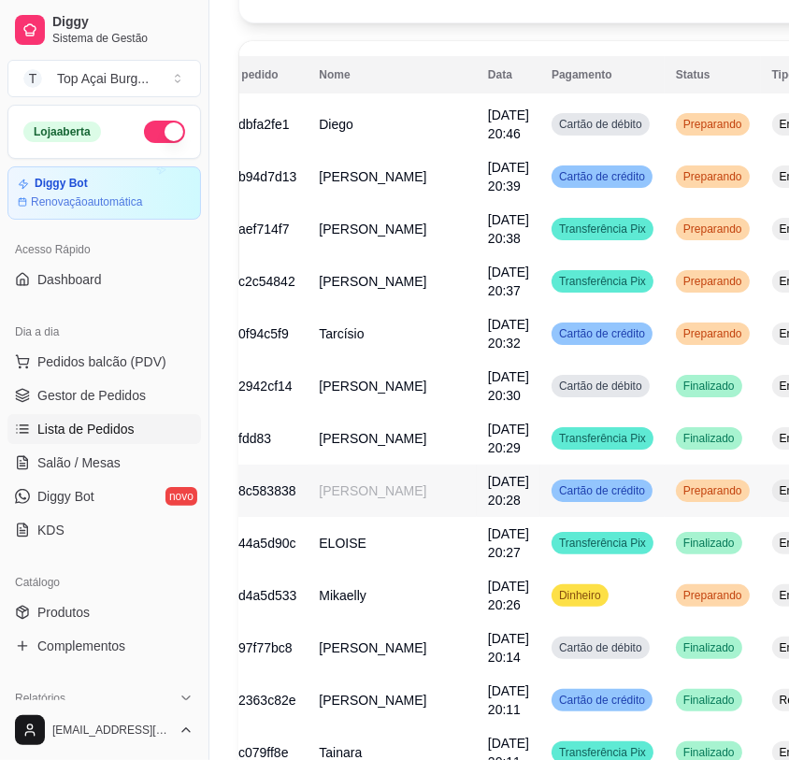
click at [680, 495] on span "Preparando" at bounding box center [713, 491] width 66 height 15
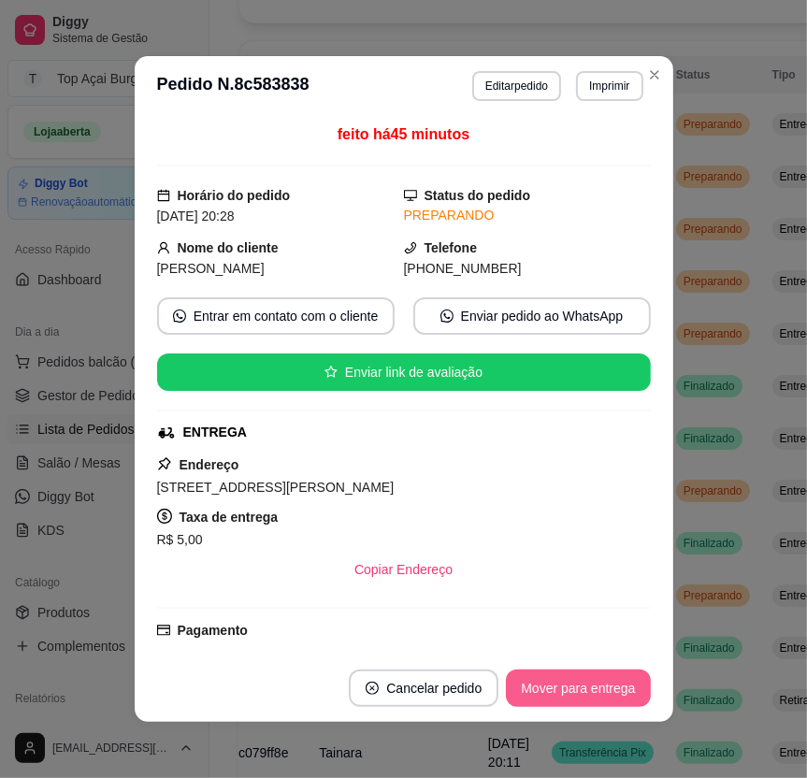
click at [576, 686] on button "Mover para entrega" at bounding box center [578, 688] width 144 height 37
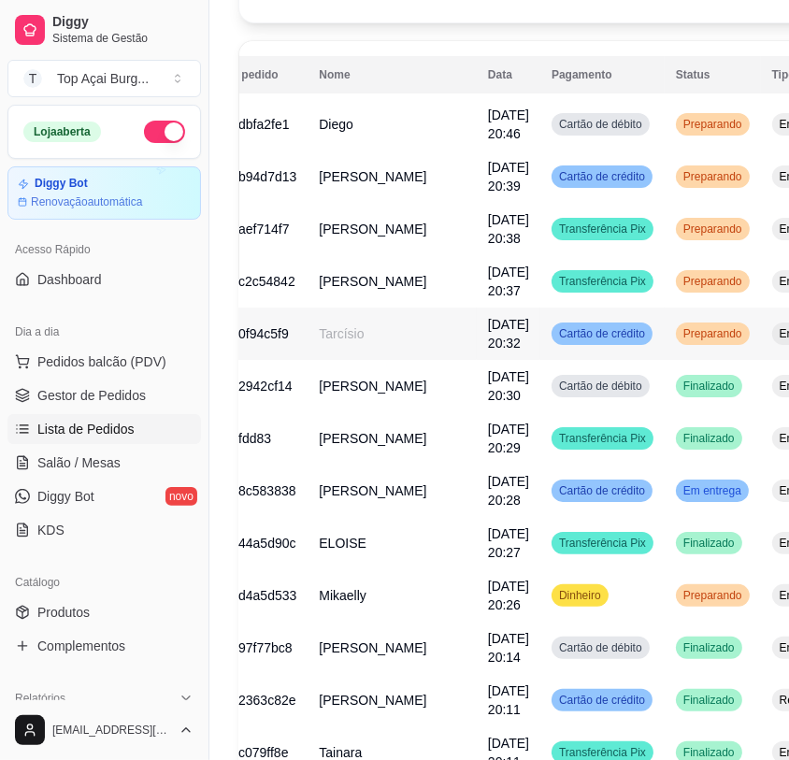
click at [665, 349] on td "Preparando" at bounding box center [713, 334] width 96 height 52
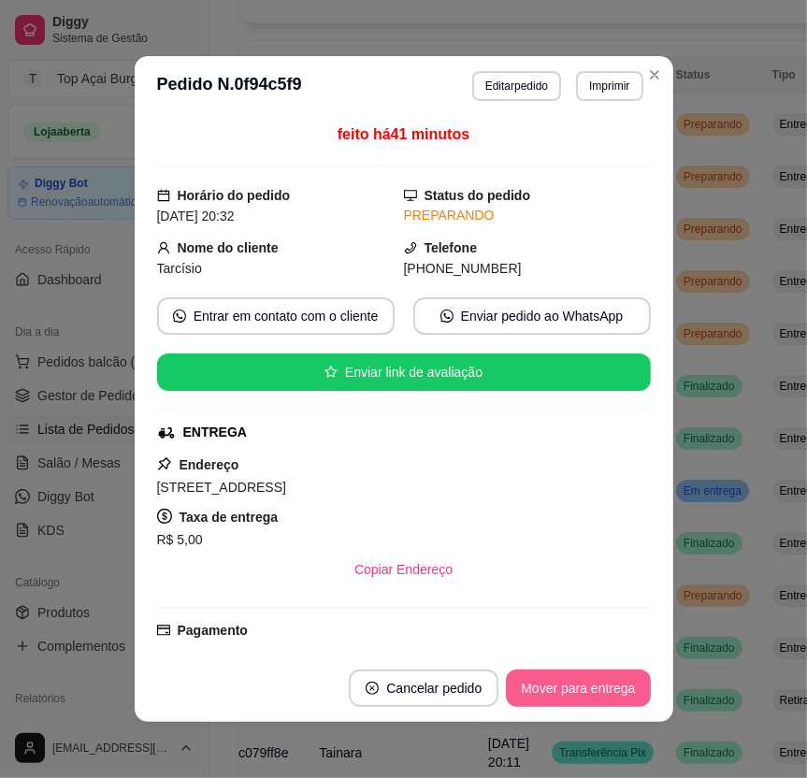
click at [549, 682] on button "Mover para entrega" at bounding box center [578, 688] width 144 height 37
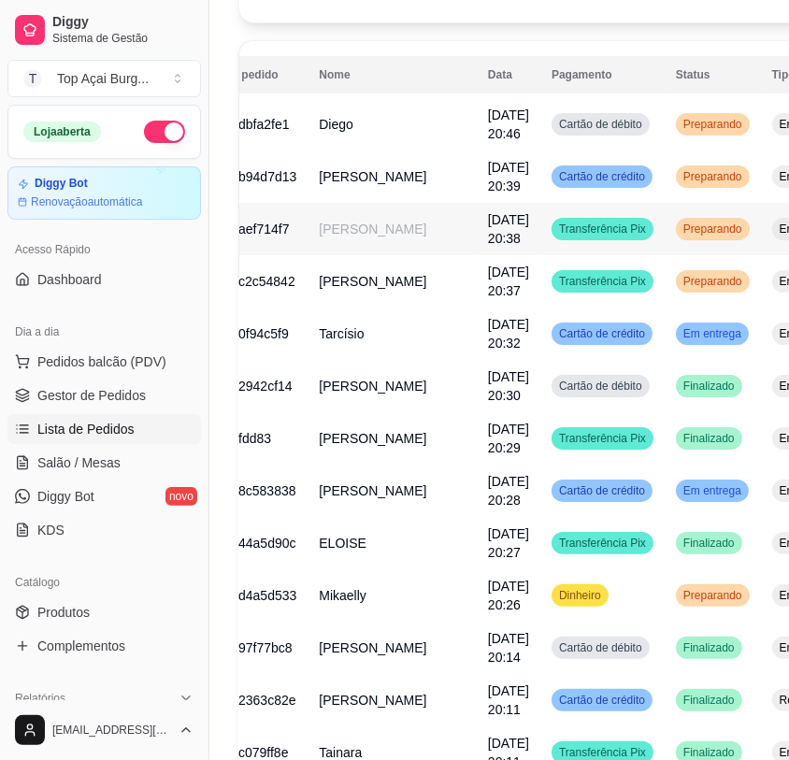
click at [665, 225] on td "Preparando" at bounding box center [713, 229] width 96 height 52
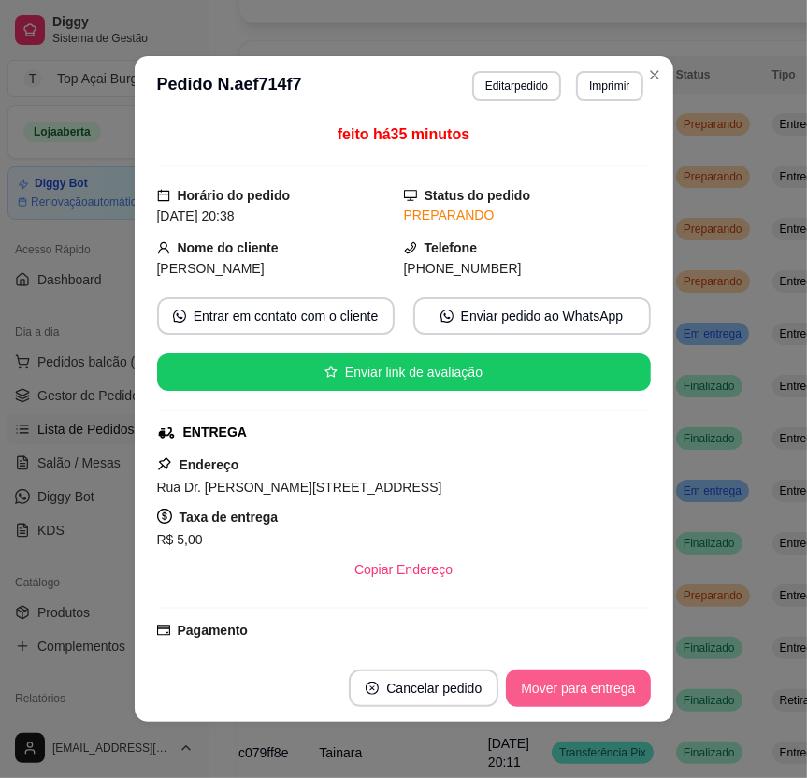
click at [574, 683] on button "Mover para entrega" at bounding box center [578, 688] width 144 height 37
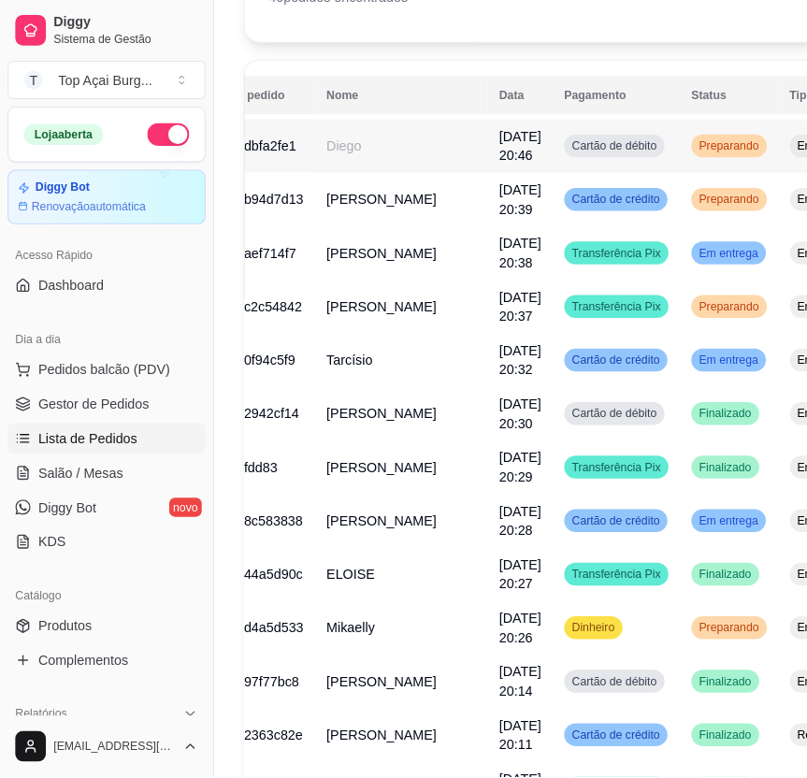
scroll to position [72, 0]
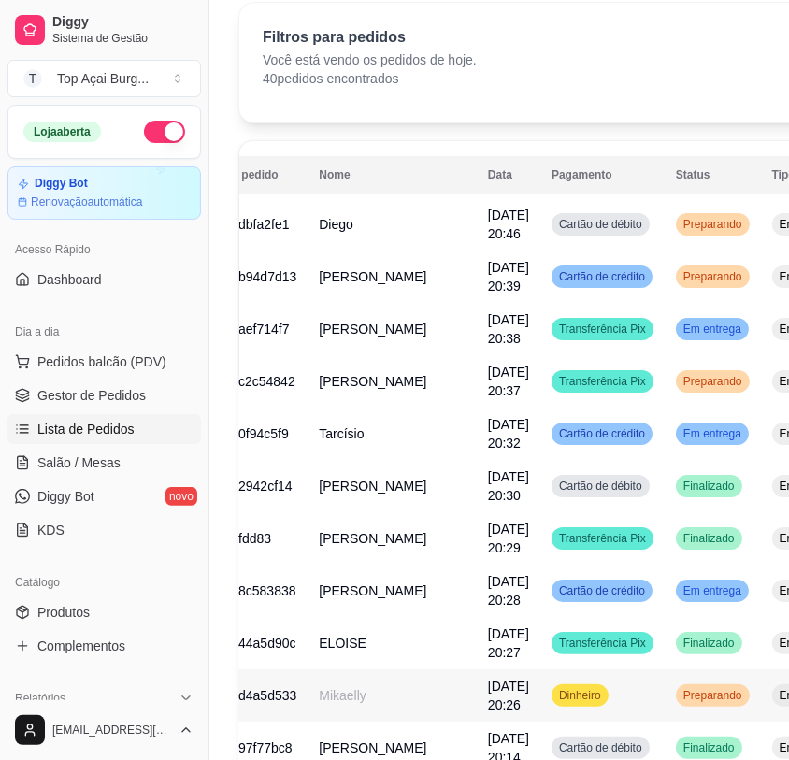
click at [555, 707] on td "Dinheiro" at bounding box center [603, 696] width 124 height 52
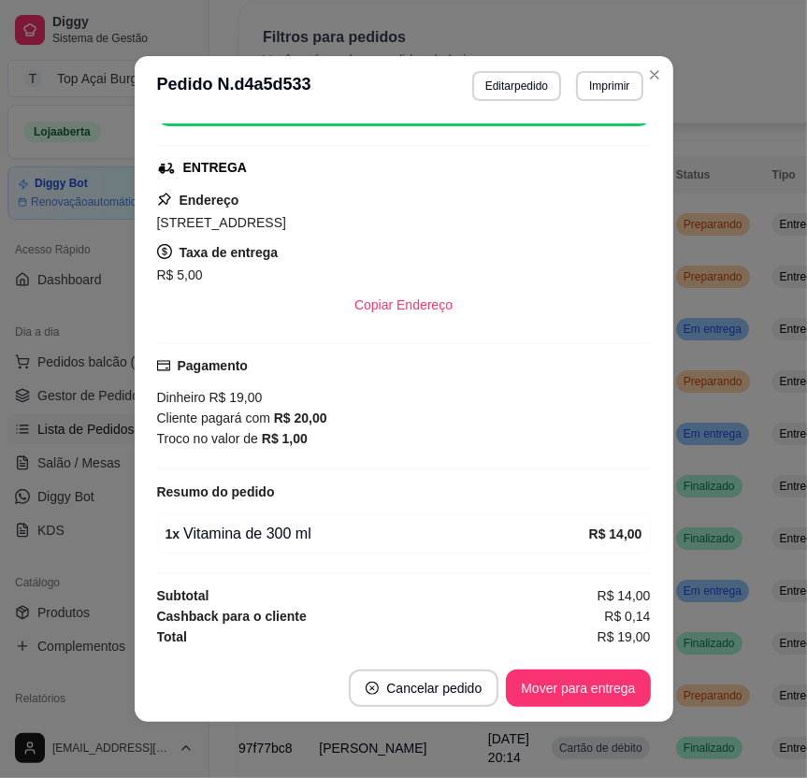
scroll to position [0, 0]
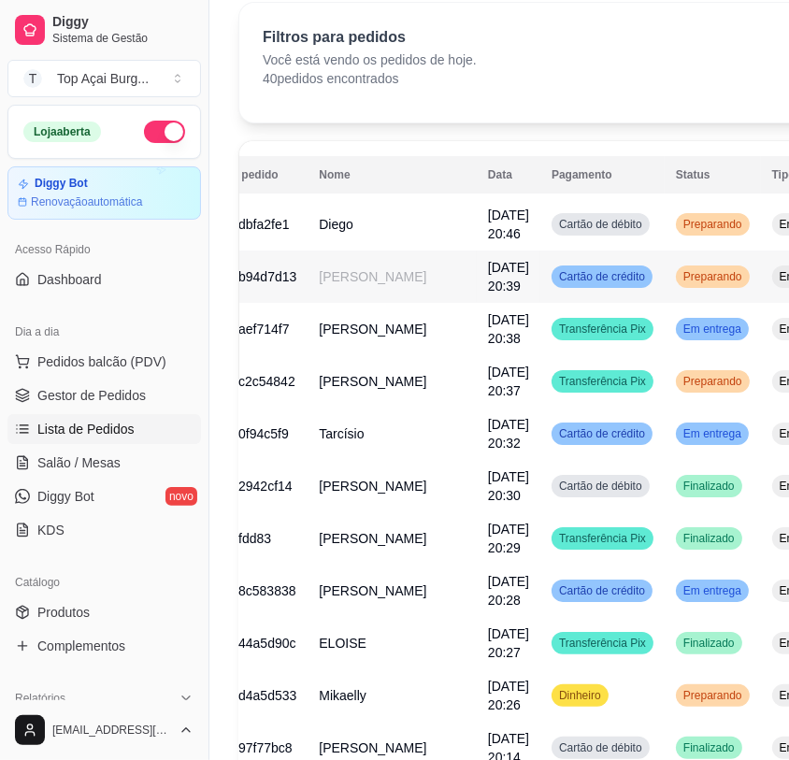
click at [564, 294] on td "Cartão de crédito" at bounding box center [603, 277] width 124 height 52
click at [574, 369] on td "Transferência Pix" at bounding box center [603, 381] width 124 height 52
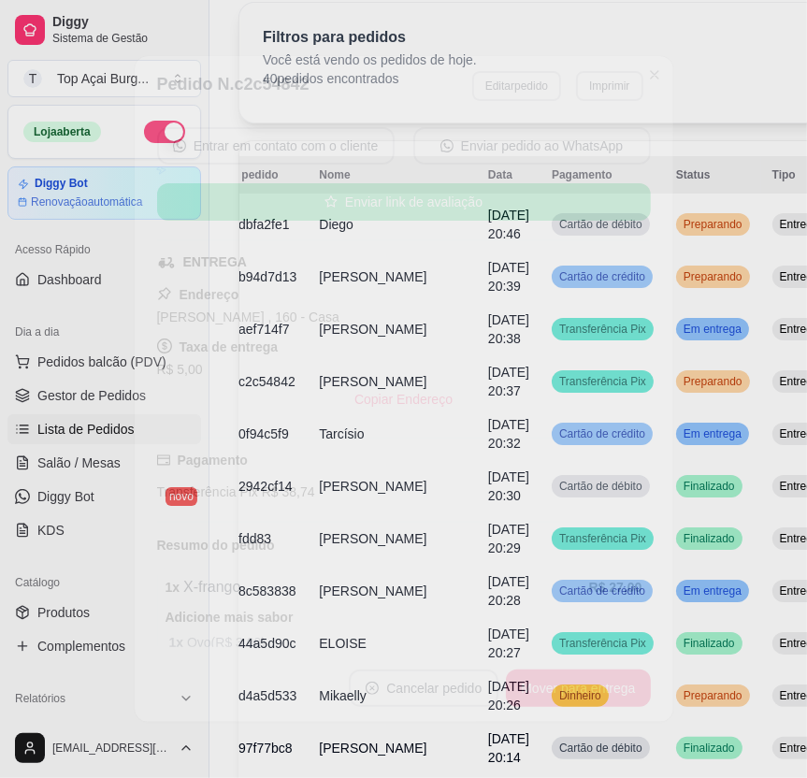
scroll to position [356, 0]
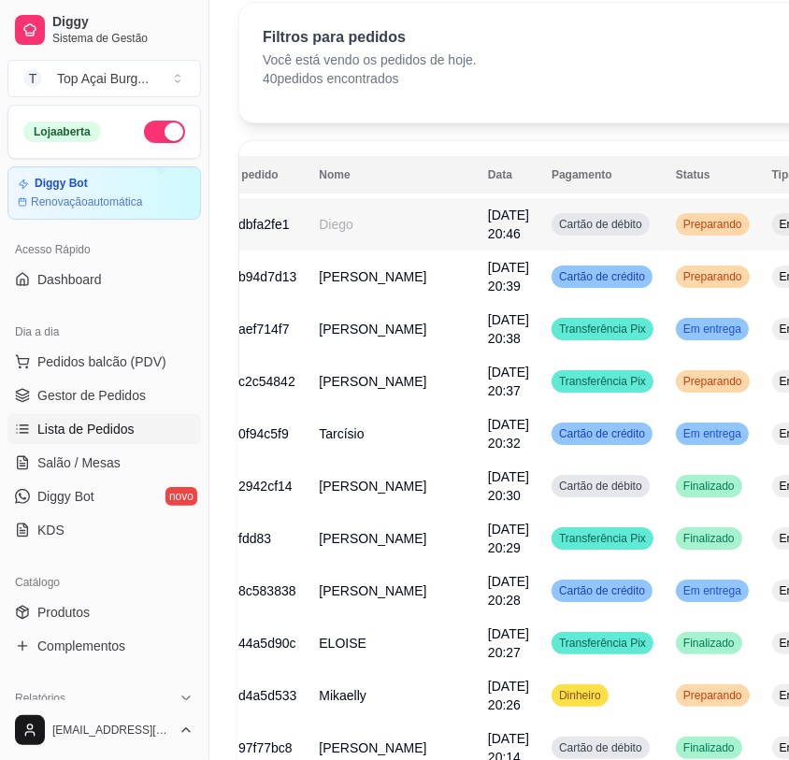
click at [676, 233] on div "Preparando" at bounding box center [713, 224] width 74 height 22
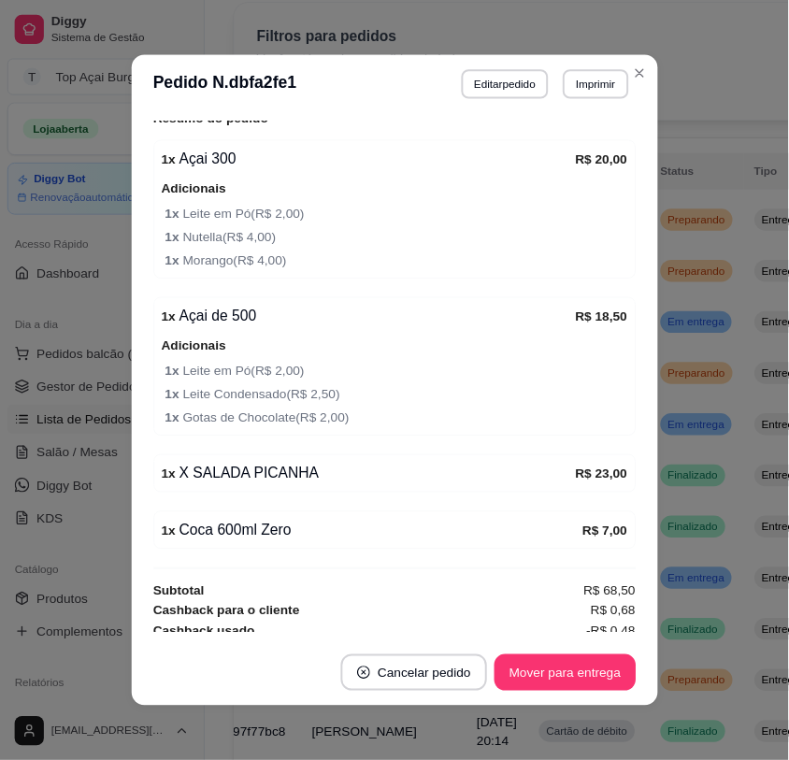
scroll to position [625, 0]
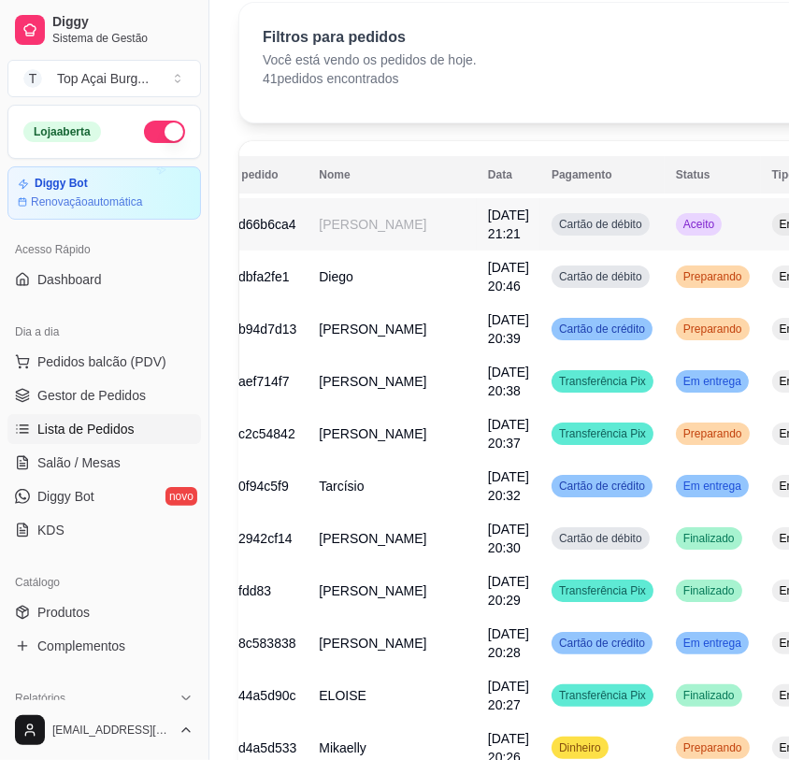
click at [665, 236] on td "Aceito" at bounding box center [713, 224] width 96 height 52
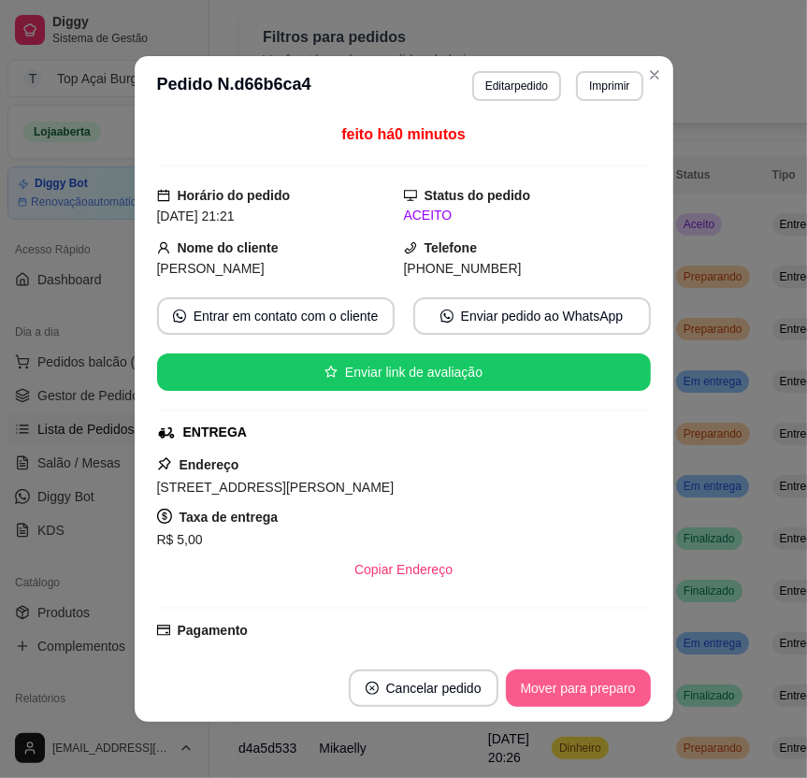
click at [561, 691] on button "Mover para preparo" at bounding box center [578, 688] width 145 height 37
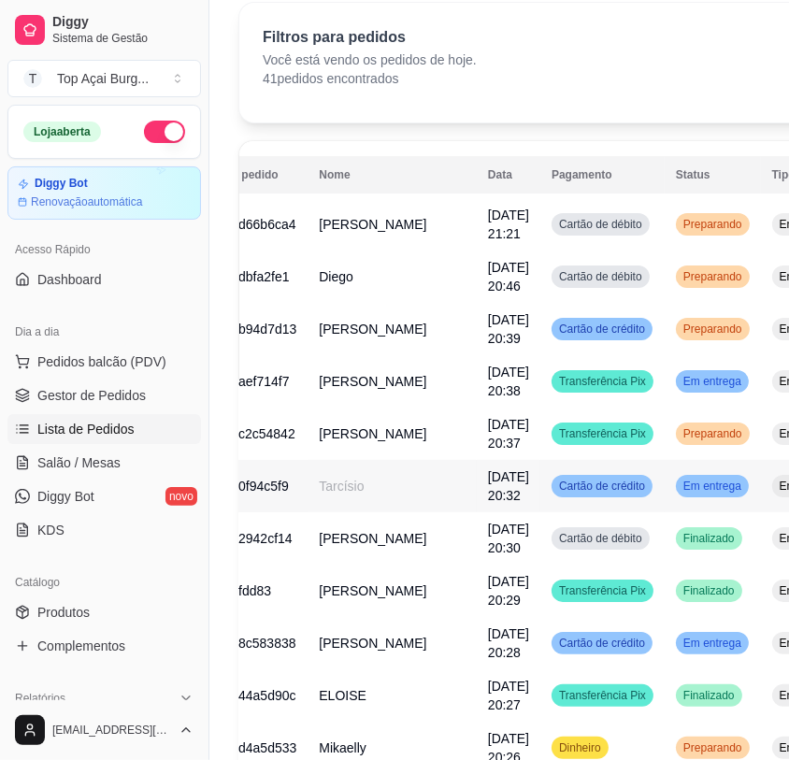
click at [680, 484] on span "Em entrega" at bounding box center [712, 486] width 65 height 15
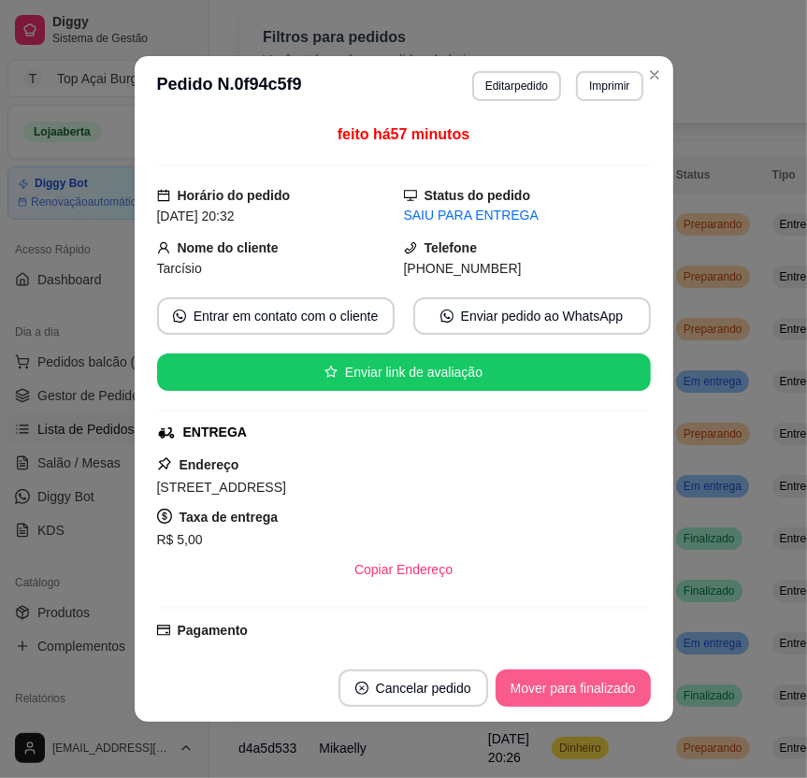
click at [619, 688] on button "Mover para finalizado" at bounding box center [573, 688] width 155 height 37
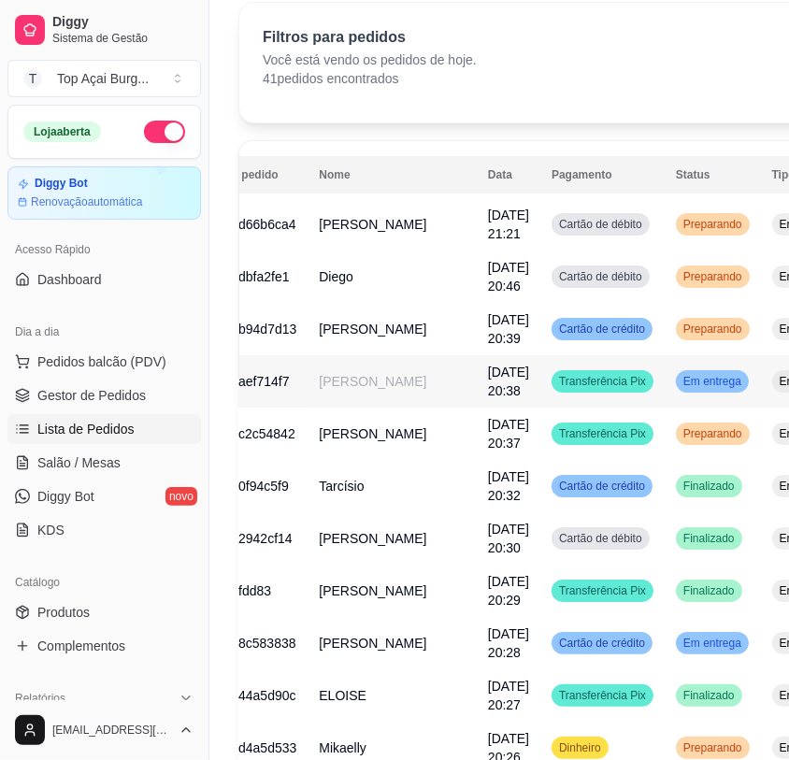
click at [680, 387] on span "Em entrega" at bounding box center [712, 381] width 65 height 15
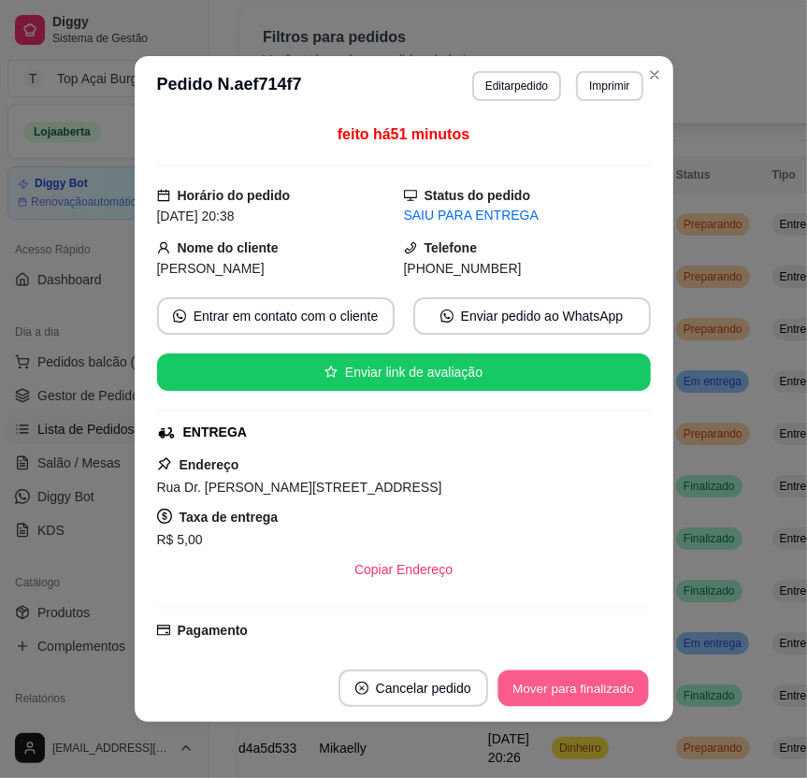
click at [592, 682] on button "Mover para finalizado" at bounding box center [573, 689] width 151 height 36
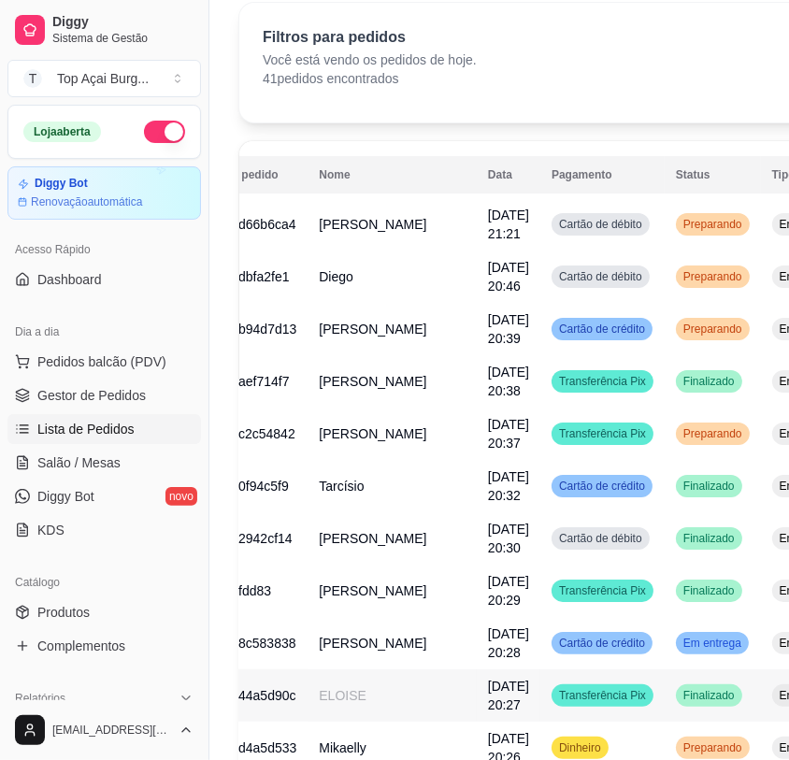
scroll to position [272, 0]
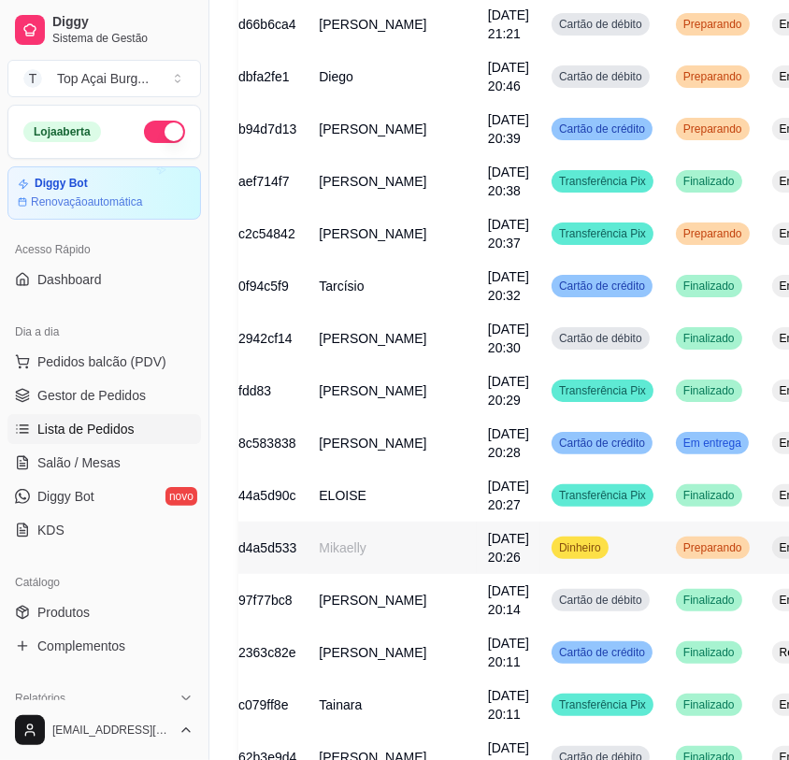
click at [680, 554] on span "Preparando" at bounding box center [713, 548] width 66 height 15
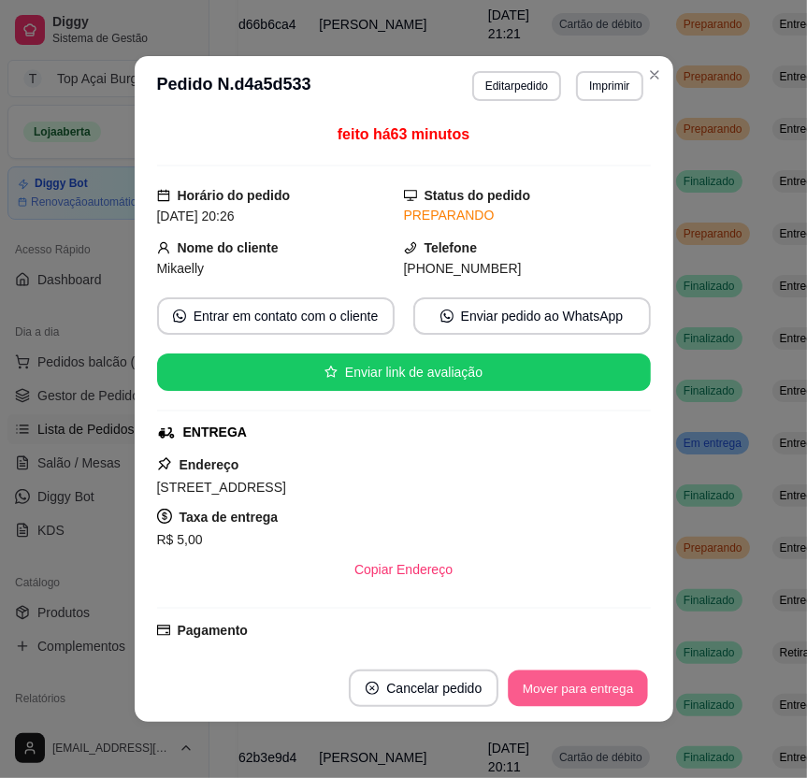
click at [609, 696] on button "Mover para entrega" at bounding box center [579, 689] width 140 height 36
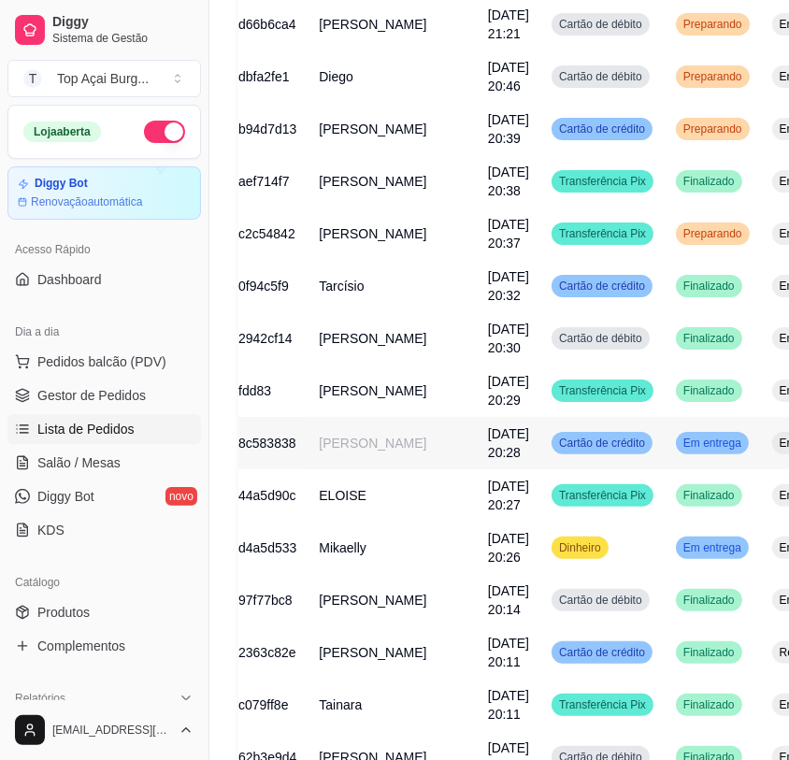
click at [680, 449] on span "Em entrega" at bounding box center [712, 443] width 65 height 15
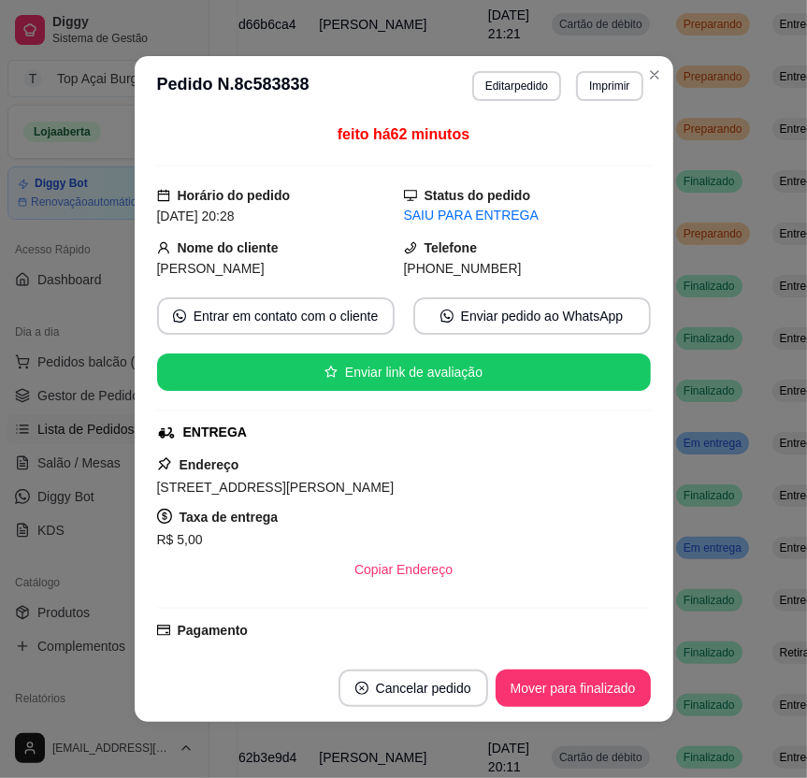
click at [582, 660] on footer "Cancelar pedido Mover para finalizado" at bounding box center [404, 688] width 539 height 67
click at [580, 677] on button "Mover para finalizado" at bounding box center [573, 688] width 155 height 37
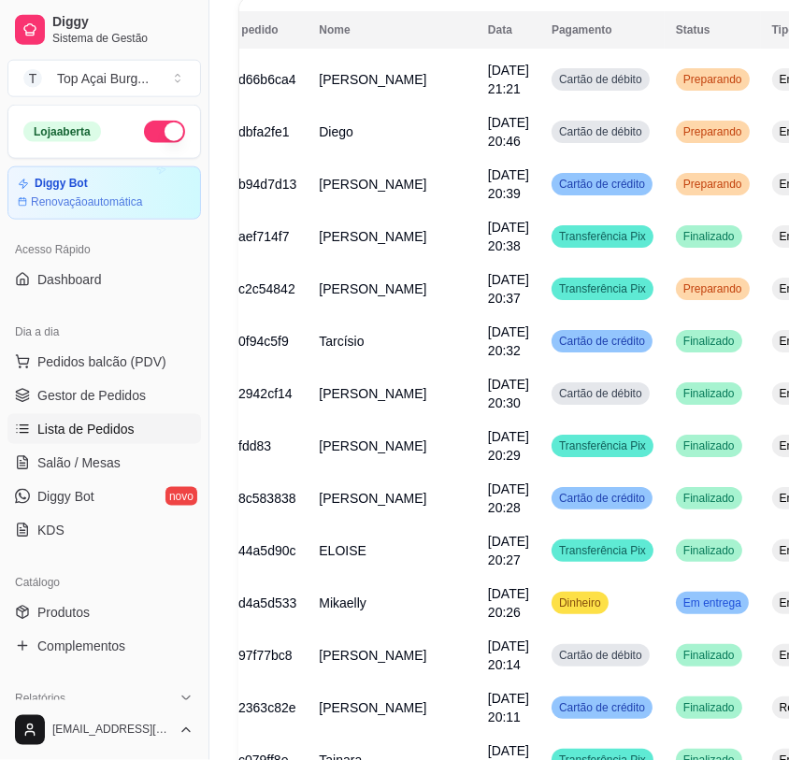
scroll to position [172, 0]
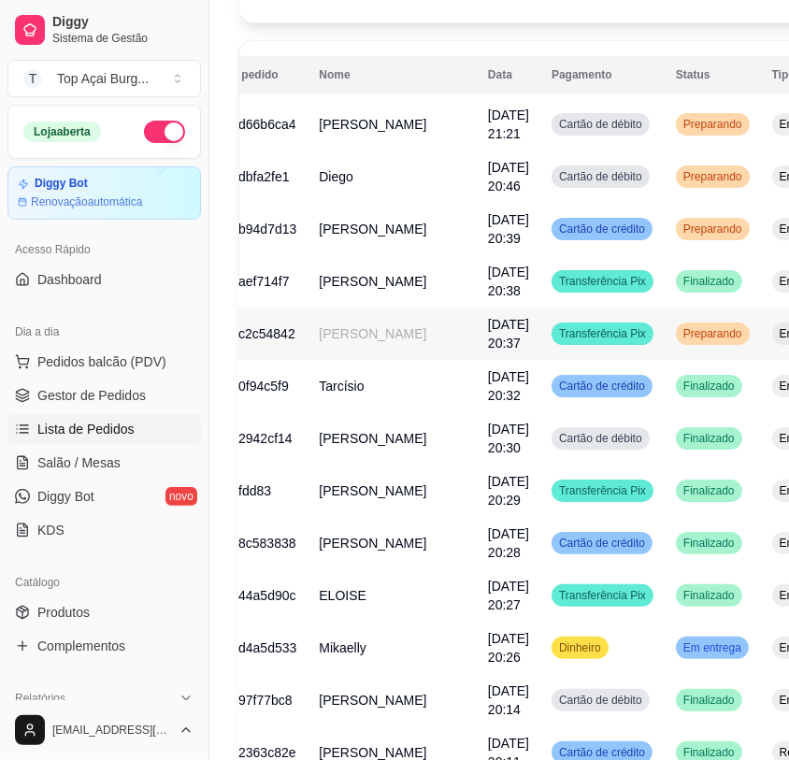
click at [665, 355] on td "Preparando" at bounding box center [713, 334] width 96 height 52
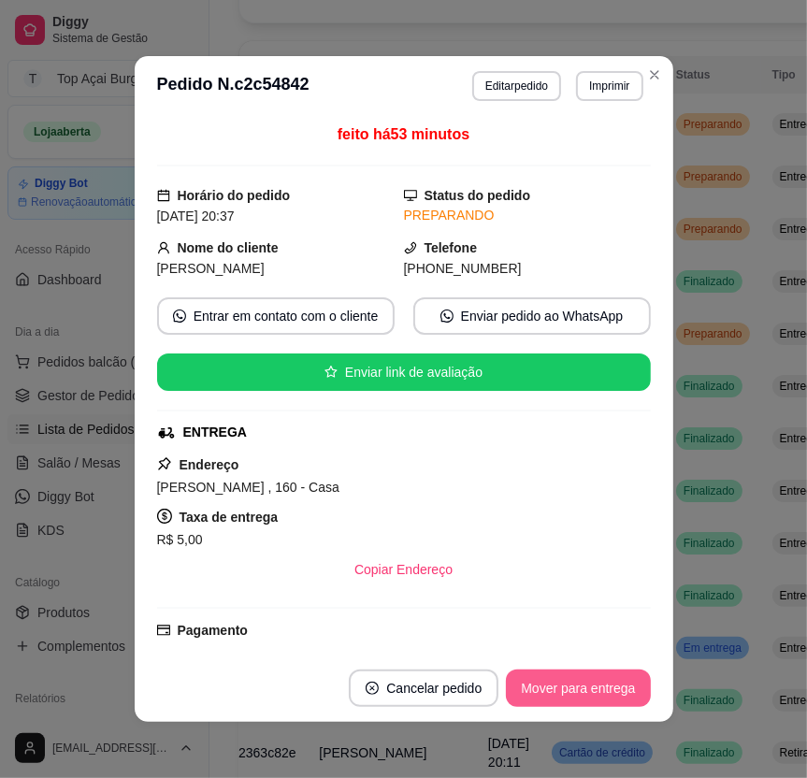
click at [583, 673] on button "Mover para entrega" at bounding box center [578, 688] width 144 height 37
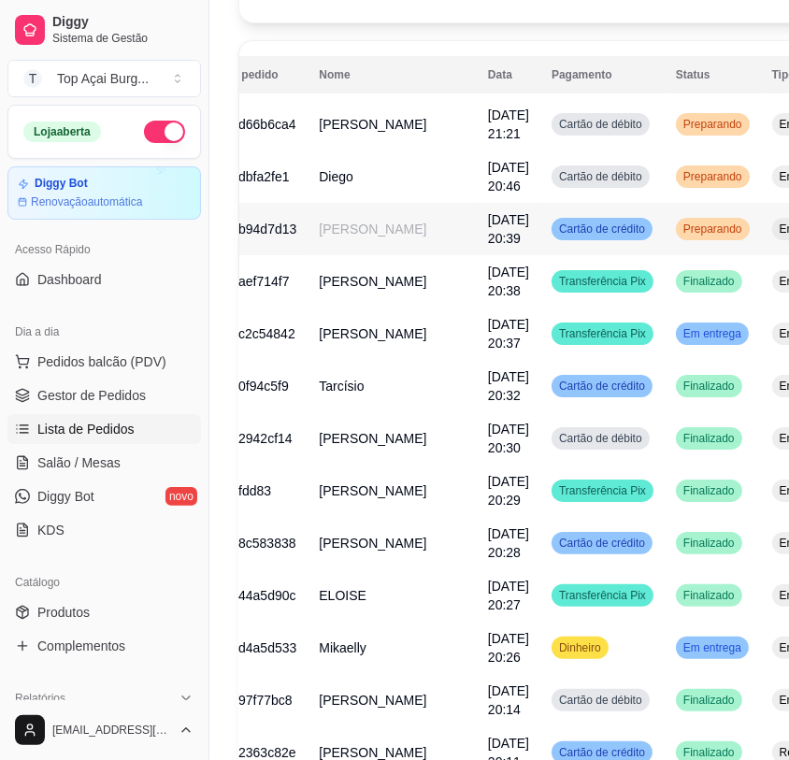
click at [761, 251] on td "Entrega" at bounding box center [800, 229] width 79 height 52
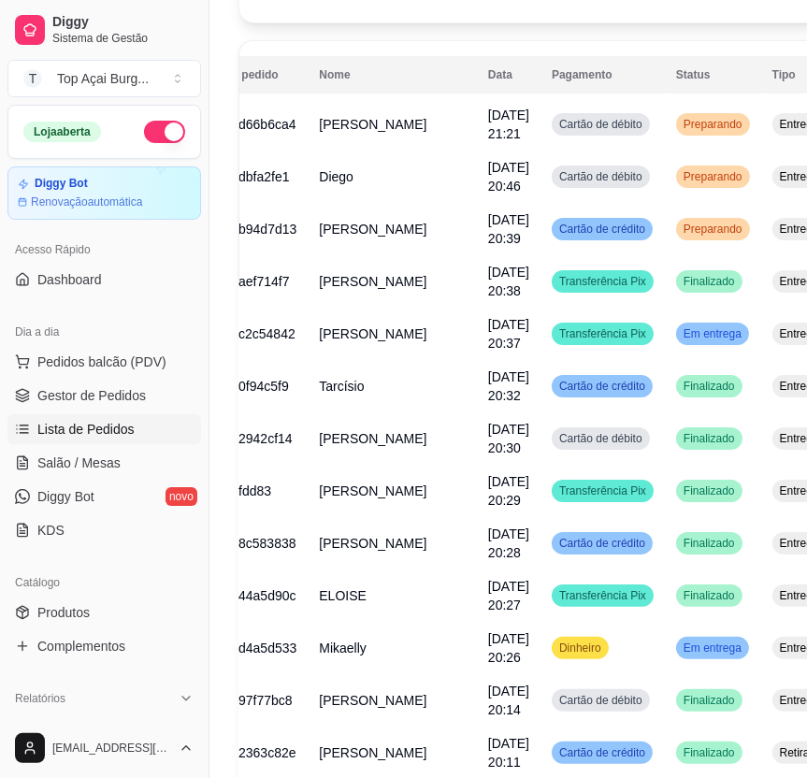
click at [545, 683] on button "Mover para entrega" at bounding box center [578, 688] width 144 height 37
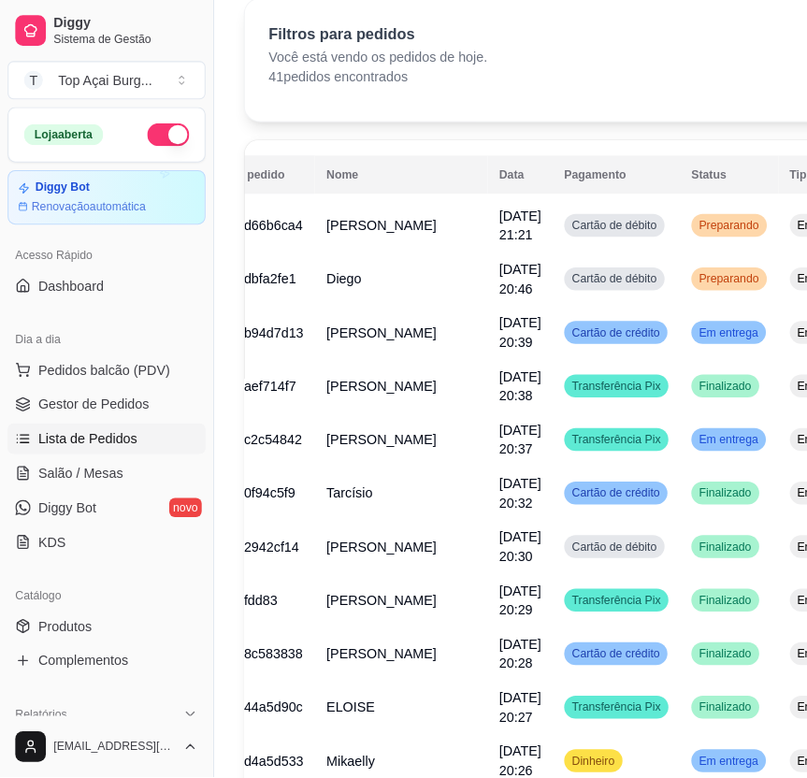
scroll to position [72, 0]
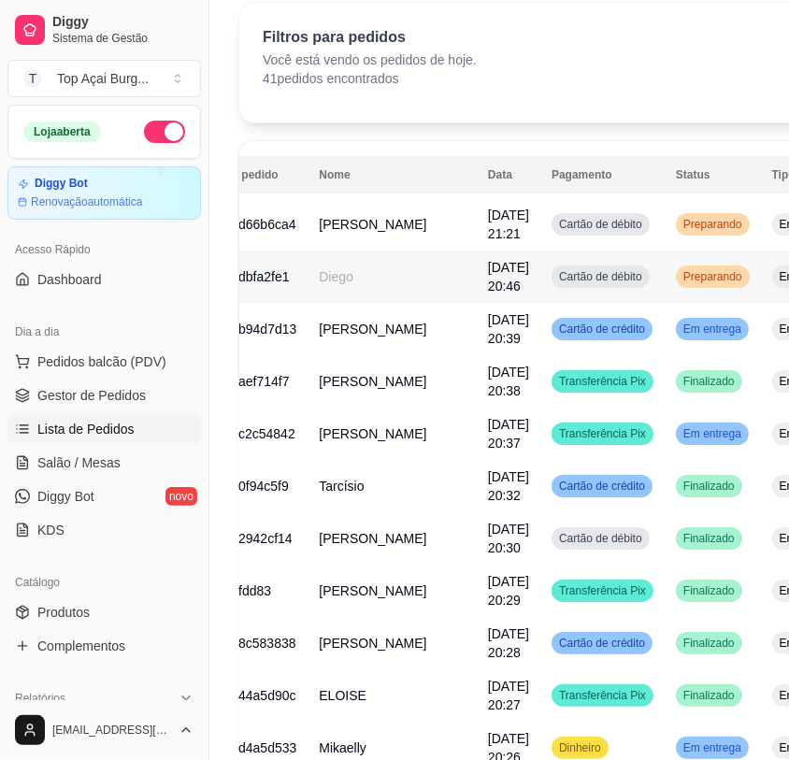
click at [761, 287] on td "Entrega" at bounding box center [800, 277] width 79 height 52
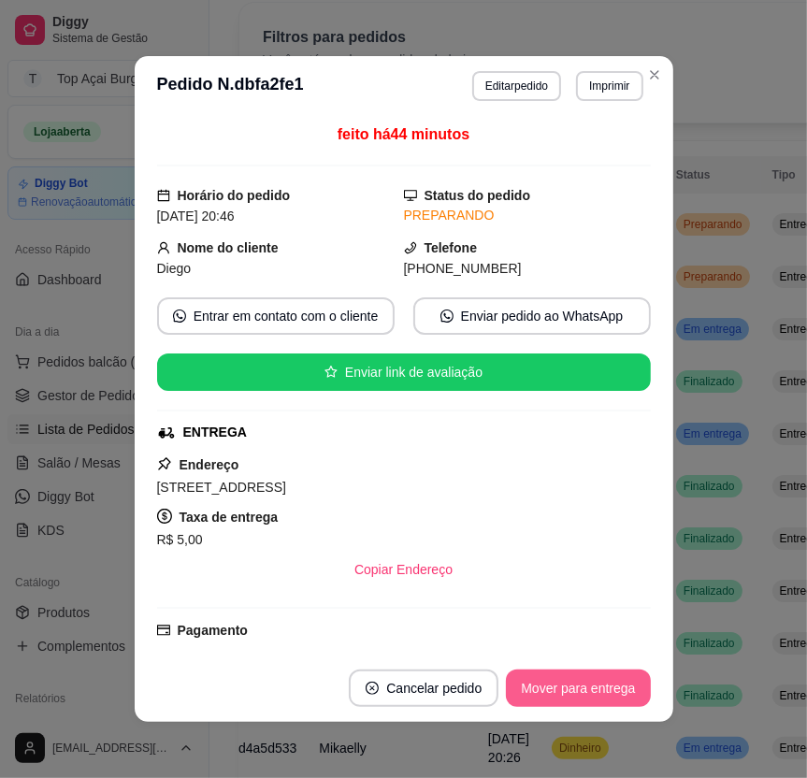
click at [568, 690] on button "Mover para entrega" at bounding box center [578, 688] width 144 height 37
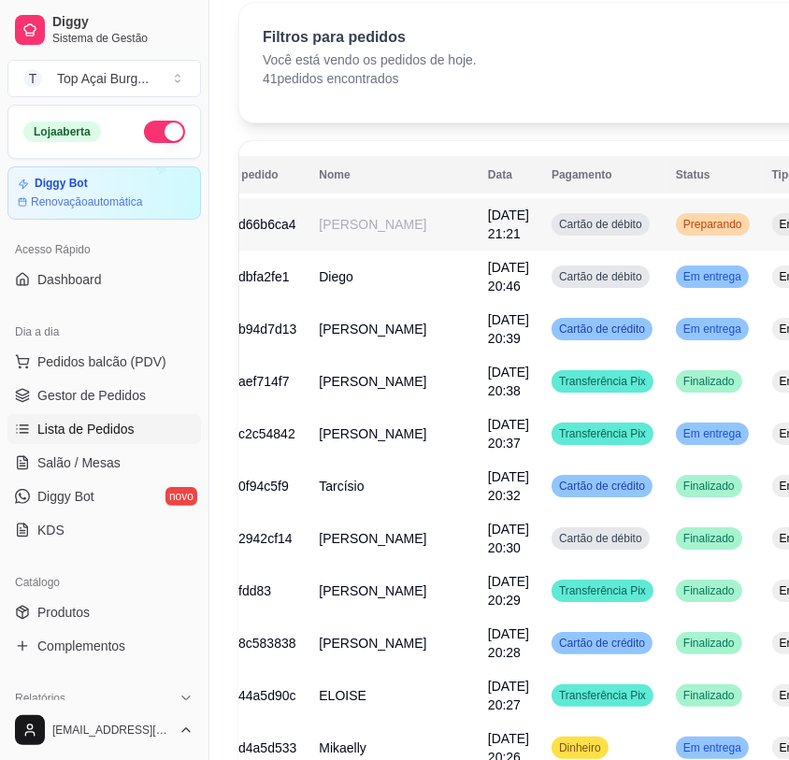
click at [680, 224] on span "Preparando" at bounding box center [713, 224] width 66 height 15
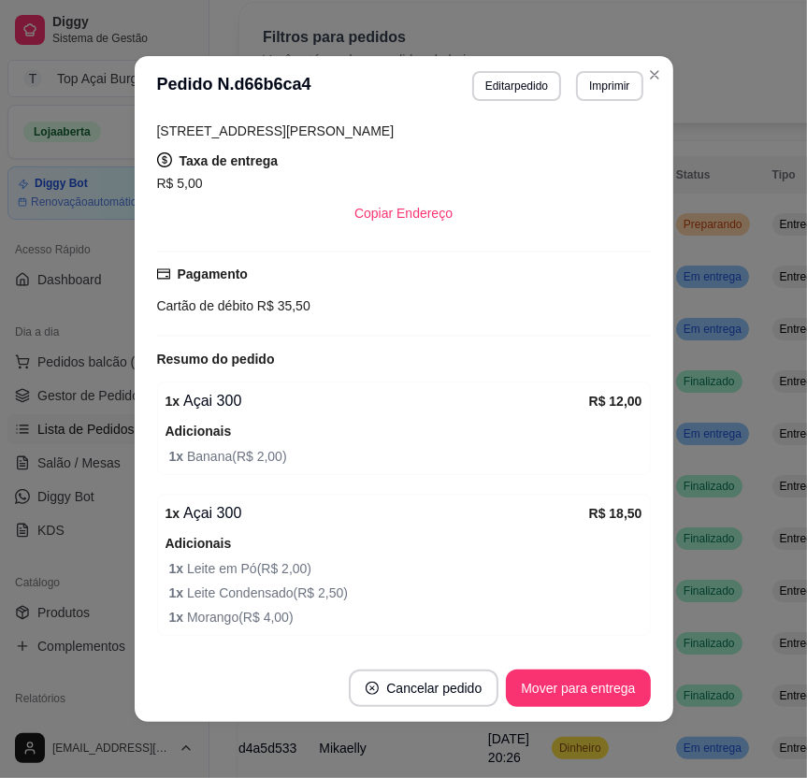
scroll to position [440, 0]
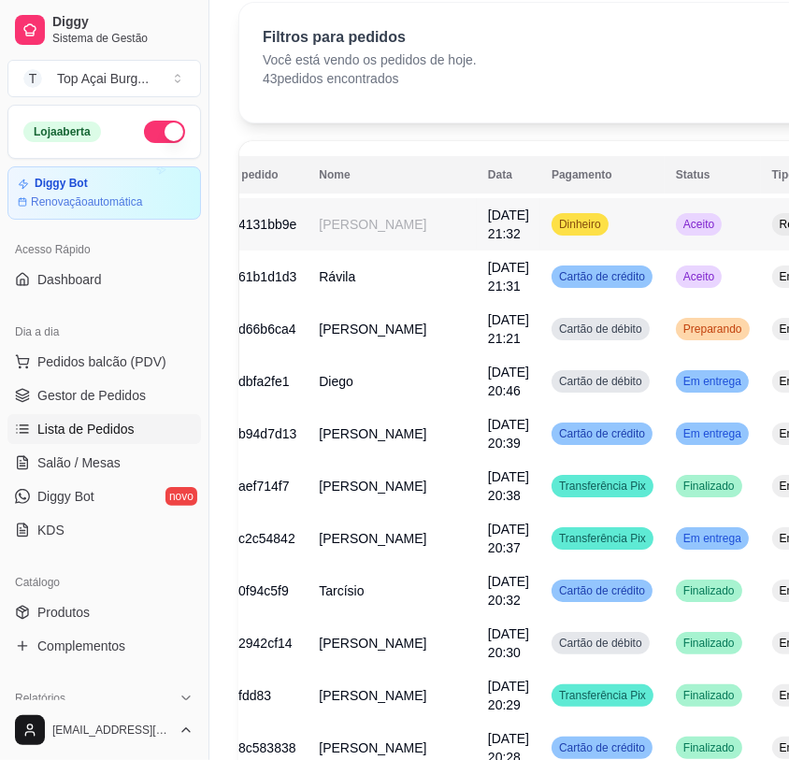
click at [541, 239] on td "Dinheiro" at bounding box center [603, 224] width 124 height 52
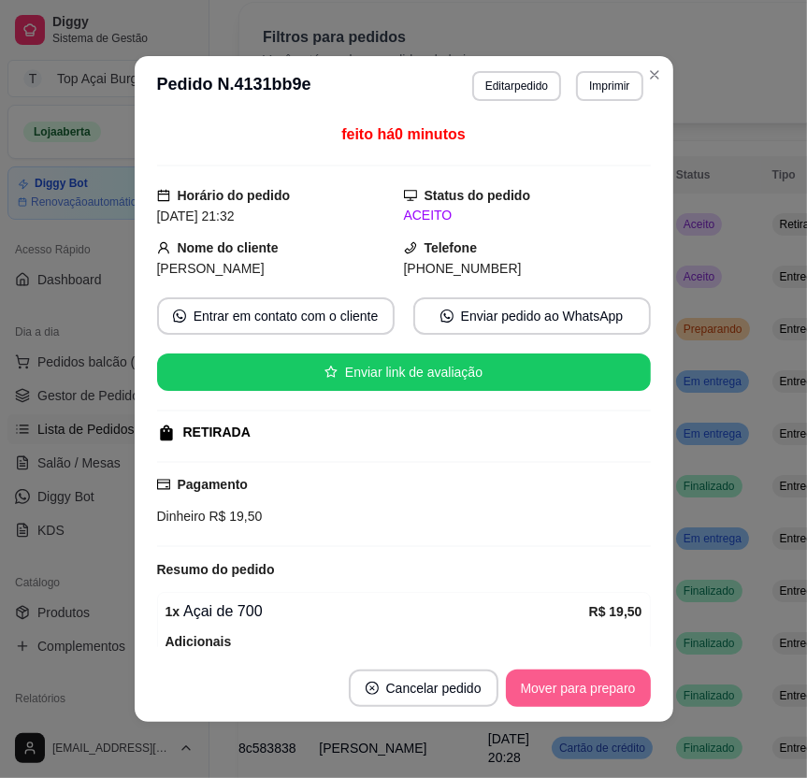
click at [591, 695] on button "Mover para preparo" at bounding box center [578, 688] width 145 height 37
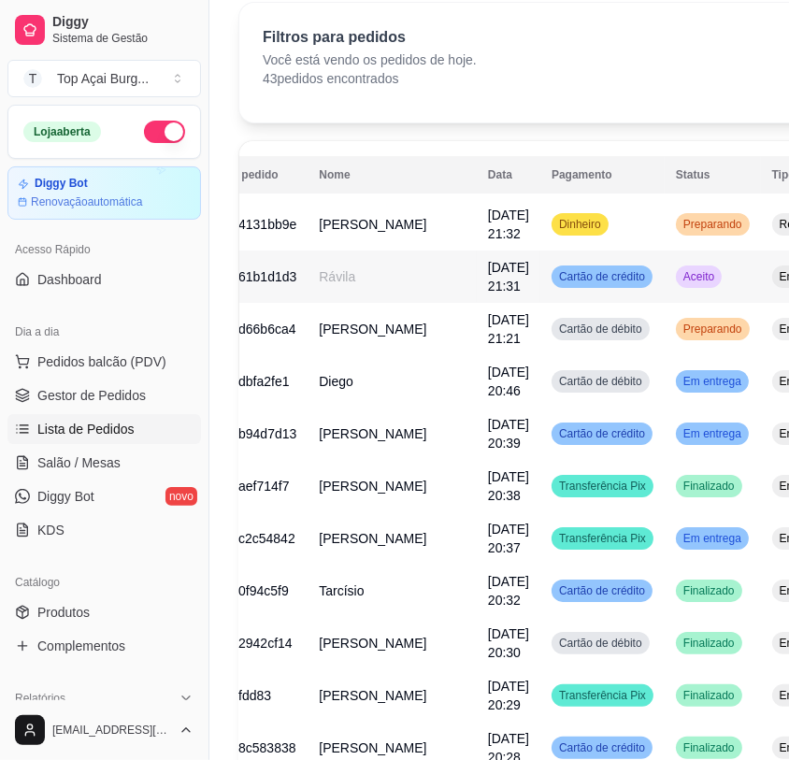
click at [665, 289] on td "Aceito" at bounding box center [713, 277] width 96 height 52
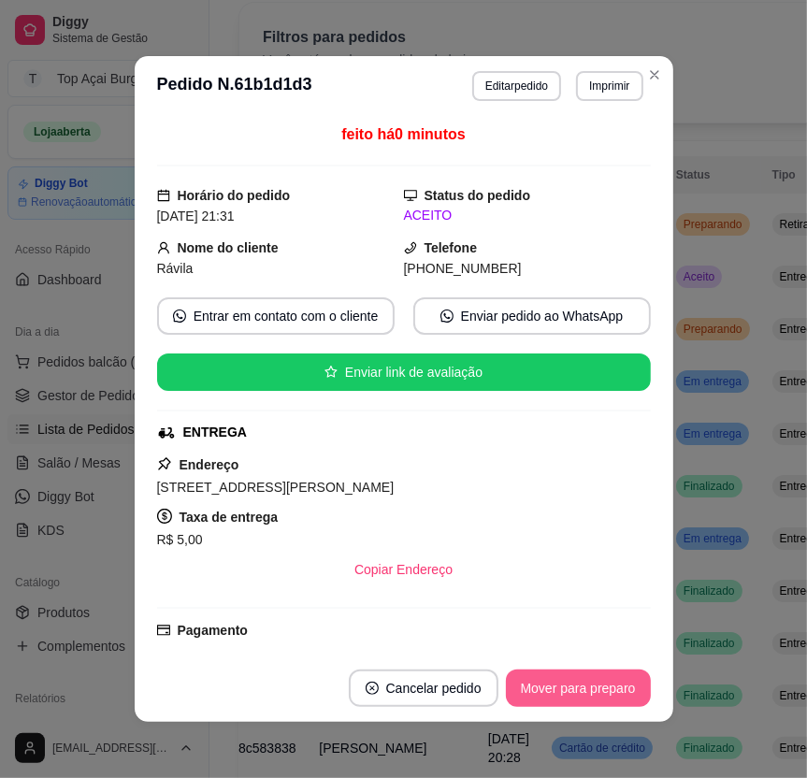
click at [594, 689] on button "Mover para preparo" at bounding box center [578, 688] width 145 height 37
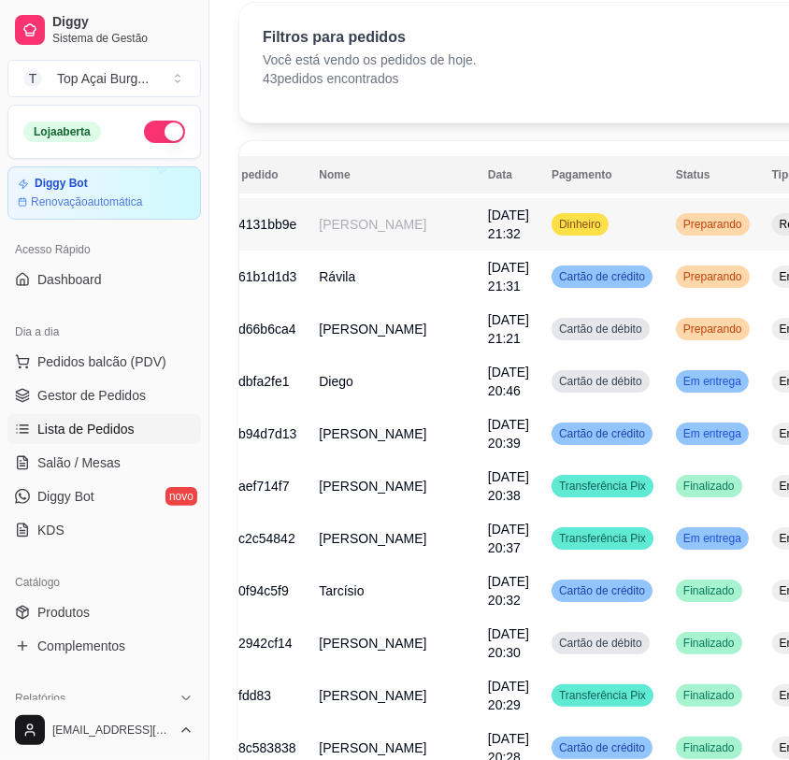
click at [580, 234] on td "Dinheiro" at bounding box center [603, 224] width 124 height 52
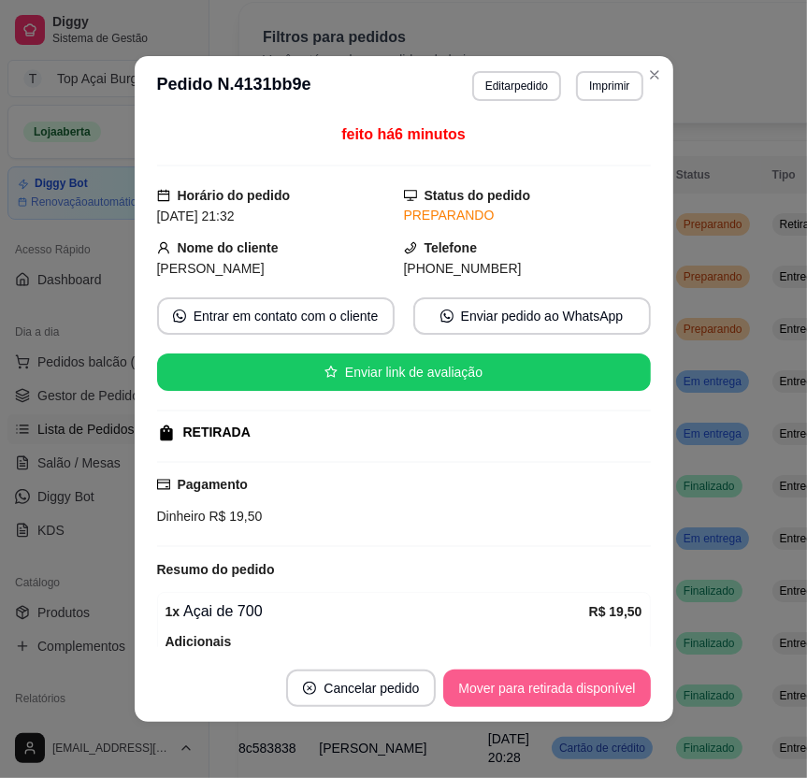
click at [585, 683] on button "Mover para retirada disponível" at bounding box center [546, 688] width 207 height 37
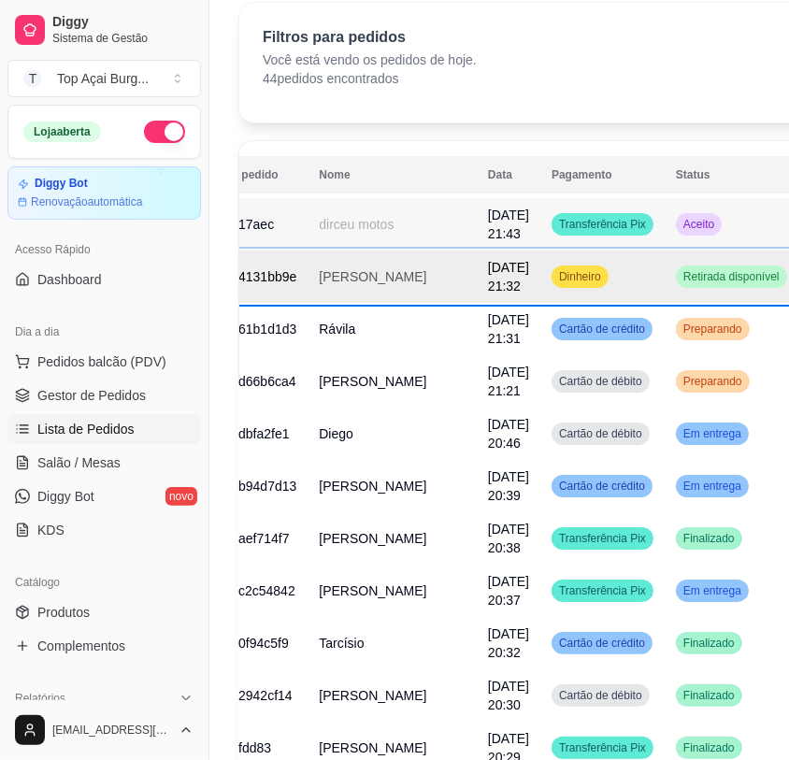
click at [675, 213] on td "Aceito" at bounding box center [732, 224] width 134 height 52
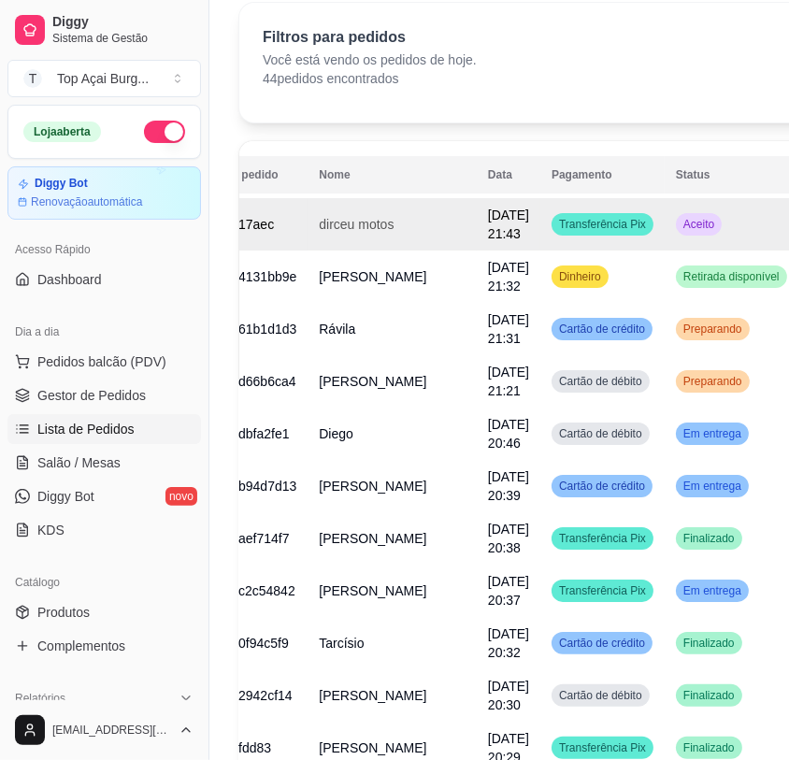
click at [665, 232] on td "Aceito" at bounding box center [732, 224] width 134 height 52
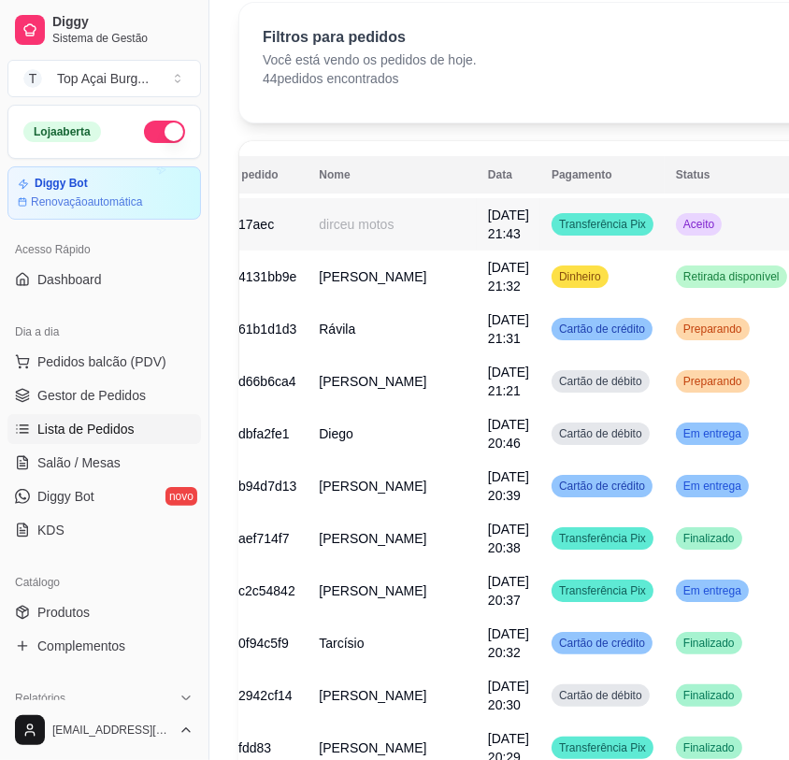
click at [665, 236] on td "Aceito" at bounding box center [732, 224] width 134 height 52
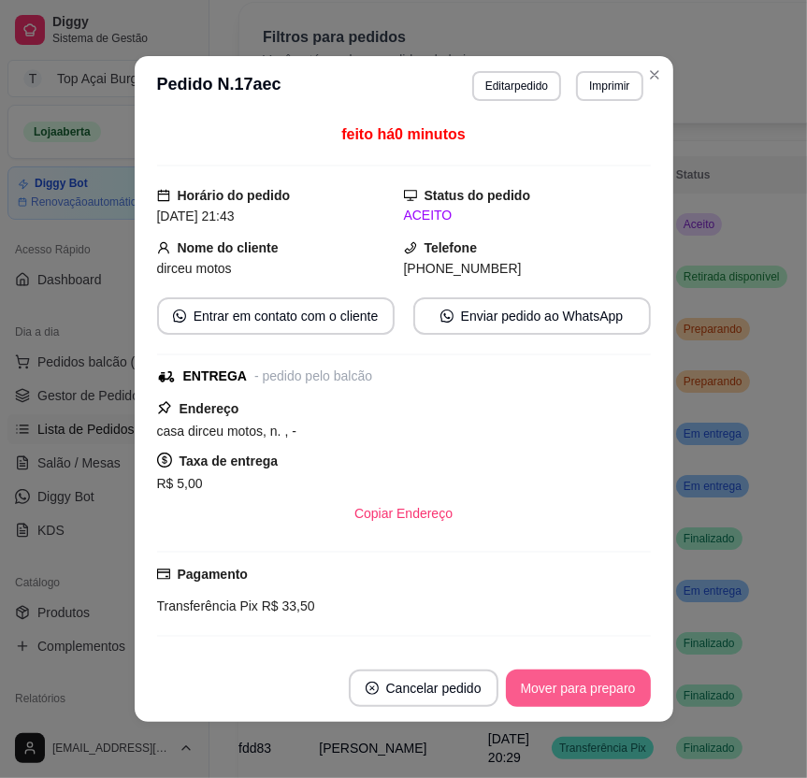
click at [609, 686] on button "Mover para preparo" at bounding box center [578, 688] width 145 height 37
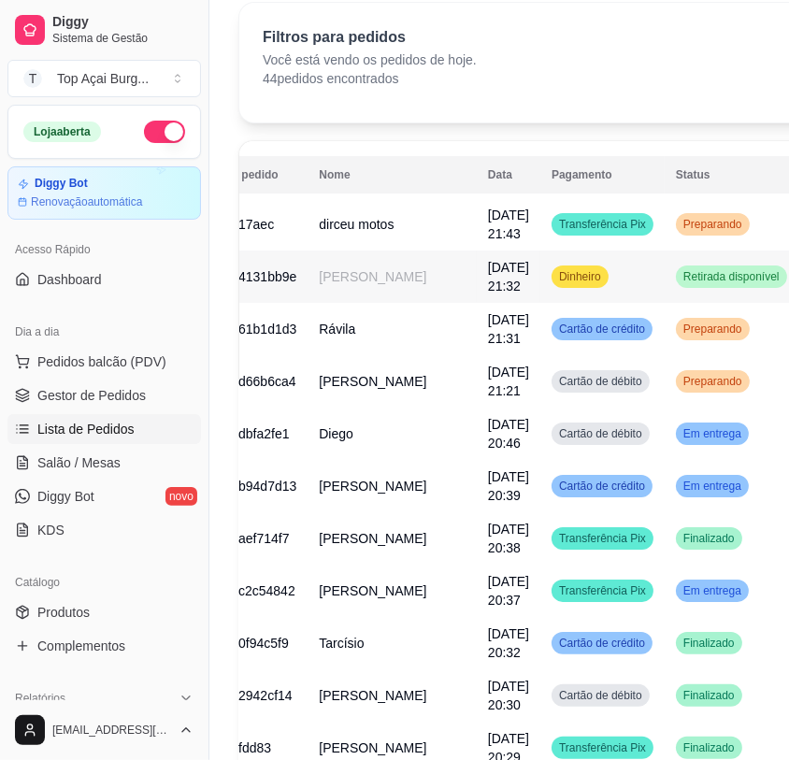
click at [680, 325] on span "Preparando" at bounding box center [713, 329] width 66 height 15
click at [477, 388] on td "[DATE] 21:21" at bounding box center [509, 381] width 64 height 52
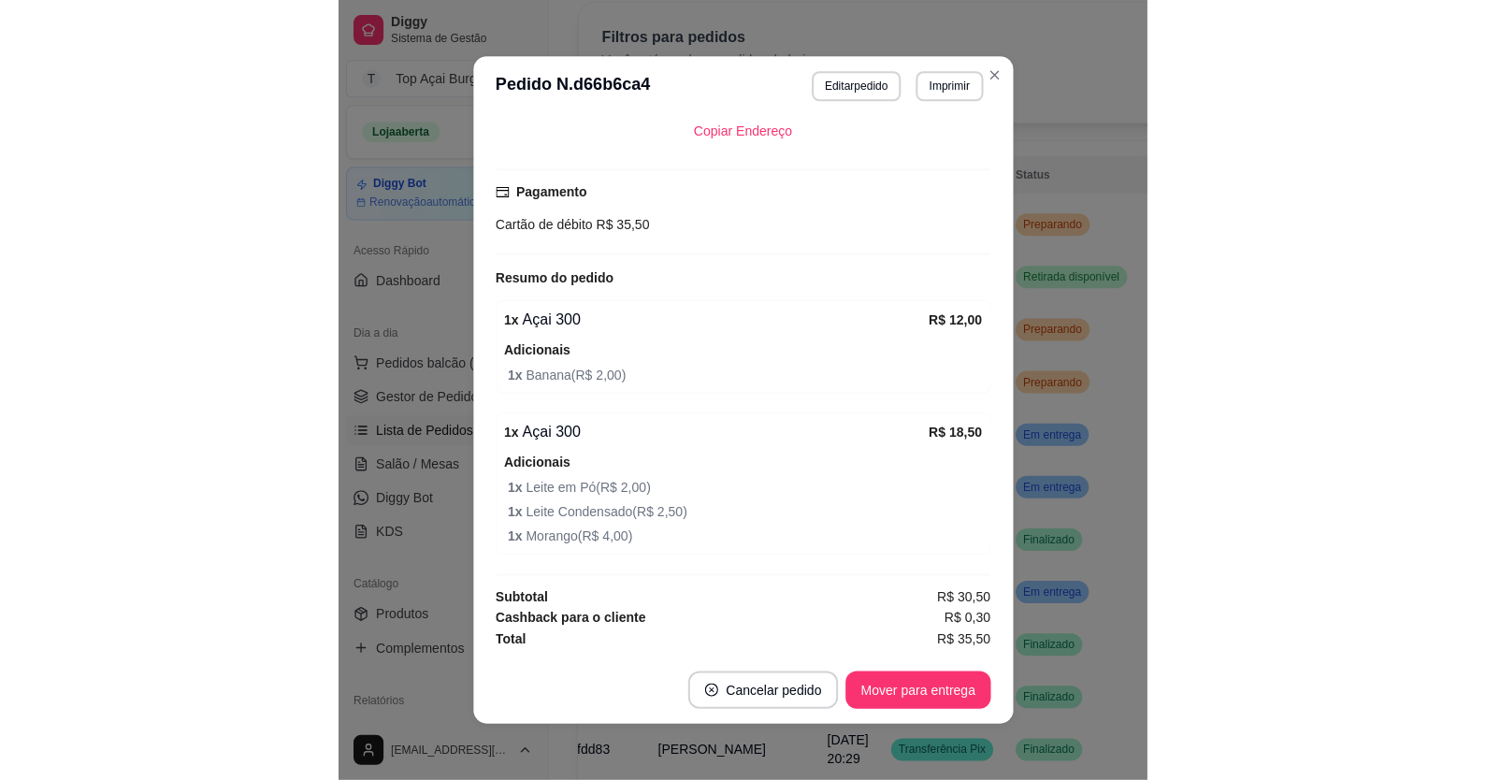
scroll to position [0, 0]
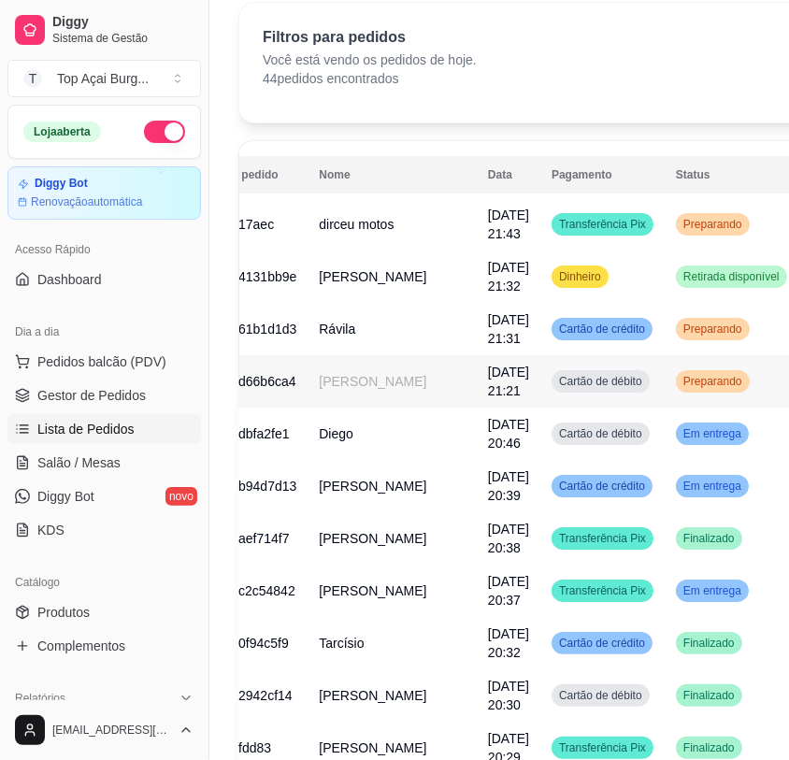
click at [541, 366] on td "Cartão de débito" at bounding box center [603, 381] width 124 height 52
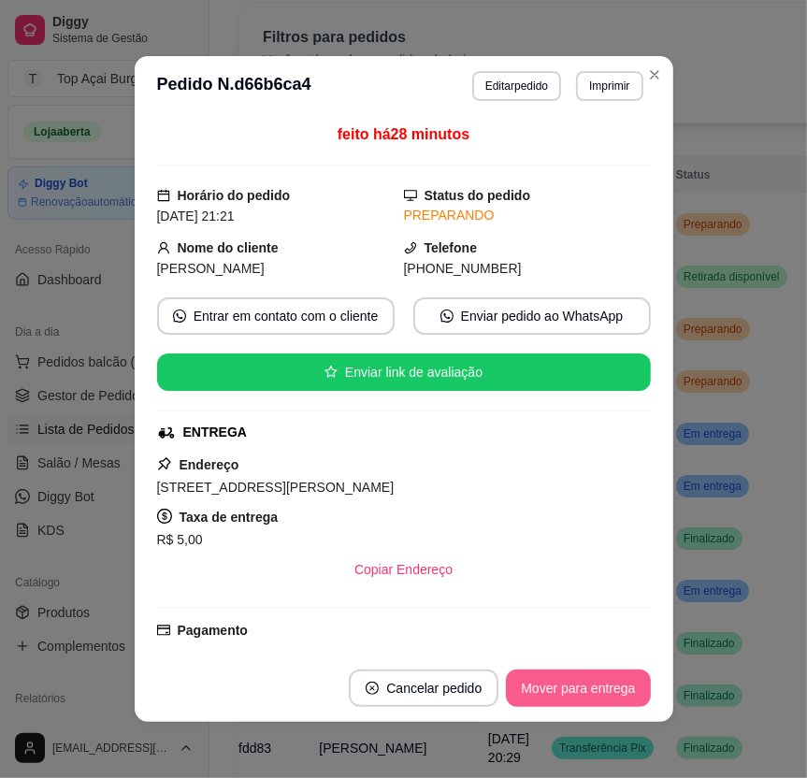
click at [564, 690] on button "Mover para entrega" at bounding box center [578, 688] width 144 height 37
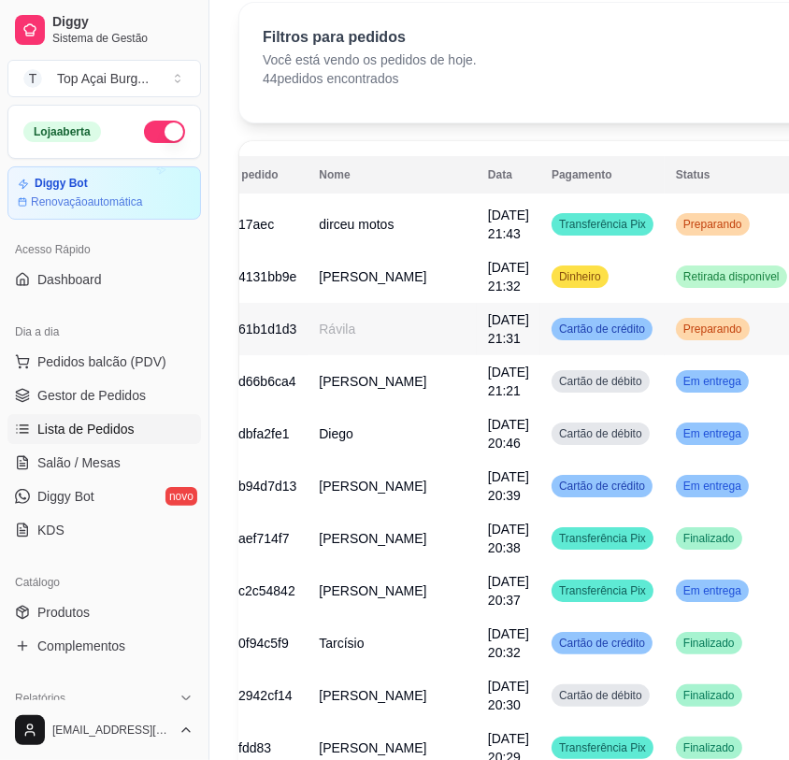
click at [680, 332] on span "Preparando" at bounding box center [713, 329] width 66 height 15
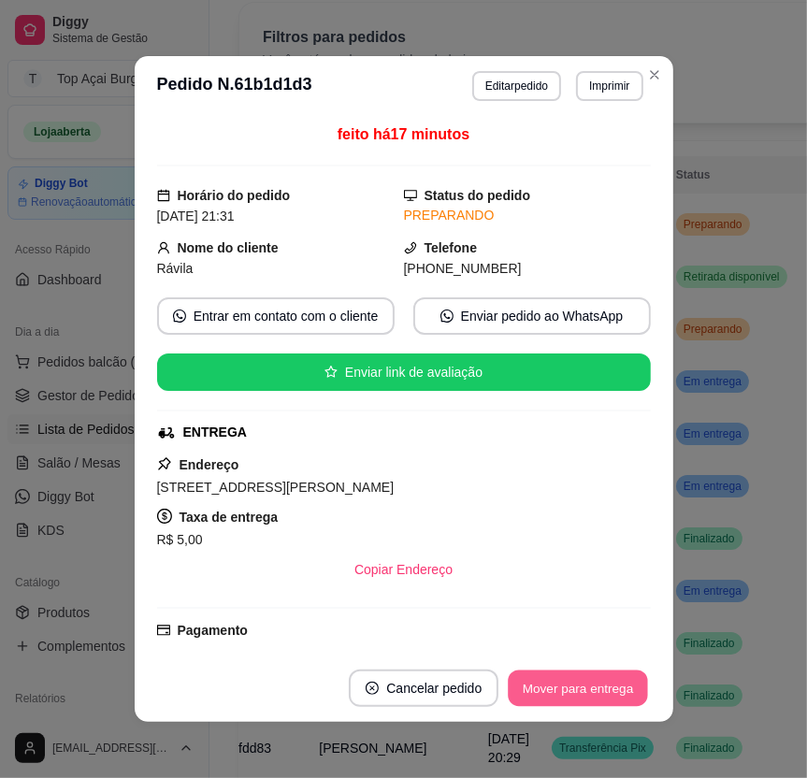
click at [602, 684] on button "Mover para entrega" at bounding box center [579, 689] width 140 height 36
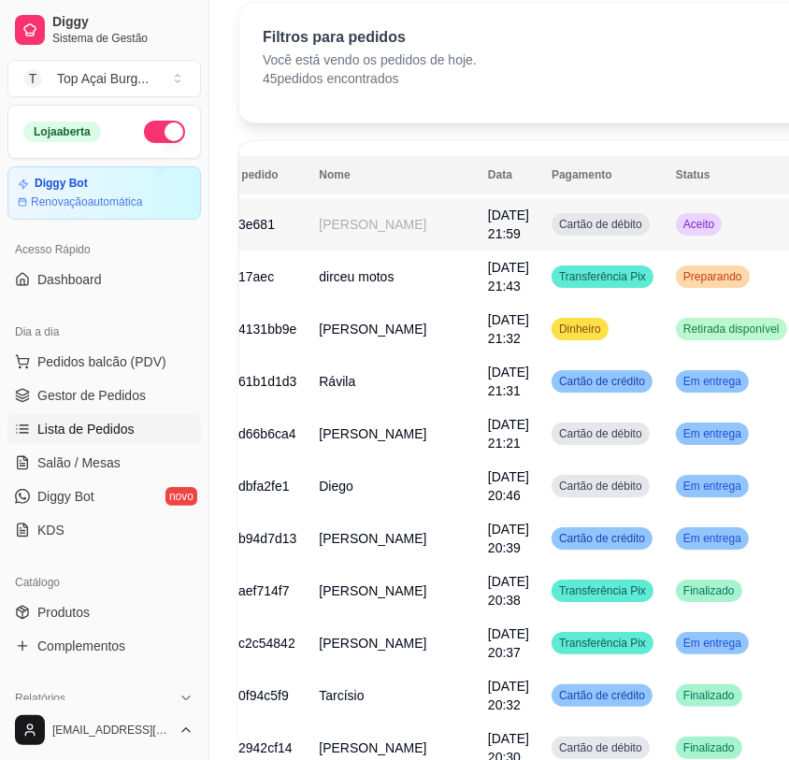
click at [665, 226] on td "Aceito" at bounding box center [732, 224] width 134 height 52
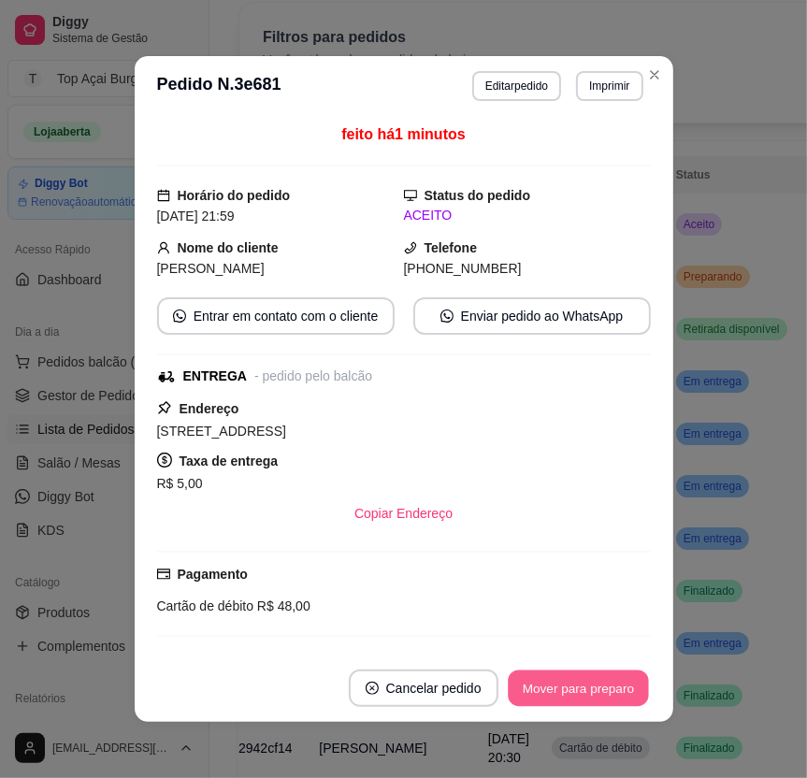
click at [553, 690] on button "Mover para preparo" at bounding box center [578, 689] width 140 height 36
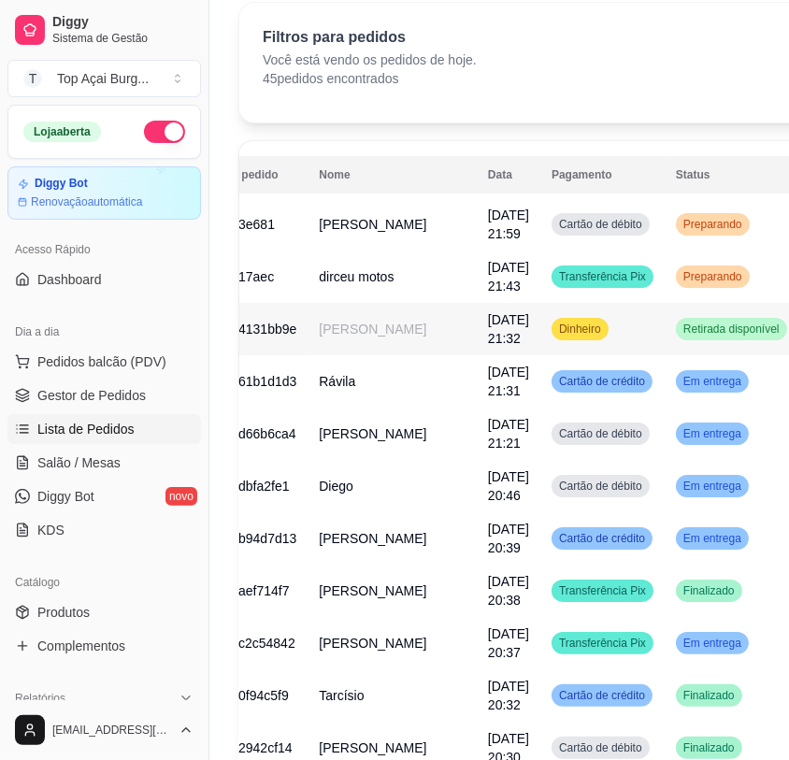
click at [665, 292] on td "Preparando" at bounding box center [732, 277] width 134 height 52
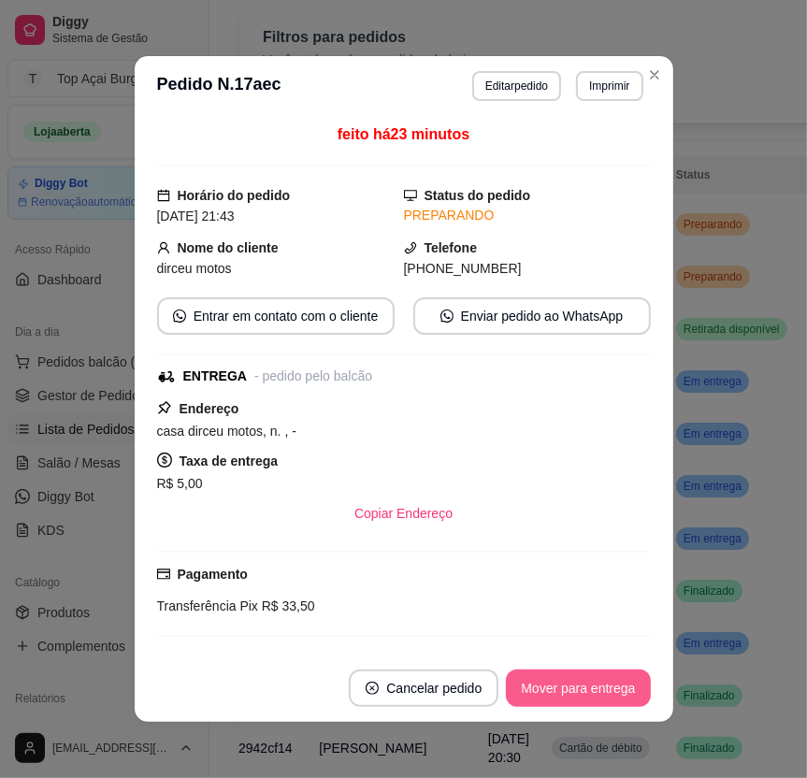
click at [555, 696] on button "Mover para entrega" at bounding box center [578, 688] width 144 height 37
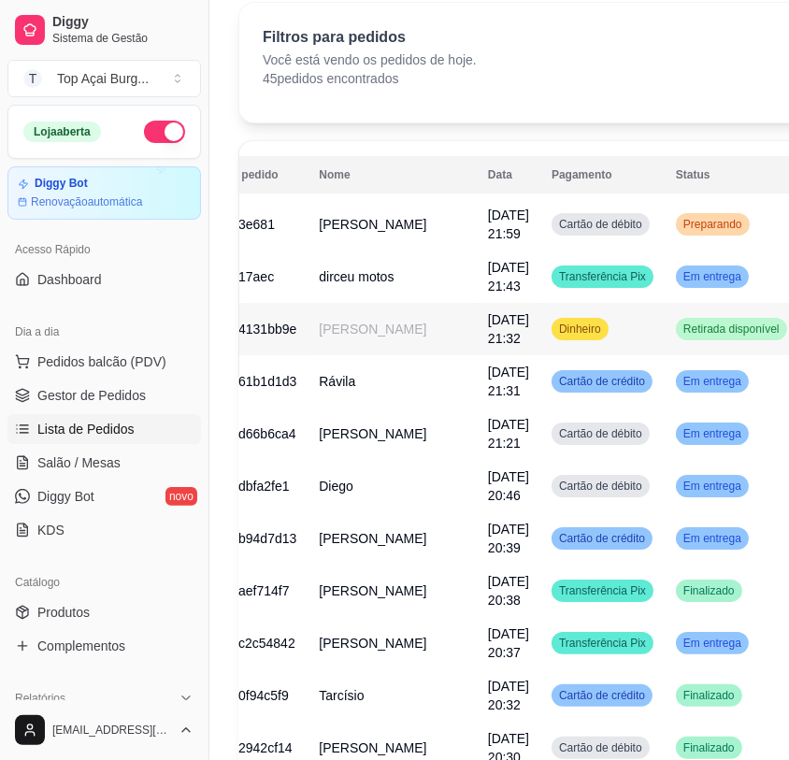
click at [687, 334] on span "Retirada disponível" at bounding box center [732, 329] width 104 height 15
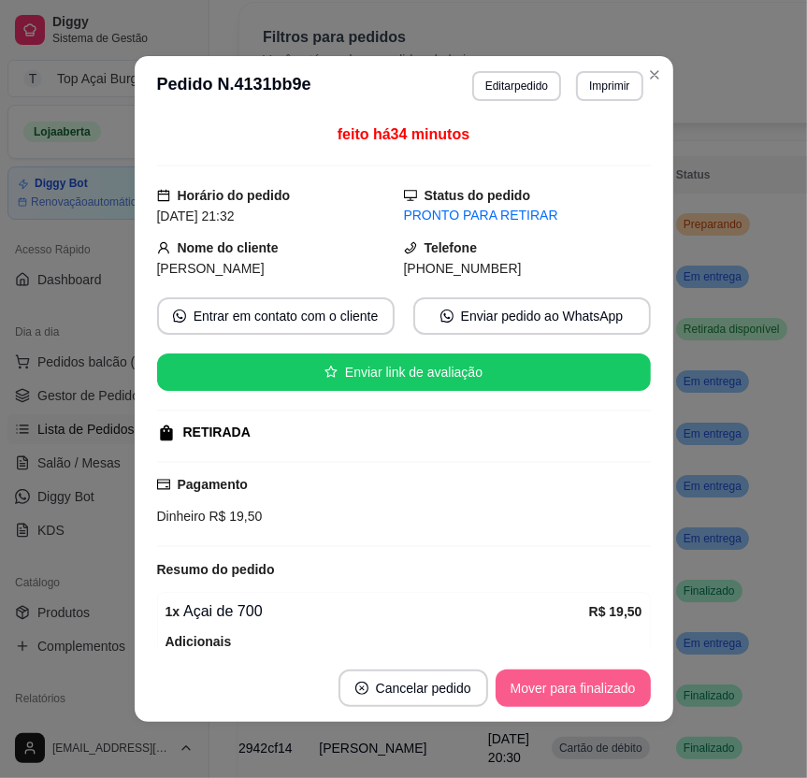
click at [517, 699] on button "Mover para finalizado" at bounding box center [573, 688] width 155 height 37
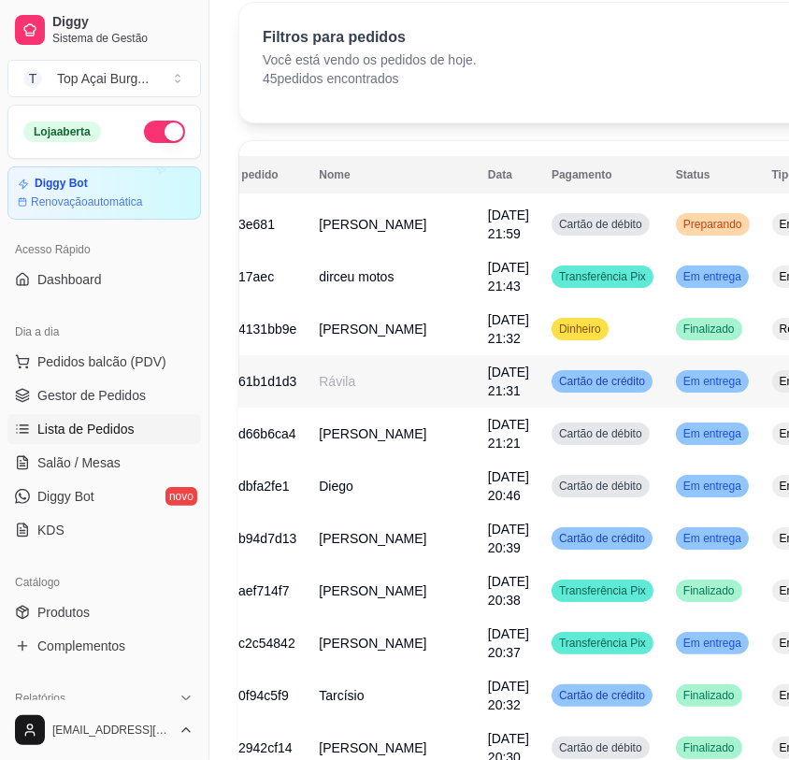
click at [680, 387] on span "Em entrega" at bounding box center [712, 381] width 65 height 15
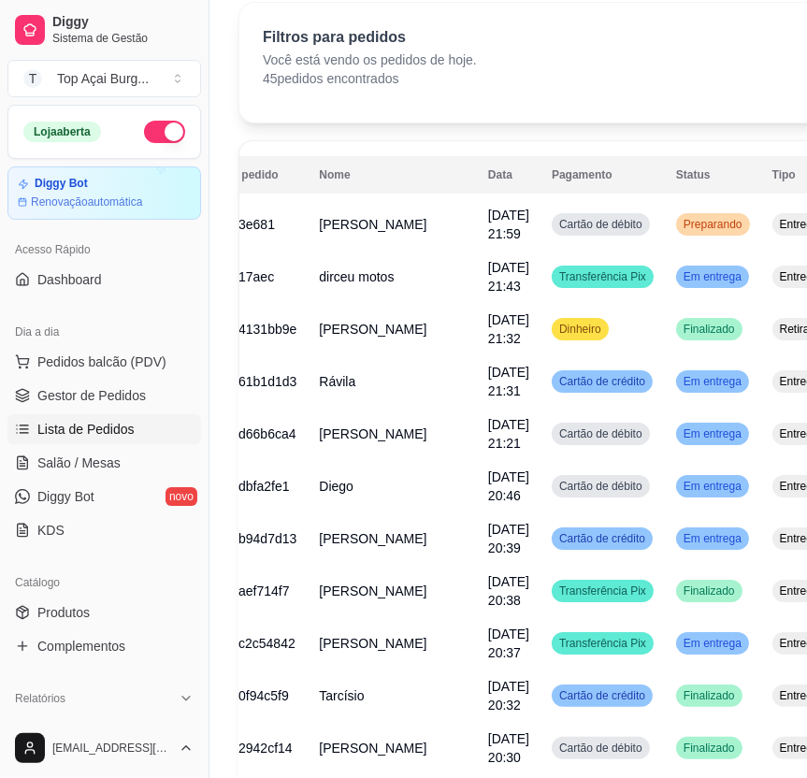
click at [626, 687] on button "Mover para finalizado" at bounding box center [573, 688] width 155 height 37
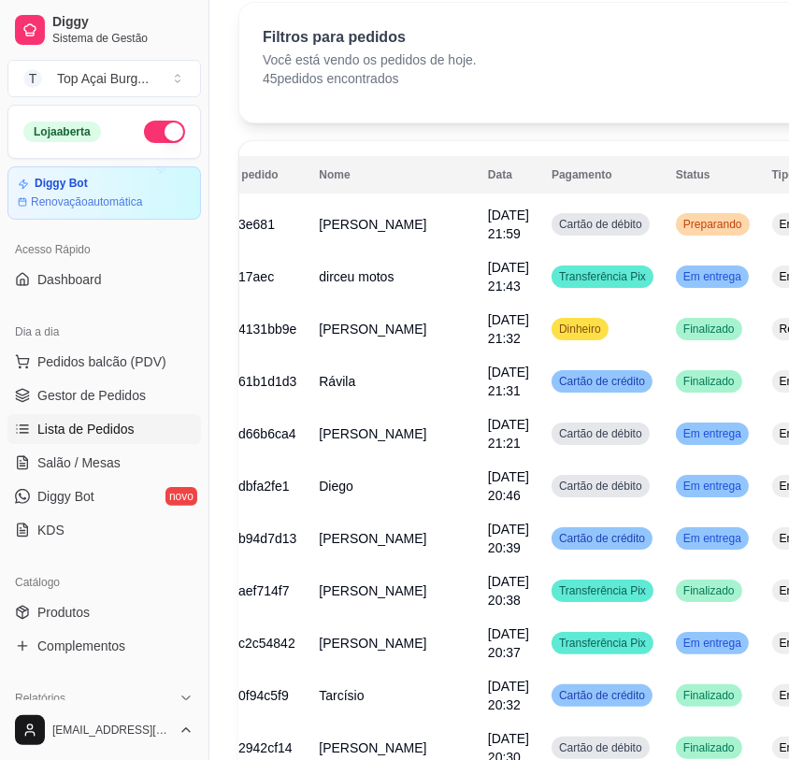
click at [672, 449] on td "Em entrega" at bounding box center [713, 434] width 96 height 52
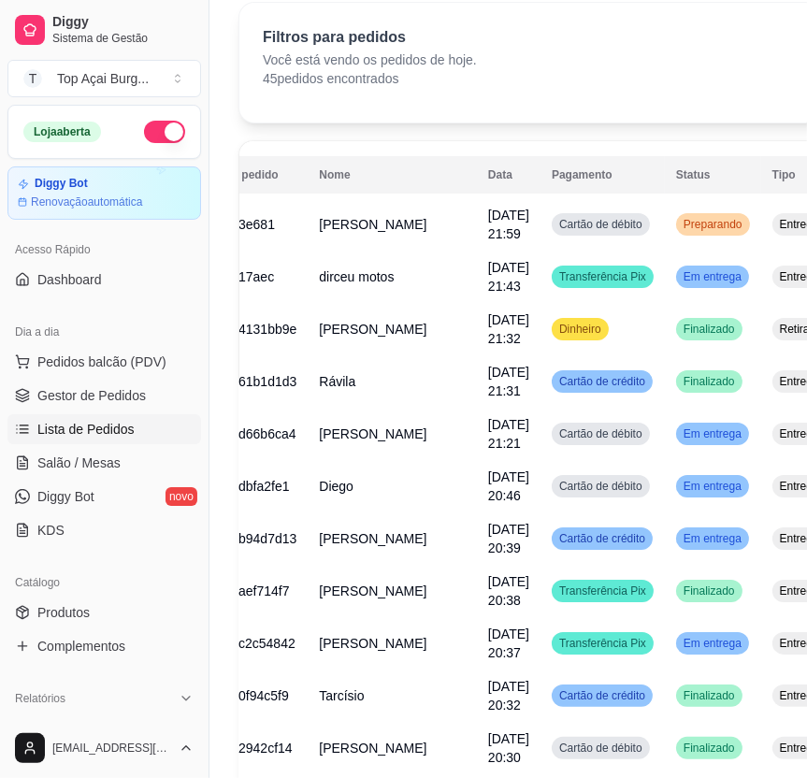
click at [560, 661] on footer "Cancelar pedido Mover para finalizado" at bounding box center [403, 688] width 539 height 67
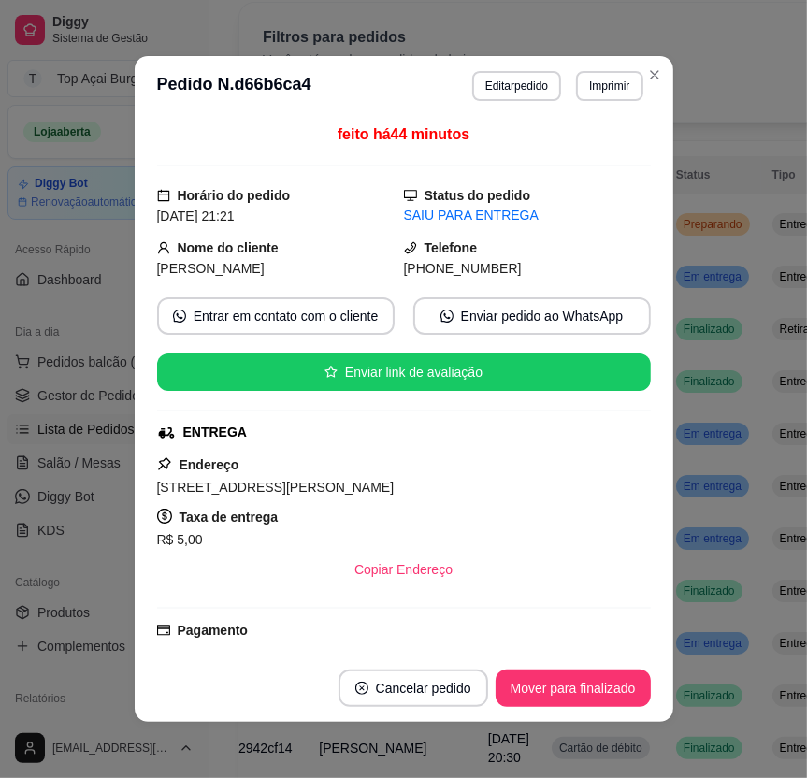
click at [562, 675] on button "Mover para finalizado" at bounding box center [573, 688] width 155 height 37
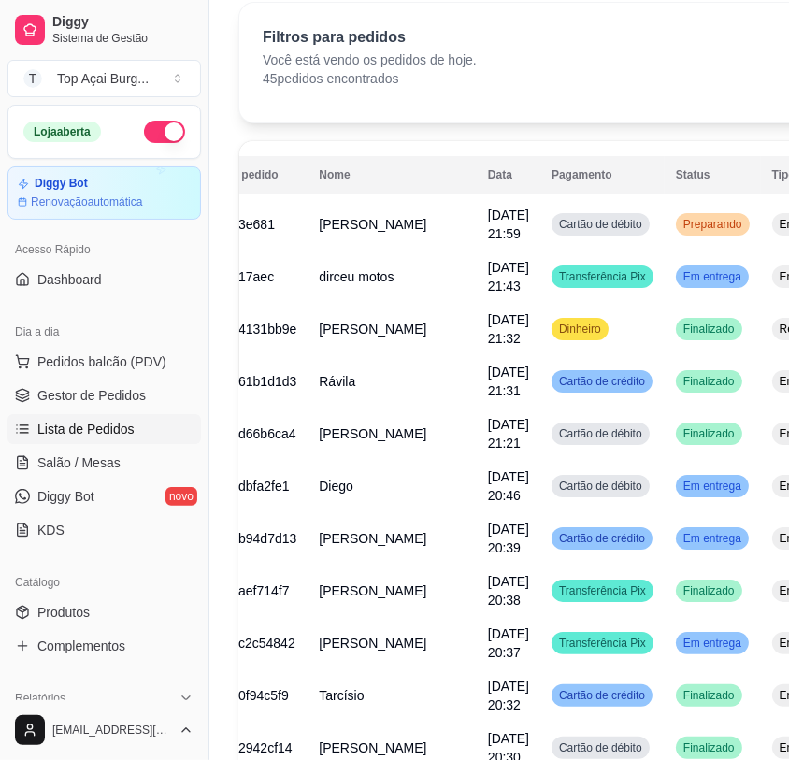
click at [672, 445] on td "Finalizado" at bounding box center [713, 434] width 96 height 52
click at [680, 487] on span "Em entrega" at bounding box center [712, 486] width 65 height 15
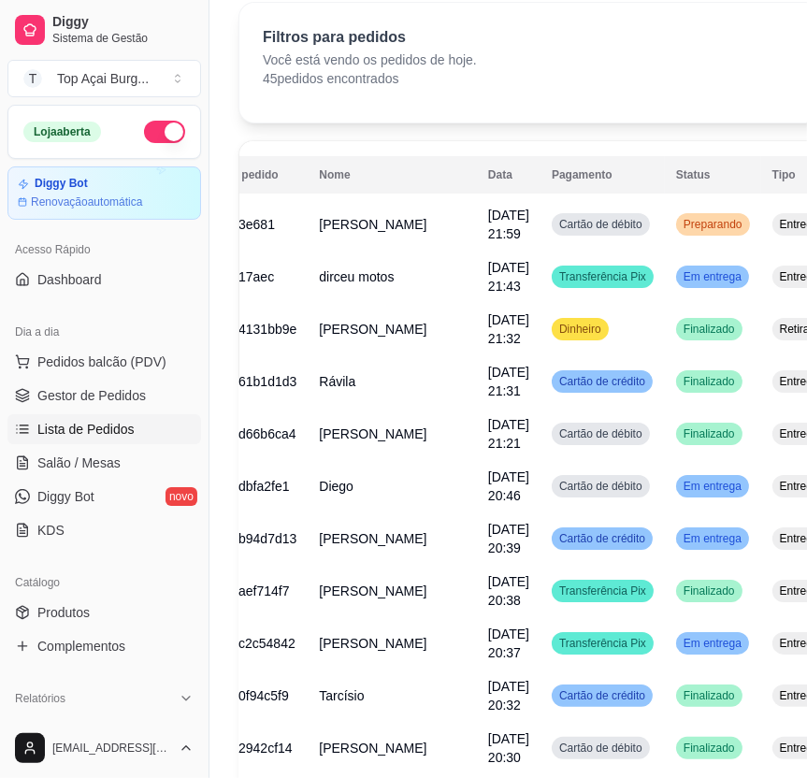
click at [611, 688] on button "Mover para finalizado" at bounding box center [573, 688] width 155 height 37
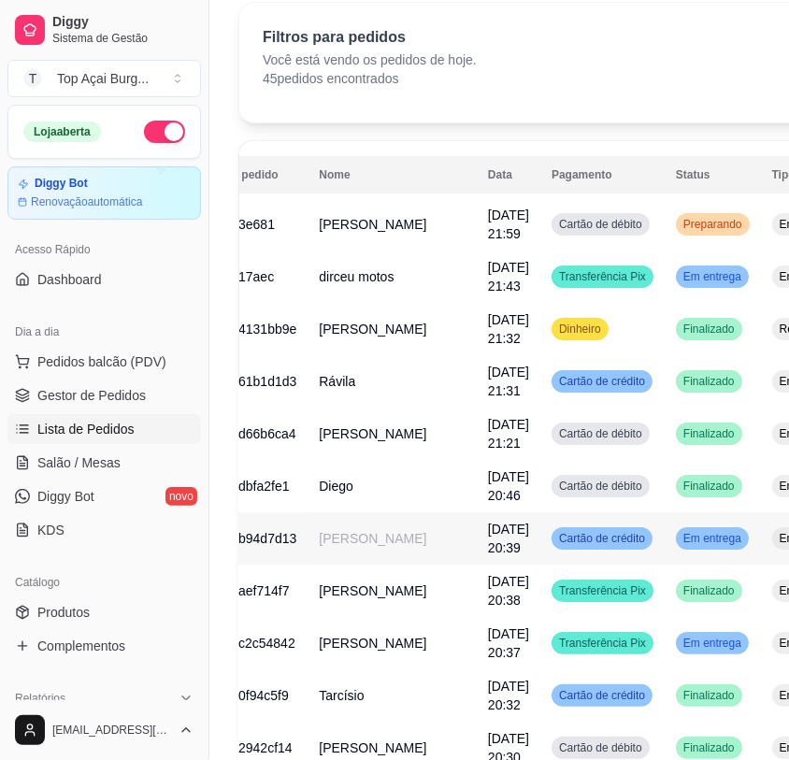
click at [680, 544] on span "Em entrega" at bounding box center [712, 538] width 65 height 15
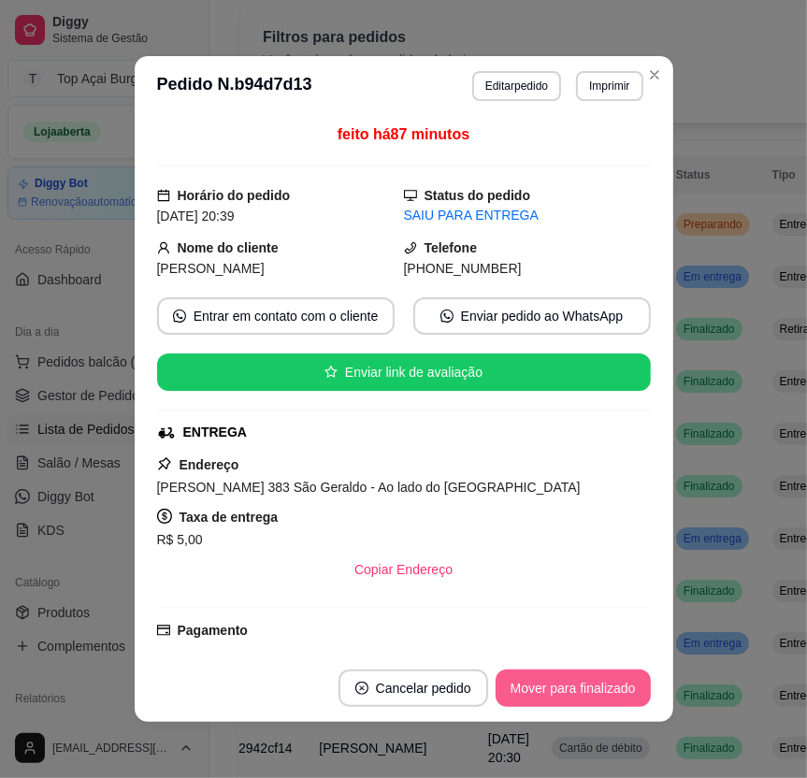
click at [607, 675] on button "Mover para finalizado" at bounding box center [573, 688] width 155 height 37
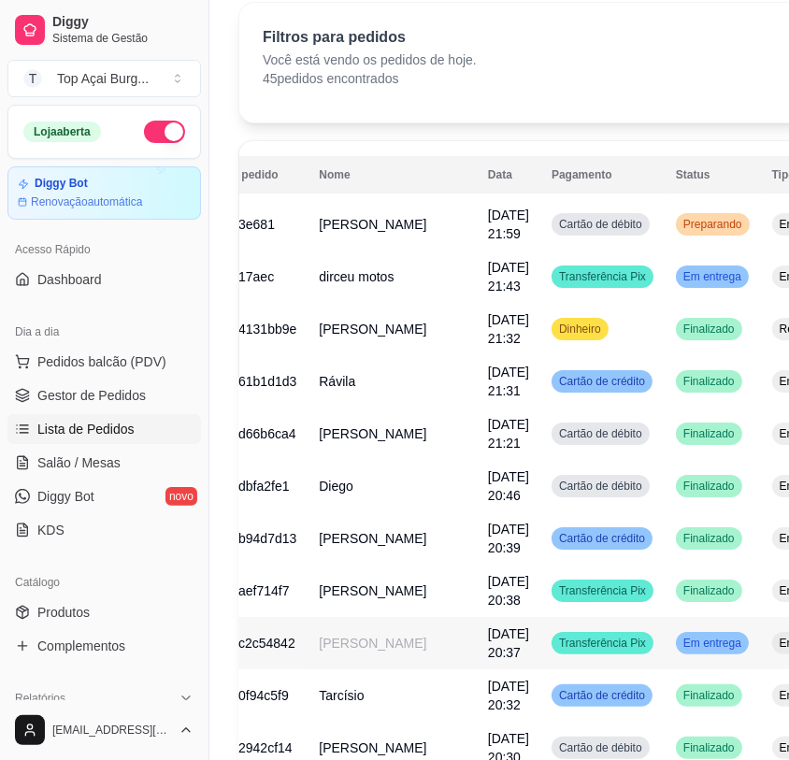
click at [680, 651] on span "Em entrega" at bounding box center [712, 643] width 65 height 15
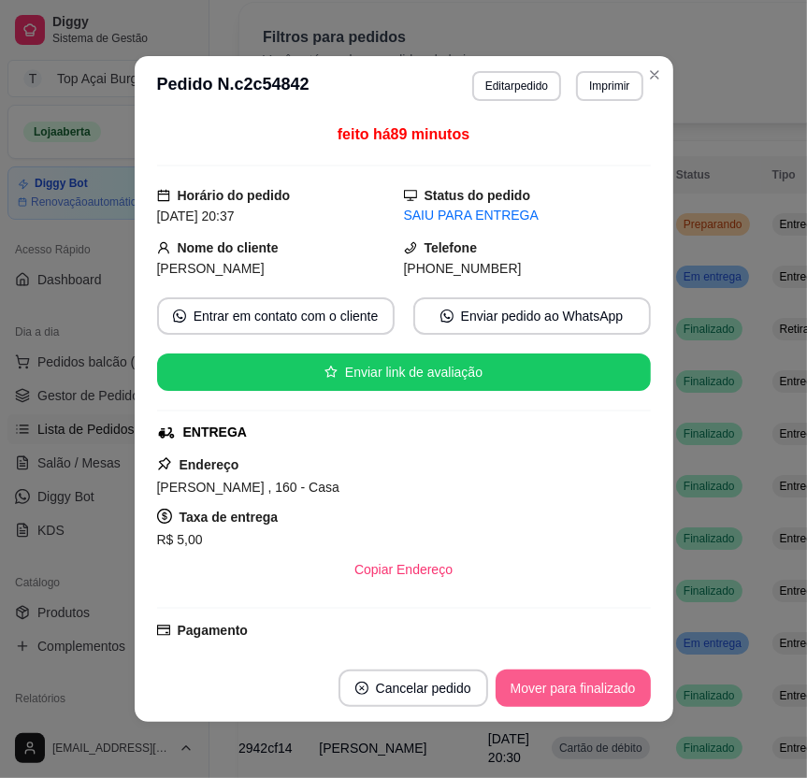
click at [611, 687] on button "Mover para finalizado" at bounding box center [573, 688] width 155 height 37
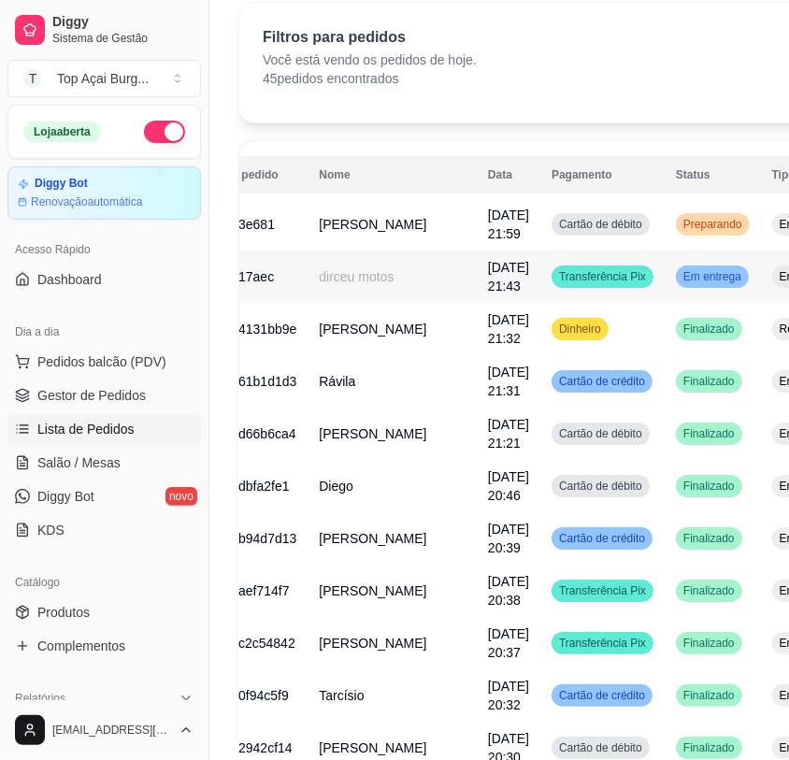
click at [579, 274] on td "Transferência Pix" at bounding box center [603, 277] width 124 height 52
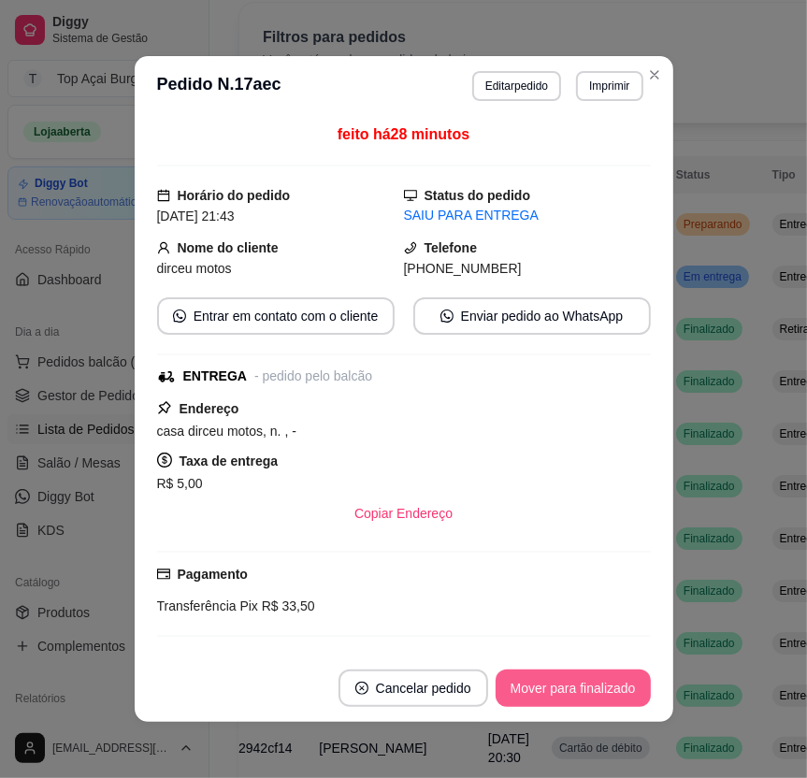
click at [589, 693] on button "Mover para finalizado" at bounding box center [573, 688] width 155 height 37
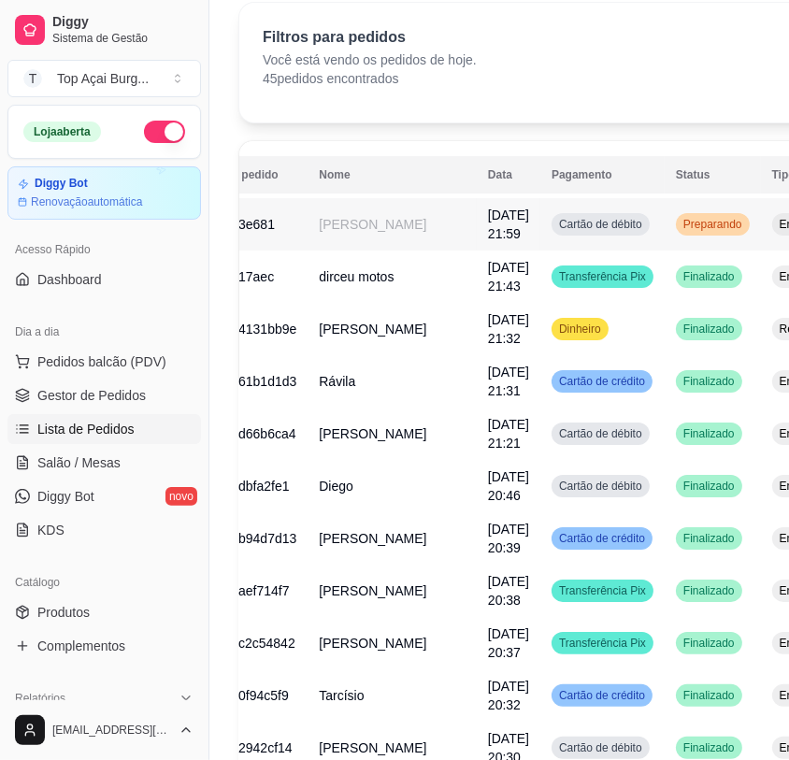
click at [671, 217] on td "Preparando" at bounding box center [713, 224] width 96 height 52
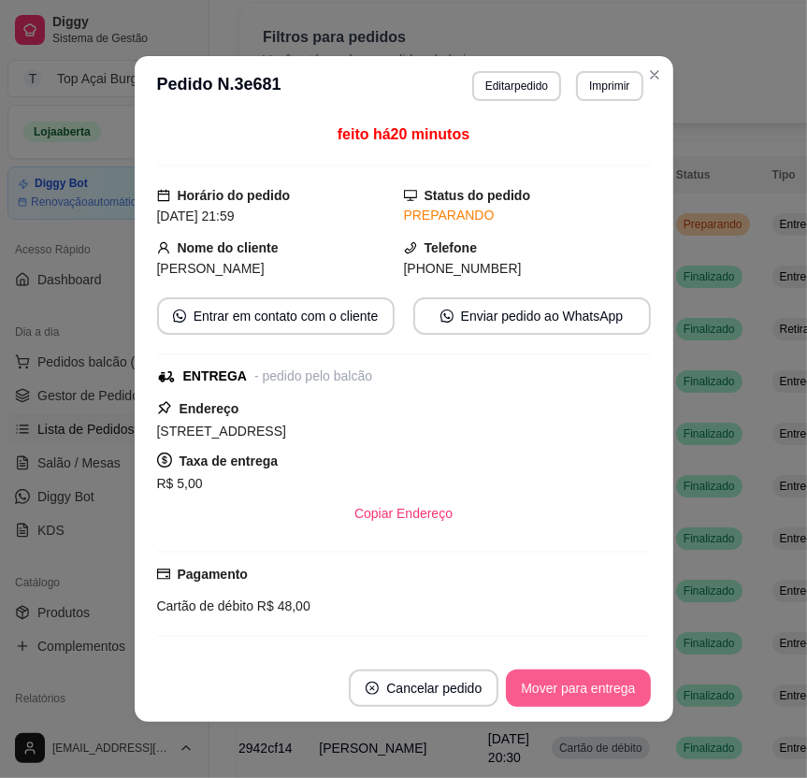
click at [563, 680] on button "Mover para entrega" at bounding box center [578, 688] width 144 height 37
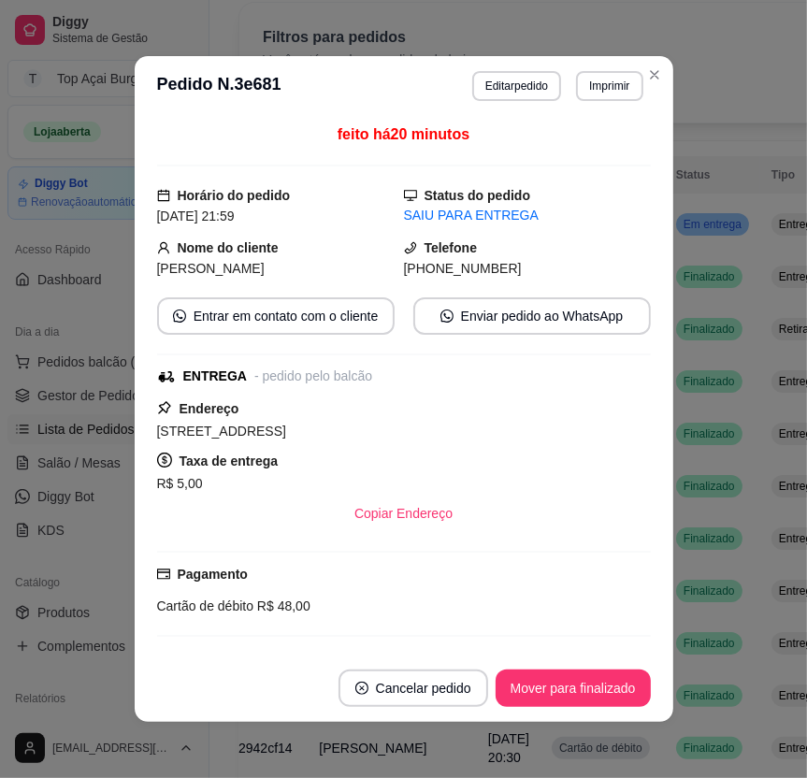
click at [585, 693] on button "Mover para finalizado" at bounding box center [573, 688] width 155 height 37
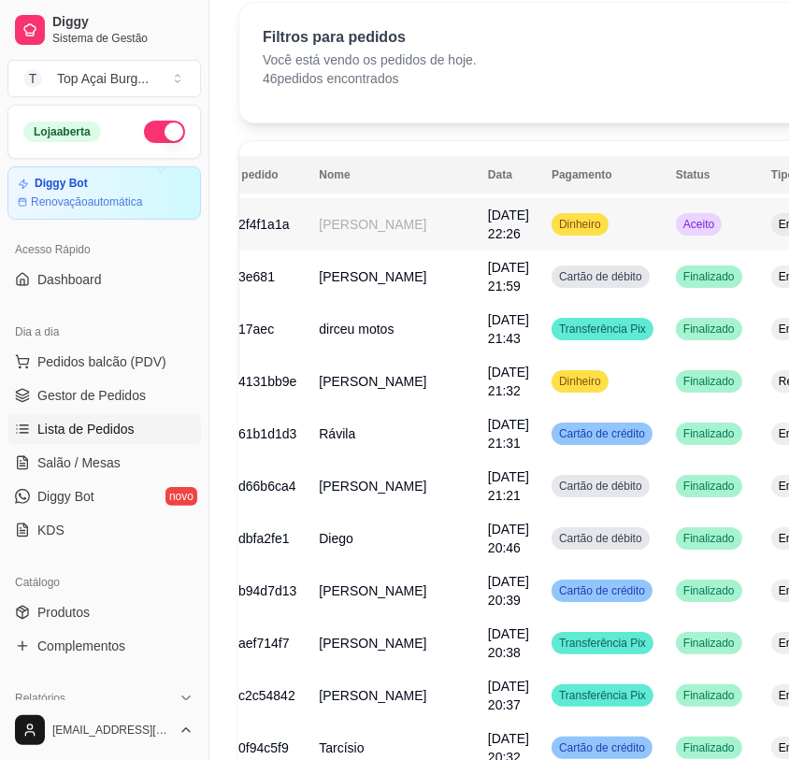
click at [665, 248] on td "Aceito" at bounding box center [712, 224] width 95 height 52
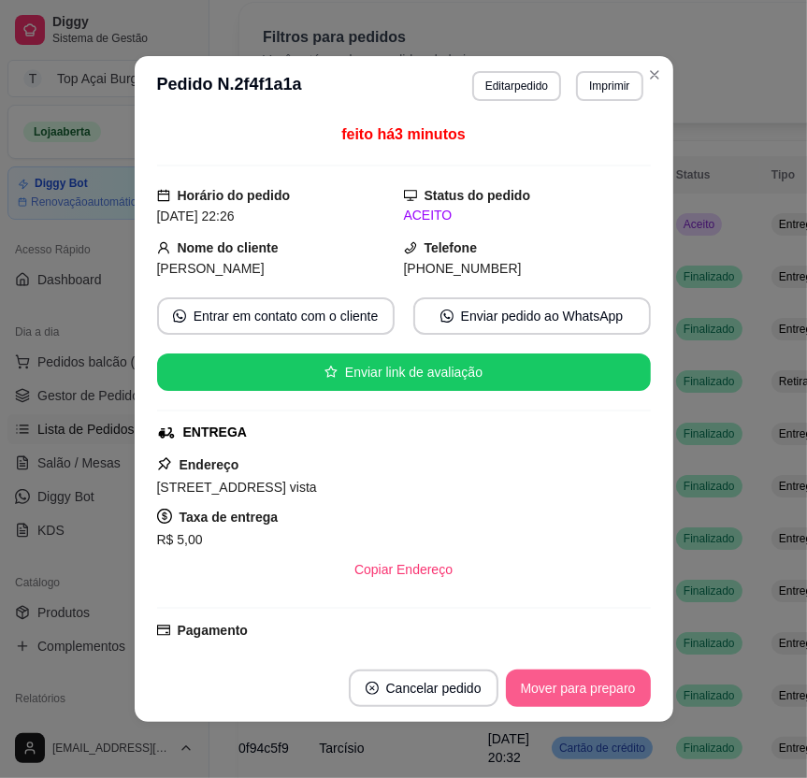
click at [637, 697] on button "Mover para preparo" at bounding box center [578, 688] width 145 height 37
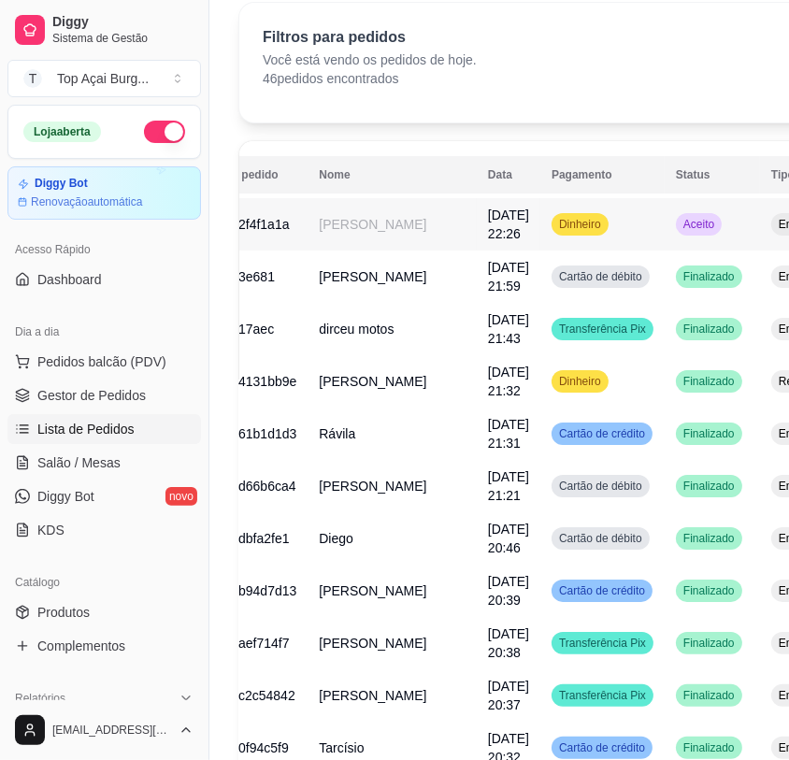
click at [665, 251] on td "Aceito" at bounding box center [712, 224] width 95 height 52
click at [665, 303] on td "Finalizado" at bounding box center [712, 277] width 95 height 52
click at [666, 251] on td "Aceito" at bounding box center [712, 224] width 95 height 52
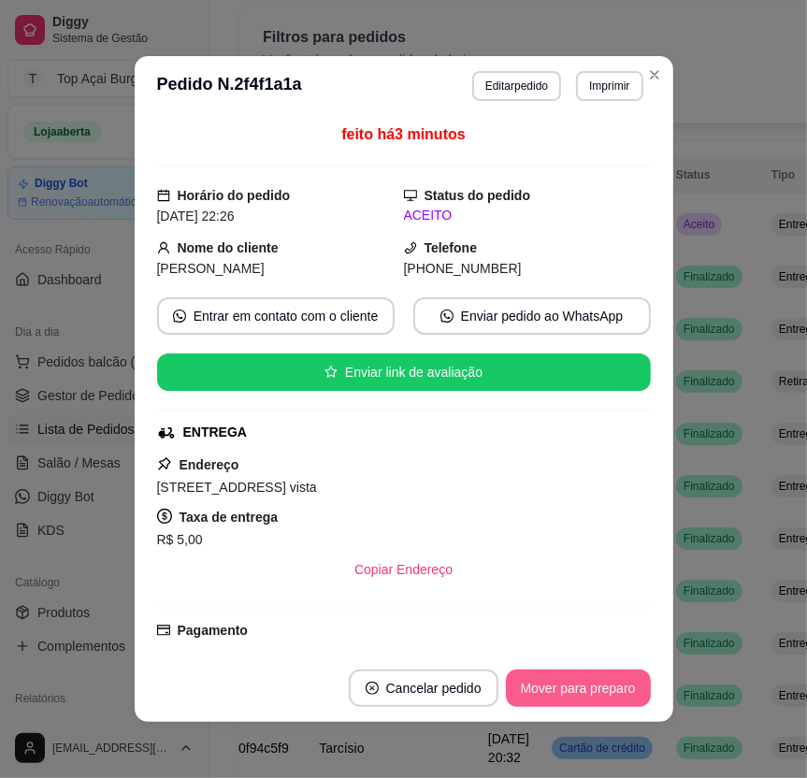
click at [624, 690] on button "Mover para preparo" at bounding box center [578, 688] width 145 height 37
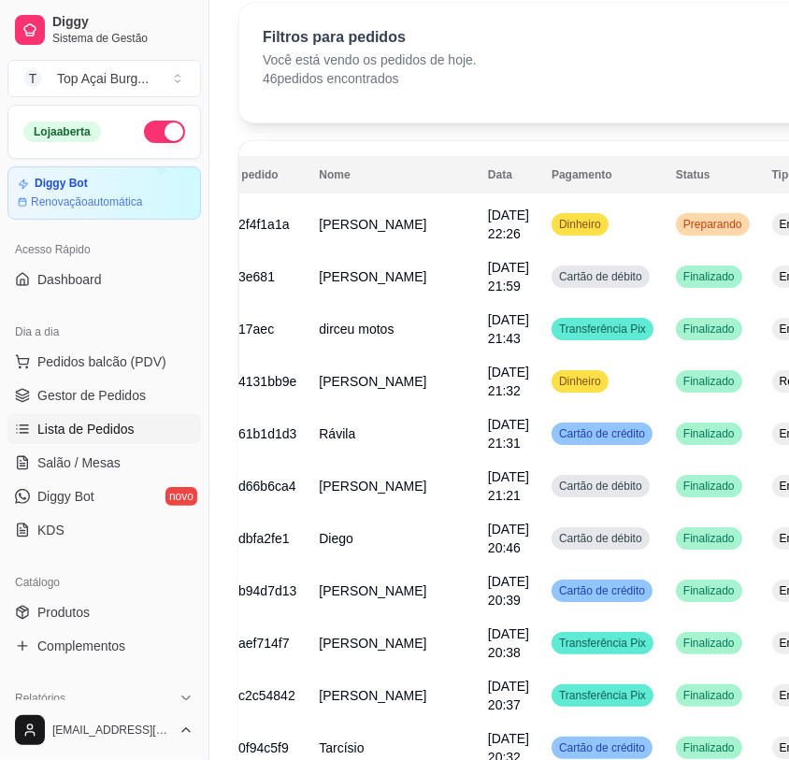
click at [147, 131] on button "button" at bounding box center [164, 132] width 41 height 22
click at [568, 231] on td "Dinheiro" at bounding box center [603, 224] width 124 height 52
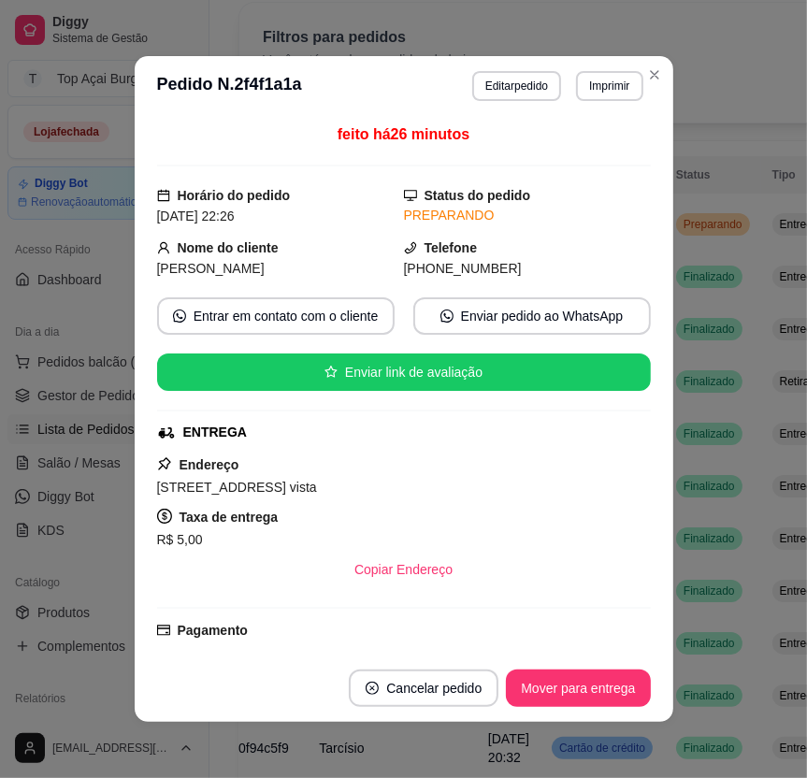
click at [548, 669] on footer "Cancelar pedido Mover para entrega" at bounding box center [404, 688] width 539 height 67
click at [553, 674] on button "Mover para entrega" at bounding box center [579, 689] width 140 height 36
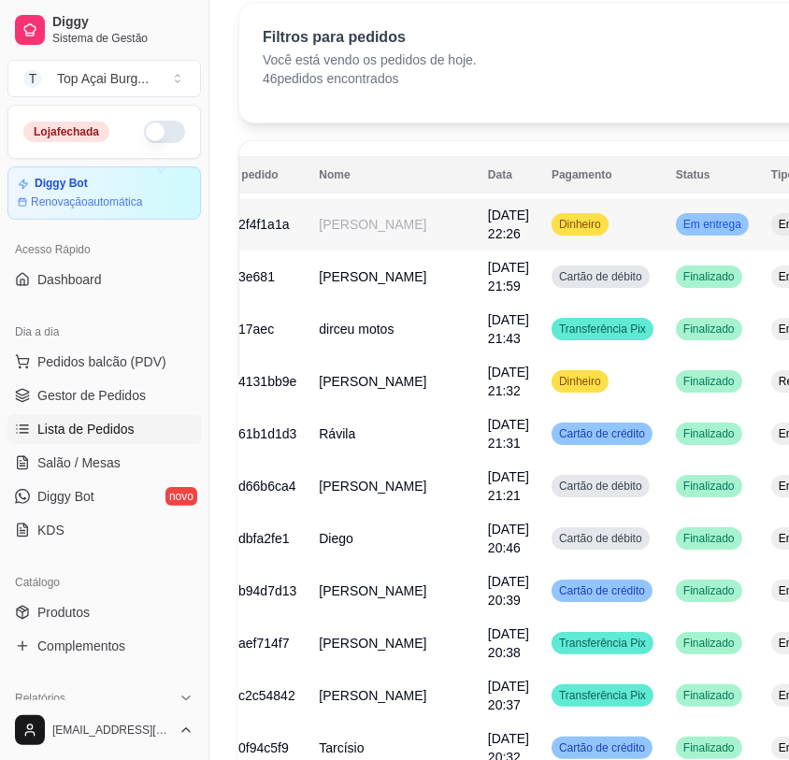
click at [680, 232] on span "Em entrega" at bounding box center [712, 224] width 65 height 15
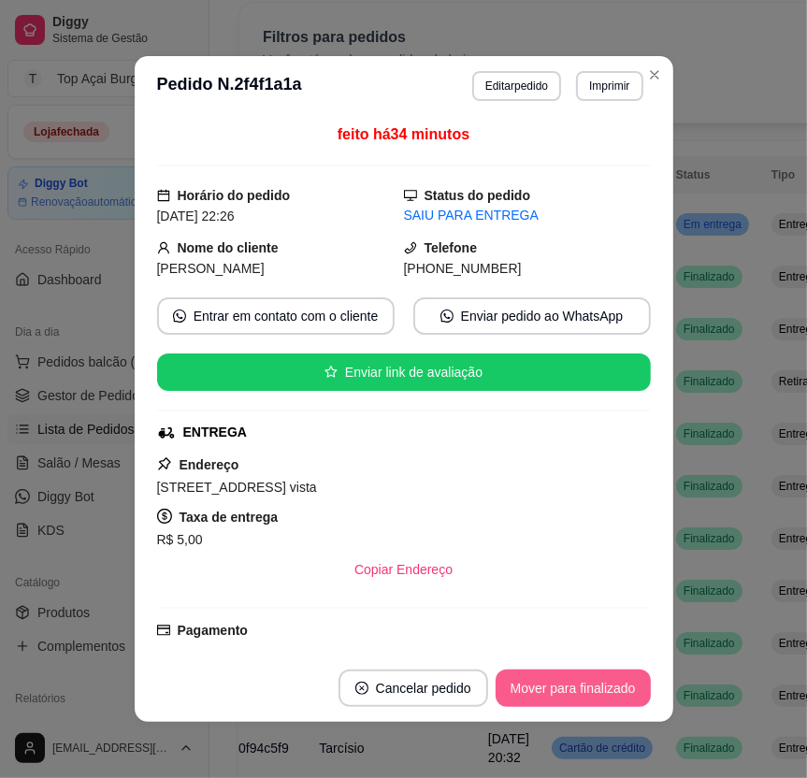
click at [527, 704] on button "Mover para finalizado" at bounding box center [573, 688] width 155 height 37
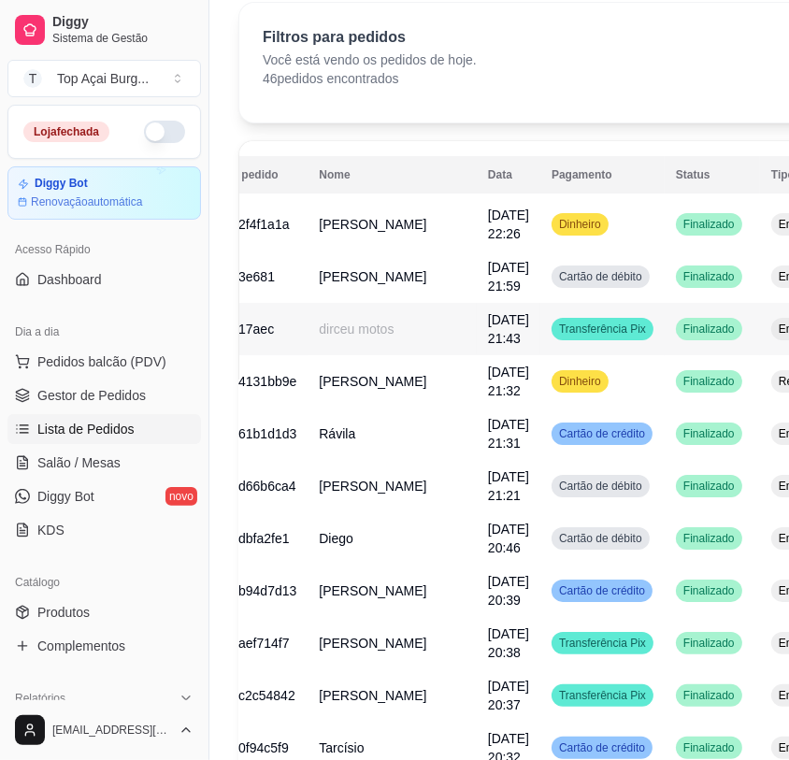
click at [477, 354] on td "[DATE] 21:43" at bounding box center [509, 329] width 64 height 52
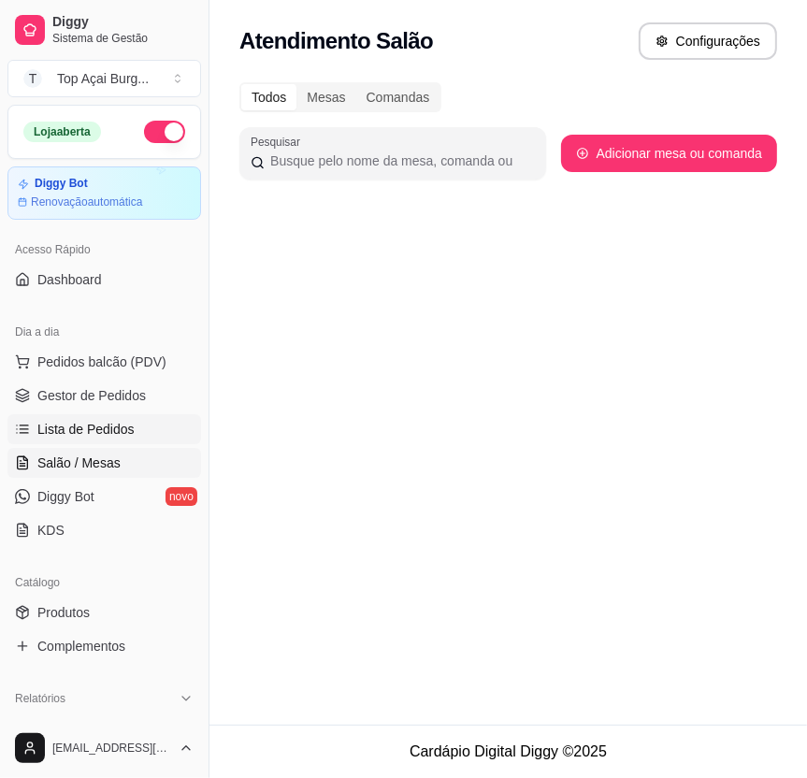
click at [83, 433] on span "Lista de Pedidos" at bounding box center [85, 429] width 97 height 19
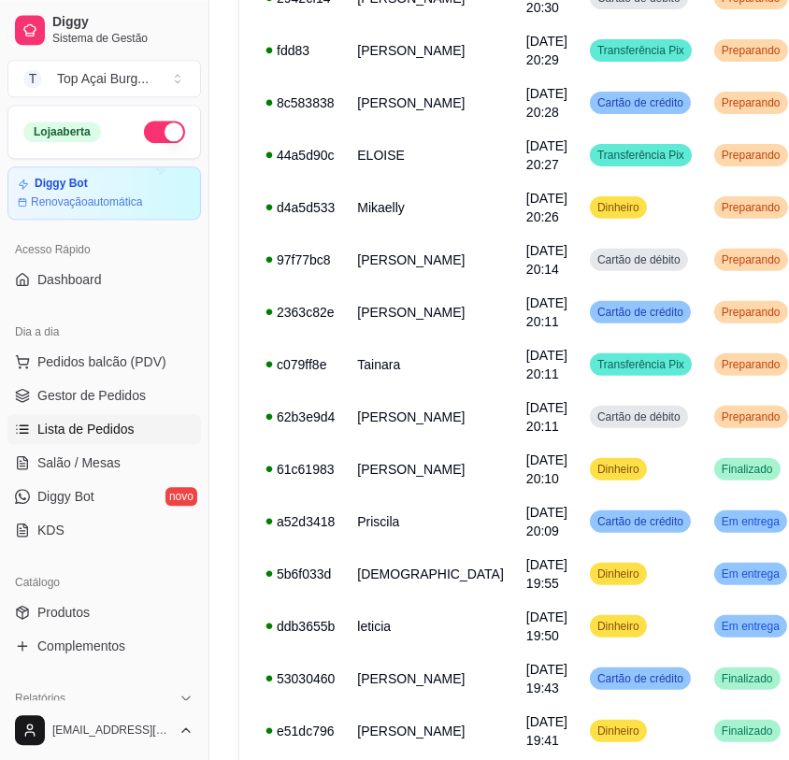
scroll to position [601, 0]
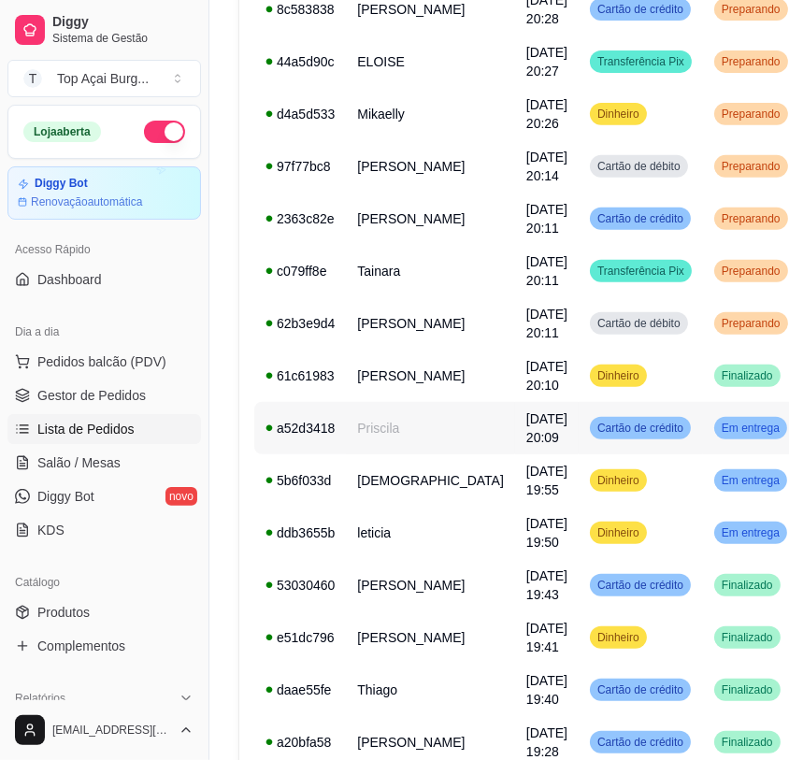
click at [612, 433] on td "Cartão de crédito" at bounding box center [641, 428] width 124 height 52
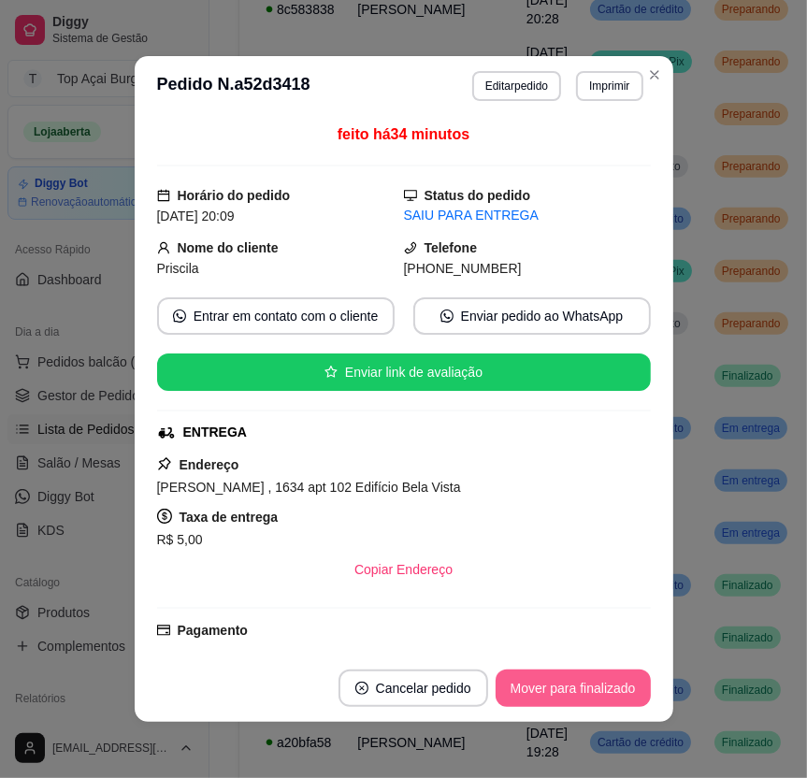
click at [568, 684] on button "Mover para finalizado" at bounding box center [573, 688] width 155 height 37
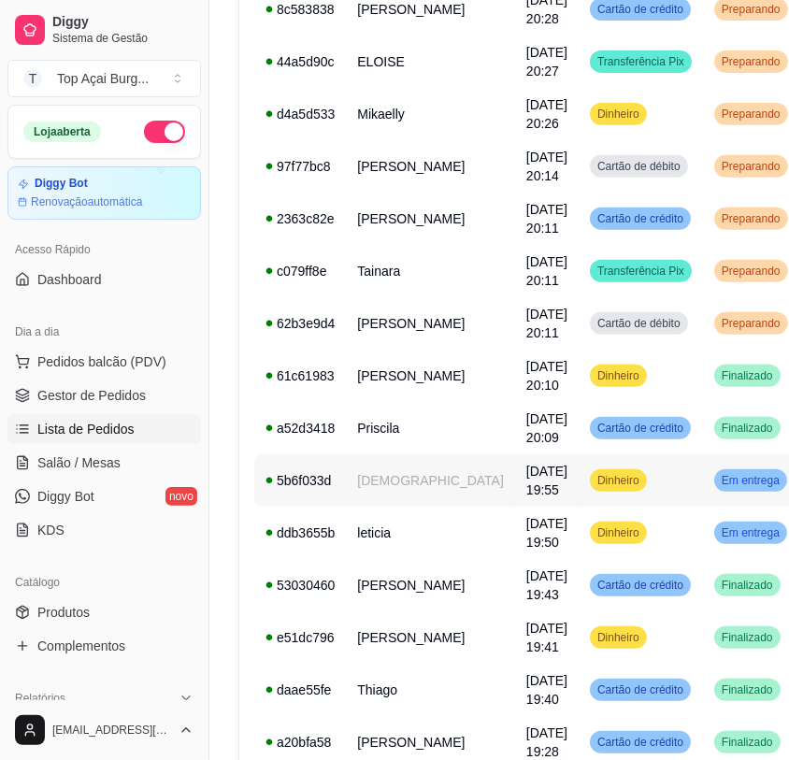
click at [715, 472] on div "Em entrega" at bounding box center [751, 480] width 73 height 22
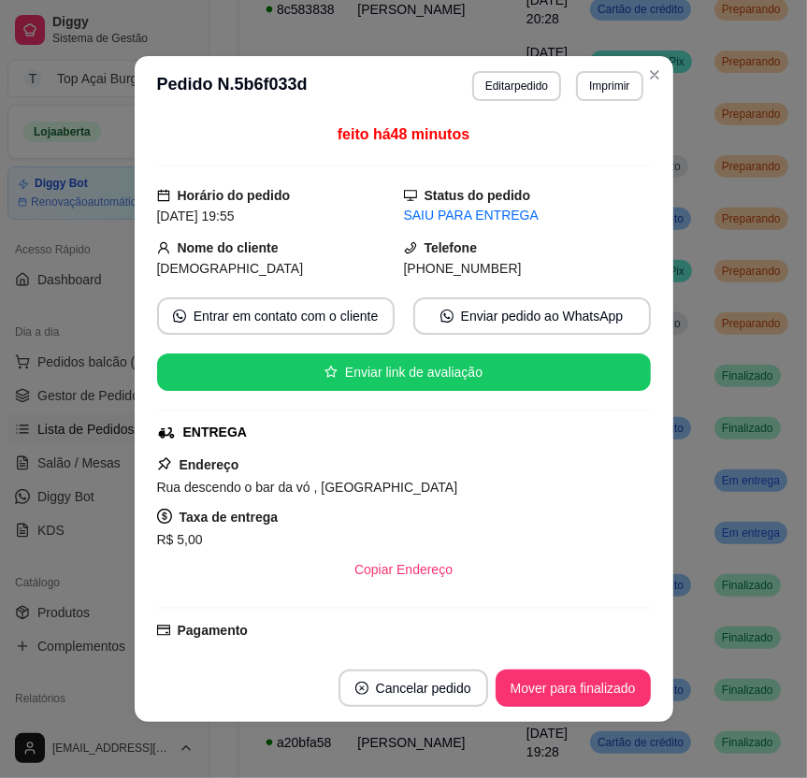
click at [618, 664] on footer "Cancelar pedido Mover para finalizado" at bounding box center [404, 688] width 539 height 67
click at [611, 674] on button "Mover para finalizado" at bounding box center [573, 689] width 151 height 36
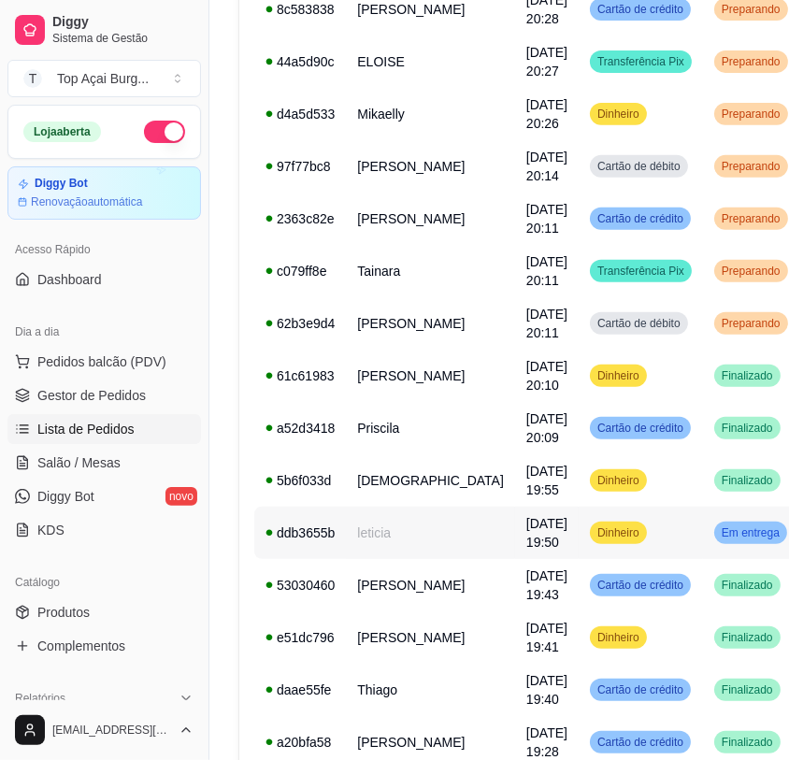
click at [718, 534] on span "Em entrega" at bounding box center [750, 533] width 65 height 15
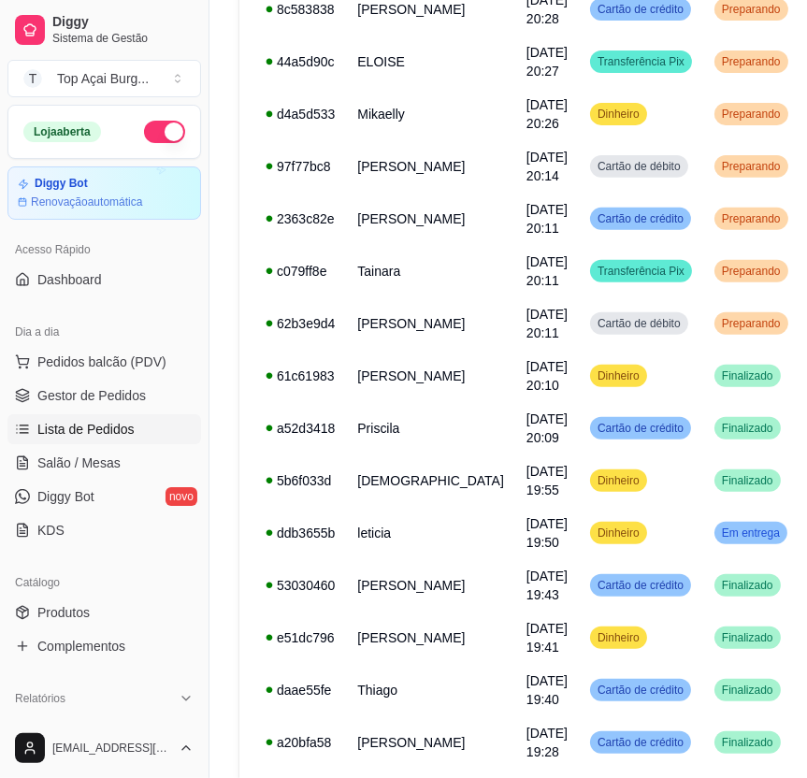
click at [582, 703] on button "Mover para finalizado" at bounding box center [573, 688] width 155 height 37
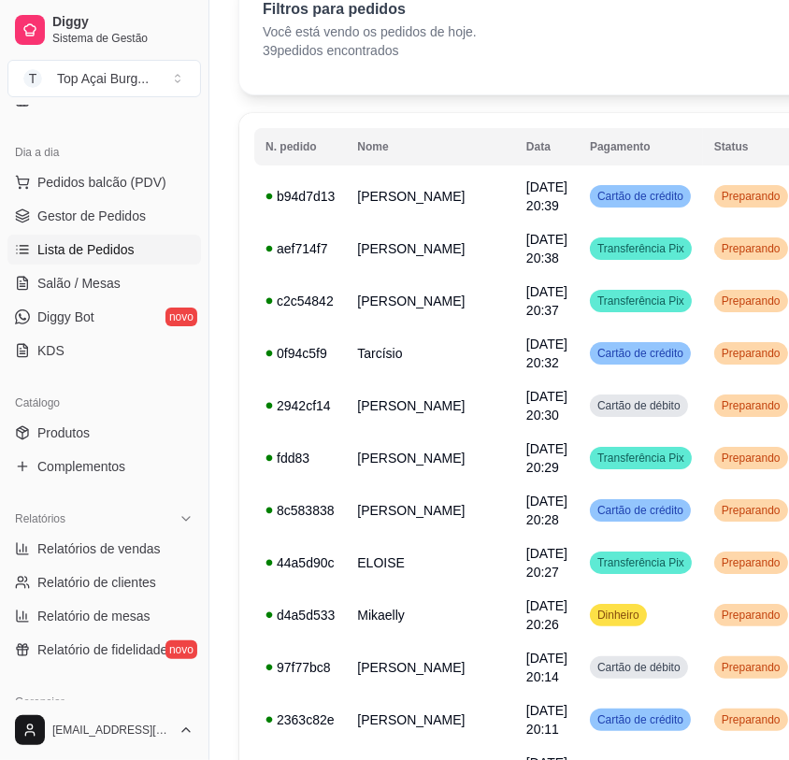
scroll to position [92, 0]
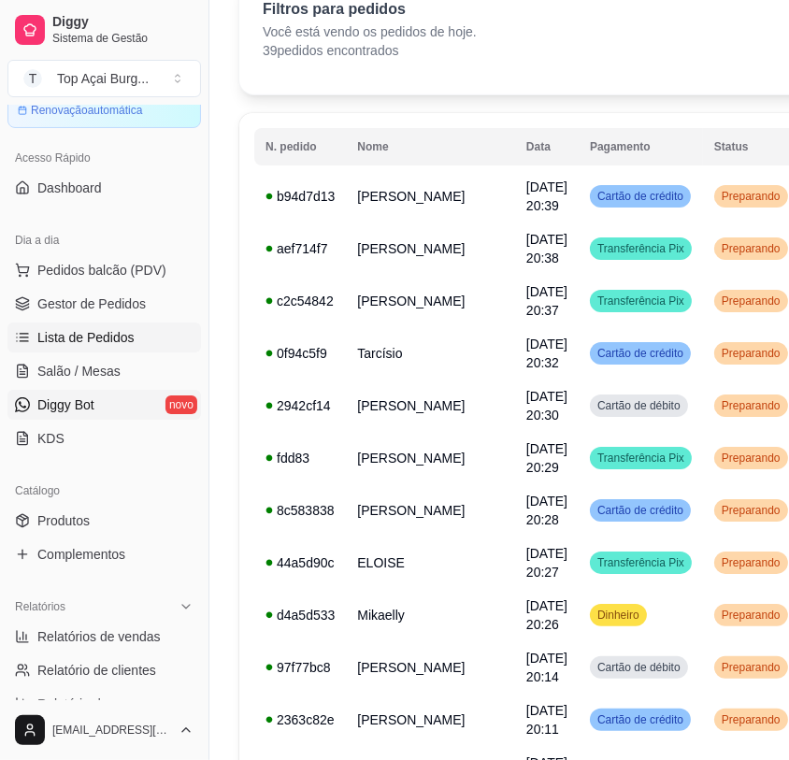
click at [89, 406] on span "Diggy Bot" at bounding box center [65, 405] width 57 height 19
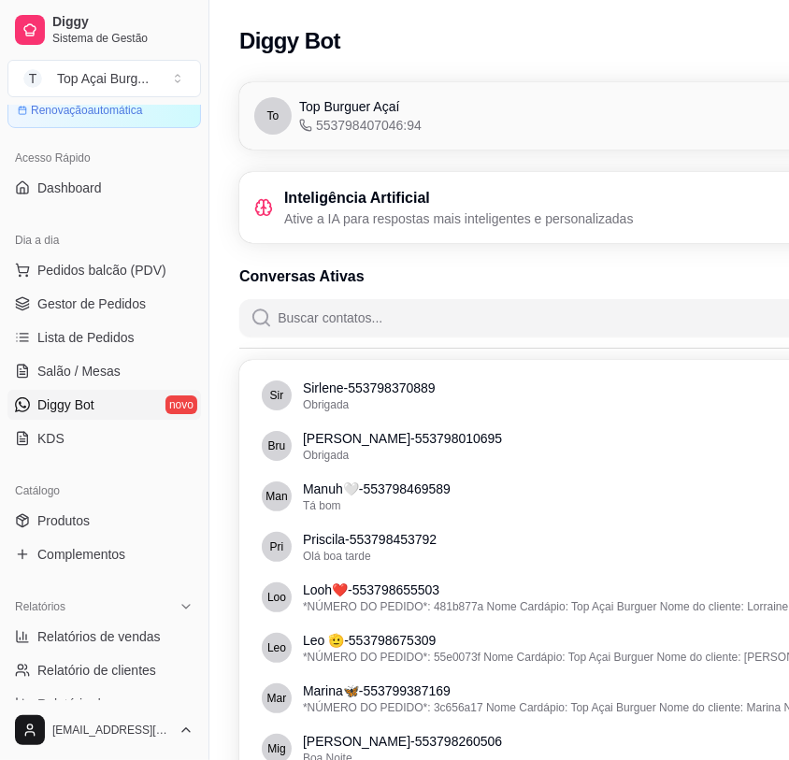
click at [428, 209] on h3 "Inteligência Artificial" at bounding box center [459, 198] width 350 height 22
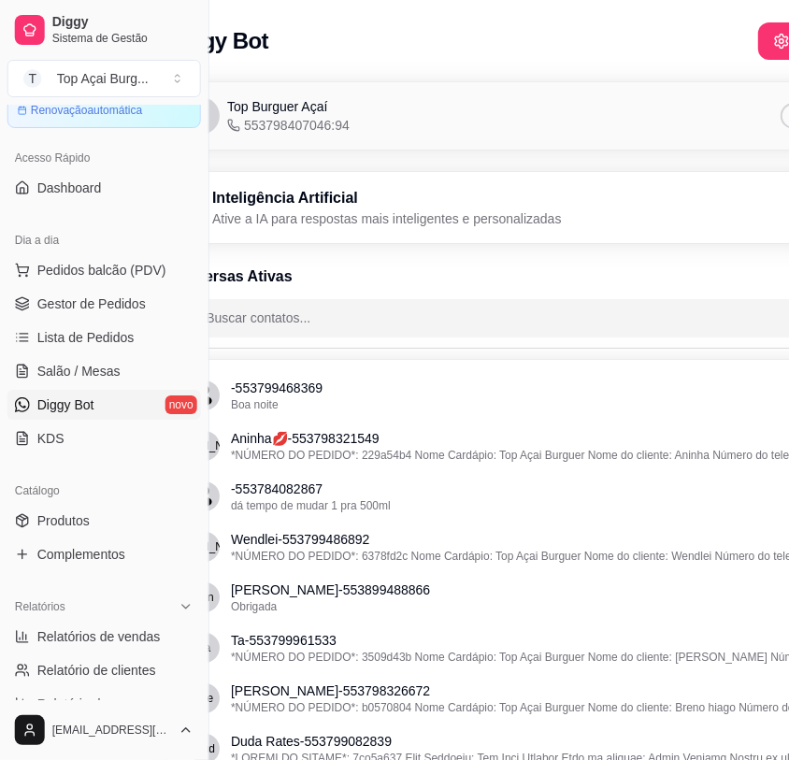
scroll to position [0, 209]
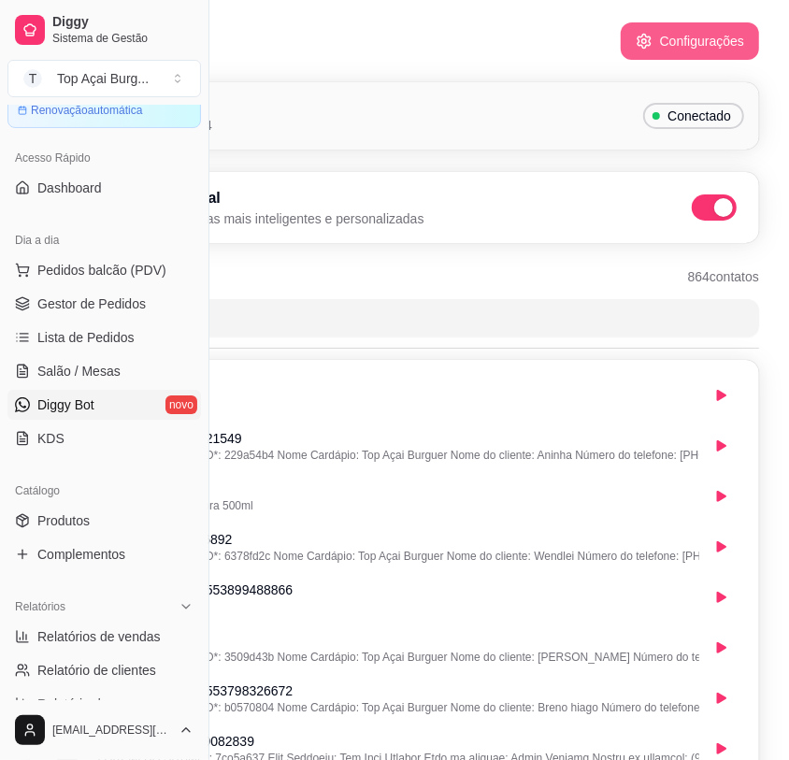
click at [693, 51] on button "Configurações" at bounding box center [690, 40] width 138 height 37
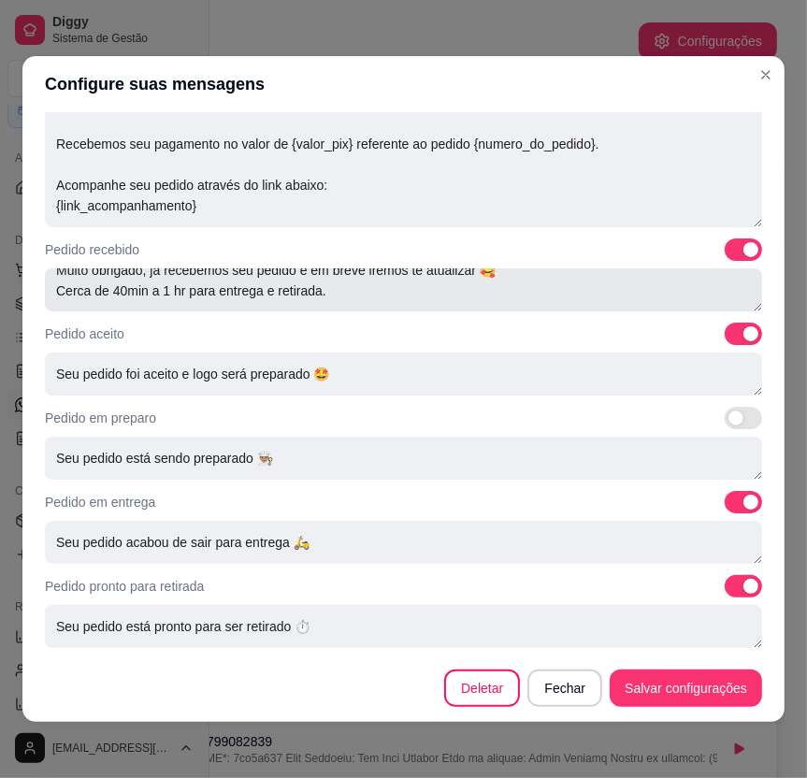
scroll to position [21, 0]
click at [147, 283] on textarea "Muito obrigado, já recebemos seu pedido e em breve iremos te atualizar 🥰 Cerca …" at bounding box center [403, 289] width 717 height 43
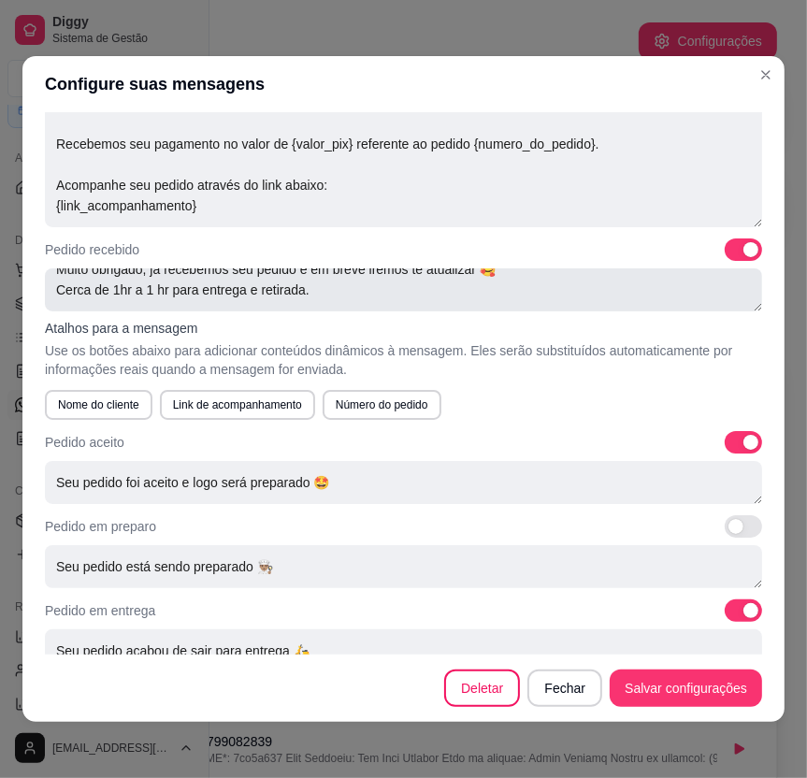
click at [164, 286] on textarea "Muito obrigado, já recebemos seu pedido e em breve iremos te atualizar 🥰 Cerca …" at bounding box center [403, 289] width 717 height 43
type textarea "Muito obrigado, já recebemos seu pedido e em breve iremos te atualizar 🥰 Cerca …"
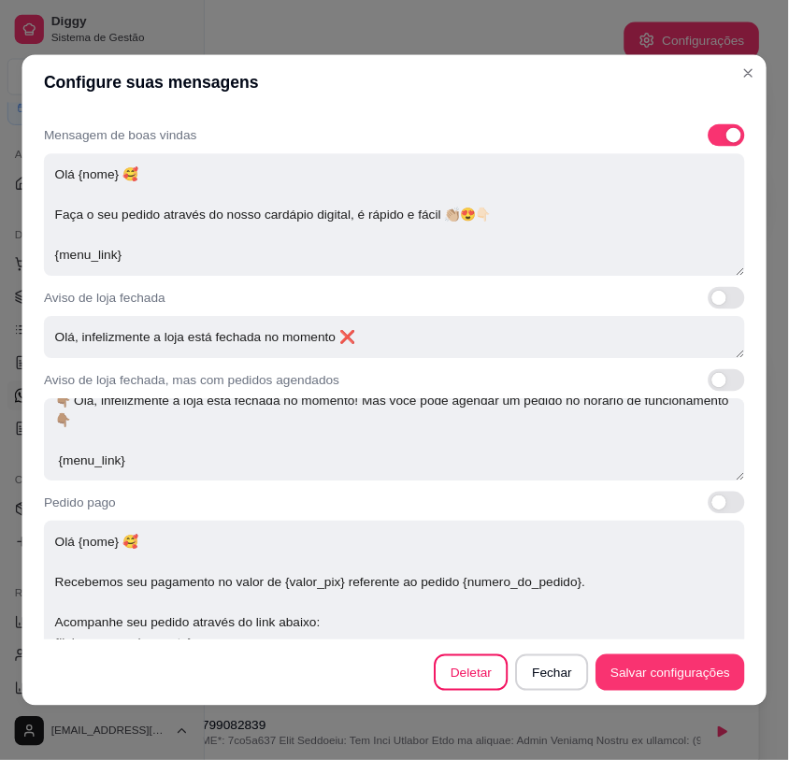
scroll to position [85, 0]
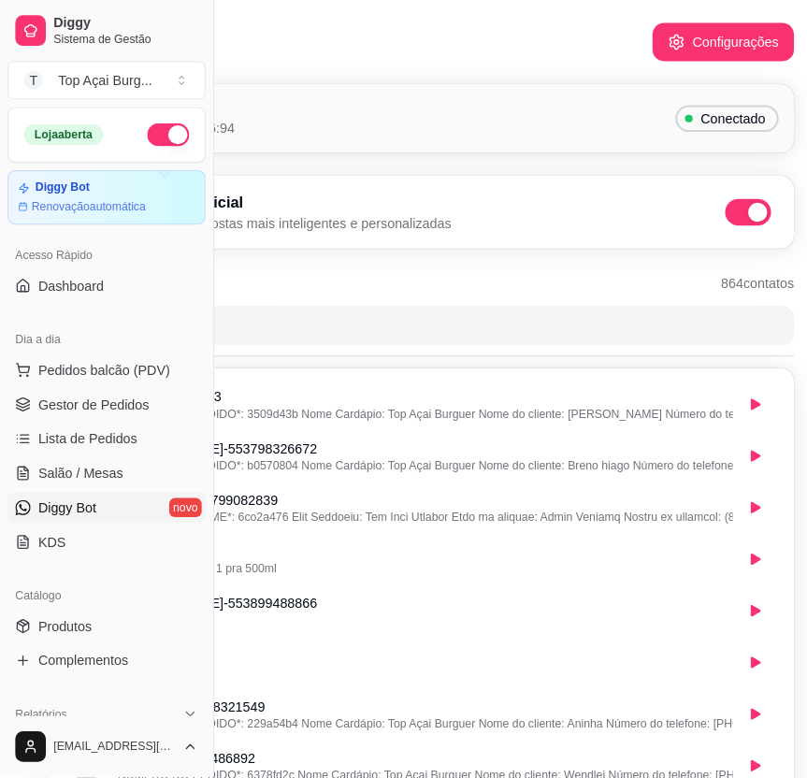
scroll to position [92, 0]
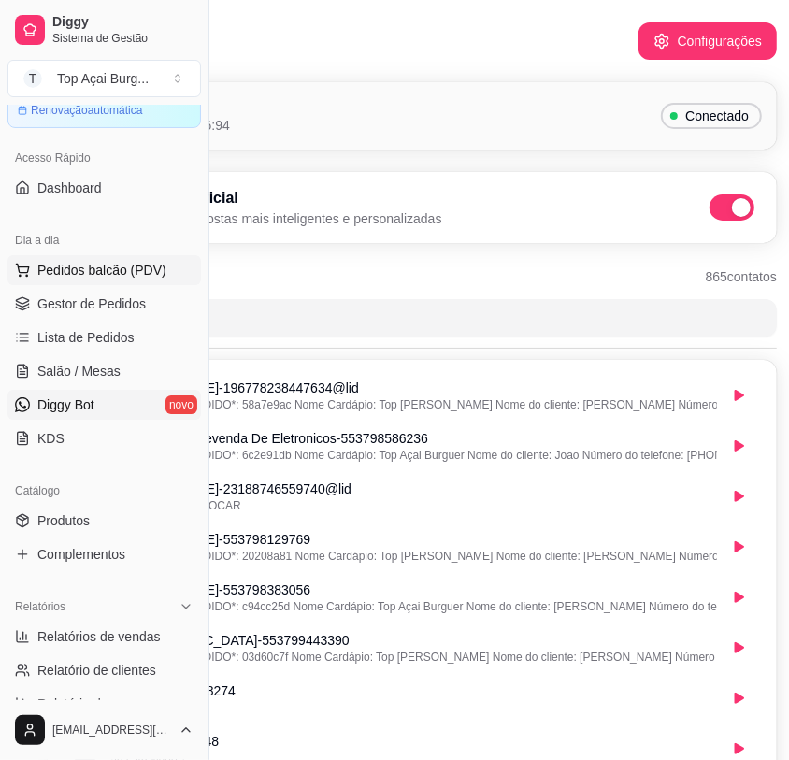
click at [81, 275] on span "Pedidos balcão (PDV)" at bounding box center [101, 270] width 129 height 19
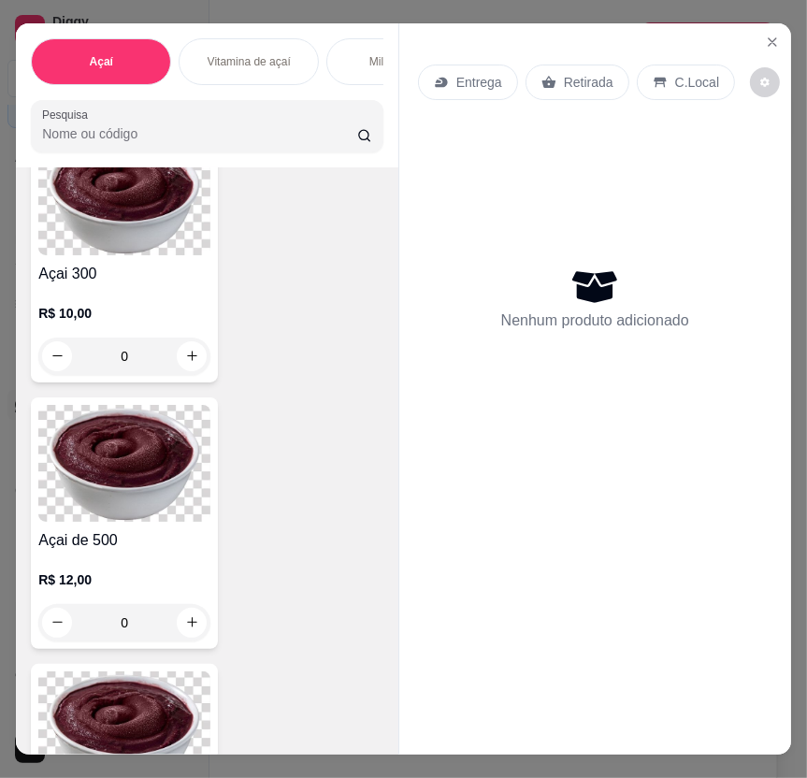
scroll to position [952, 0]
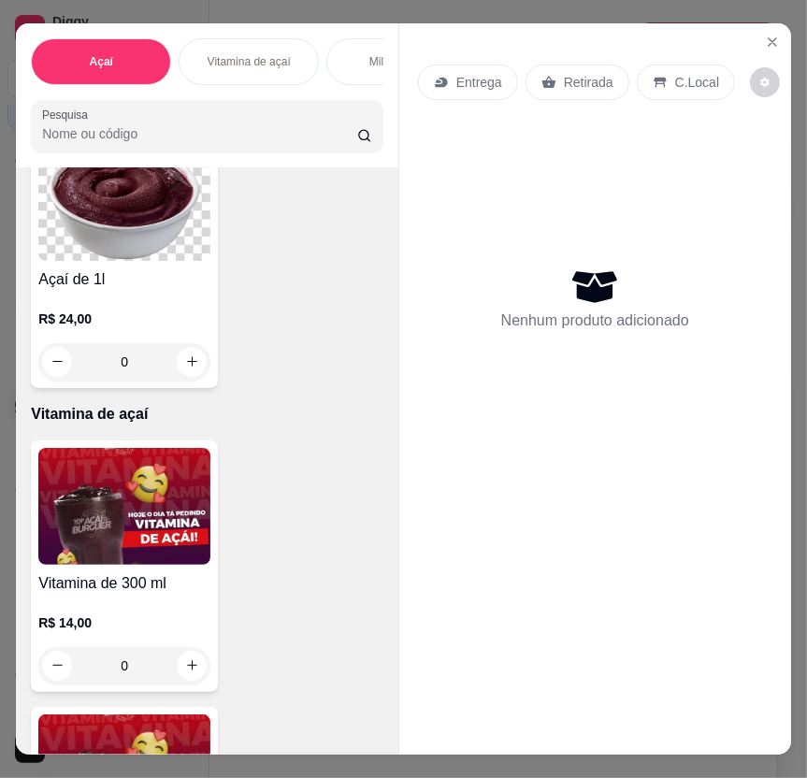
click at [182, 366] on div "0" at bounding box center [124, 361] width 172 height 37
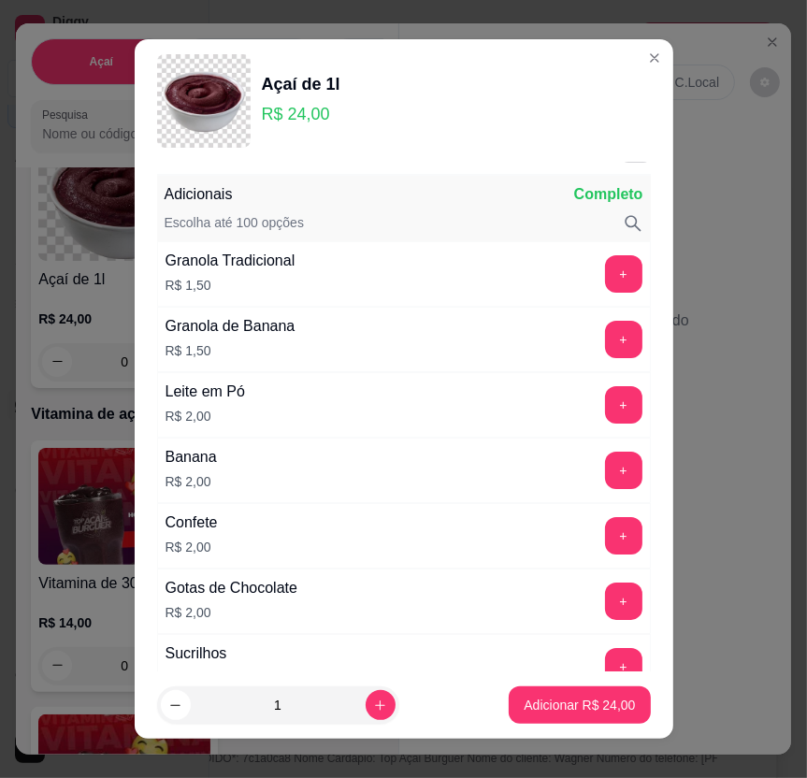
scroll to position [0, 0]
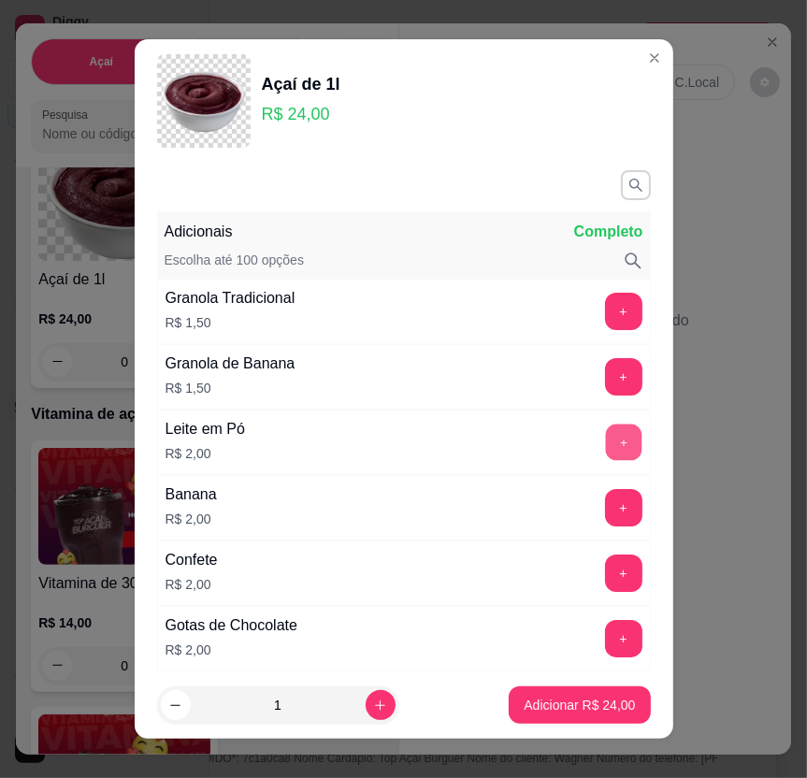
click at [605, 444] on button "+" at bounding box center [623, 442] width 36 height 36
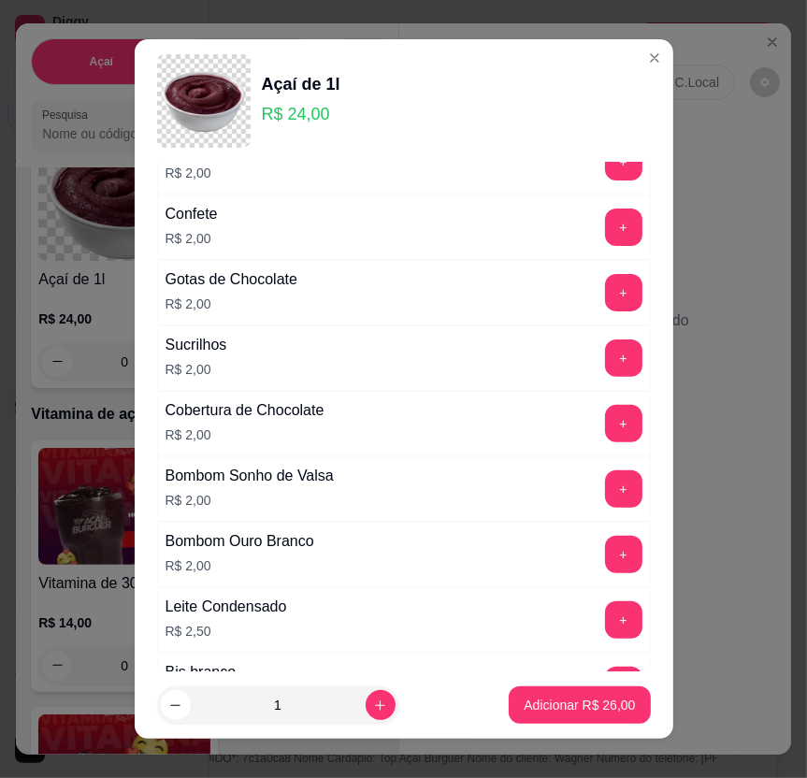
scroll to position [476, 0]
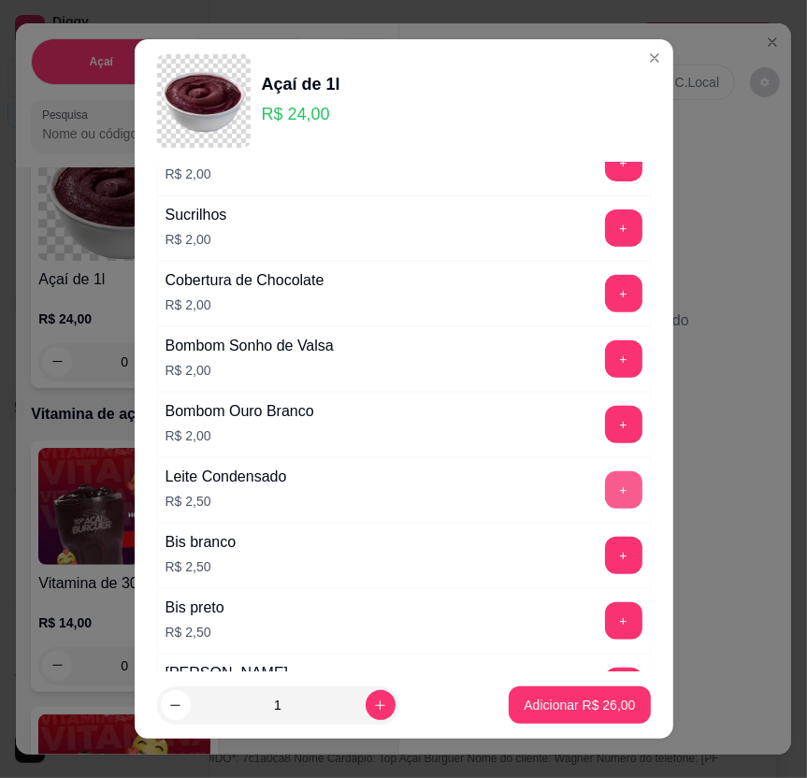
click at [605, 482] on button "+" at bounding box center [623, 489] width 37 height 37
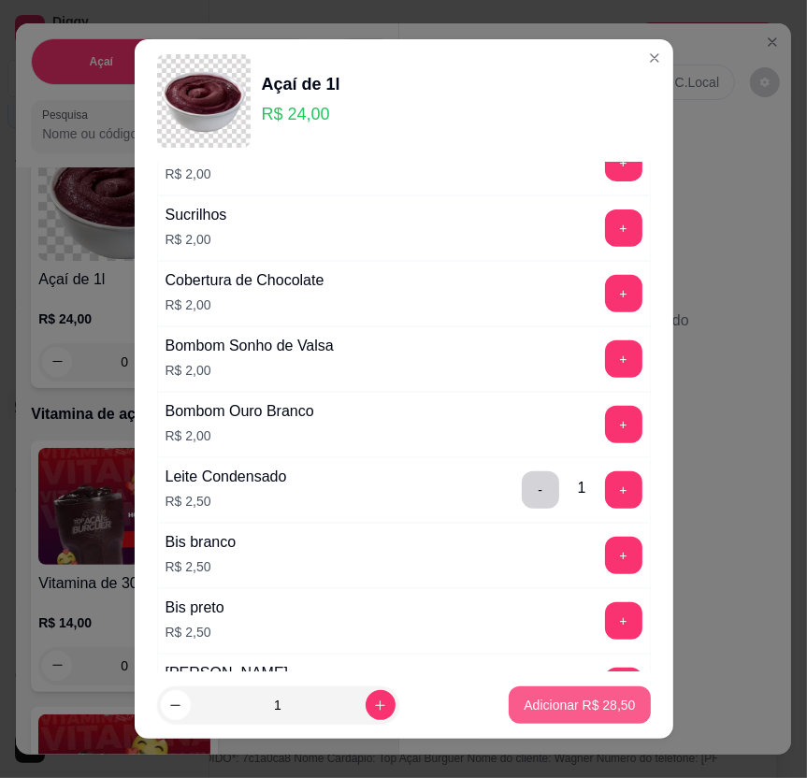
click at [563, 701] on p "Adicionar R$ 28,50" at bounding box center [579, 705] width 111 height 19
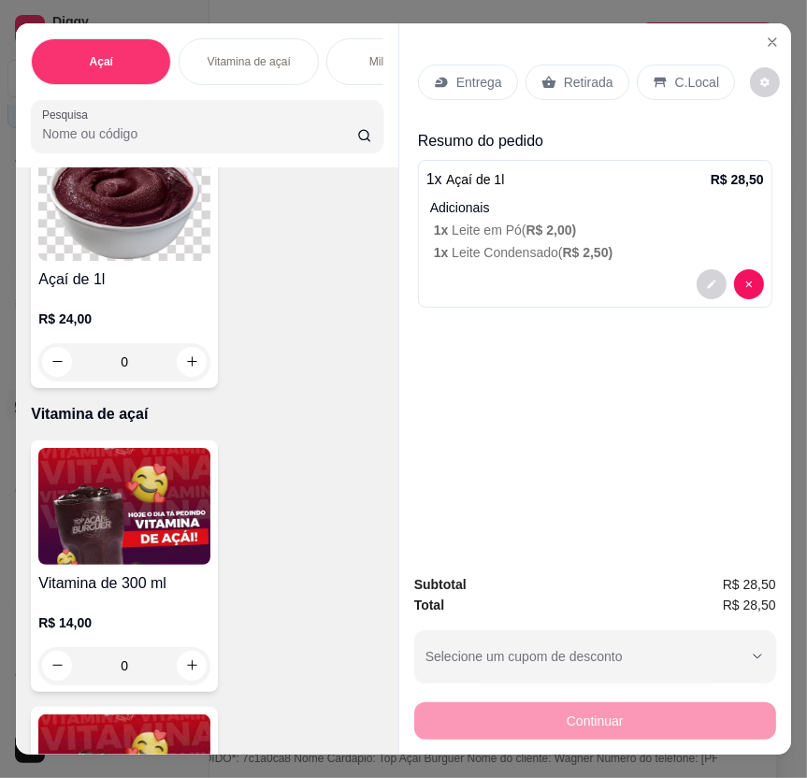
click at [473, 73] on p "Entrega" at bounding box center [479, 82] width 46 height 19
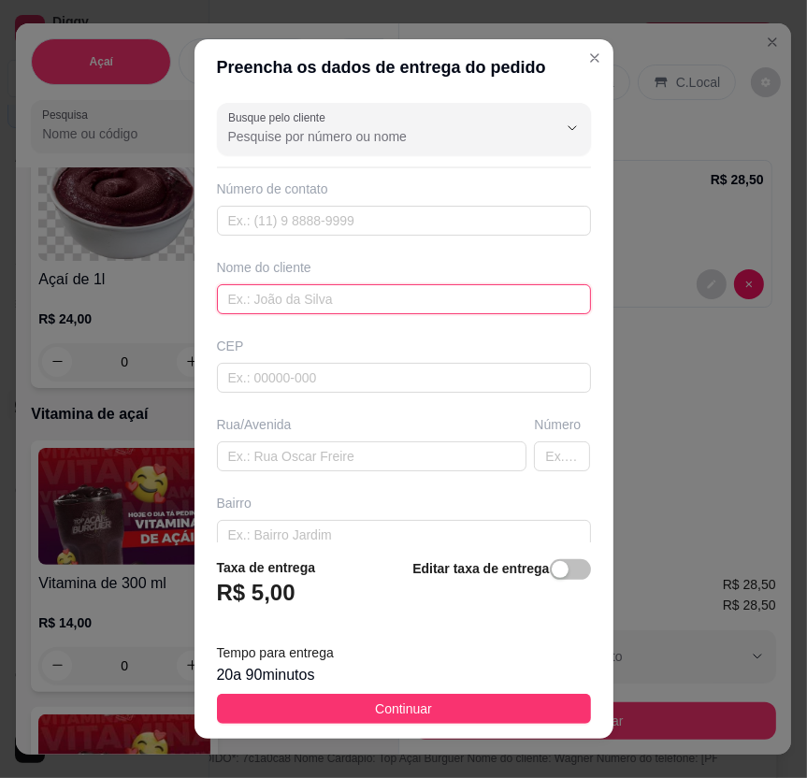
click at [284, 299] on input "text" at bounding box center [404, 299] width 374 height 30
click at [292, 299] on input "text" at bounding box center [404, 299] width 374 height 30
type input "dirceu motos"
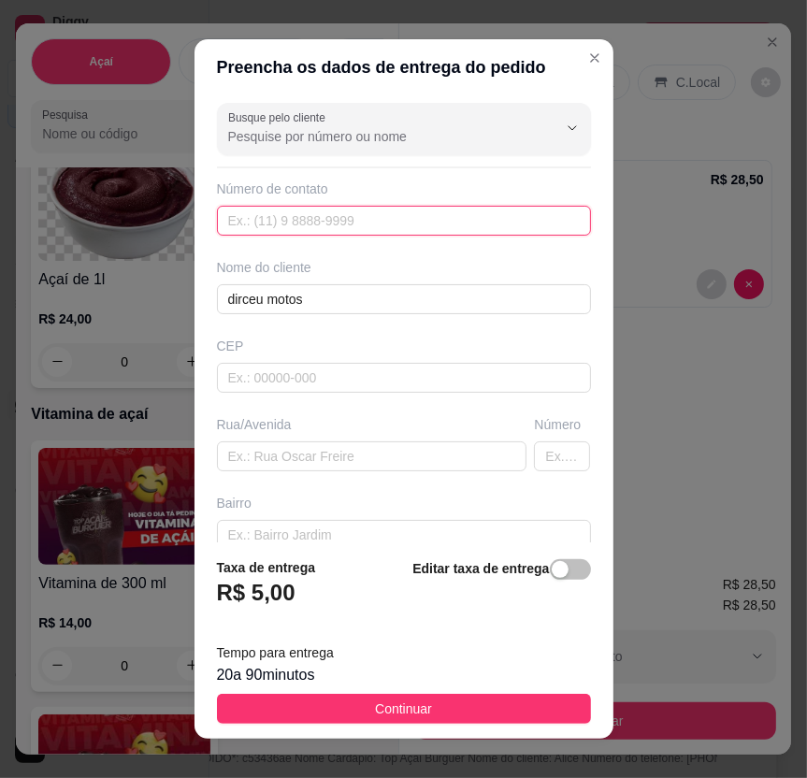
click at [375, 234] on input "text" at bounding box center [404, 221] width 374 height 30
type input "[PHONE_NUMBER]"
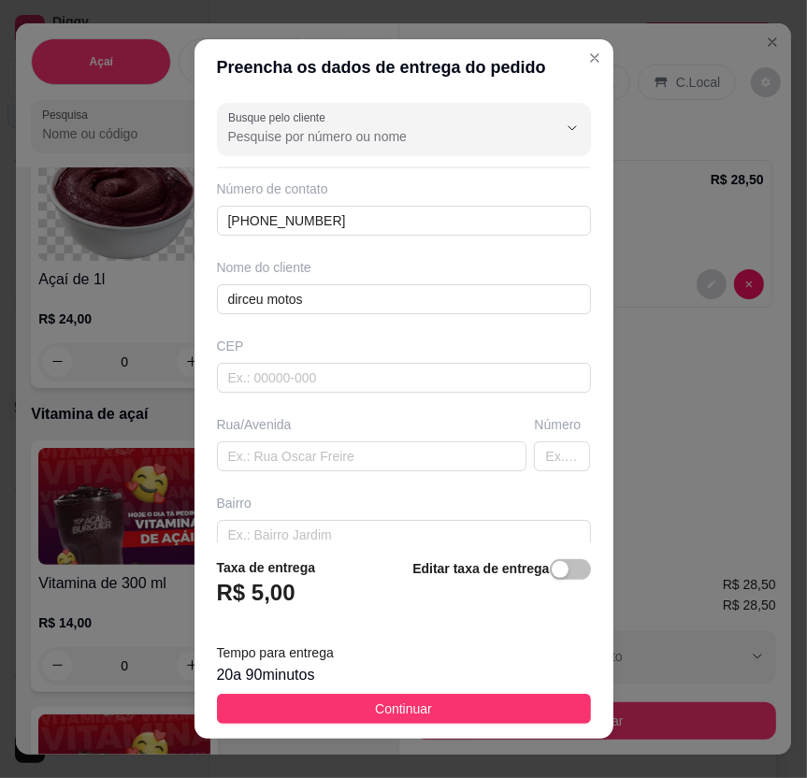
click at [329, 436] on div "Rua/Avenida" at bounding box center [372, 443] width 318 height 56
click at [302, 468] on input "text" at bounding box center [372, 456] width 311 height 30
type input "casa dirceu motos"
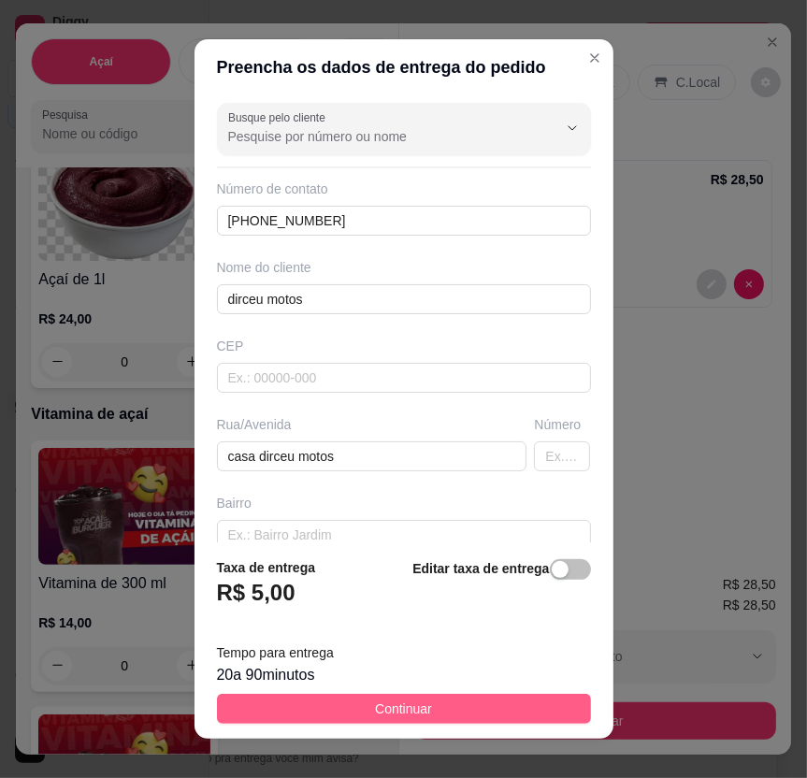
click at [533, 701] on button "Continuar" at bounding box center [404, 709] width 374 height 30
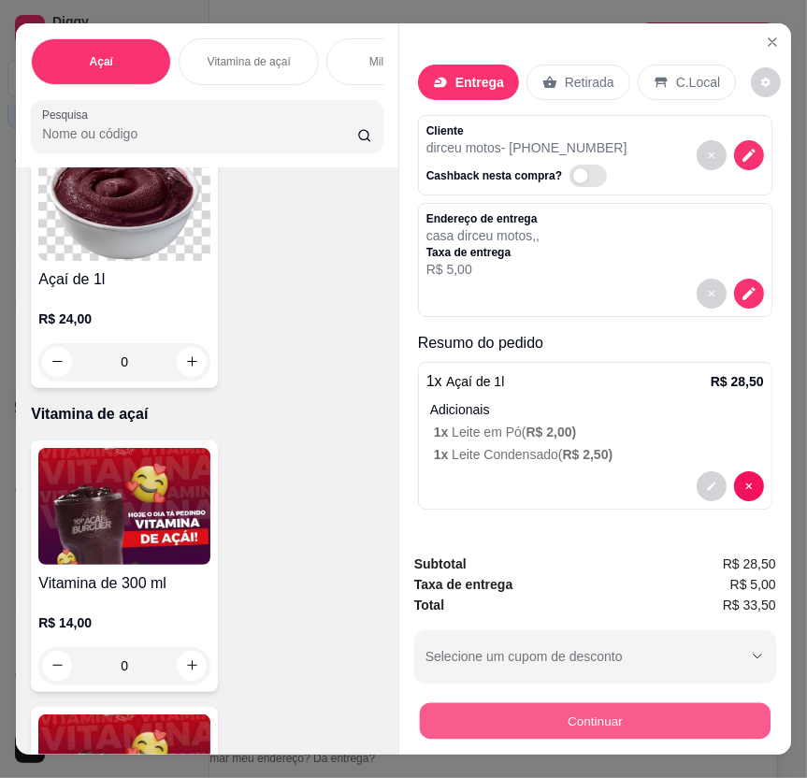
click at [590, 709] on button "Continuar" at bounding box center [595, 721] width 351 height 36
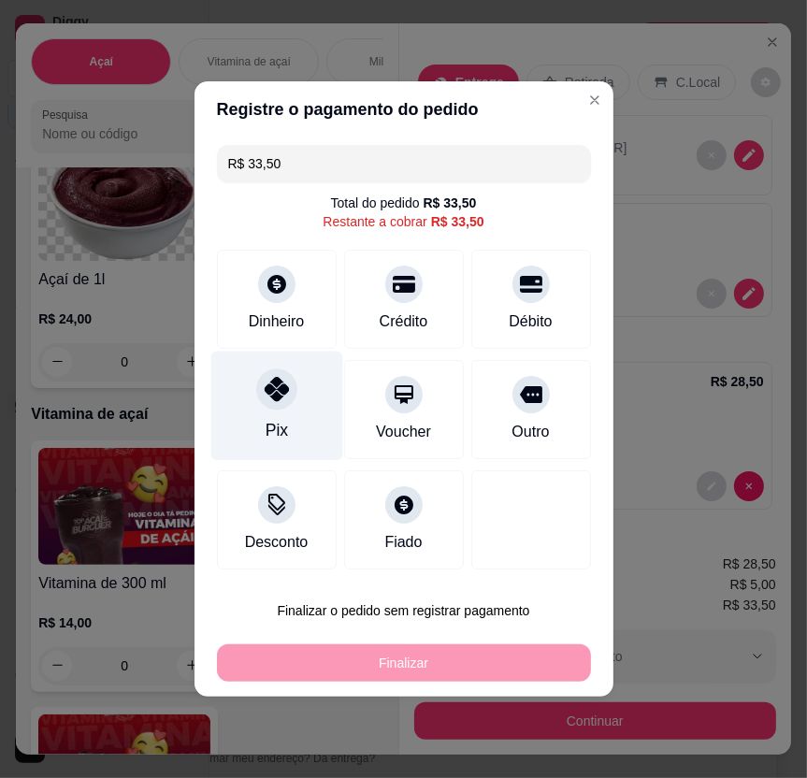
click at [287, 409] on div "Pix" at bounding box center [276, 406] width 132 height 109
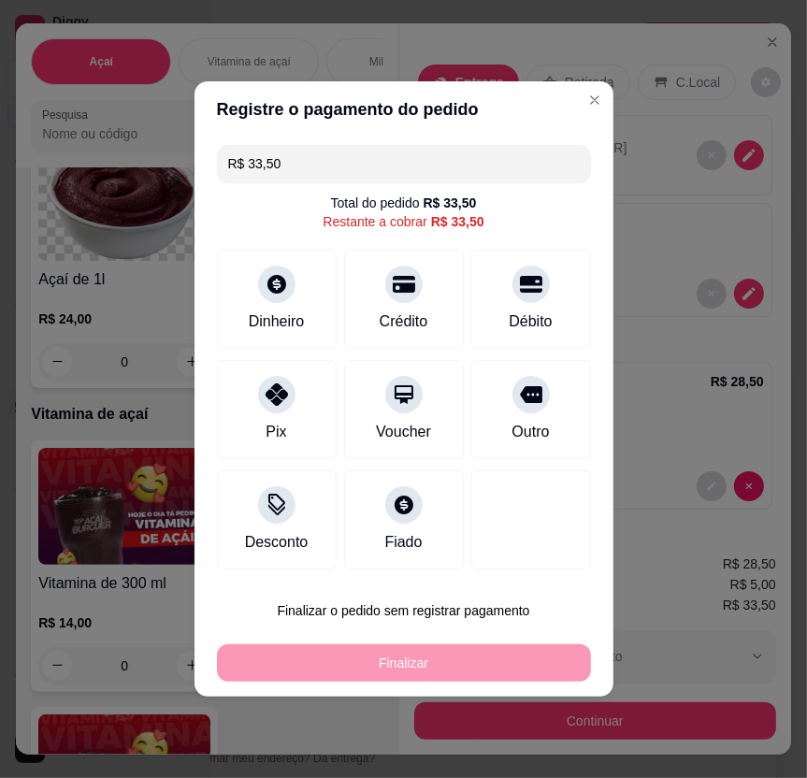
type input "R$ 0,00"
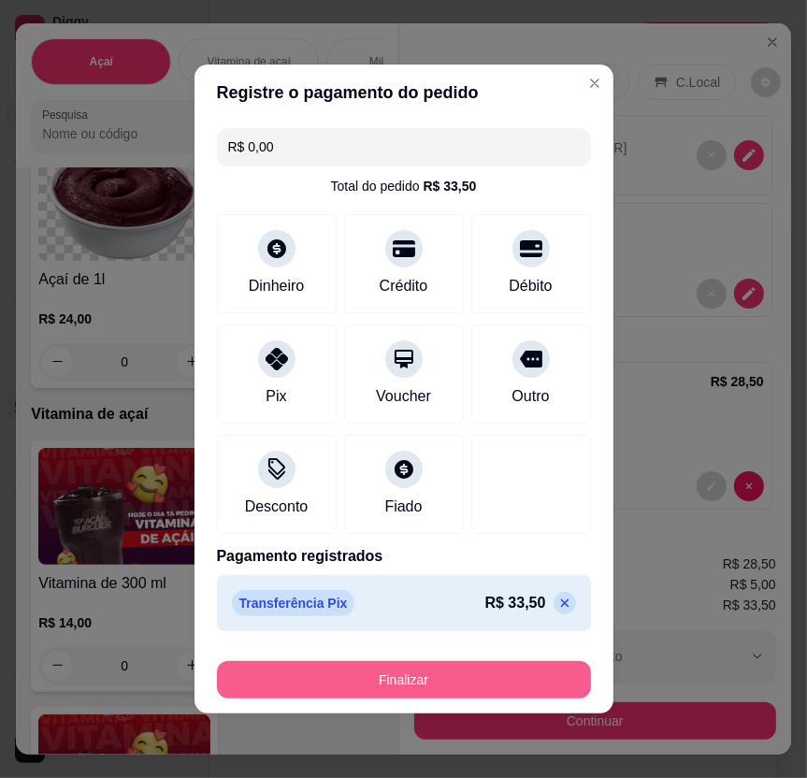
click at [401, 691] on button "Finalizar" at bounding box center [404, 679] width 374 height 37
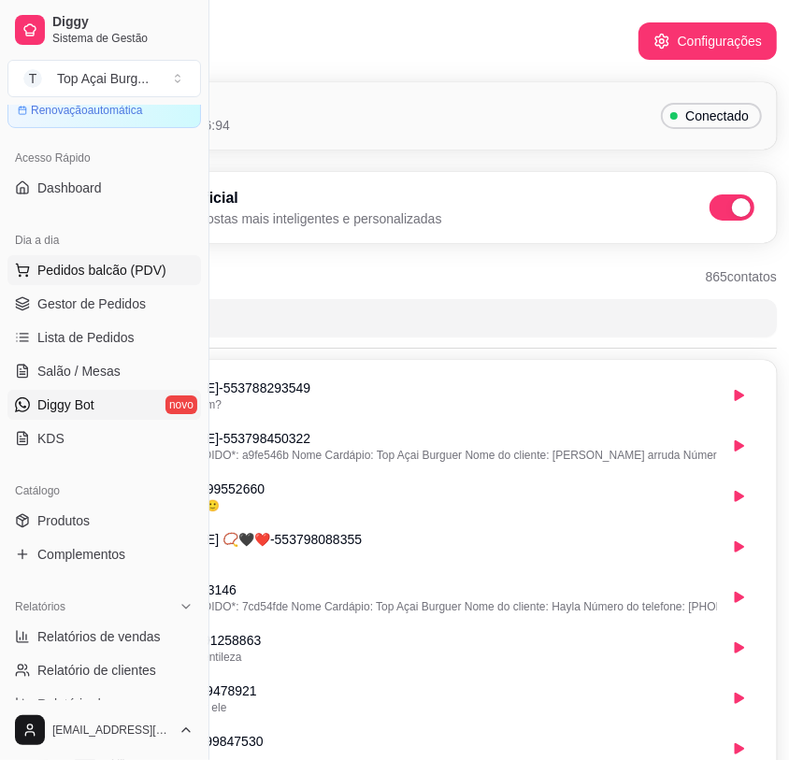
click at [108, 278] on span "Pedidos balcão (PDV)" at bounding box center [101, 270] width 129 height 19
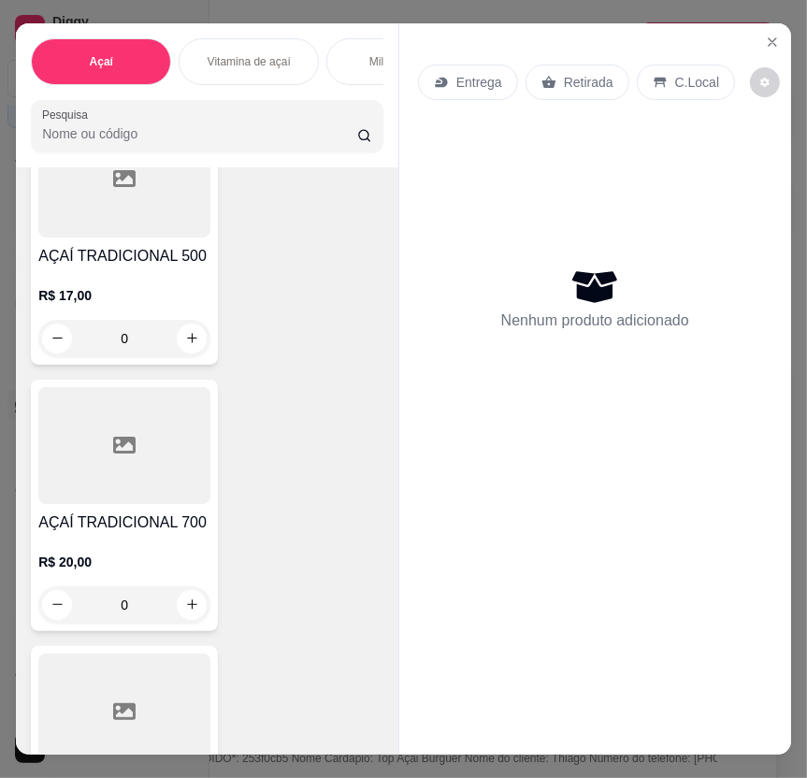
scroll to position [5238, 0]
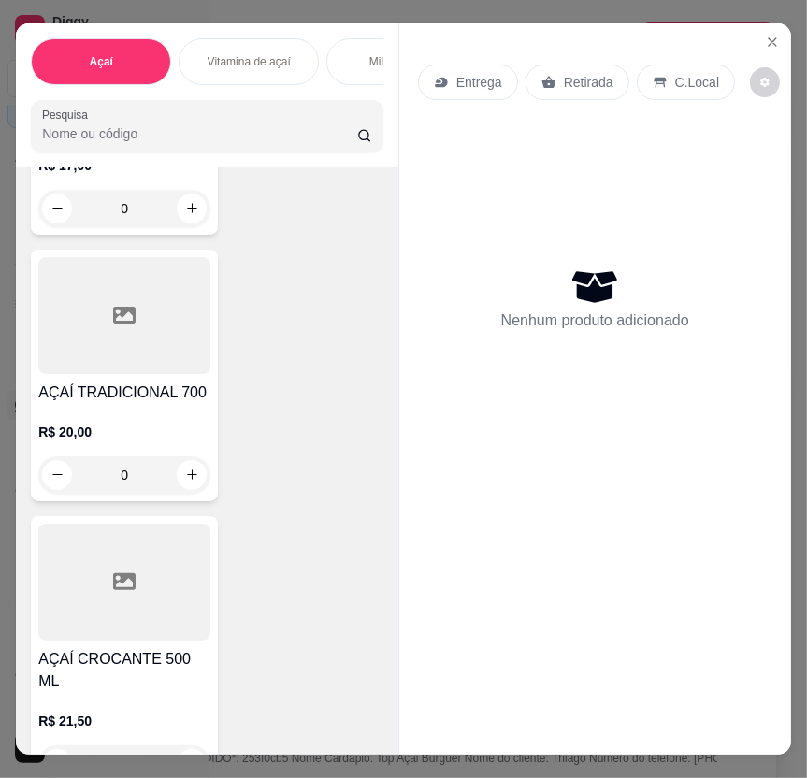
click at [180, 483] on div "0" at bounding box center [124, 474] width 172 height 37
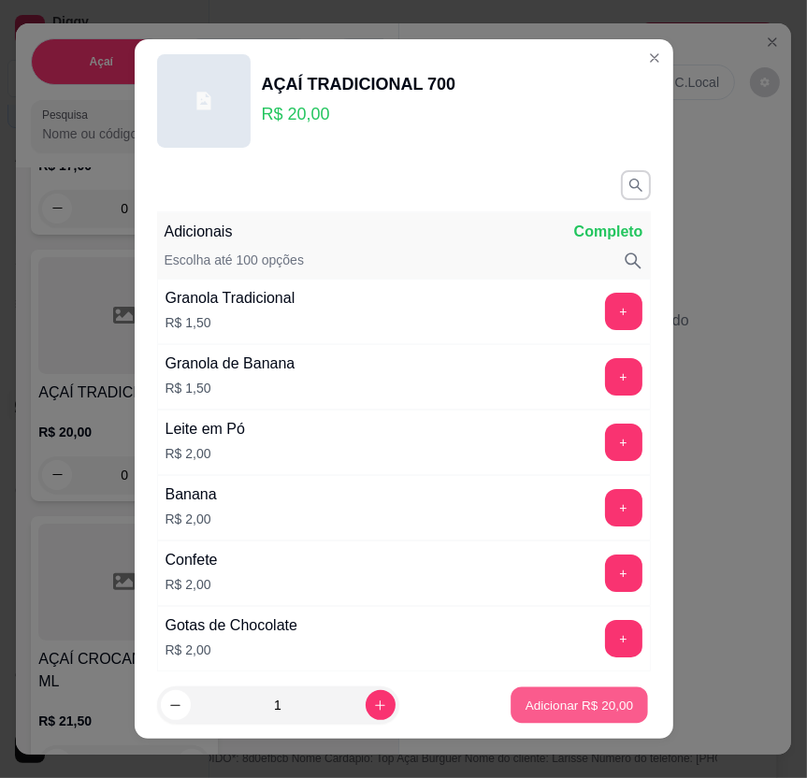
click at [526, 708] on p "Adicionar R$ 20,00" at bounding box center [580, 706] width 108 height 18
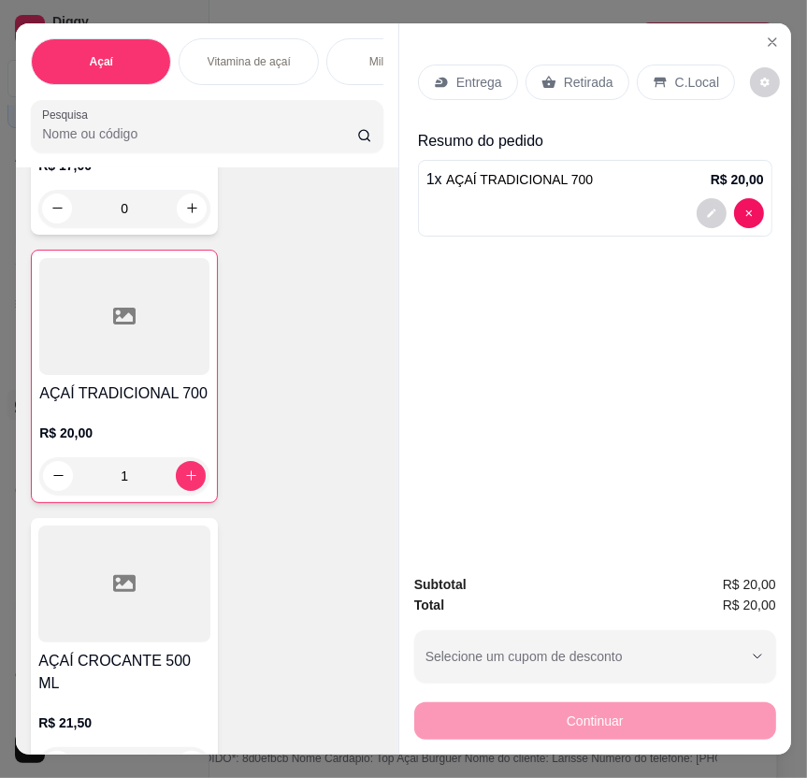
type input "1"
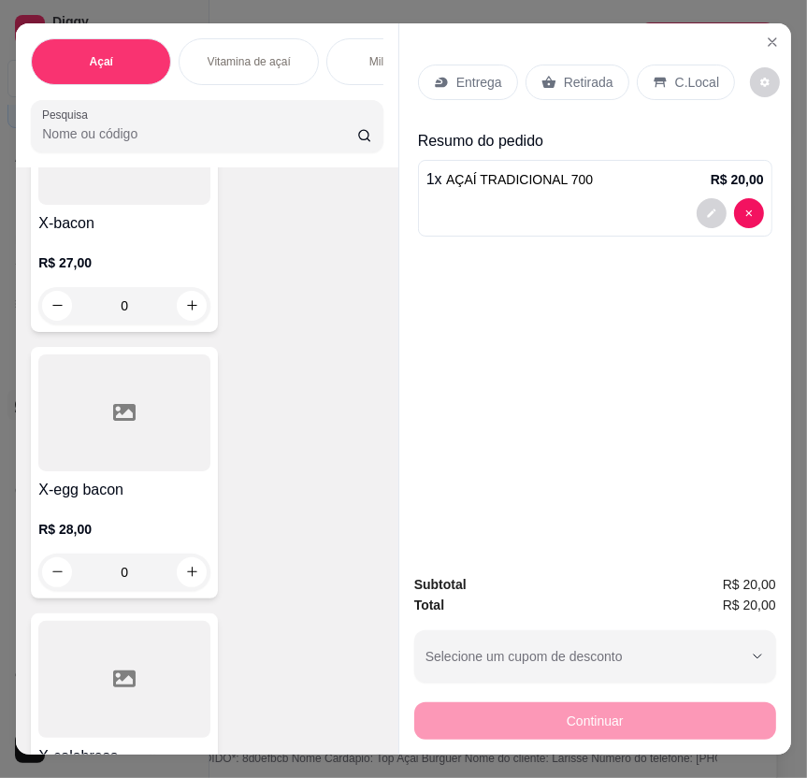
scroll to position [8096, 0]
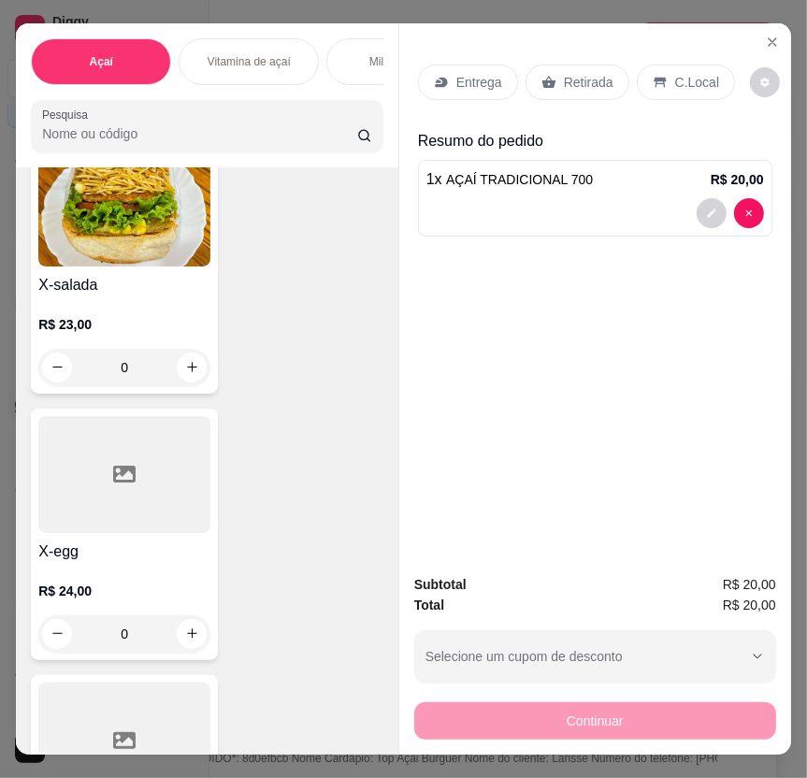
click at [181, 349] on div "0" at bounding box center [124, 367] width 172 height 37
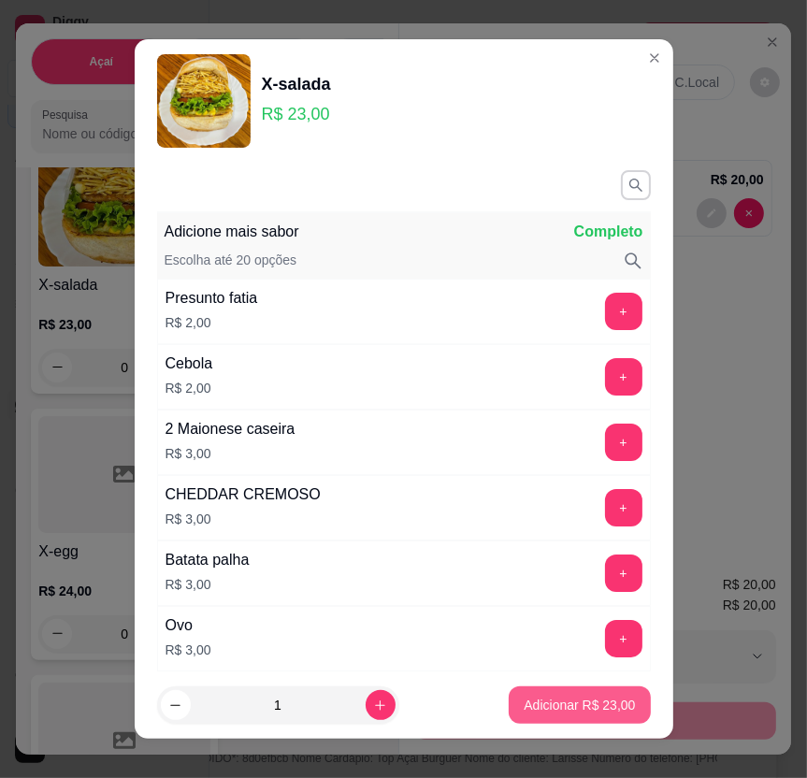
click at [524, 700] on p "Adicionar R$ 23,00" at bounding box center [579, 705] width 111 height 19
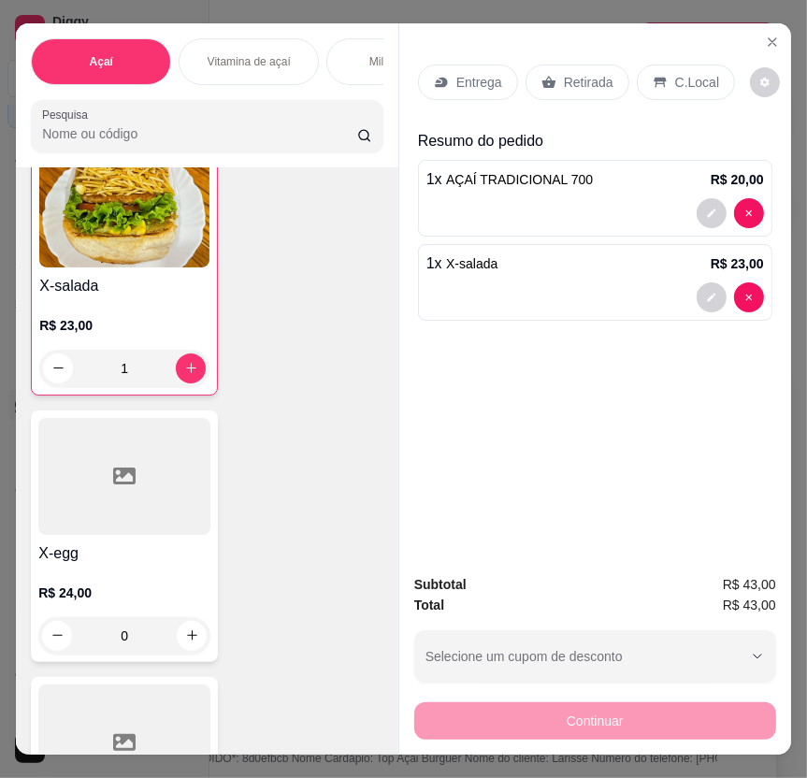
type input "1"
click at [473, 73] on p "Entrega" at bounding box center [479, 82] width 46 height 19
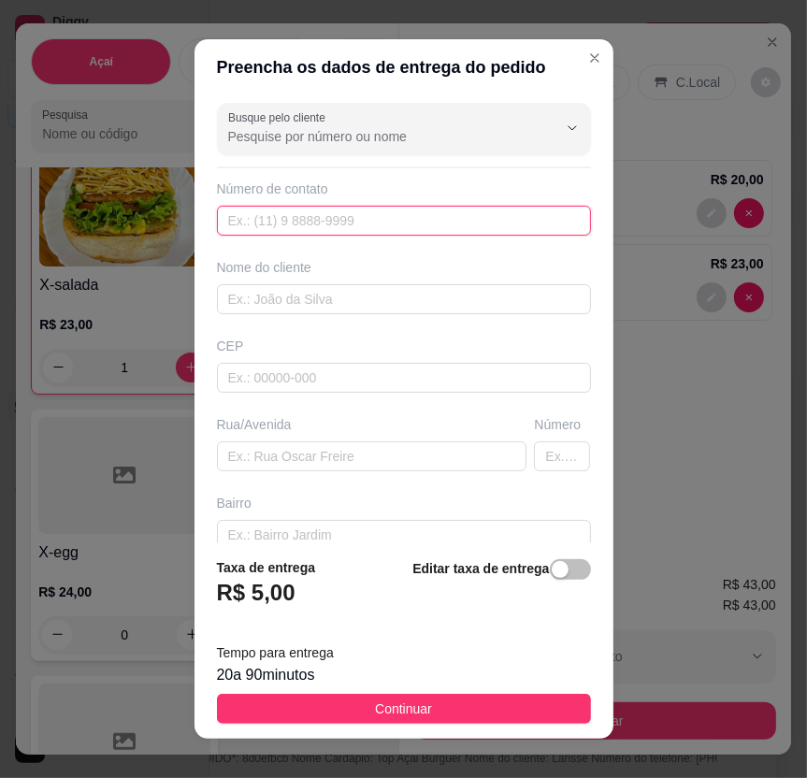
click at [397, 215] on input "text" at bounding box center [404, 221] width 374 height 30
type input "[PHONE_NUMBER]"
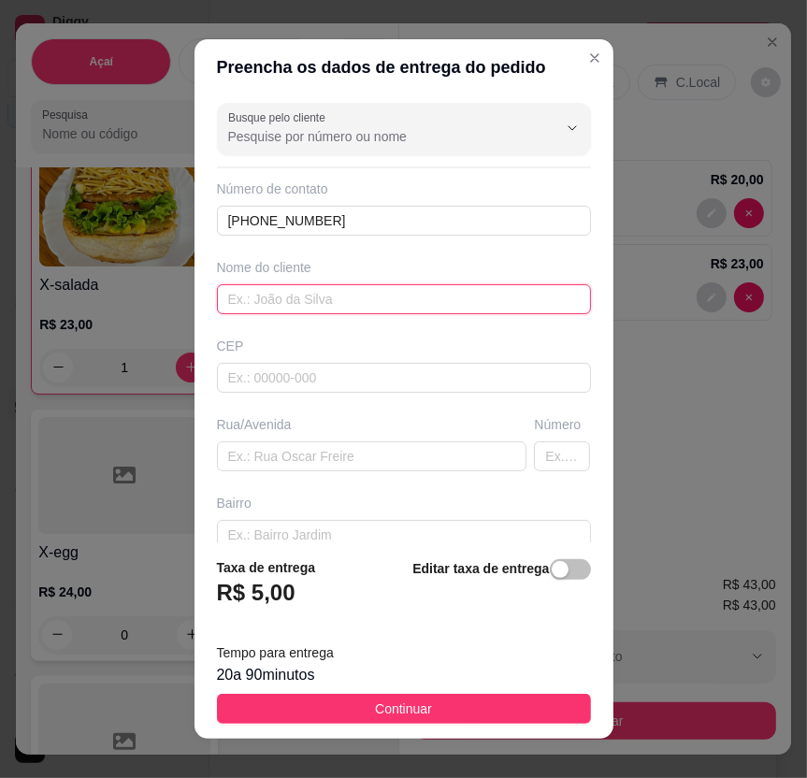
click at [347, 299] on input "text" at bounding box center [404, 299] width 374 height 30
type input "[PERSON_NAME]"
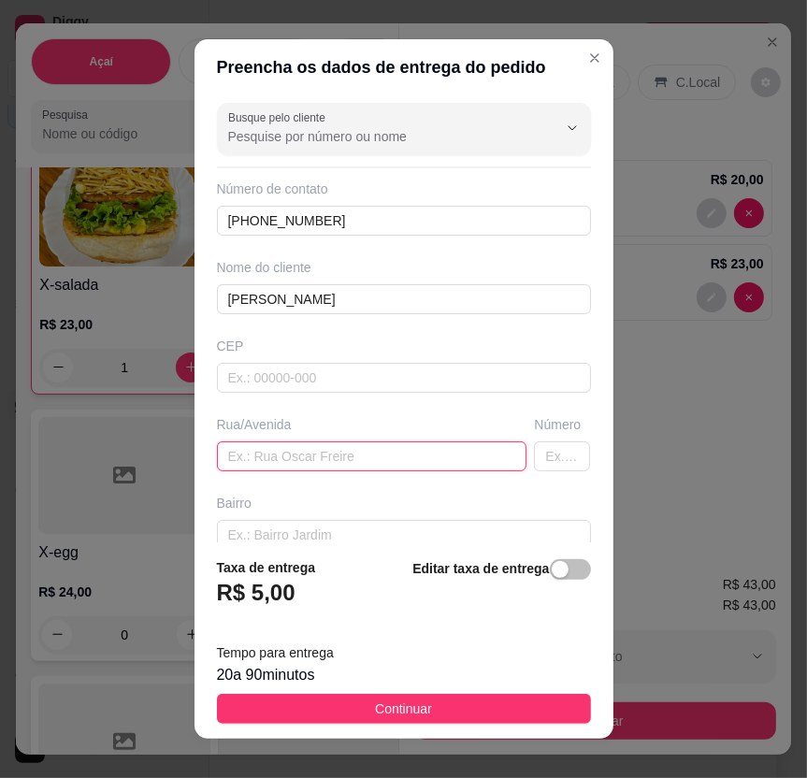
click at [321, 451] on input "text" at bounding box center [372, 456] width 311 height 30
click at [367, 469] on input "text" at bounding box center [372, 456] width 311 height 30
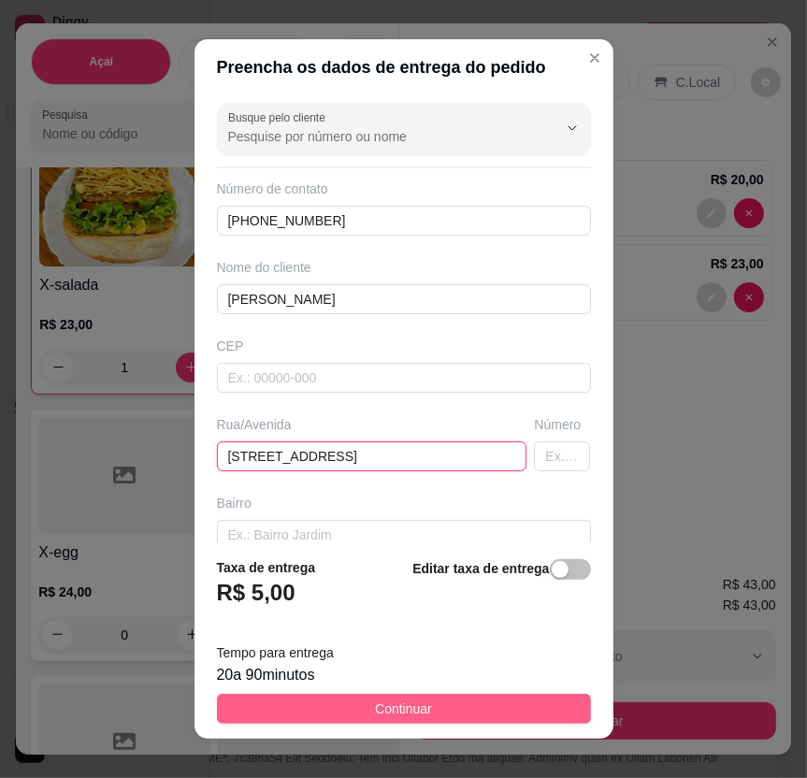
type input "[STREET_ADDRESS]"
click at [341, 705] on button "Continuar" at bounding box center [404, 709] width 374 height 30
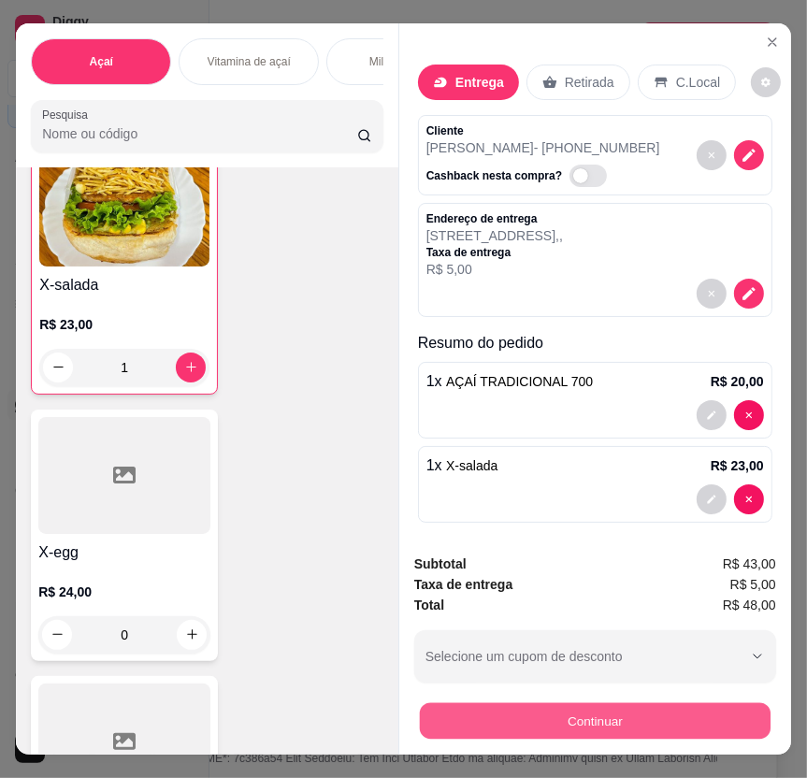
click at [593, 703] on button "Continuar" at bounding box center [595, 721] width 351 height 36
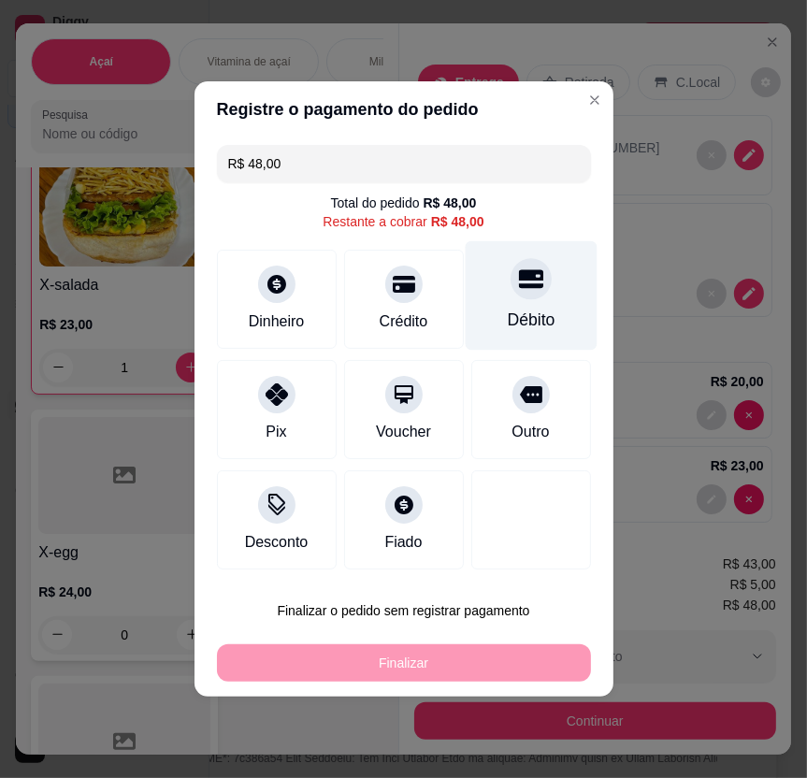
click at [540, 289] on div "Débito" at bounding box center [531, 295] width 132 height 109
type input "R$ 0,00"
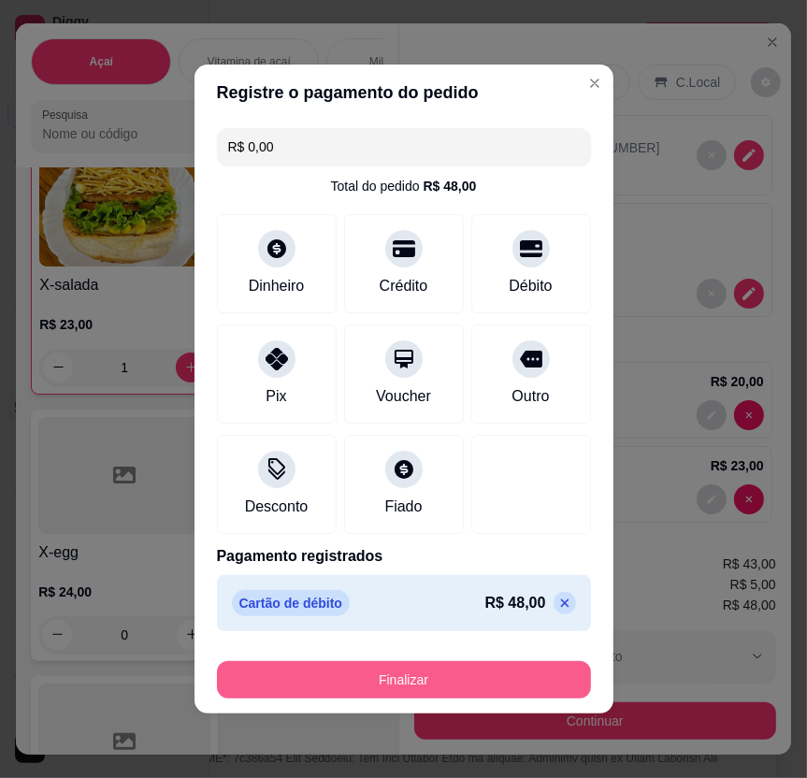
click at [410, 686] on button "Finalizar" at bounding box center [404, 679] width 374 height 37
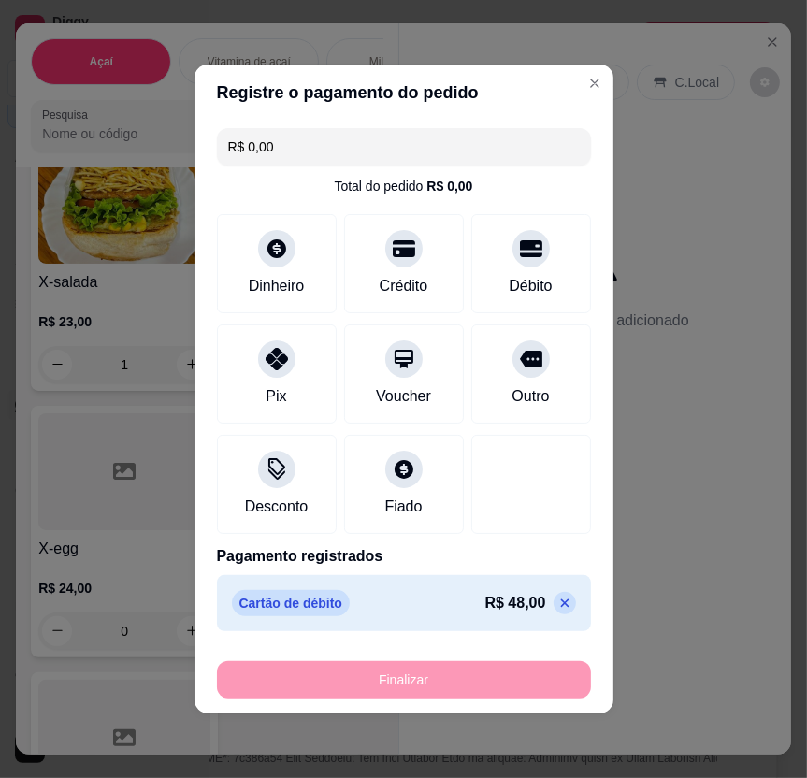
type input "0"
type input "-R$ 48,00"
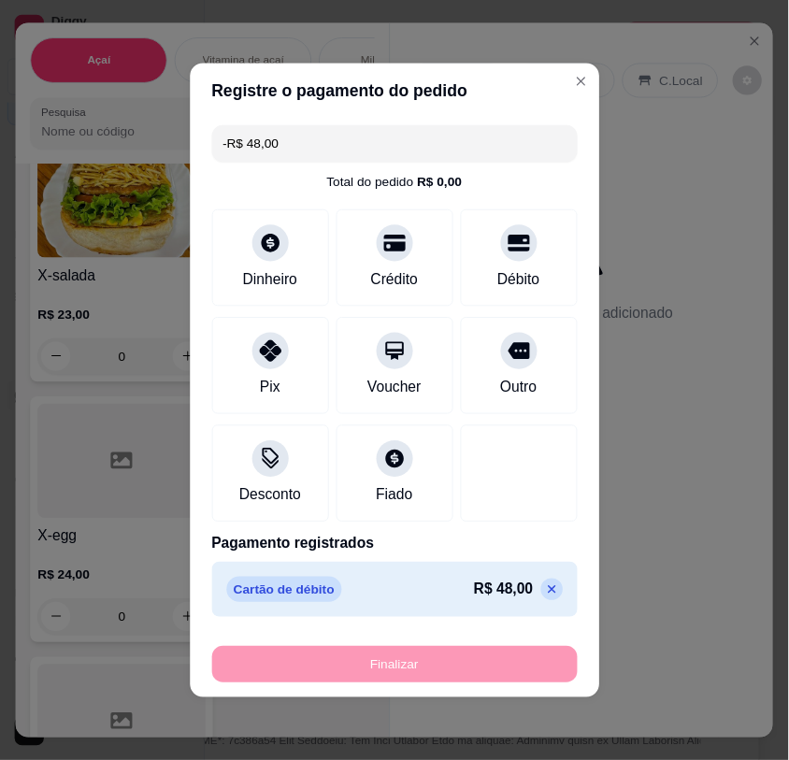
scroll to position [8094, 0]
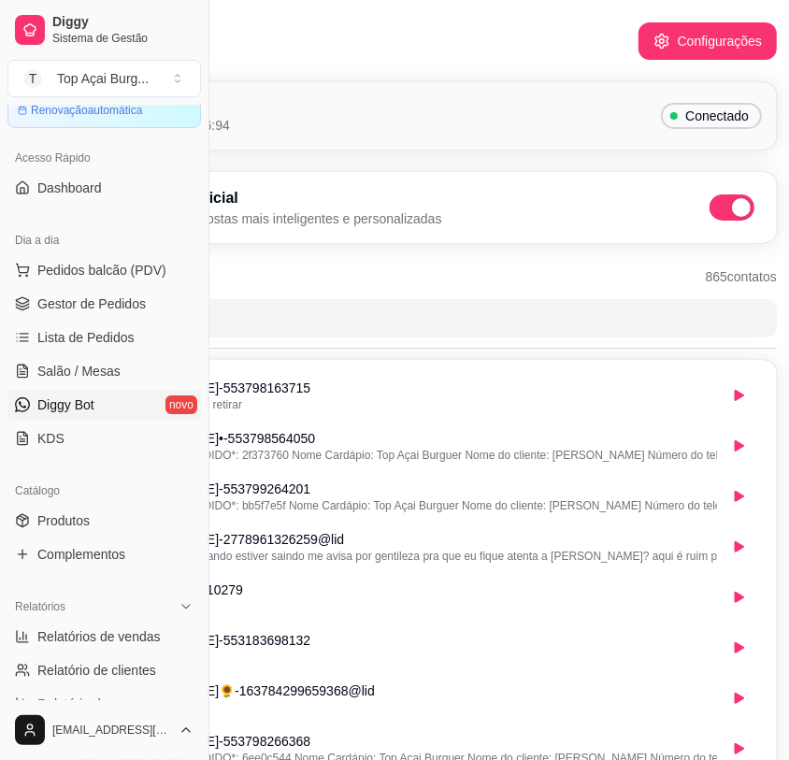
scroll to position [329, 0]
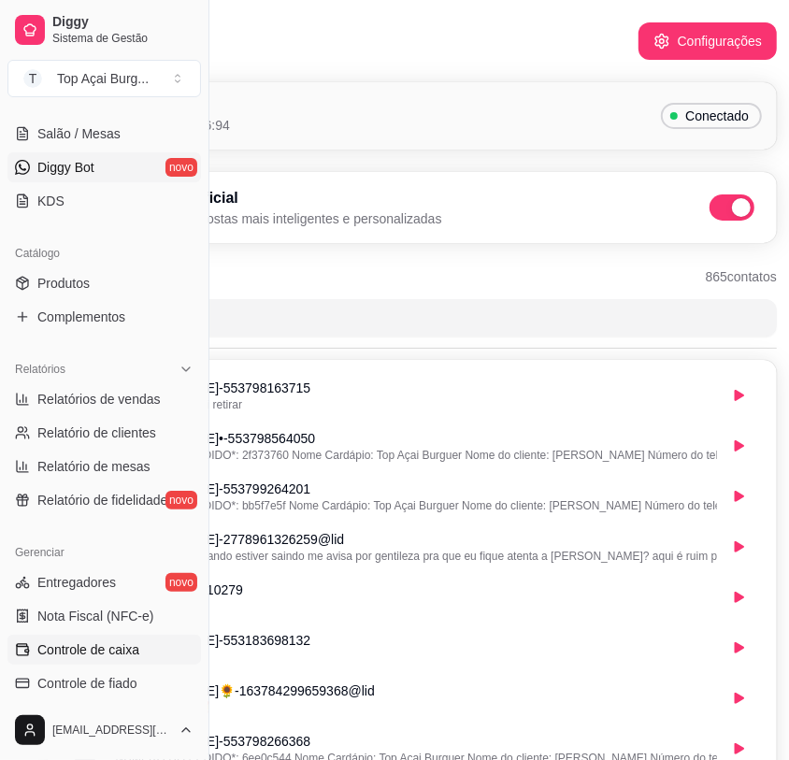
click at [131, 650] on span "Controle de caixa" at bounding box center [88, 650] width 102 height 19
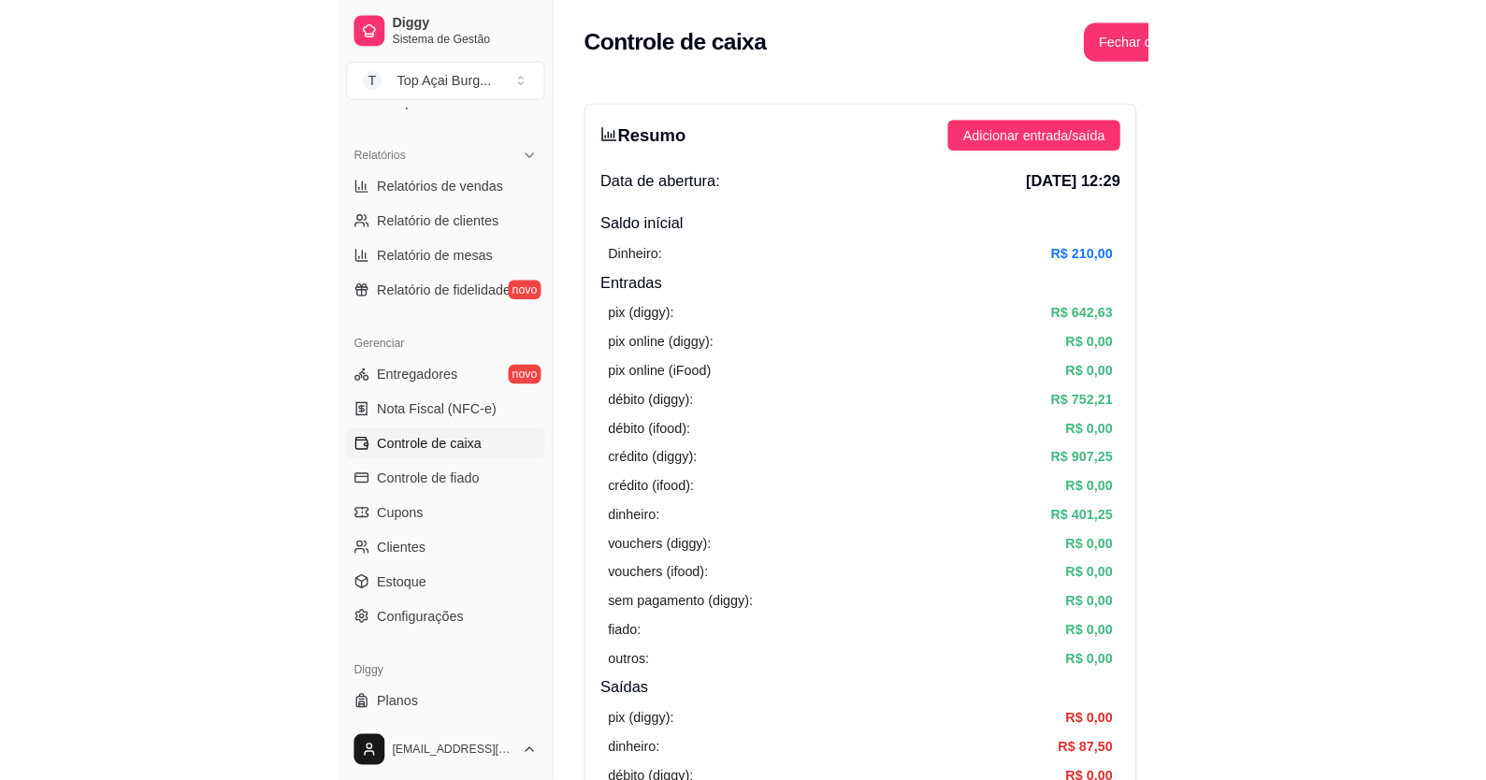
scroll to position [568, 0]
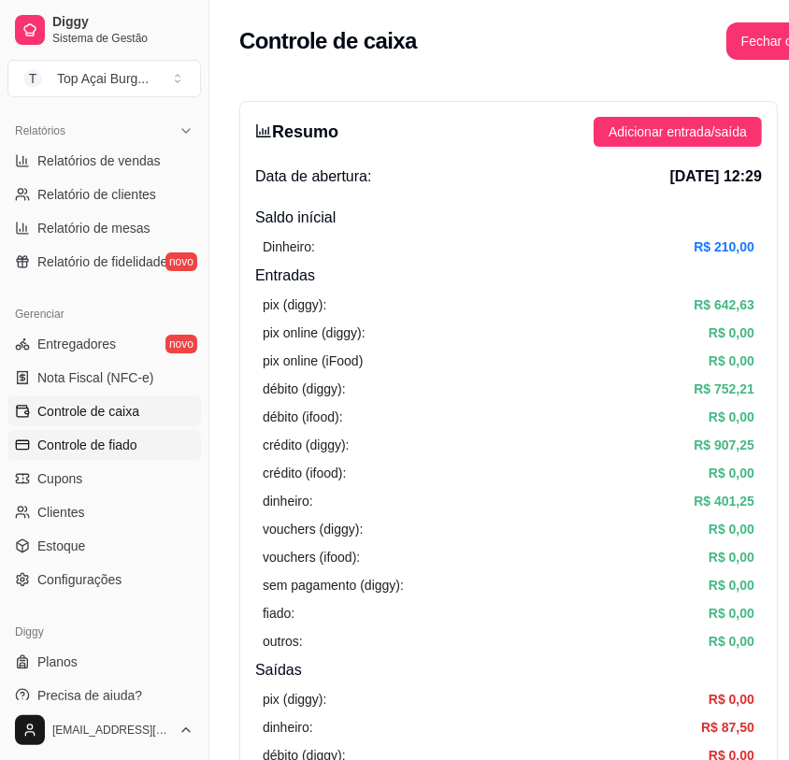
click at [140, 450] on link "Controle de fiado" at bounding box center [104, 445] width 194 height 30
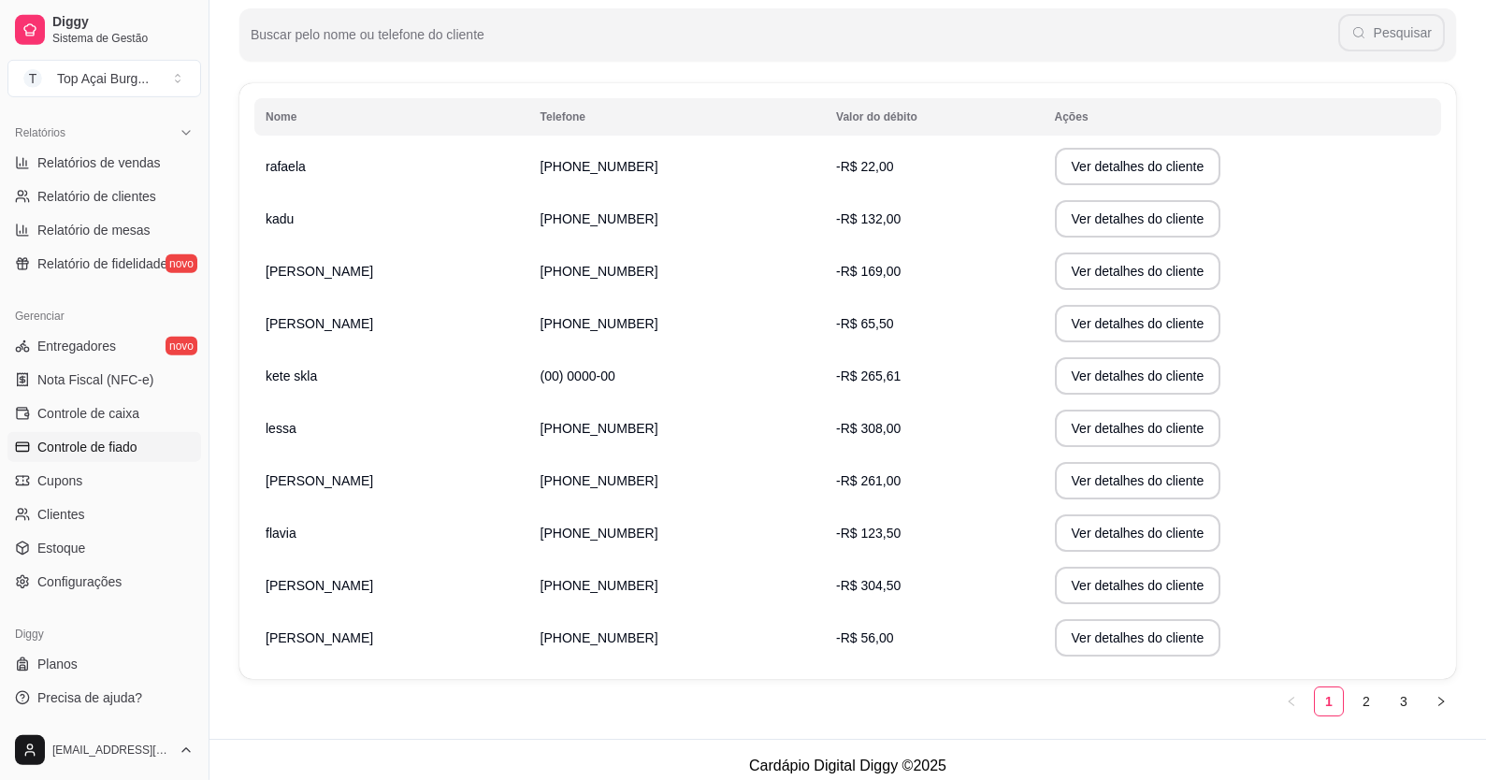
scroll to position [256, 0]
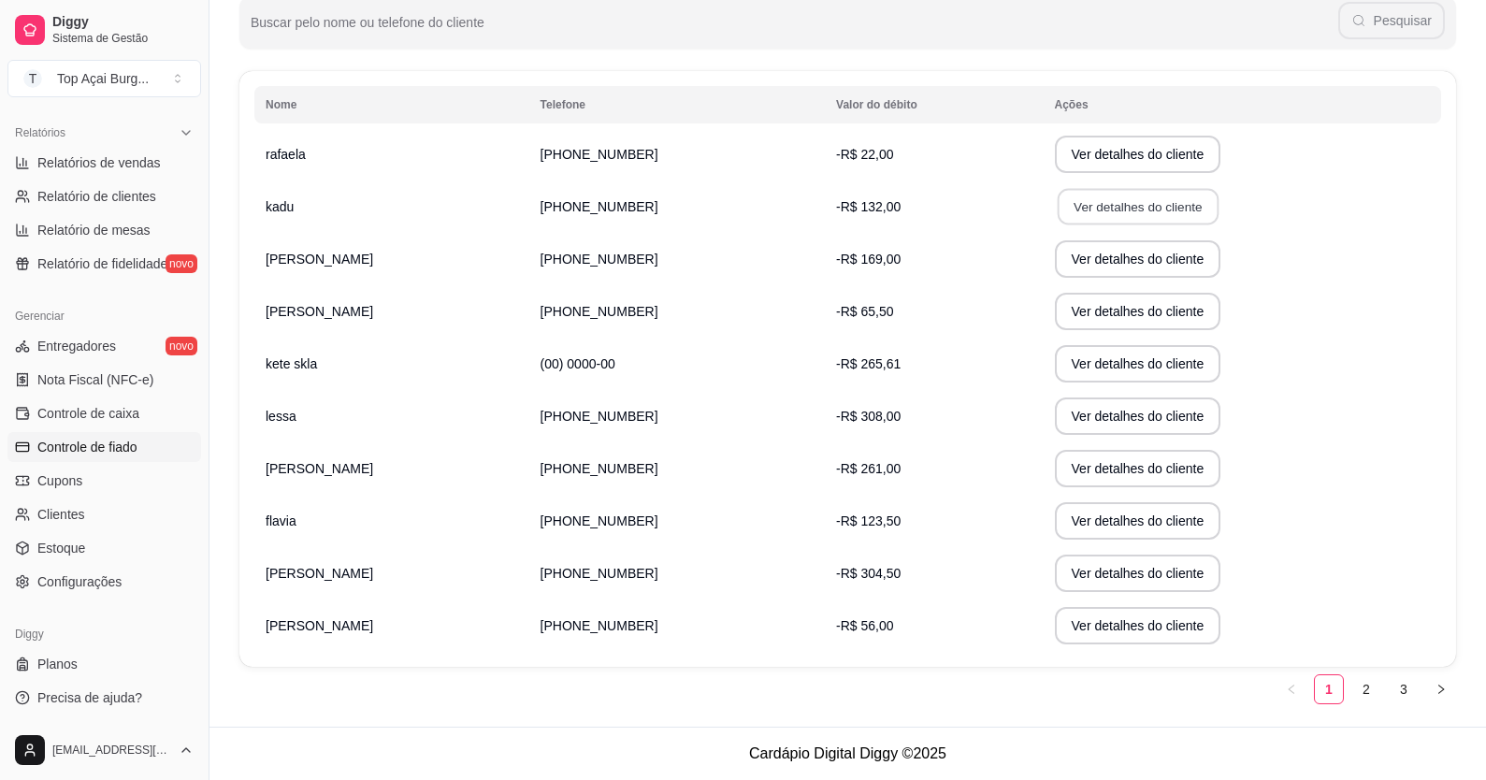
click at [788, 216] on button "Ver detalhes do cliente" at bounding box center [1137, 207] width 161 height 36
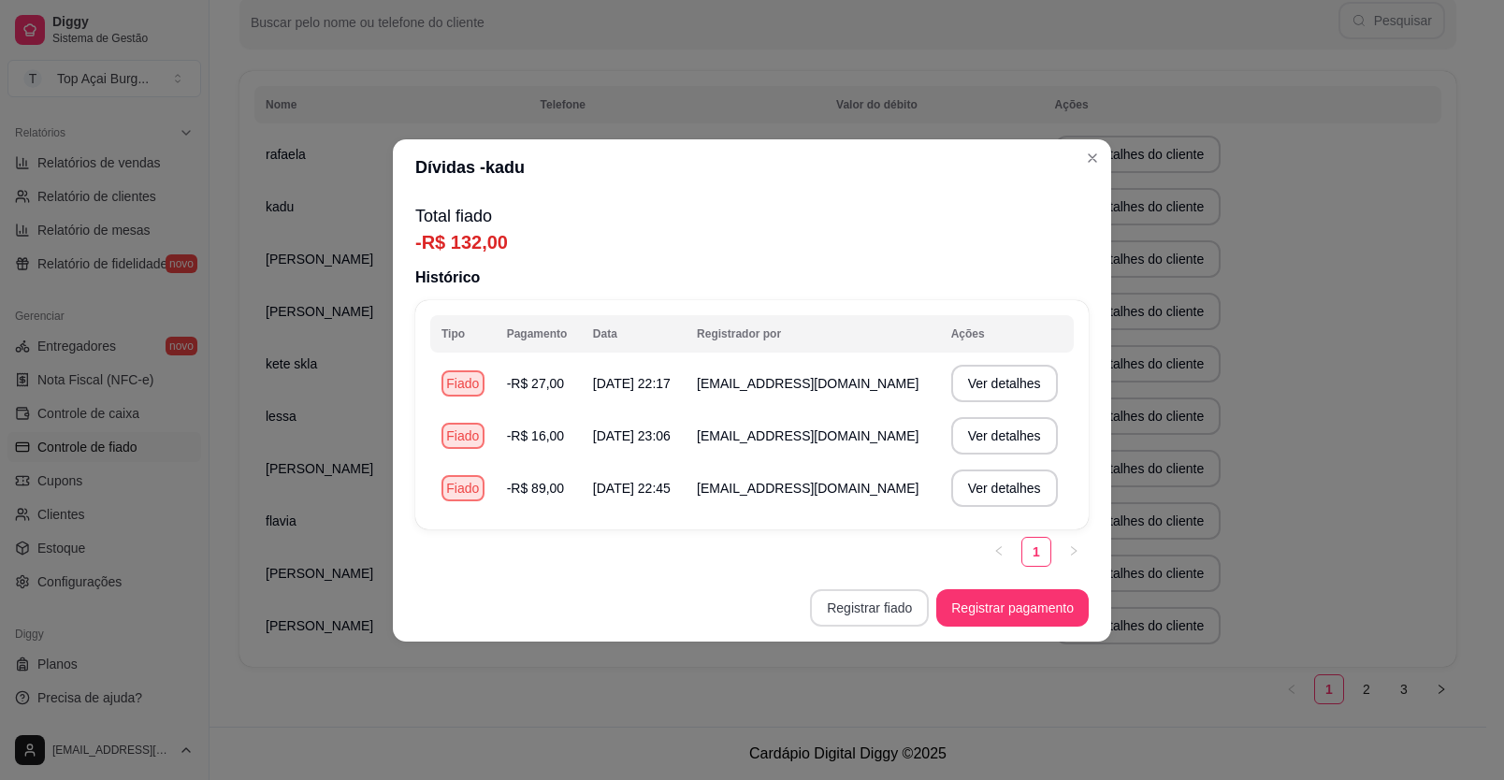
click at [788, 613] on button "Registrar fiado" at bounding box center [869, 607] width 119 height 37
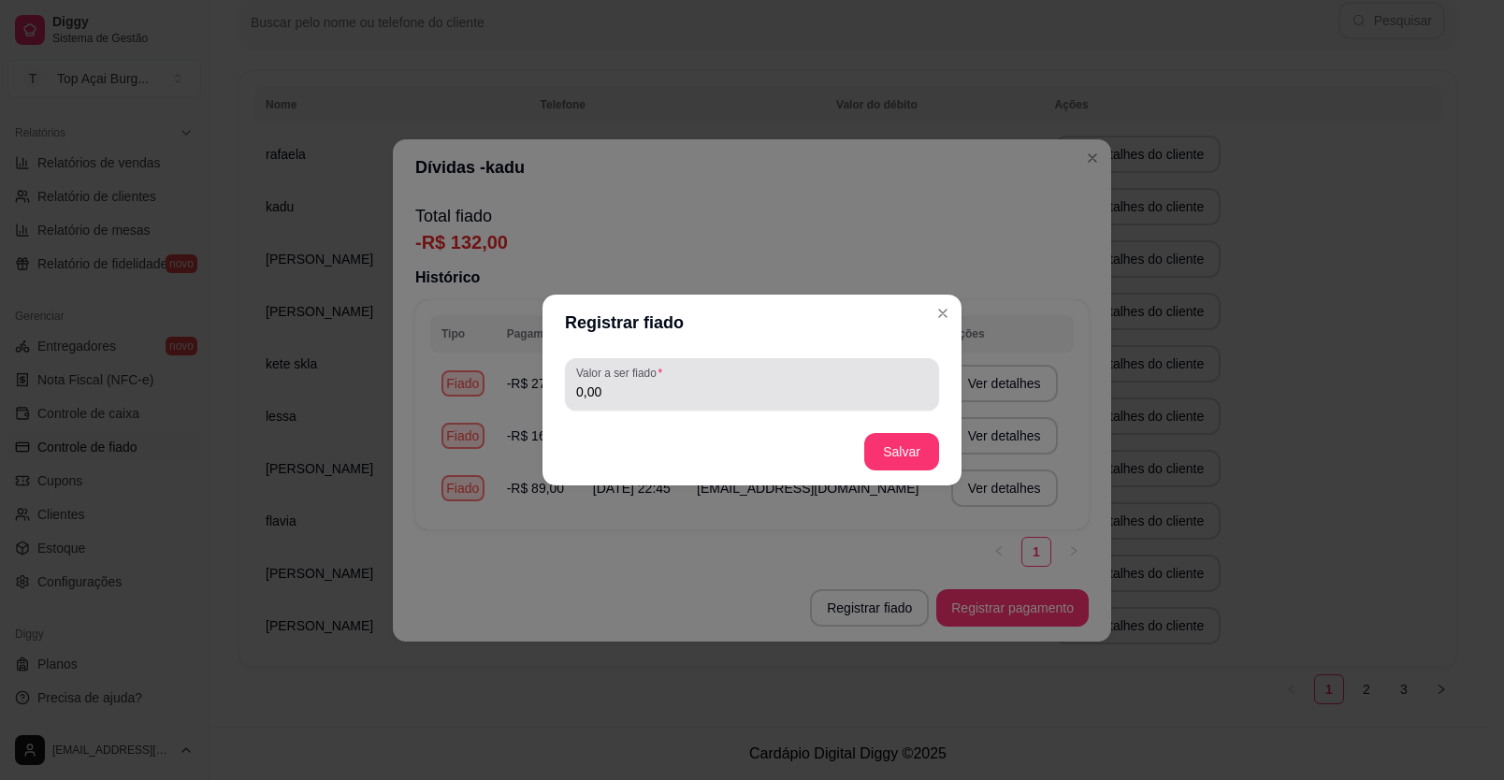
click at [724, 400] on input "0,00" at bounding box center [752, 392] width 352 height 19
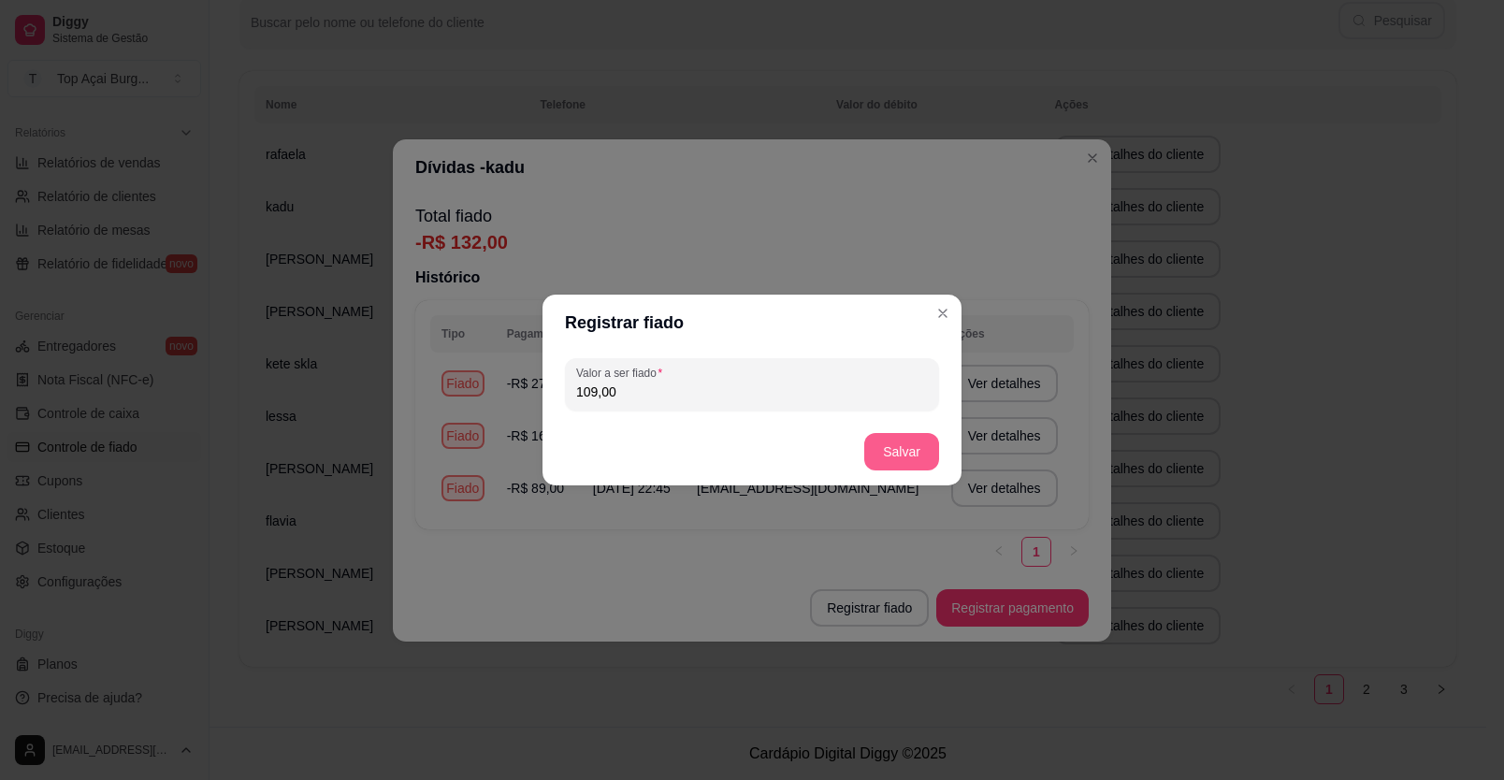
type input "109,00"
click at [788, 449] on button "Salvar" at bounding box center [901, 451] width 75 height 37
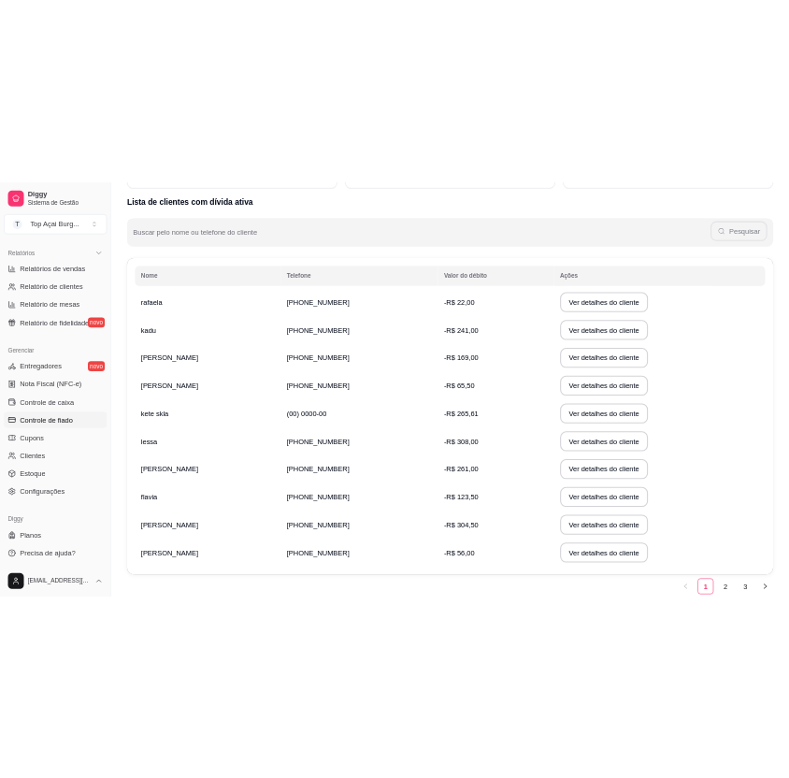
scroll to position [56, 0]
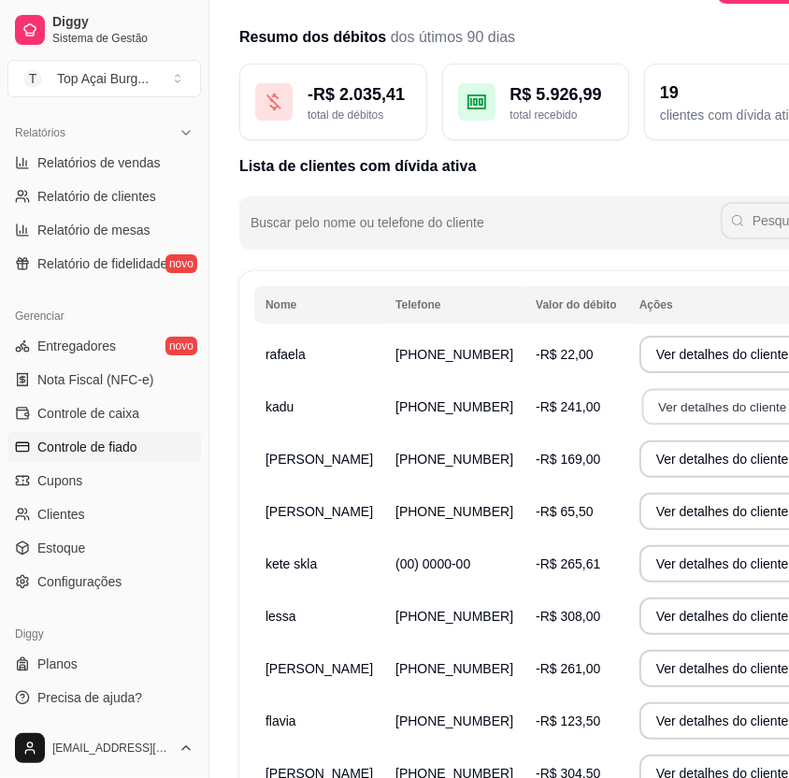
click at [643, 423] on button "Ver detalhes do cliente" at bounding box center [723, 407] width 161 height 36
